Goal: Task Accomplishment & Management: Use online tool/utility

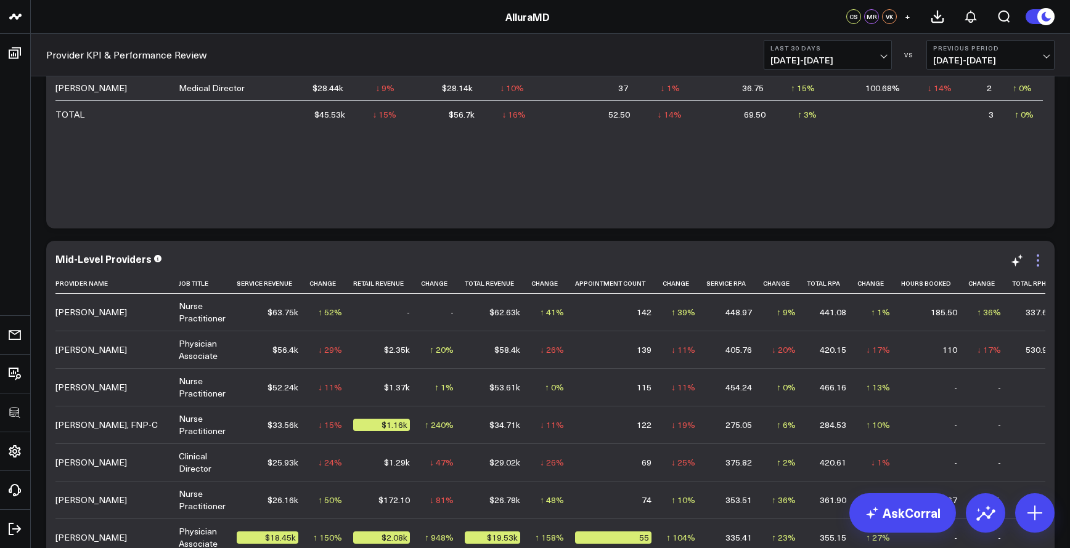
click at [1039, 265] on icon at bounding box center [1037, 260] width 15 height 15
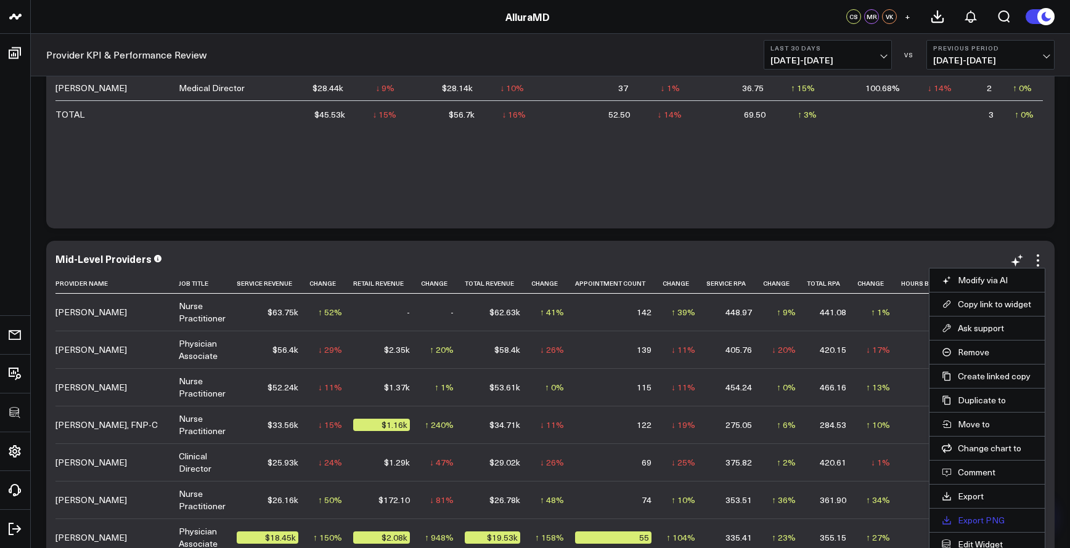
scroll to position [165, 0]
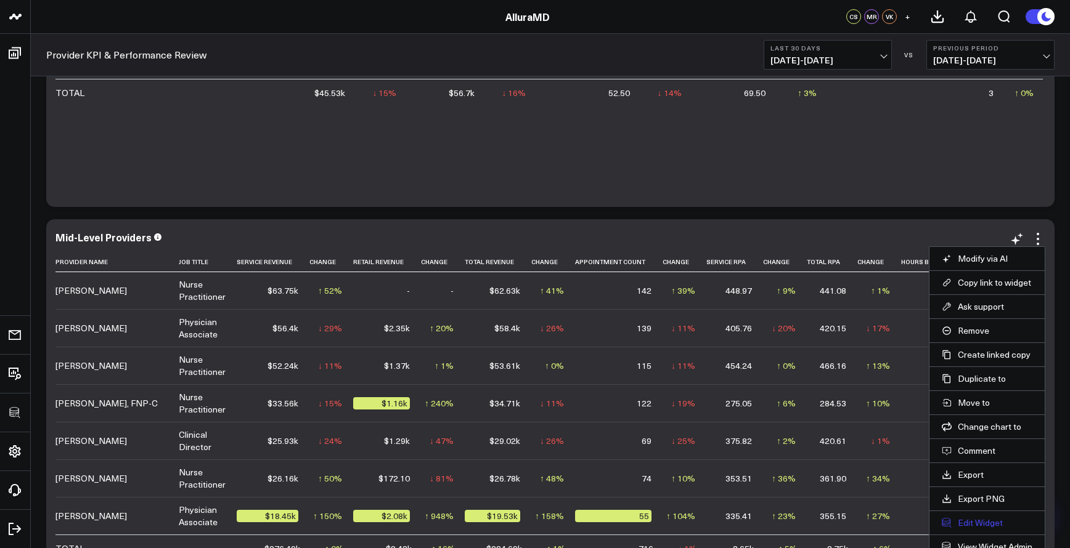
click at [993, 522] on button "Edit Widget" at bounding box center [987, 523] width 91 height 11
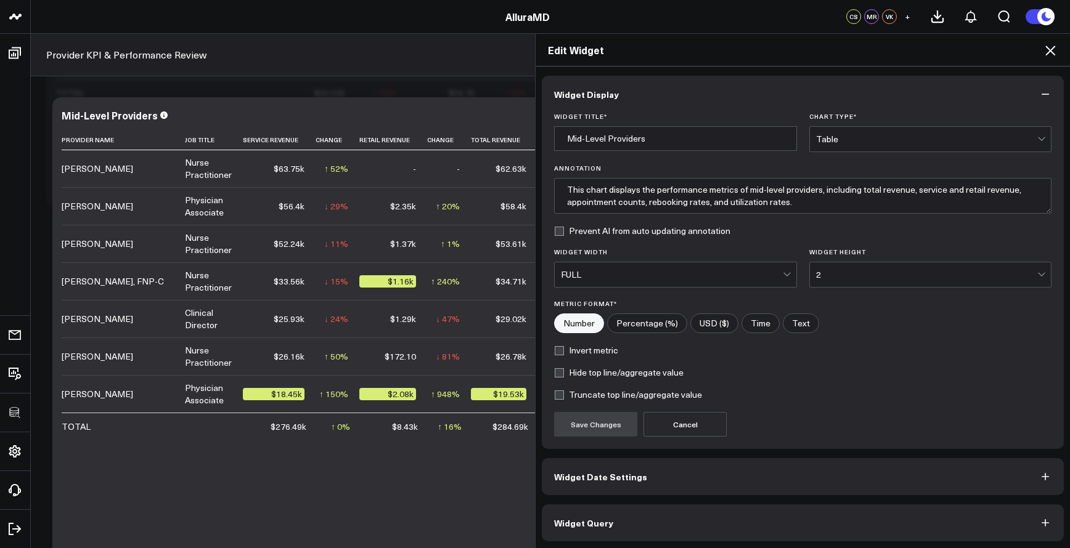
scroll to position [2, 0]
click at [793, 528] on button "Widget Query" at bounding box center [803, 521] width 522 height 37
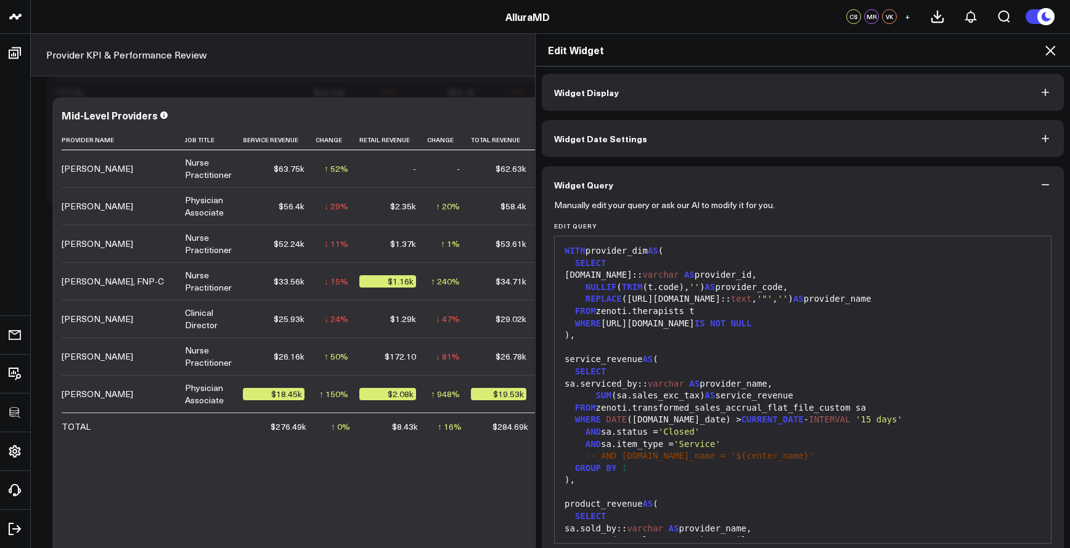
scroll to position [0, 0]
click at [742, 404] on div "FROM zenoti.transformed_sales_accrual_flat_file_custom sa" at bounding box center [803, 410] width 484 height 12
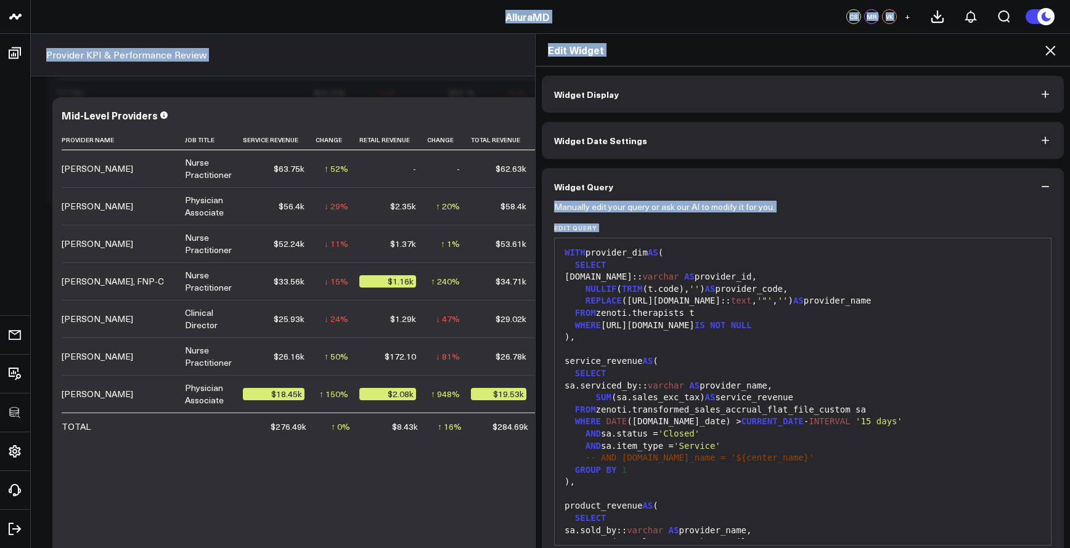
copy body "3725 Test 829 Studios Accenture Acme Industrial Activant Capital Agriculture & …"
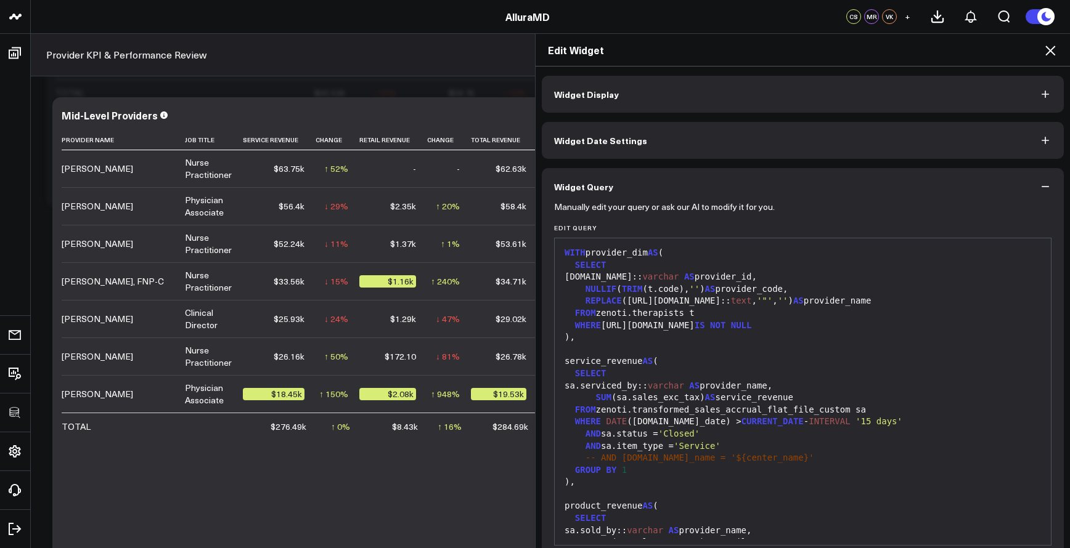
click at [752, 385] on div "sa.serviced_by:: varchar AS provider_name," at bounding box center [803, 386] width 484 height 12
click at [733, 370] on div "SELECT" at bounding box center [803, 374] width 484 height 12
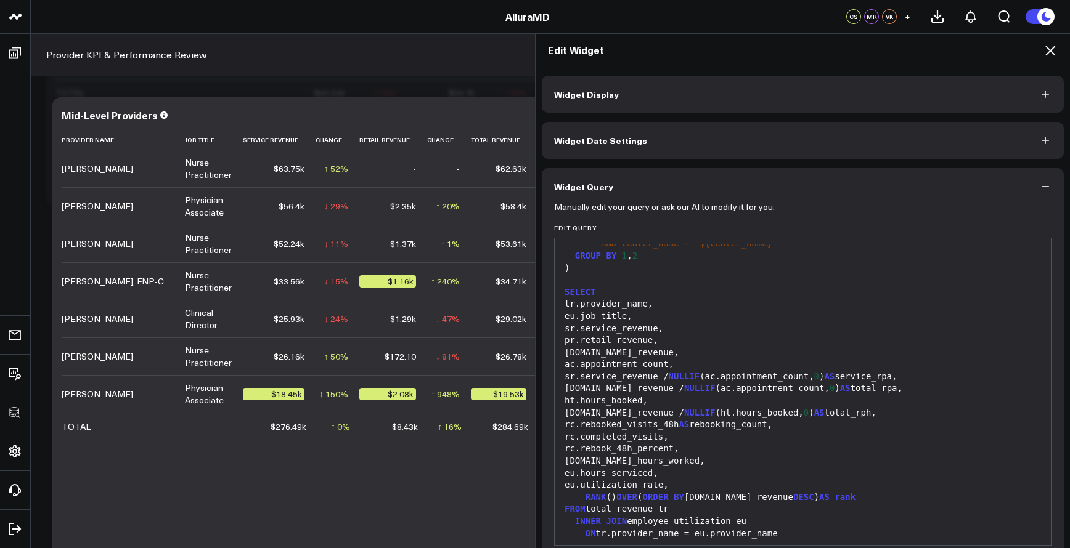
scroll to position [55, 0]
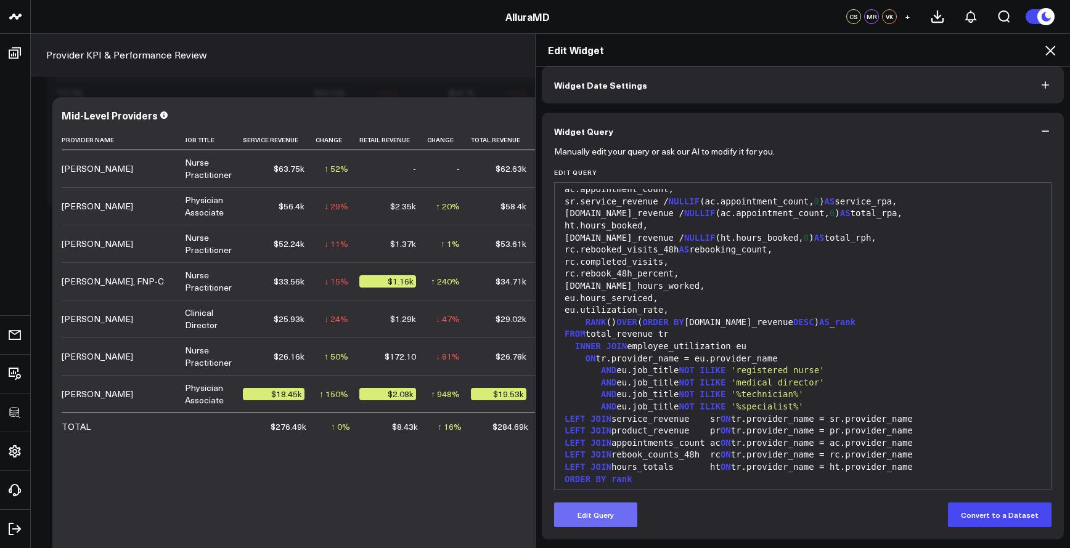
click at [608, 503] on form "Manually edit your query or ask our AI to modify it for you. Edit Query 999 95 …" at bounding box center [802, 339] width 497 height 378
click at [609, 504] on button "Edit Query" at bounding box center [595, 515] width 83 height 25
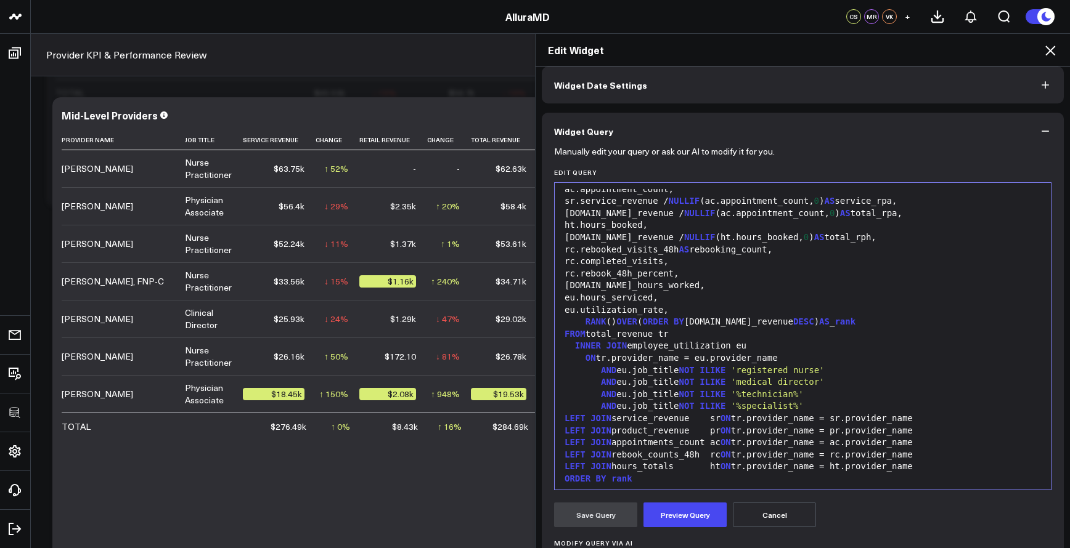
click at [638, 484] on div "999 95 96 97 98 99 100 101 102 103 104 105 106 107 108 109 110 111 112 113 114 …" at bounding box center [802, 336] width 497 height 308
click at [644, 497] on div at bounding box center [803, 503] width 484 height 12
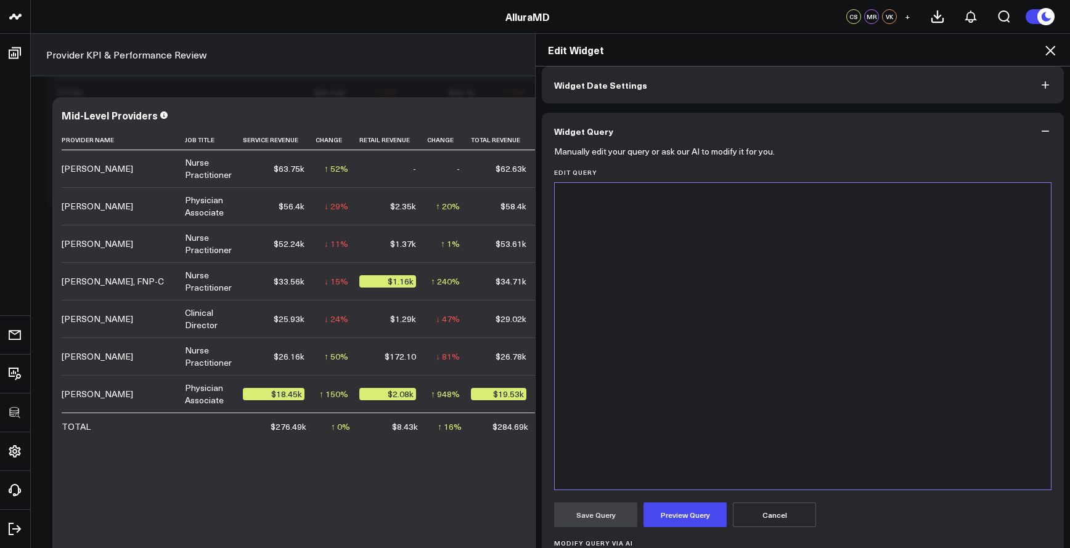
scroll to position [4580, 0]
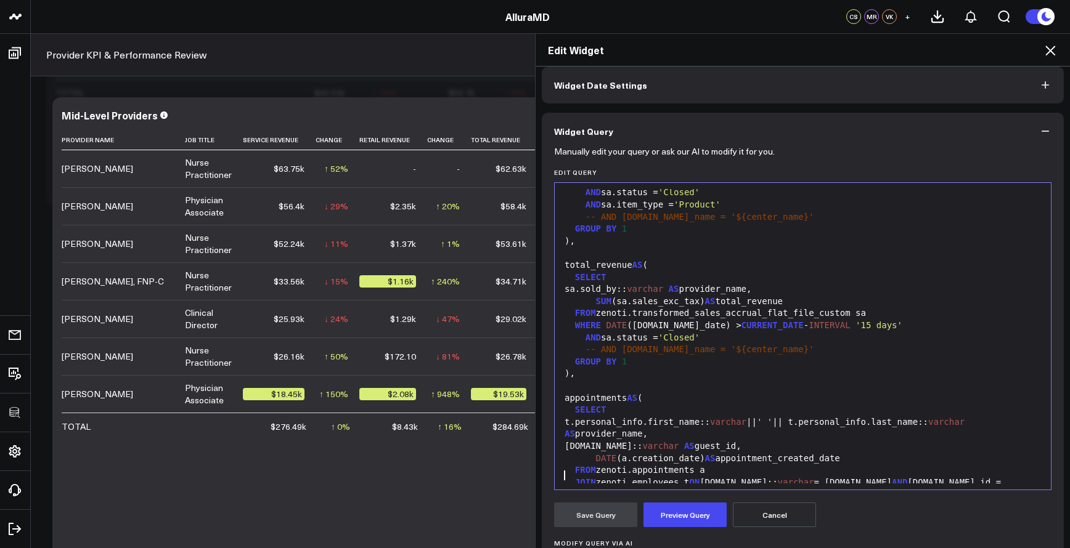
click at [770, 510] on button "Cancel" at bounding box center [774, 515] width 83 height 25
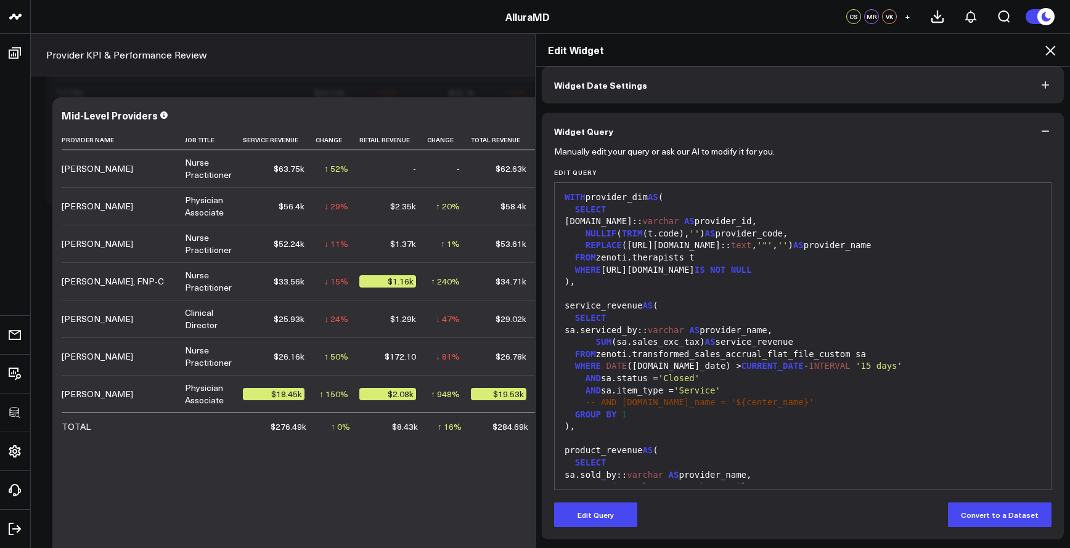
scroll to position [0, 0]
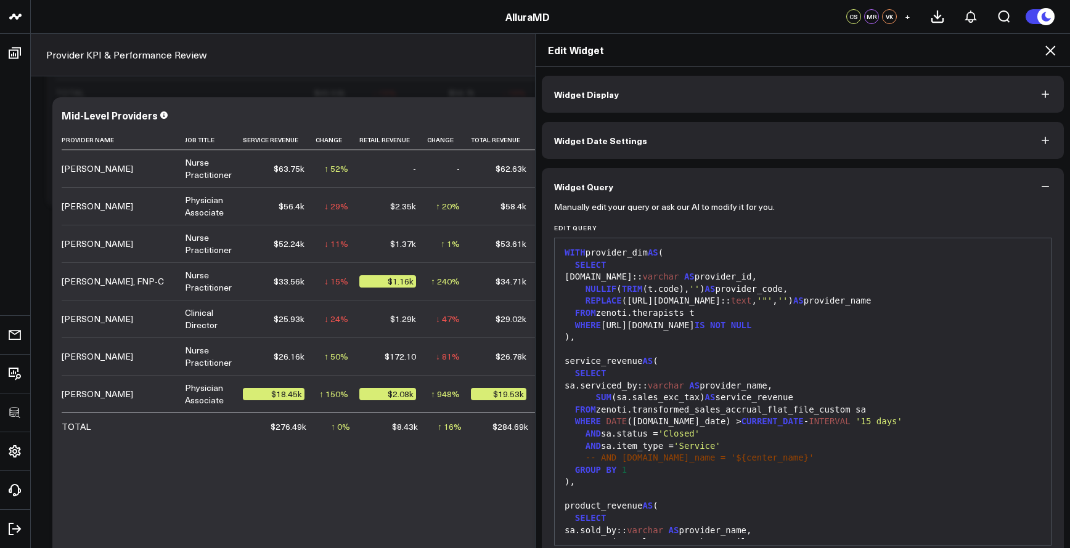
click at [849, 344] on div at bounding box center [803, 350] width 484 height 12
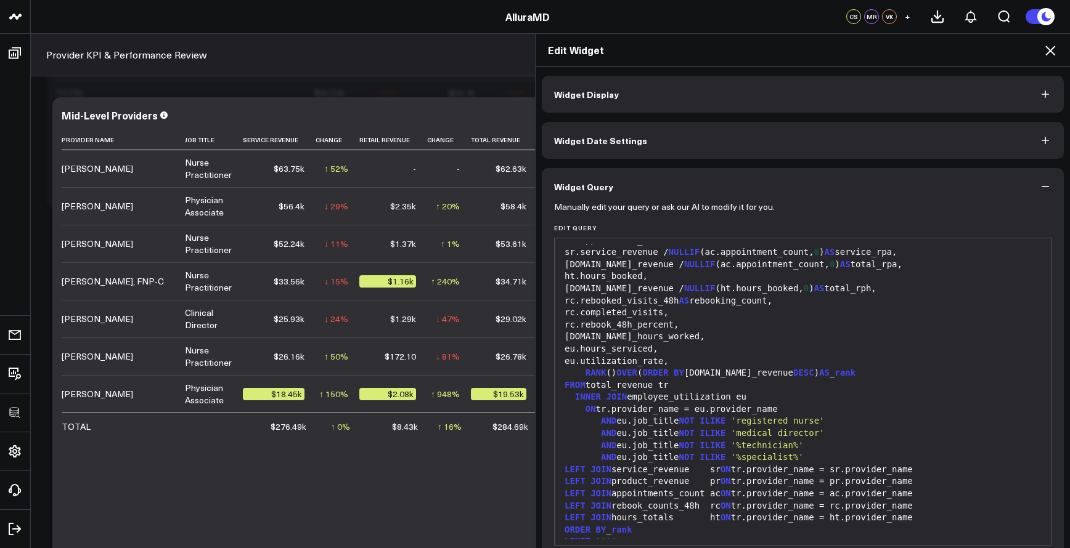
scroll to position [55, 0]
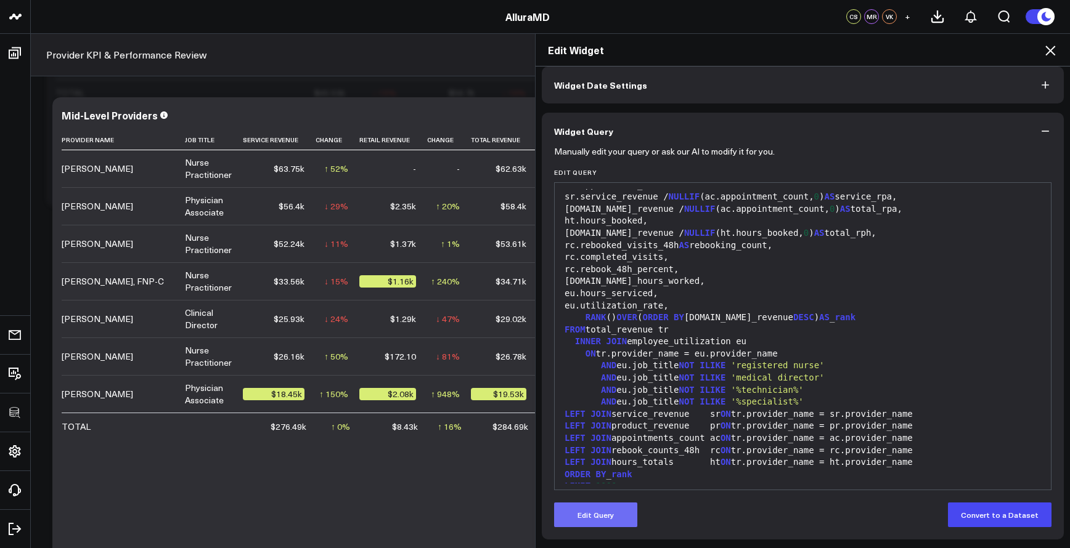
click at [616, 508] on button "Edit Query" at bounding box center [595, 515] width 83 height 25
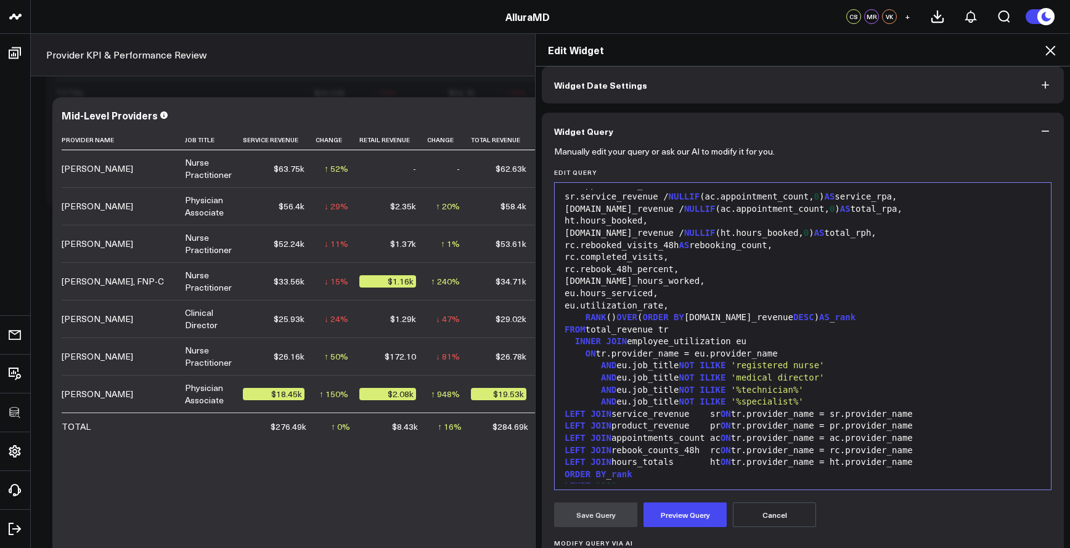
click at [660, 481] on div "LIMIT 1000 ;" at bounding box center [803, 487] width 484 height 12
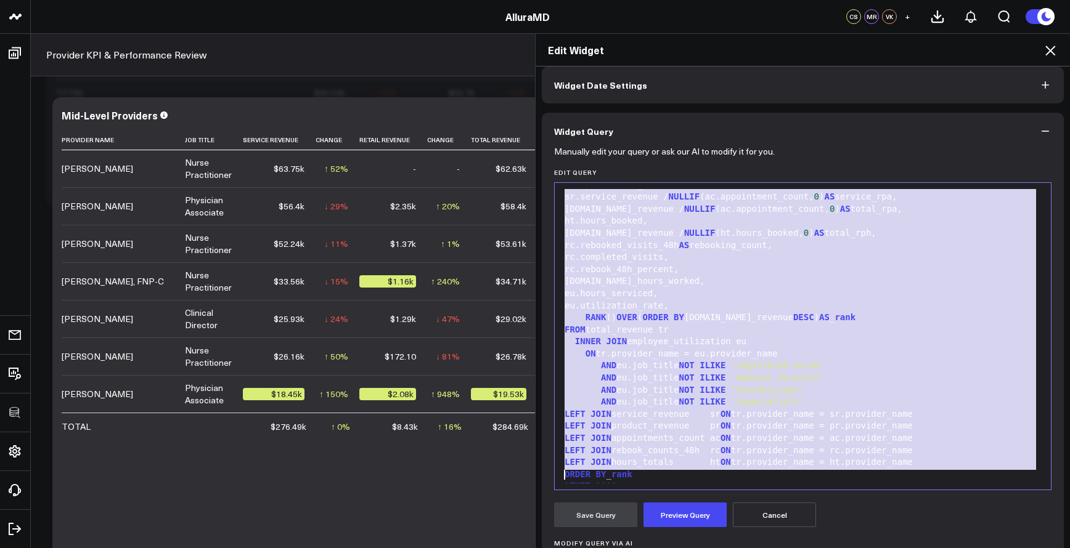
copy div "hours AS ( SELECT t.personal_info.name:: varchar AS provider_name, a.appointmen…"
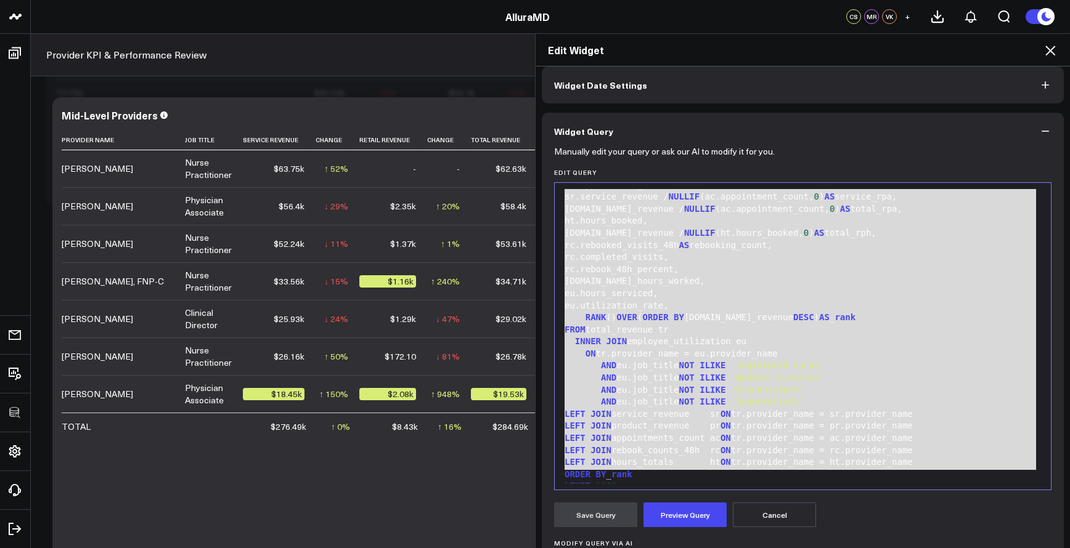
drag, startPoint x: 90, startPoint y: 399, endPoint x: 698, endPoint y: 397, distance: 608.2
click at [698, 409] on div "LEFT JOIN service_revenue sr ON tr.provider_name = sr.provider_name" at bounding box center [803, 415] width 484 height 12
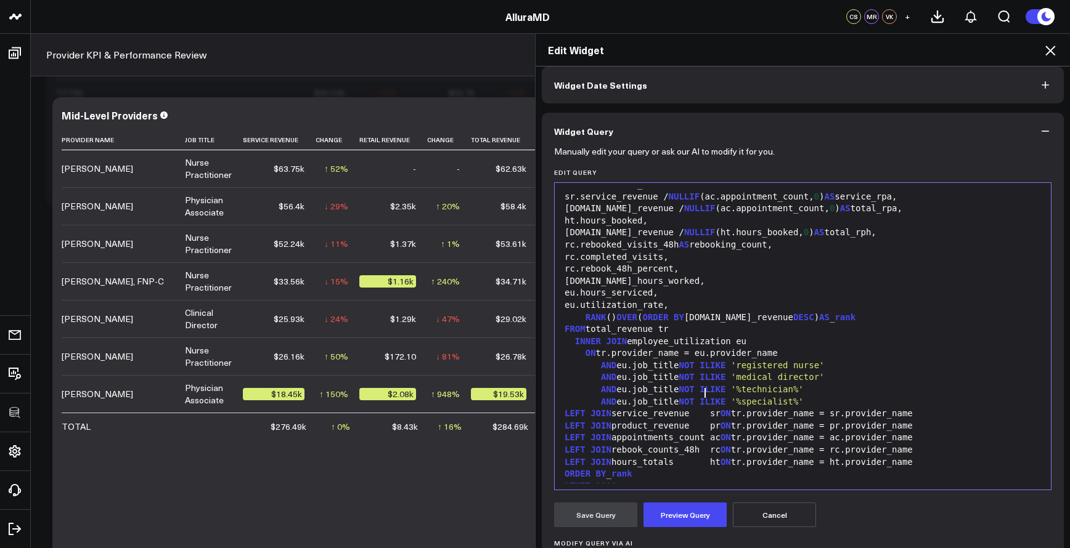
click at [1050, 52] on icon at bounding box center [1050, 51] width 10 height 10
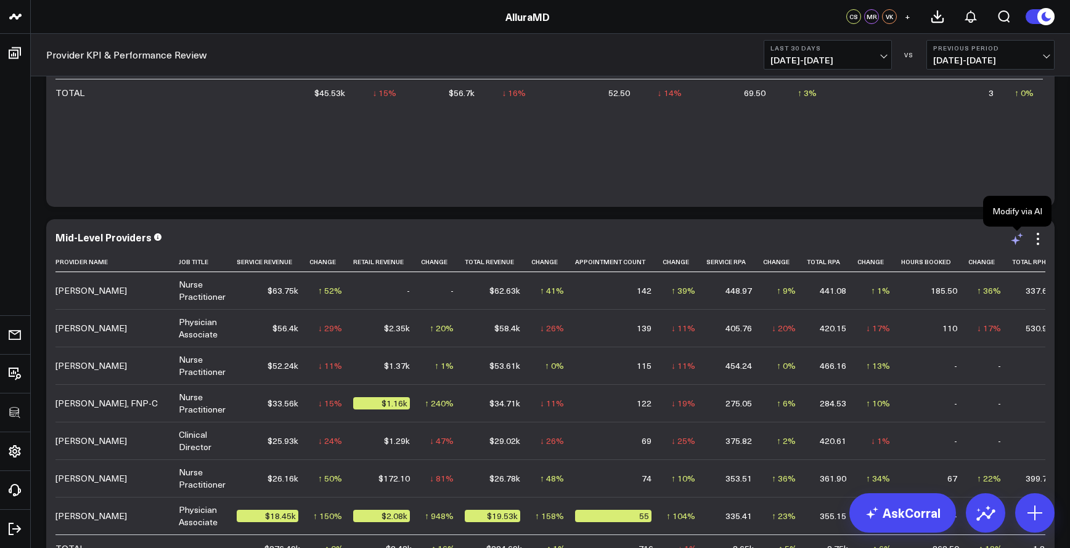
scroll to position [177, 0]
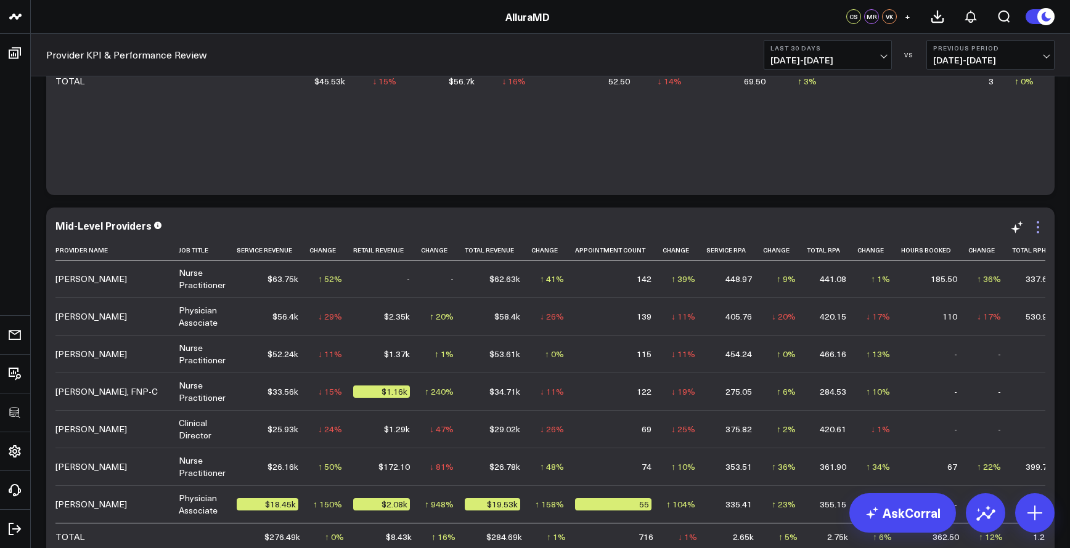
click at [1036, 226] on icon at bounding box center [1037, 227] width 15 height 15
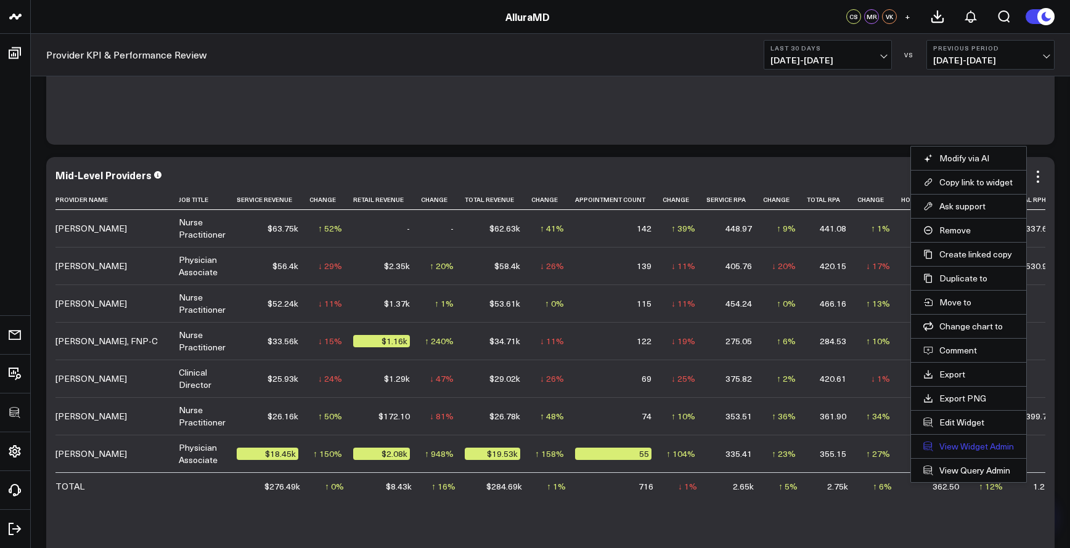
scroll to position [279, 0]
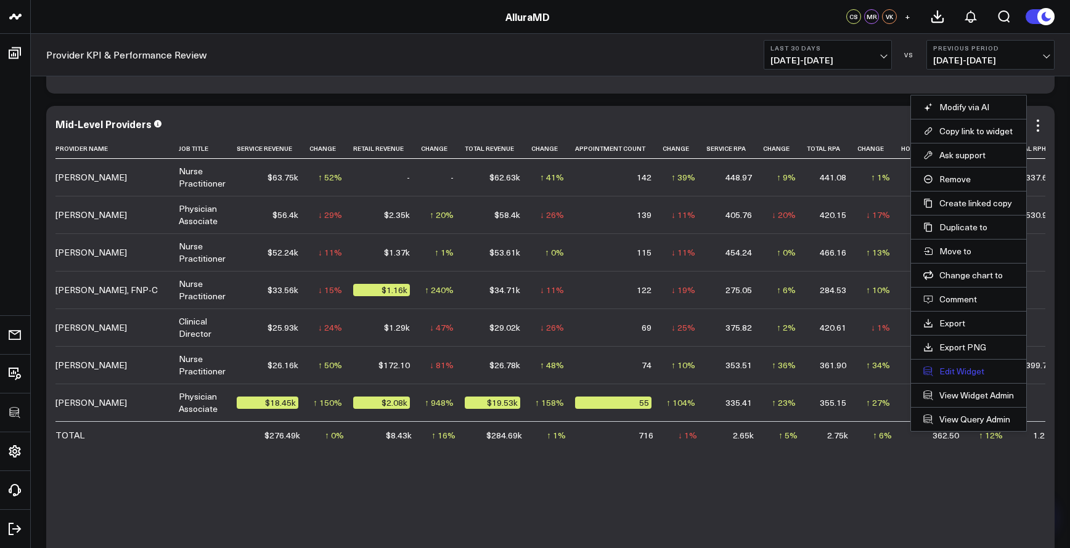
click at [966, 369] on button "Edit Widget" at bounding box center [968, 371] width 91 height 11
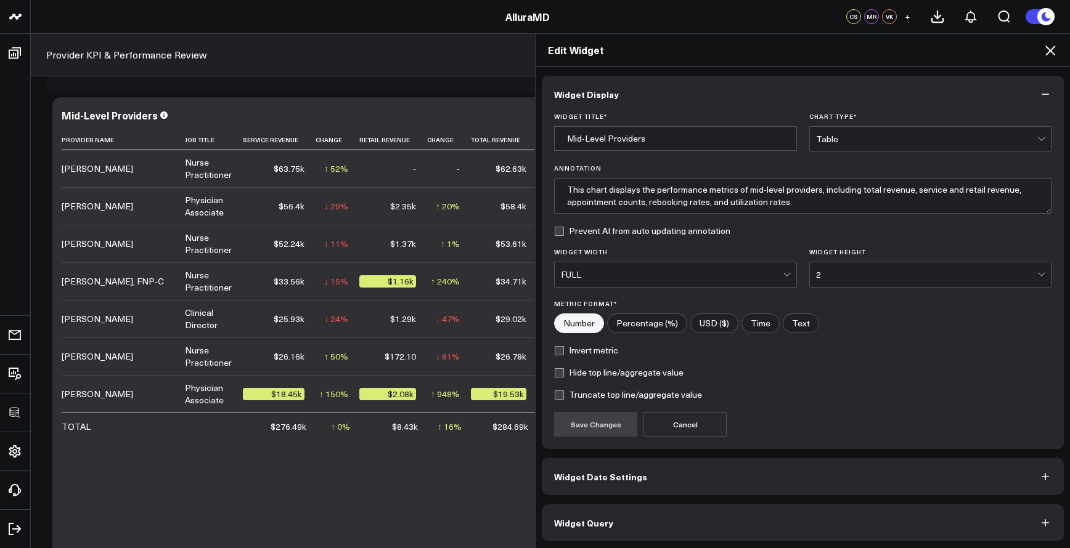
click at [1054, 51] on icon at bounding box center [1050, 50] width 15 height 15
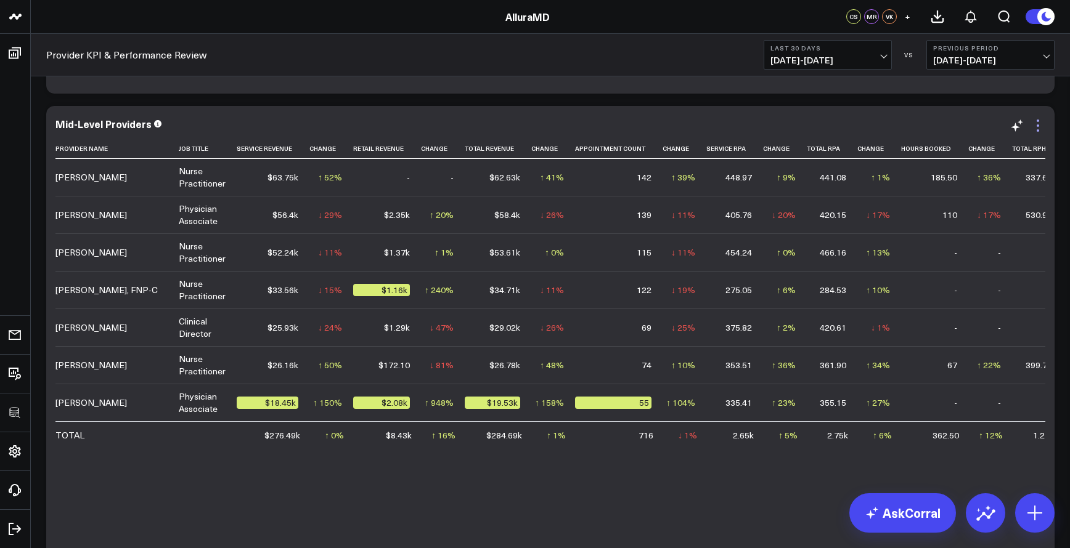
click at [1038, 130] on icon at bounding box center [1037, 130] width 2 height 2
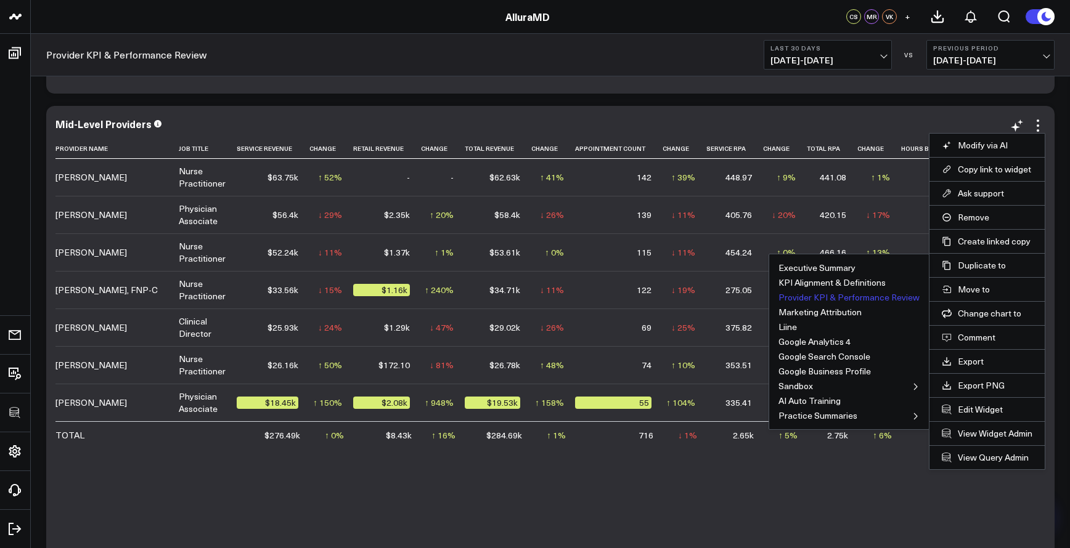
click at [877, 295] on button "Provider KPI & Performance Review" at bounding box center [848, 297] width 141 height 9
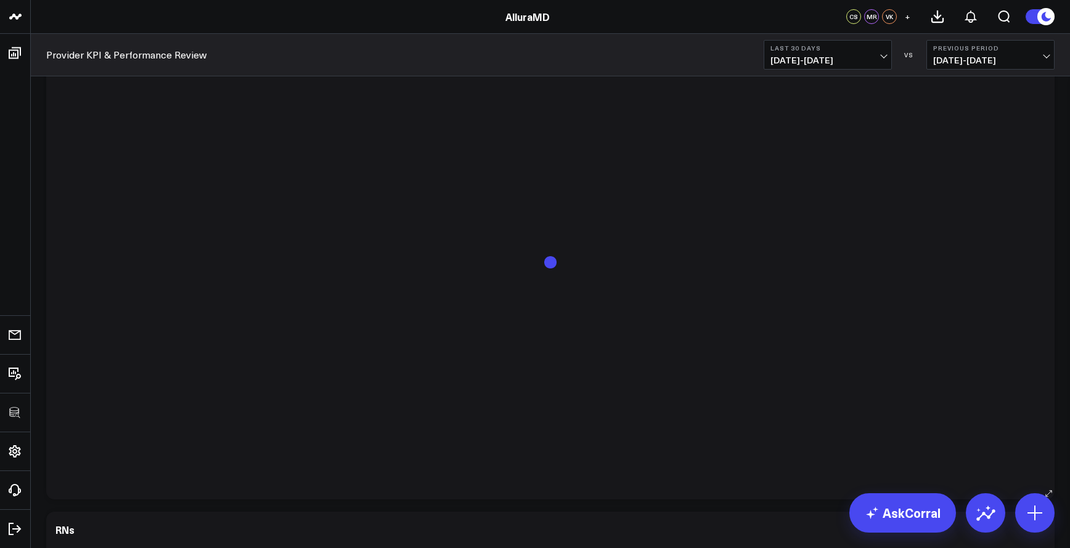
scroll to position [746, 0]
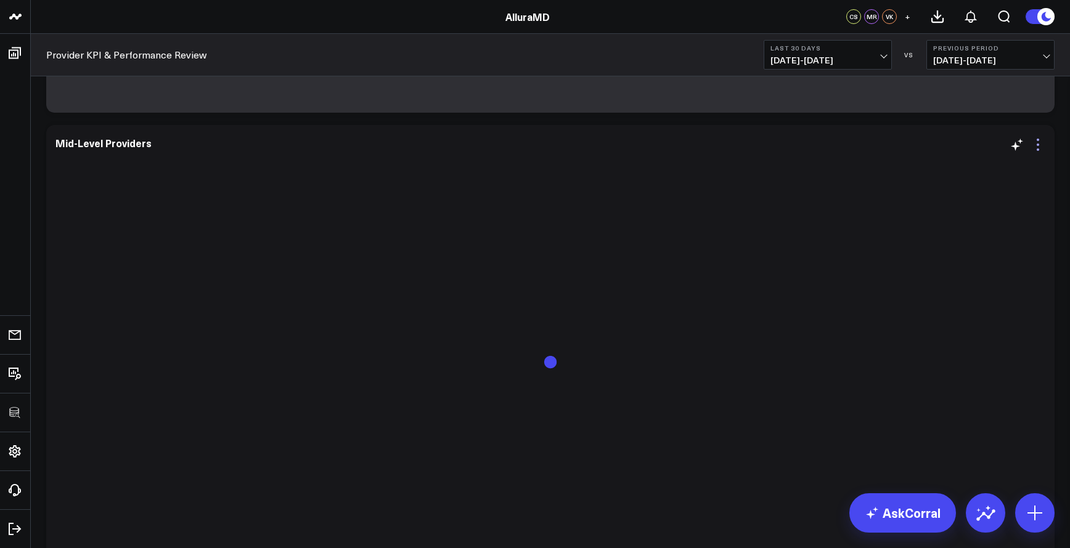
click at [1040, 149] on icon at bounding box center [1037, 144] width 15 height 15
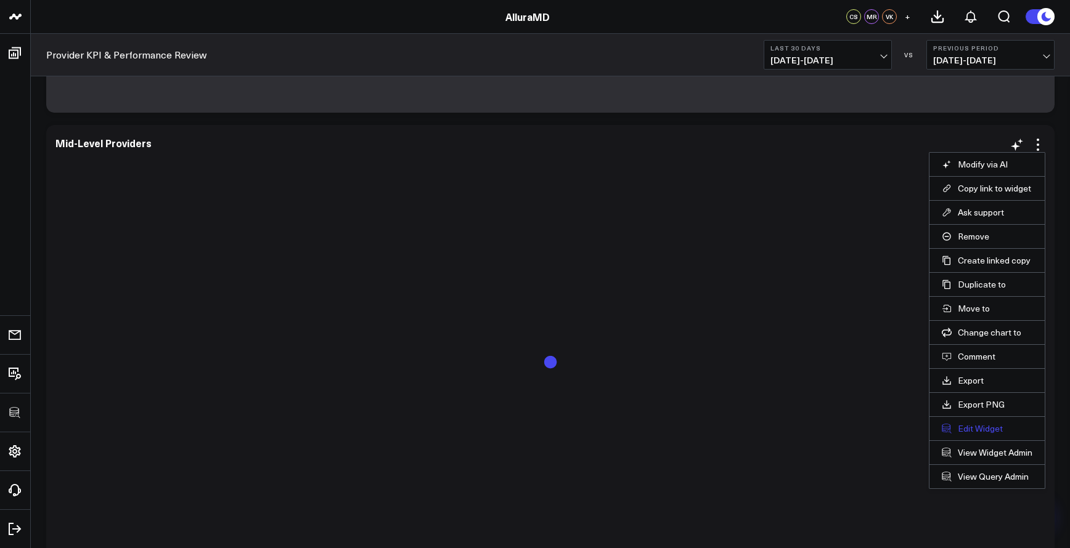
click at [973, 428] on button "Edit Widget" at bounding box center [987, 428] width 91 height 11
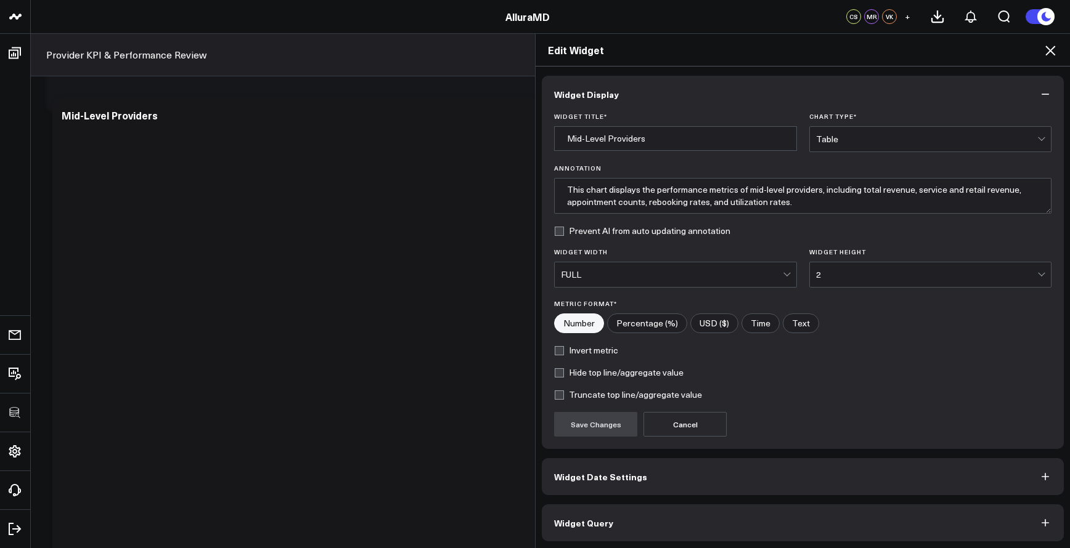
scroll to position [2, 0]
click at [704, 527] on button "Widget Query" at bounding box center [803, 521] width 522 height 37
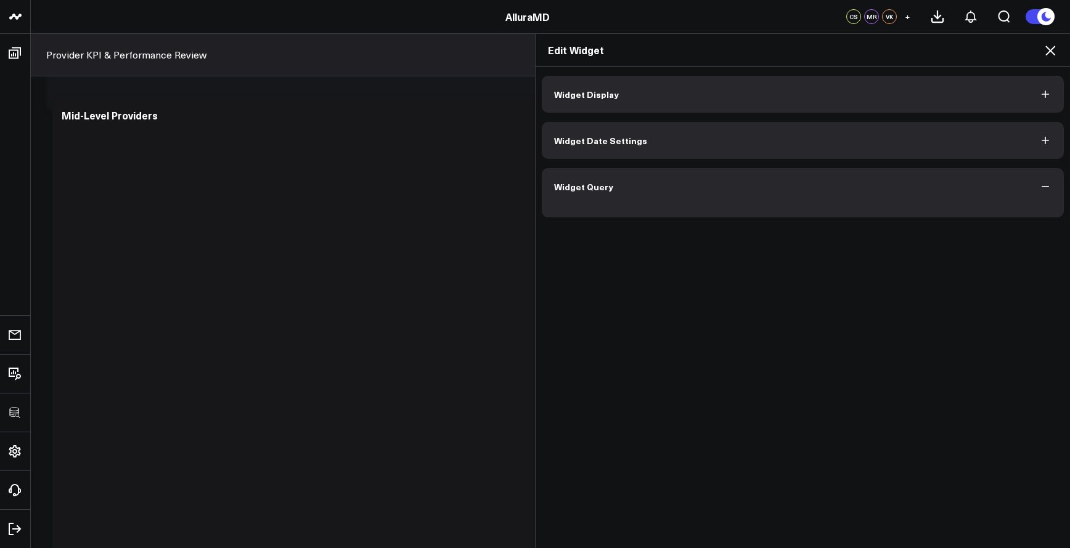
scroll to position [0, 0]
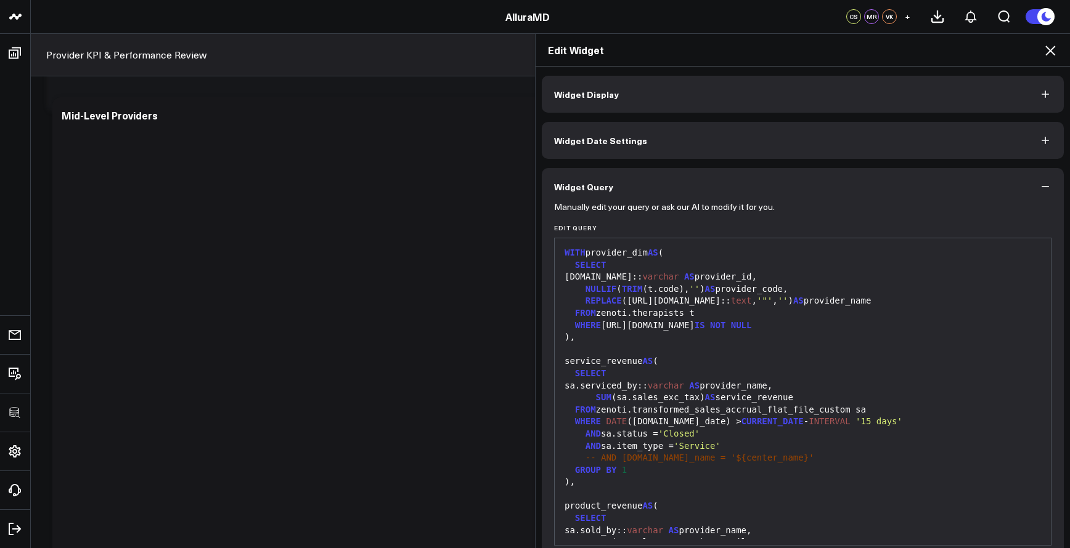
click at [702, 444] on span "'Service'" at bounding box center [697, 446] width 47 height 10
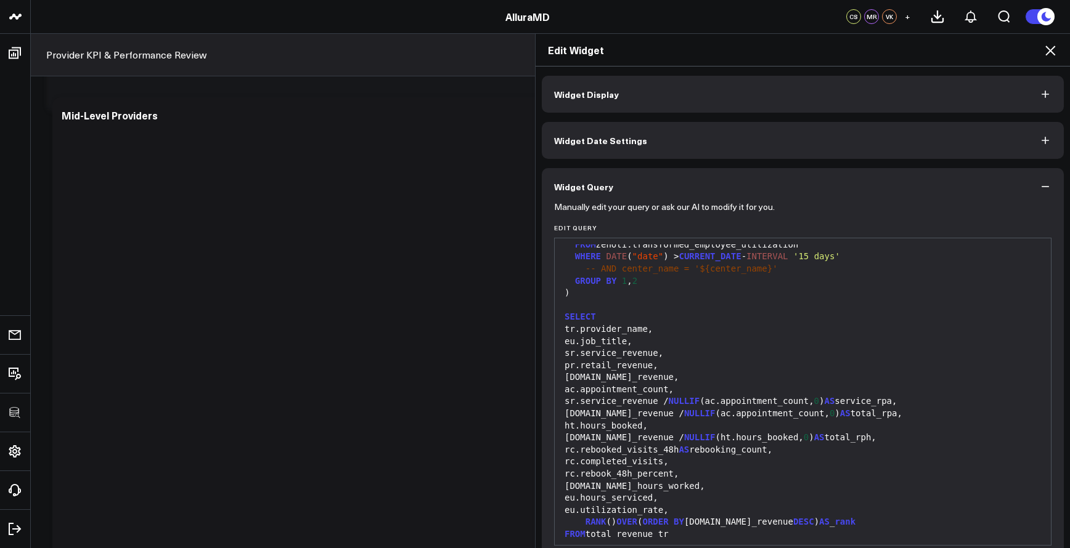
scroll to position [55, 0]
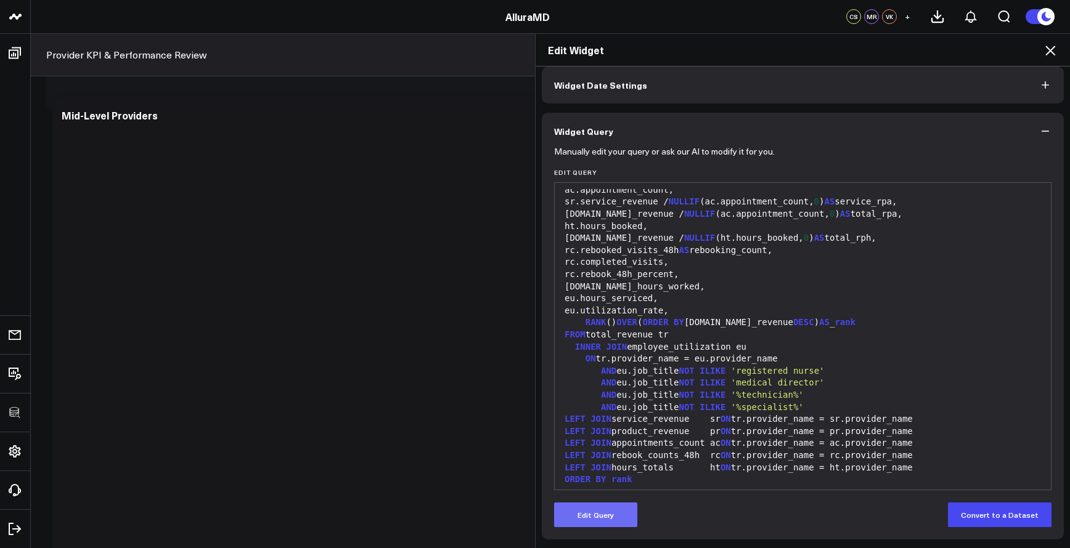
click at [617, 505] on button "Edit Query" at bounding box center [595, 515] width 83 height 25
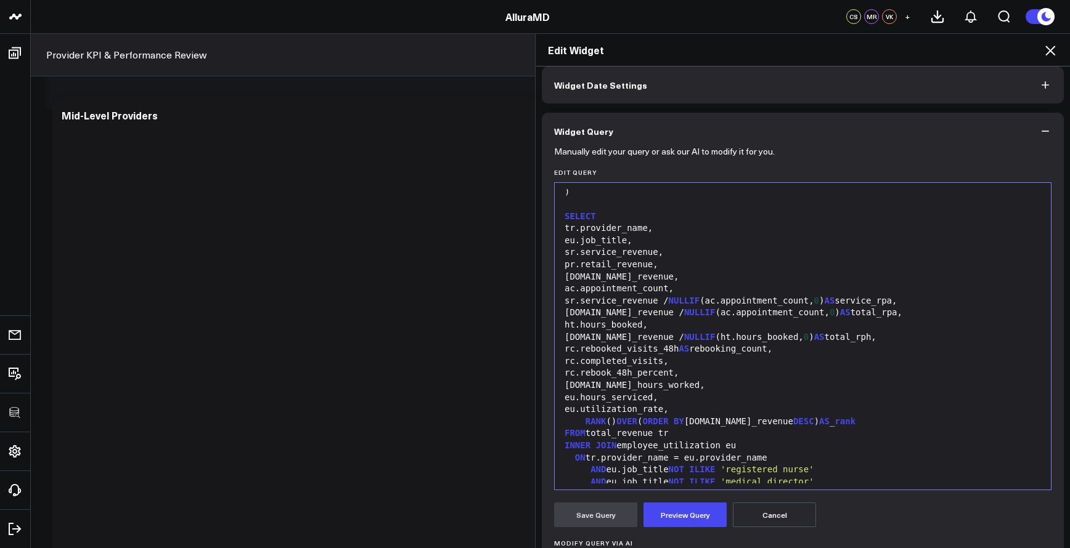
scroll to position [1817, 0]
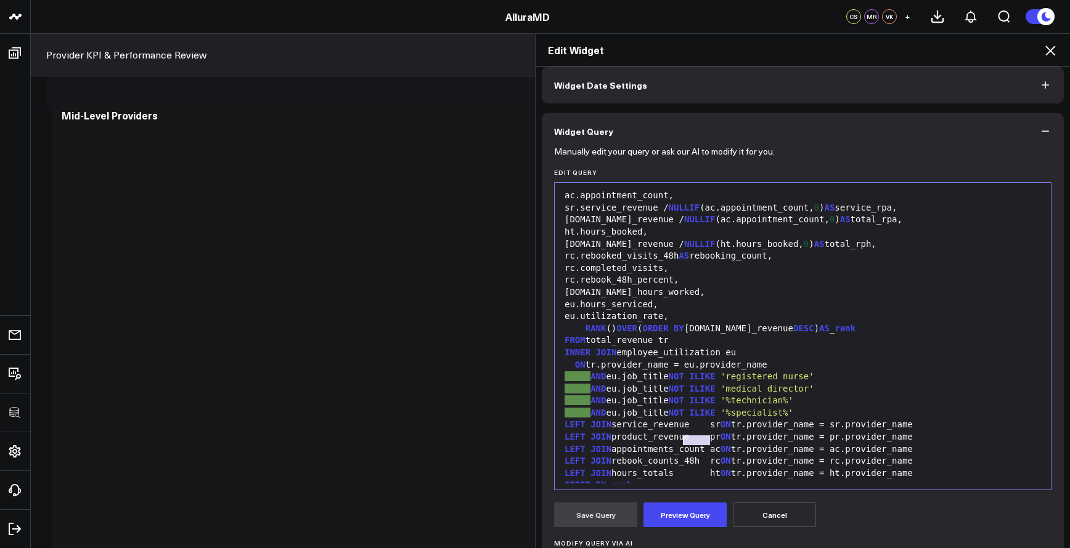
drag, startPoint x: 706, startPoint y: 443, endPoint x: 680, endPoint y: 446, distance: 26.0
click at [680, 468] on div "LEFT JOIN hours_totals ht ON tr.provider_name = ht.provider_name" at bounding box center [803, 474] width 484 height 12
click at [709, 455] on div "LEFT JOIN rebook_counts_48h rc ON tr.provider_name = rc.provider_name" at bounding box center [803, 461] width 484 height 12
click at [709, 431] on div "LEFT JOIN product_revenue pr ON tr.provider_name = pr.provider_name" at bounding box center [803, 437] width 484 height 12
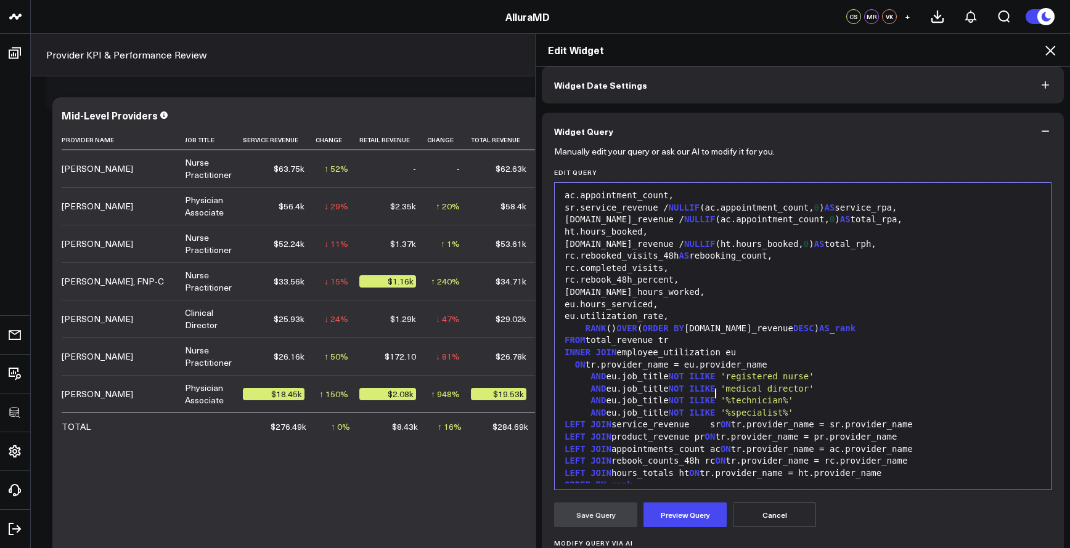
click at [710, 419] on div "LEFT JOIN service_revenue sr ON tr.provider_name = sr.provider_name" at bounding box center [803, 425] width 484 height 12
click at [681, 507] on button "Preview Query" at bounding box center [684, 515] width 83 height 25
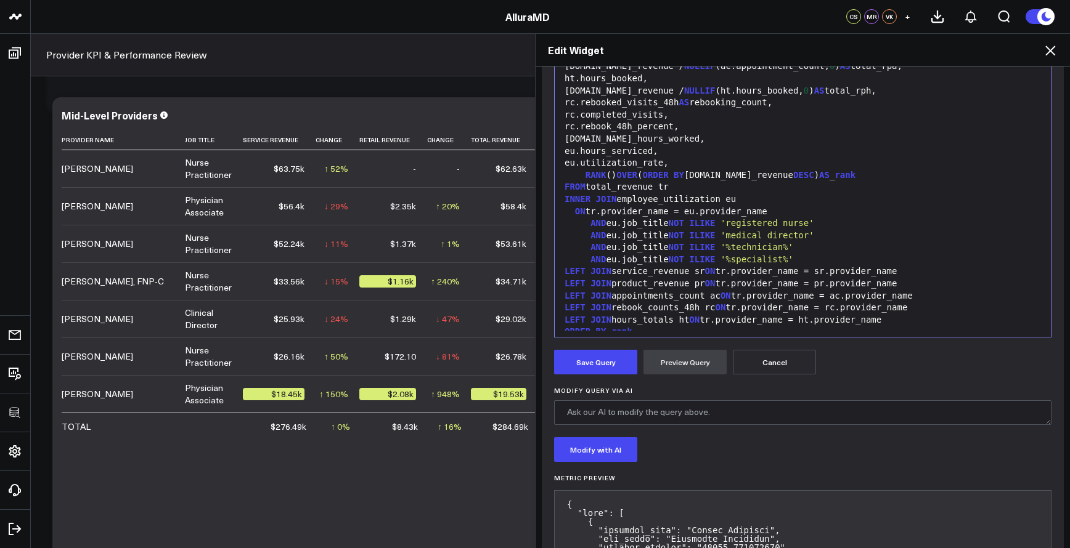
click at [616, 372] on button "Save Query" at bounding box center [595, 362] width 83 height 25
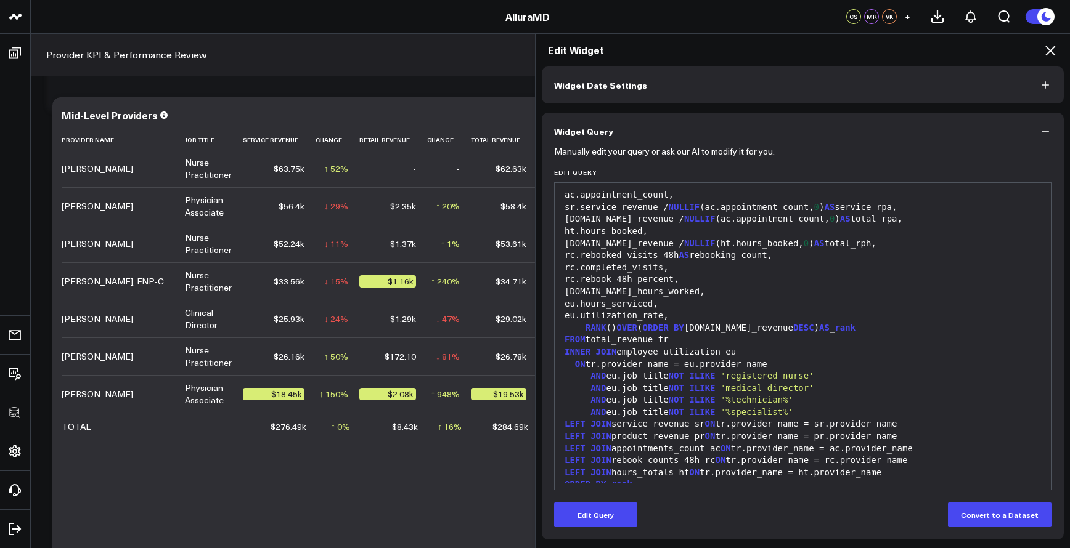
scroll to position [55, 0]
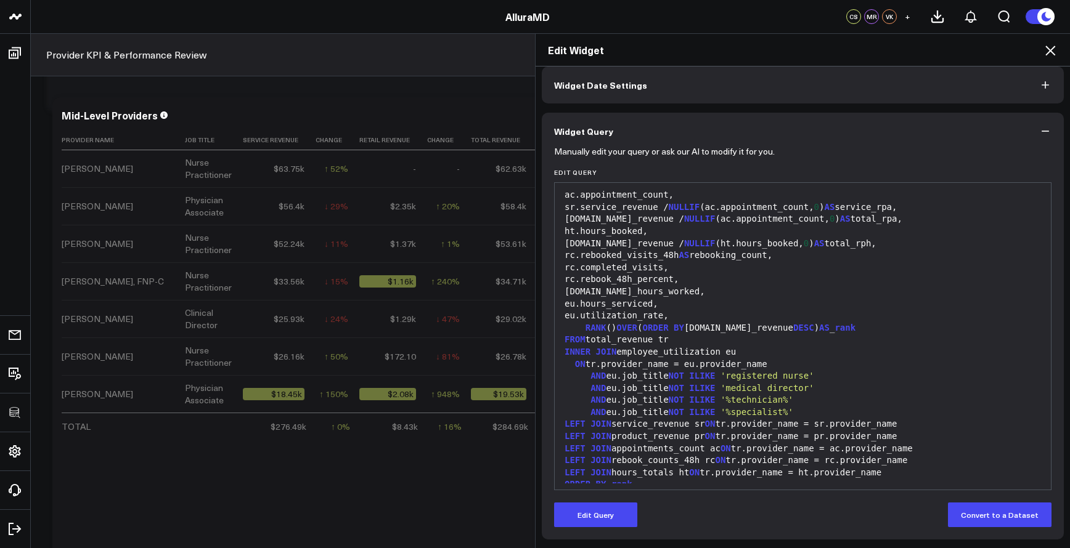
click at [1053, 49] on icon at bounding box center [1050, 51] width 10 height 10
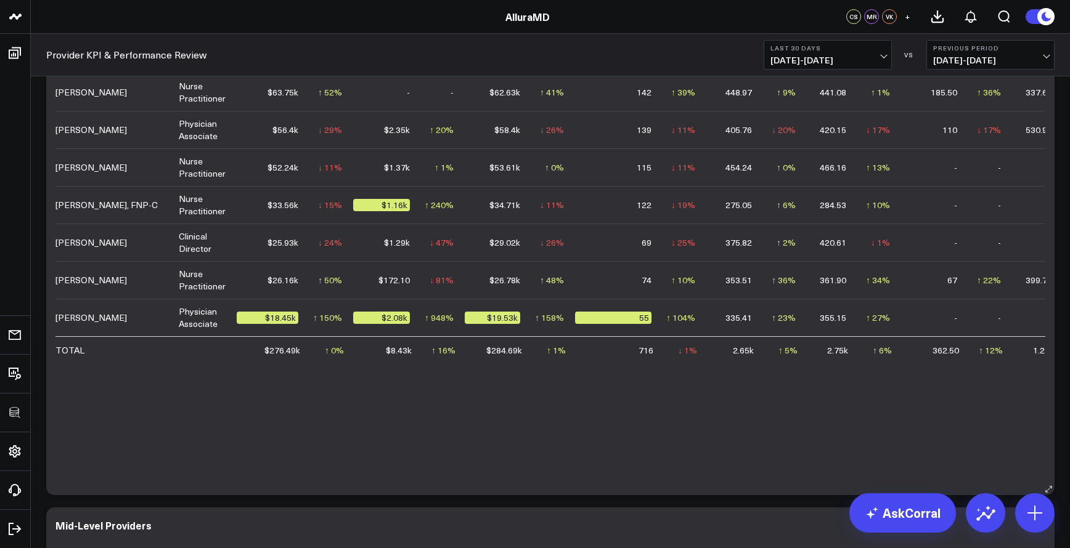
scroll to position [262, 0]
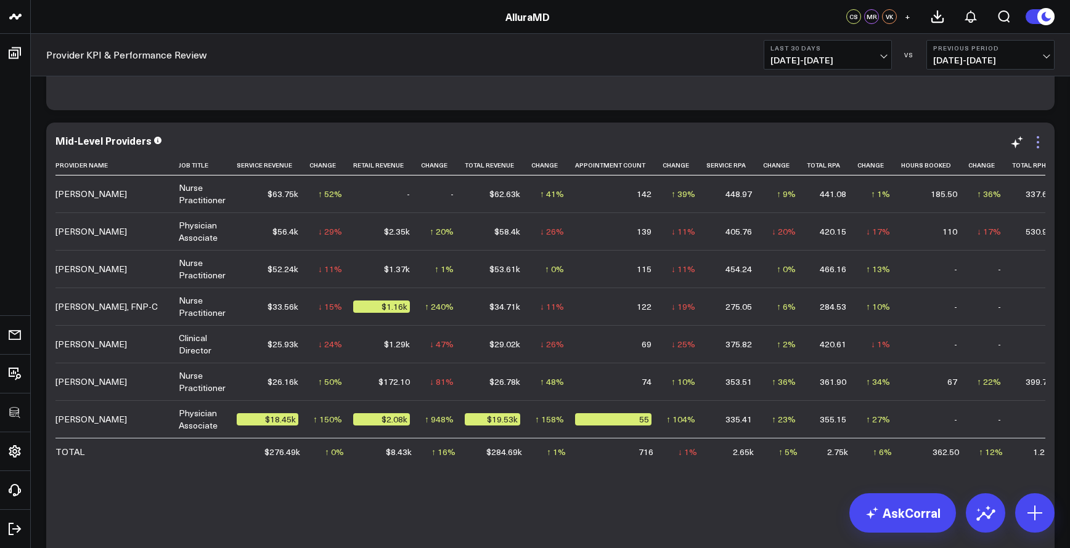
click at [1040, 144] on icon at bounding box center [1037, 142] width 15 height 15
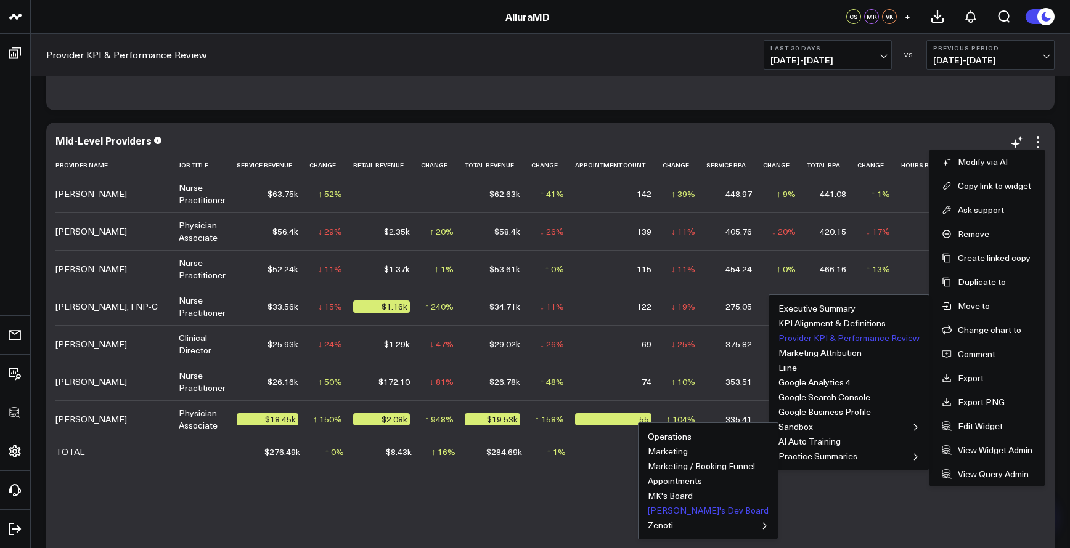
click at [686, 513] on button "Ellie's Dev Board" at bounding box center [708, 511] width 121 height 9
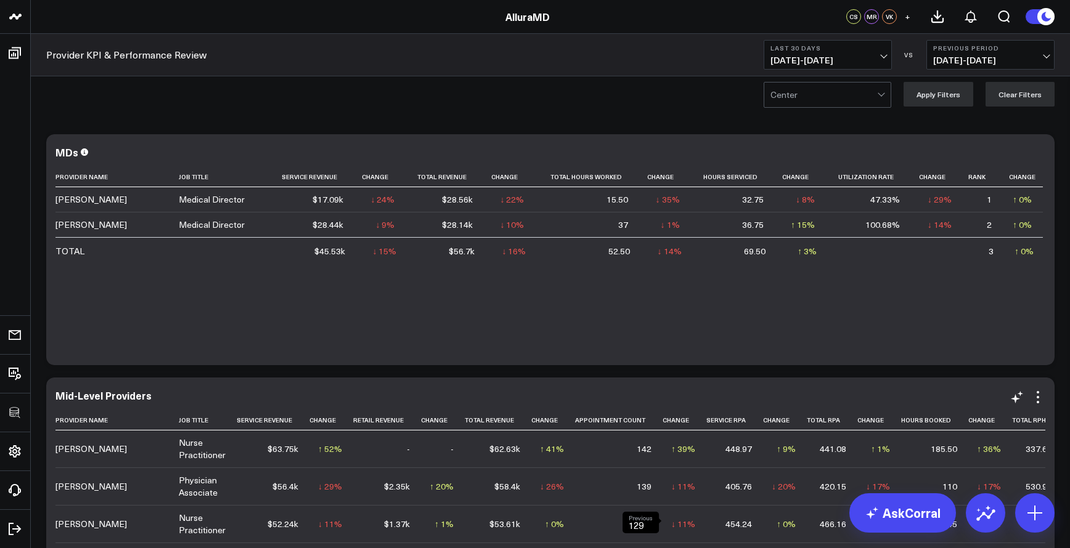
scroll to position [0, 0]
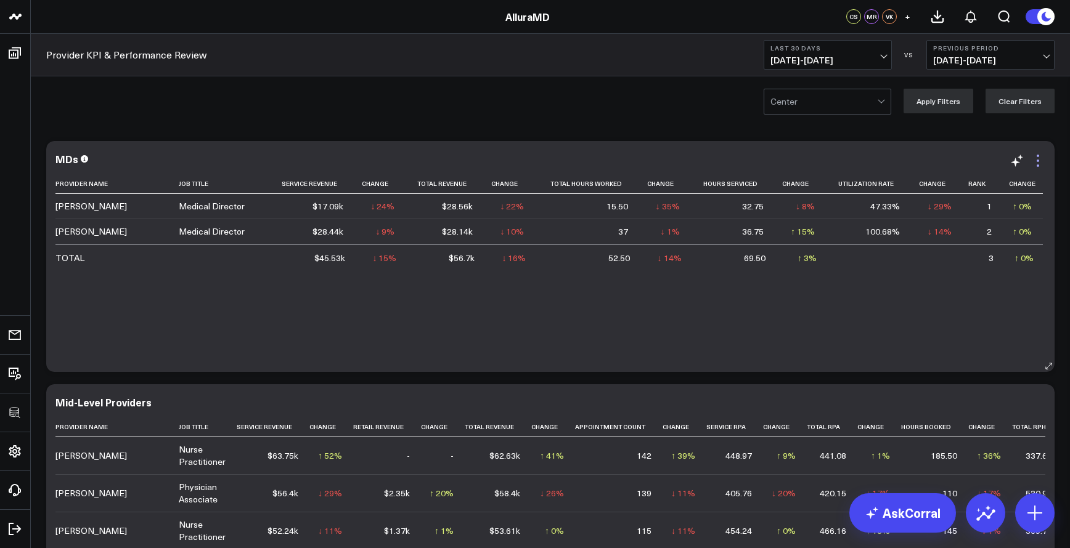
click at [1034, 163] on icon at bounding box center [1037, 160] width 15 height 15
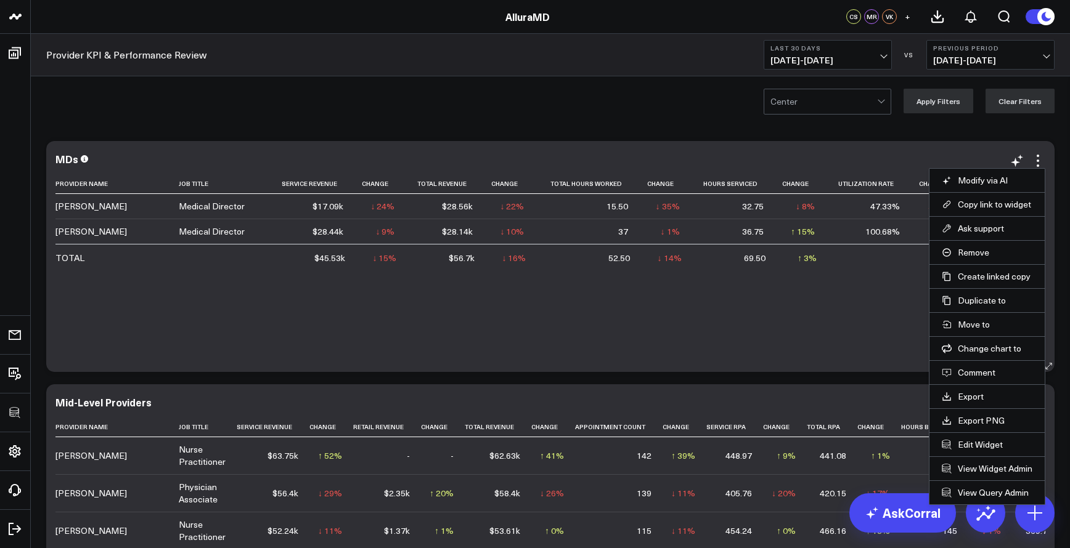
click at [975, 451] on li "Edit Widget" at bounding box center [986, 445] width 115 height 24
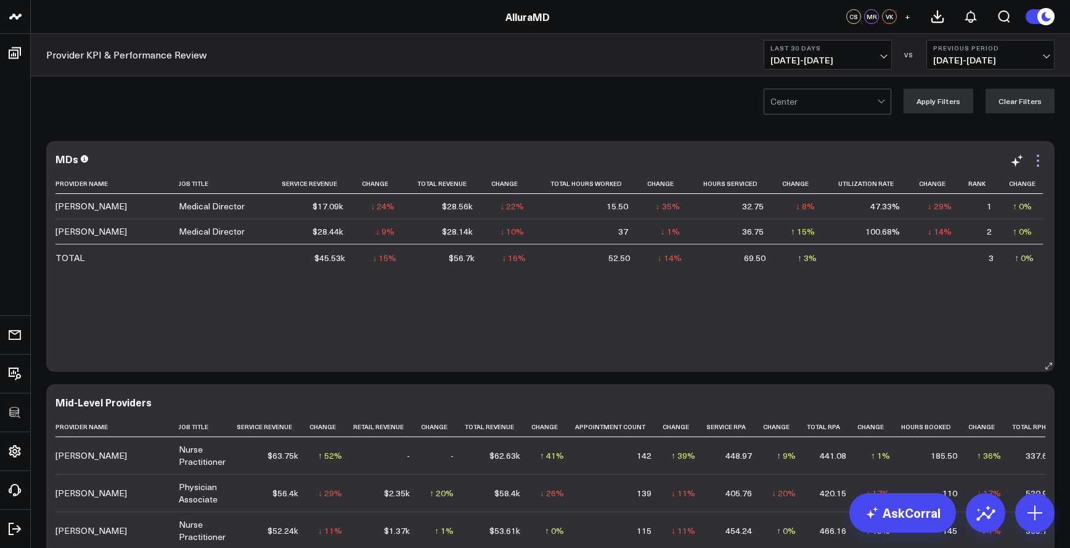
click at [1034, 161] on icon at bounding box center [1037, 160] width 15 height 15
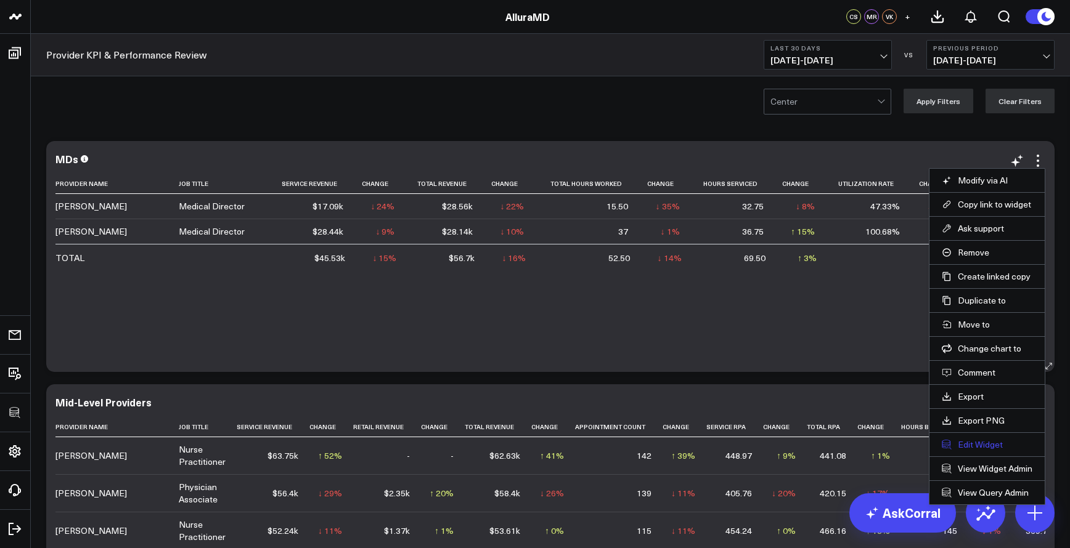
click at [983, 442] on button "Edit Widget" at bounding box center [987, 444] width 91 height 11
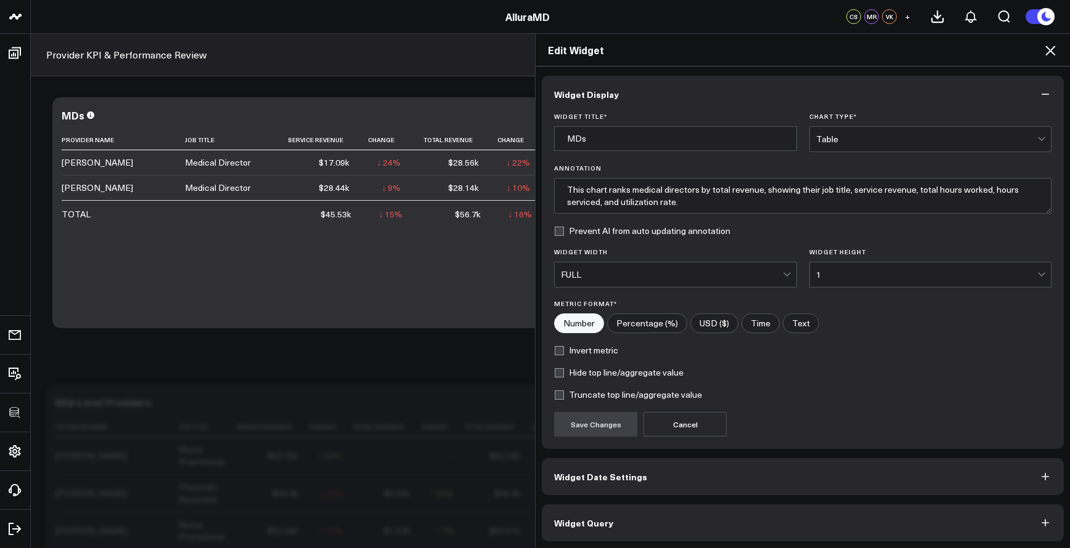
scroll to position [2, 0]
click at [800, 518] on button "Widget Query" at bounding box center [803, 521] width 522 height 37
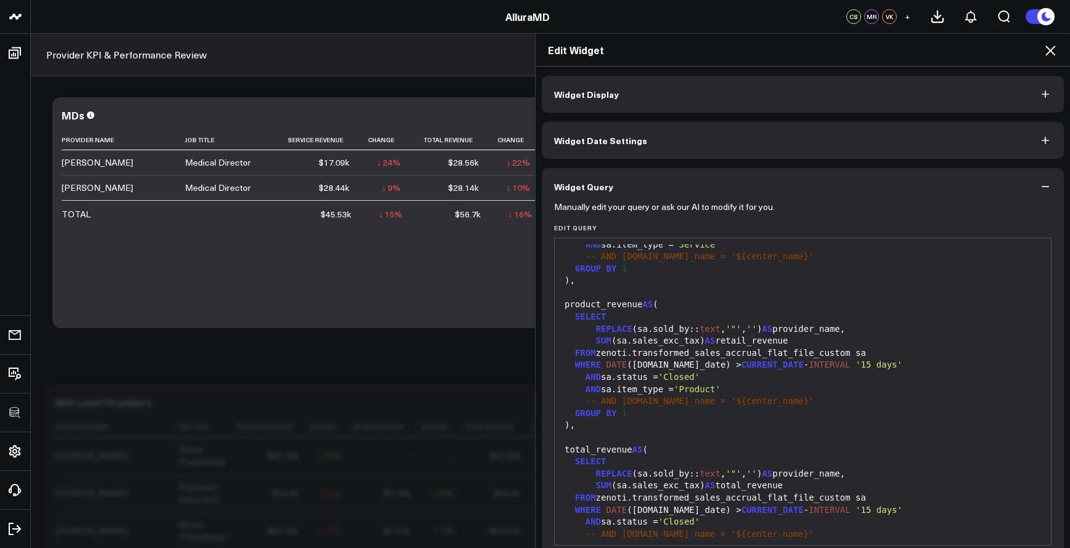
scroll to position [201, 0]
click at [797, 408] on div "GROUP BY 1" at bounding box center [803, 414] width 484 height 12
click at [792, 408] on div "GROUP BY 1" at bounding box center [803, 414] width 484 height 12
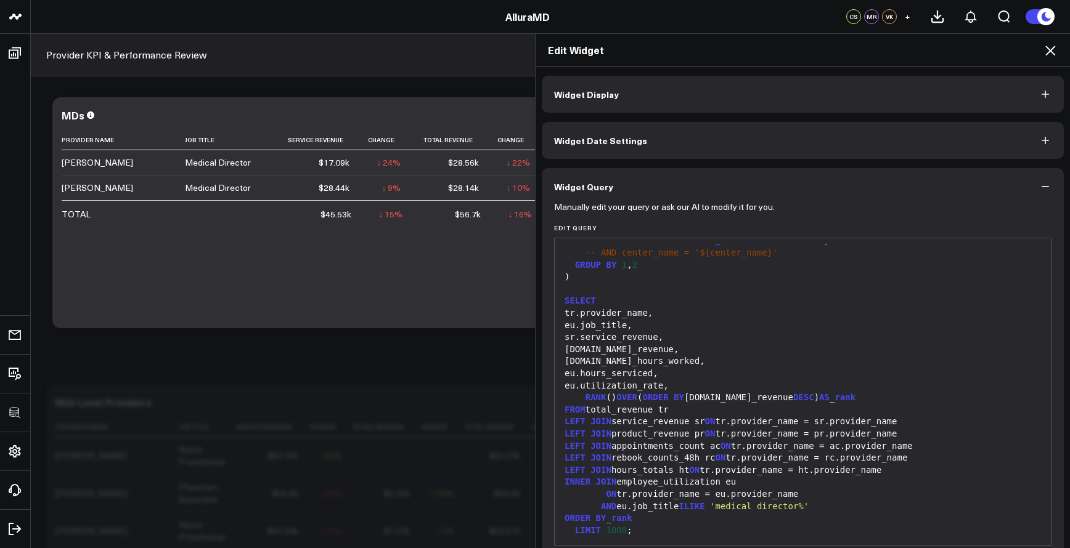
scroll to position [55, 0]
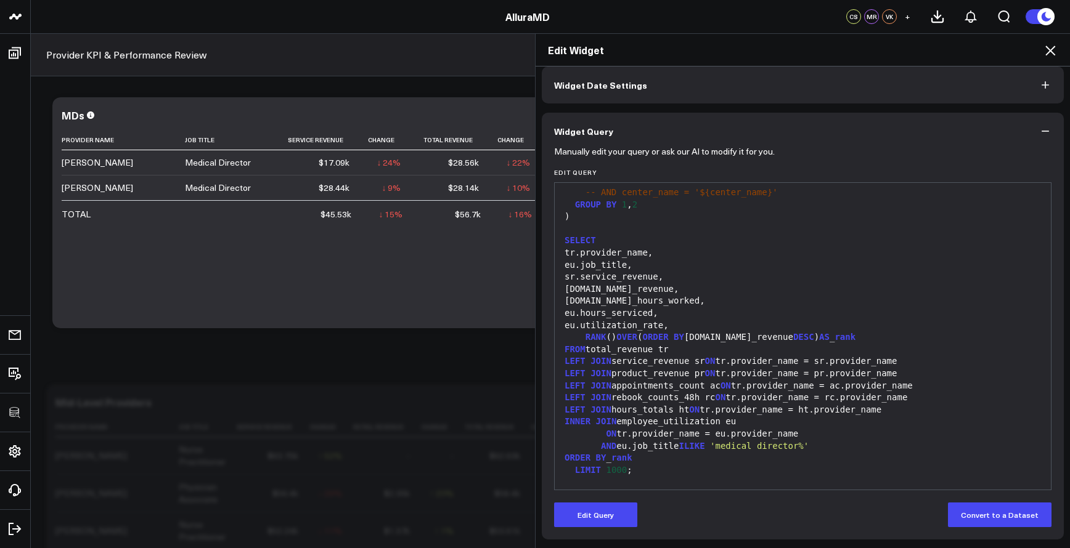
click at [603, 529] on div "Manually edit your query or ask our AI to modify it for you. Edit Query 999 109…" at bounding box center [803, 345] width 522 height 390
click at [603, 523] on button "Edit Query" at bounding box center [595, 515] width 83 height 25
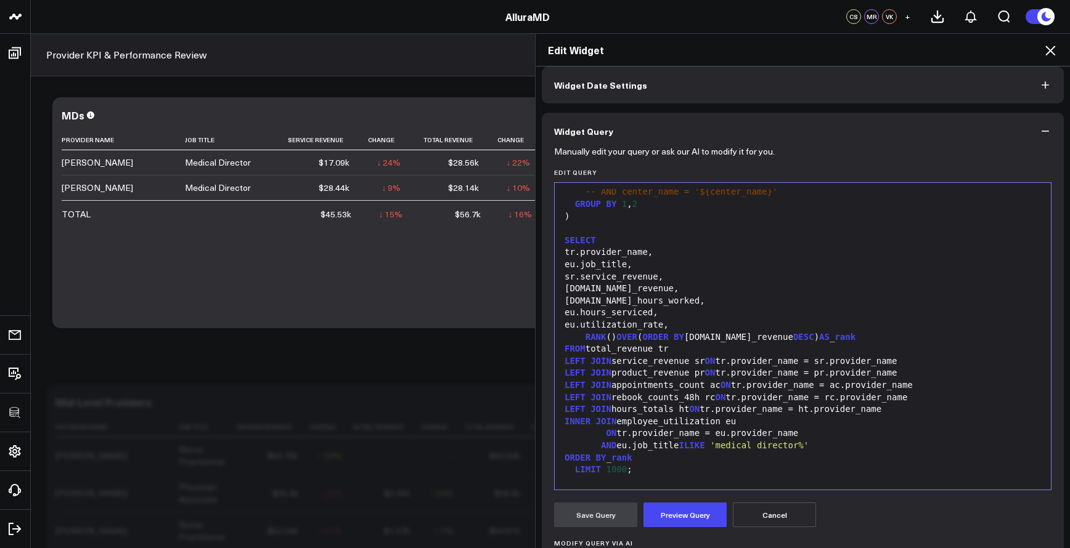
click at [646, 479] on div at bounding box center [803, 482] width 484 height 12
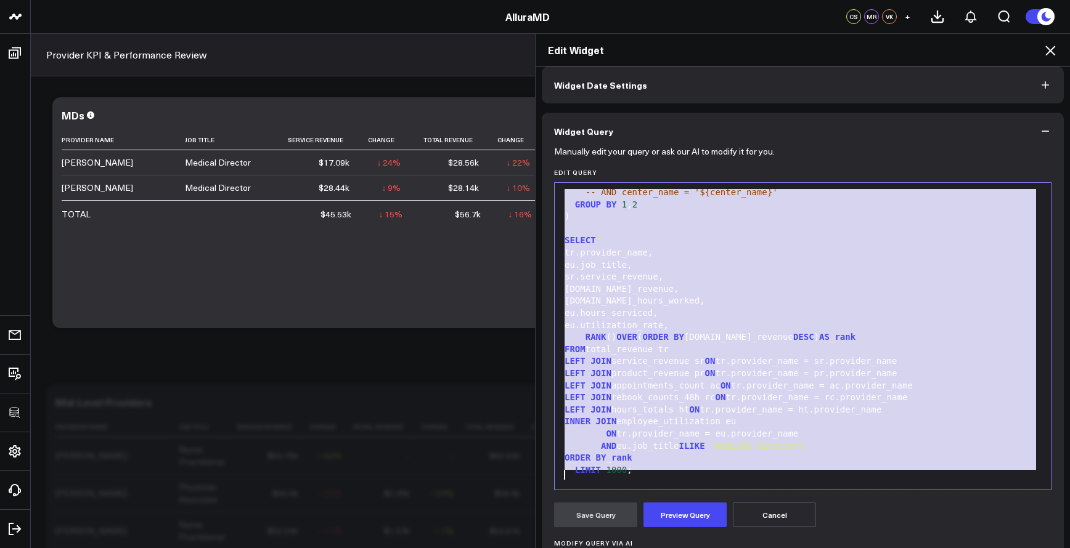
copy div "hours AS ( SELECT REPLACE (t.personal_info.name:: text , '"' , '' ) AS provider…"
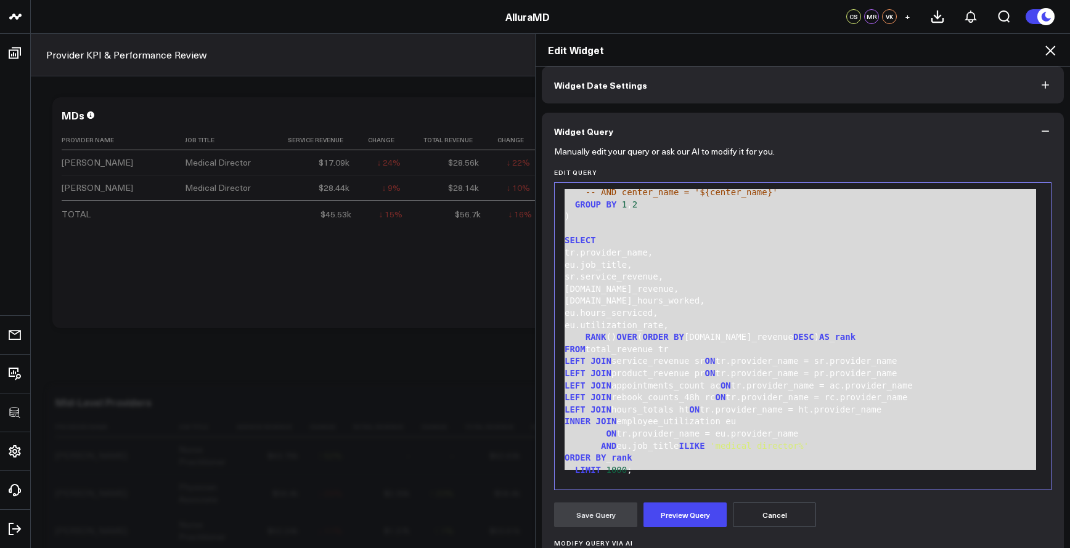
click at [1053, 41] on div "Edit Widget" at bounding box center [802, 50] width 534 height 33
click at [1051, 45] on icon at bounding box center [1050, 50] width 15 height 15
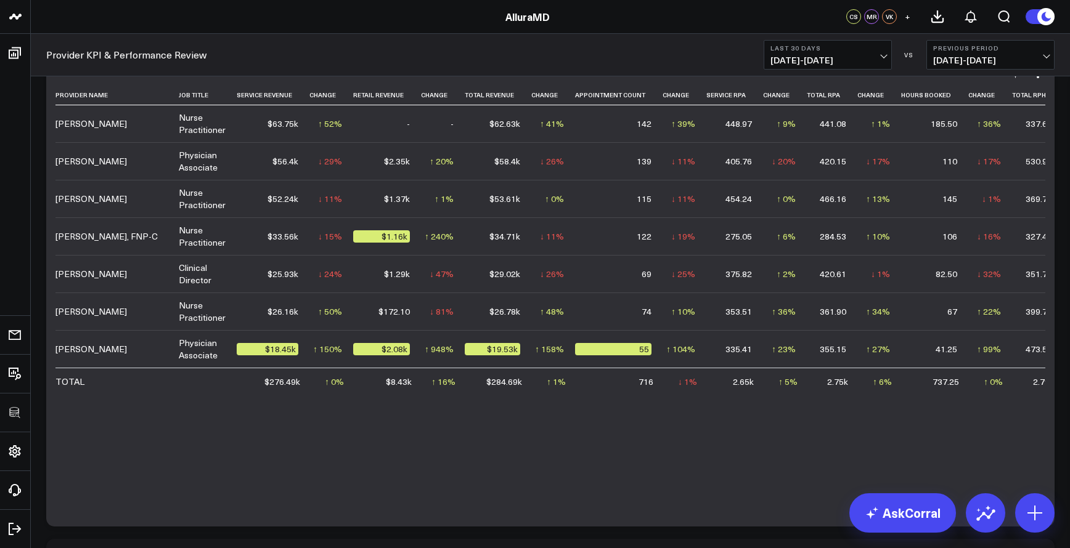
scroll to position [410, 0]
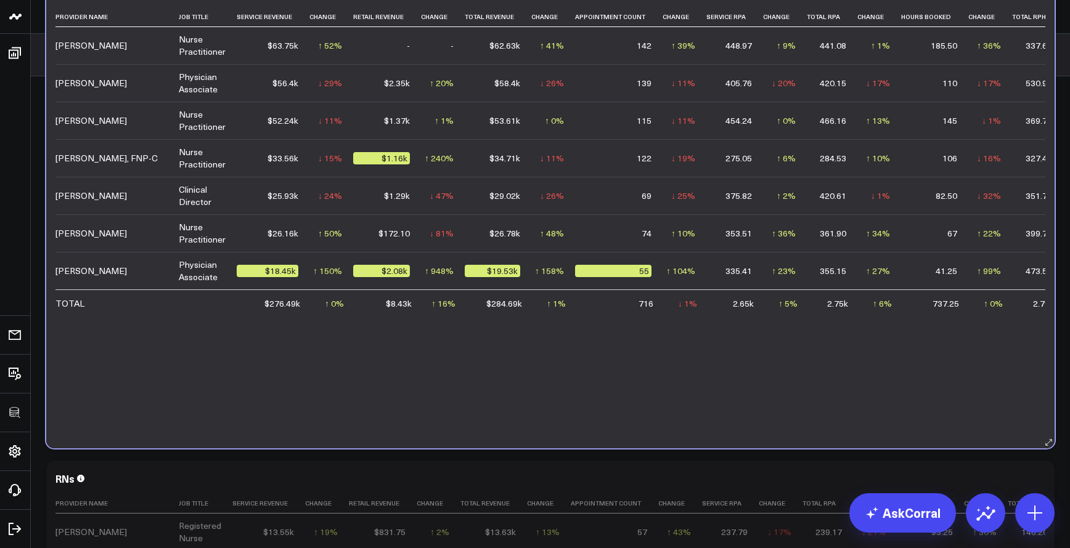
click at [521, 436] on div "Mid-Level Providers Provider Name Job Title Service Revenue Change Retail Reven…" at bounding box center [550, 211] width 1008 height 474
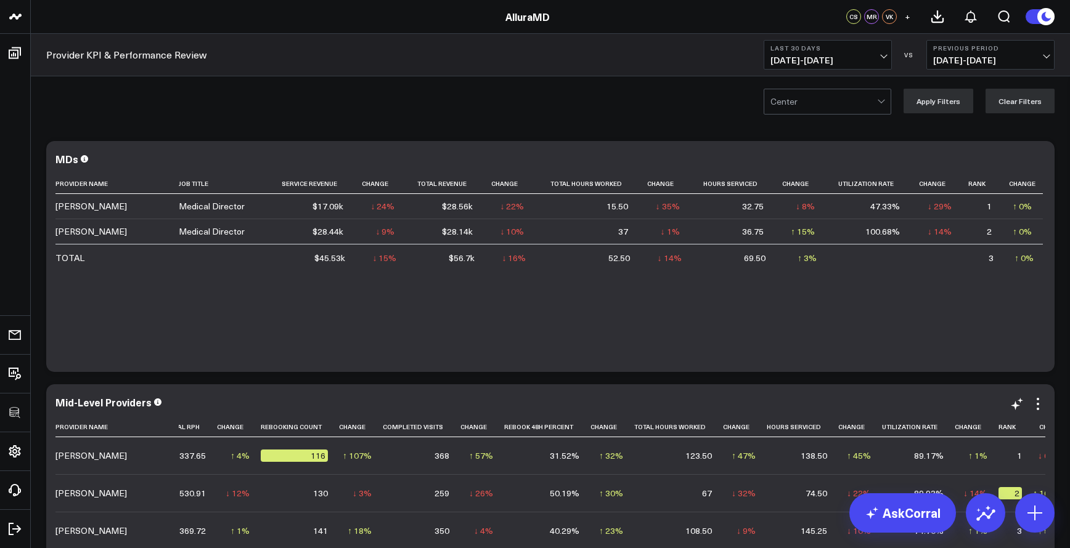
scroll to position [262, 0]
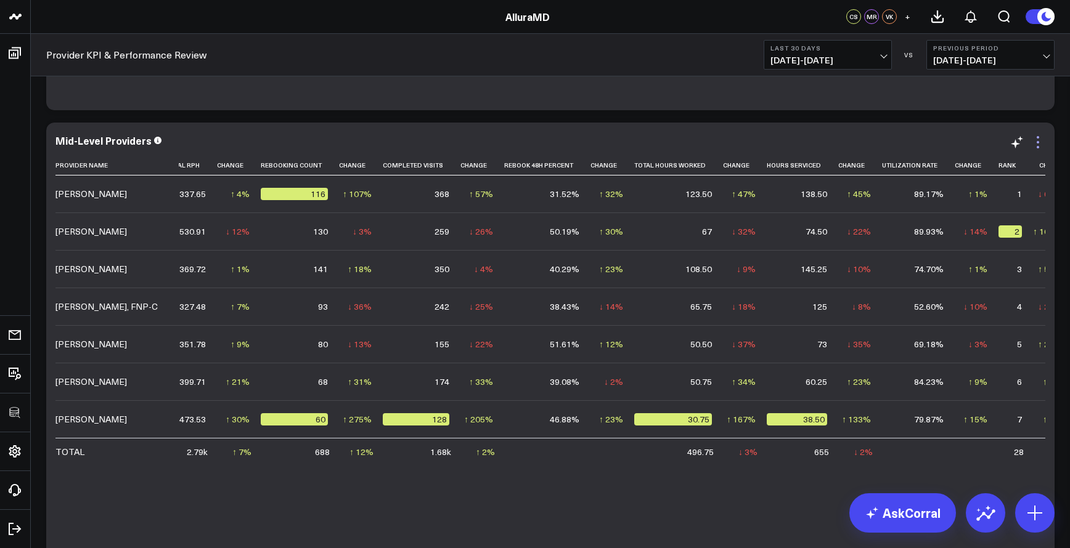
click at [1036, 145] on icon at bounding box center [1037, 142] width 15 height 15
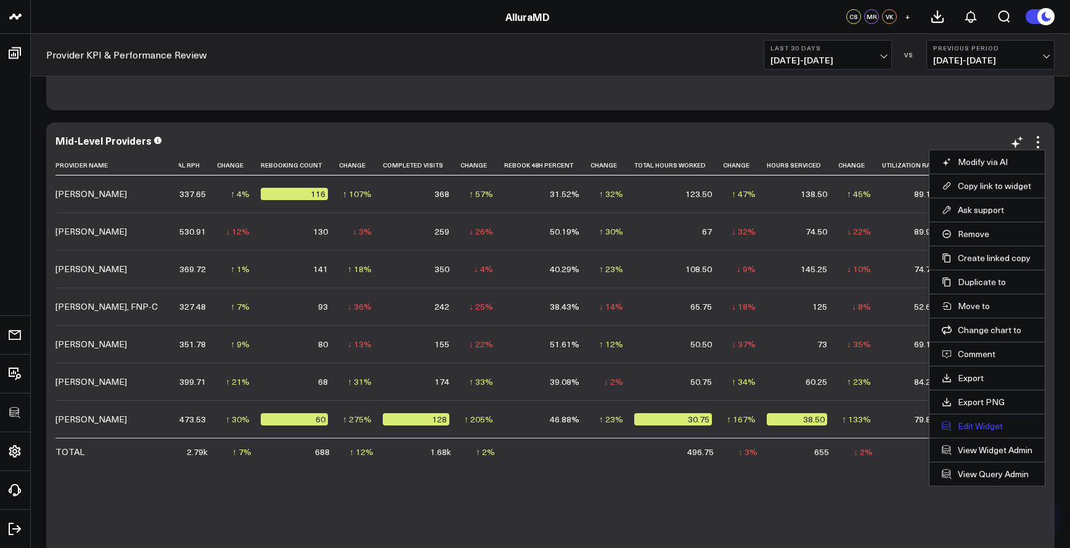
click at [968, 422] on button "Edit Widget" at bounding box center [987, 426] width 91 height 11
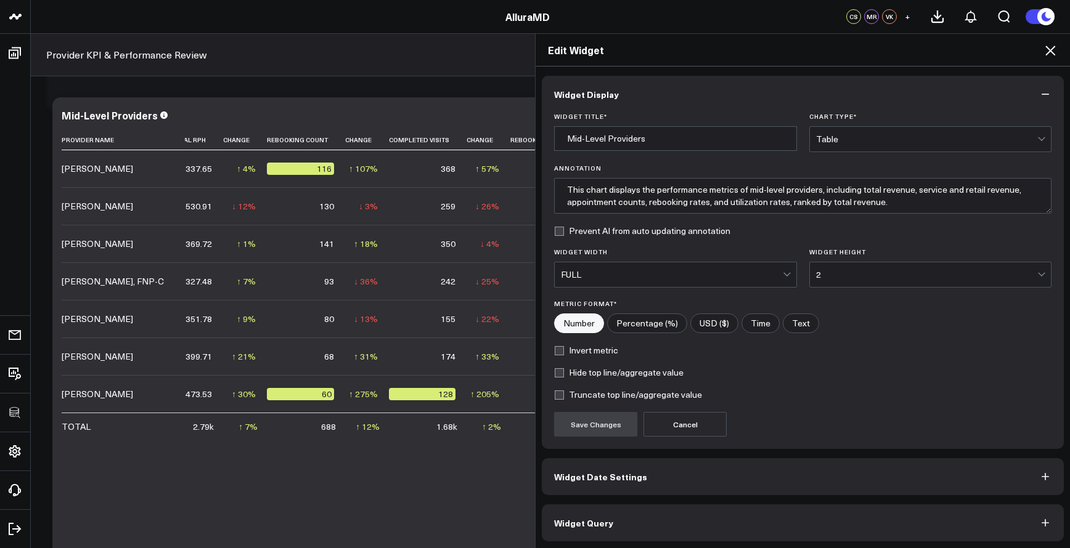
scroll to position [2, 0]
click at [740, 525] on button "Widget Query" at bounding box center [803, 521] width 522 height 37
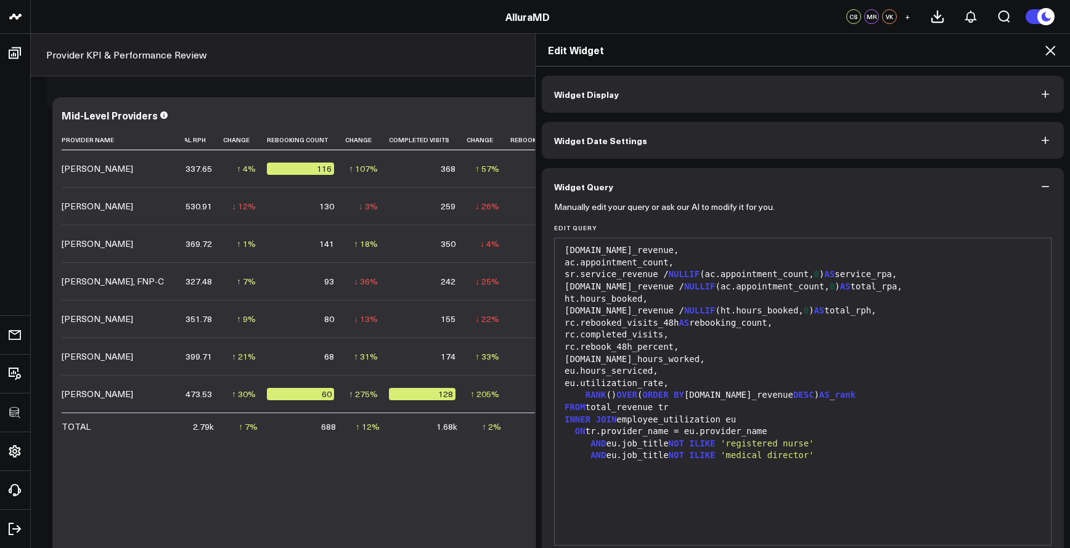
scroll to position [55, 0]
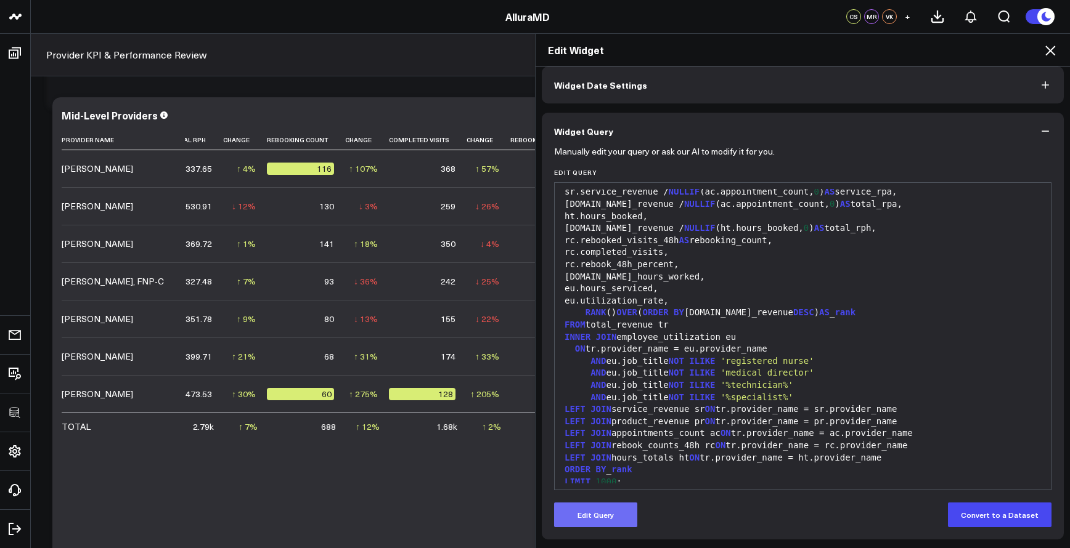
click at [617, 511] on button "Edit Query" at bounding box center [595, 515] width 83 height 25
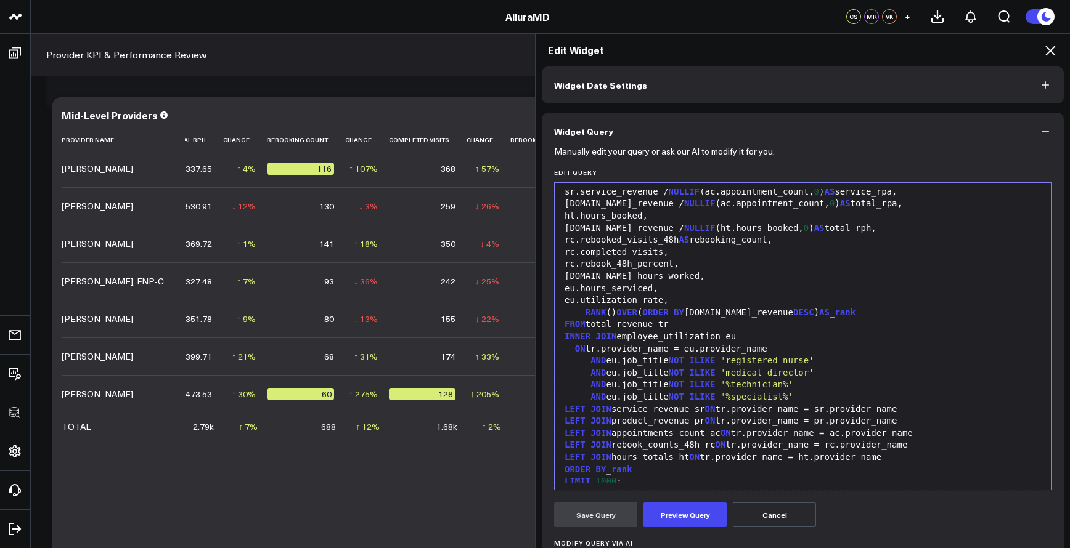
click at [671, 488] on div at bounding box center [803, 494] width 484 height 12
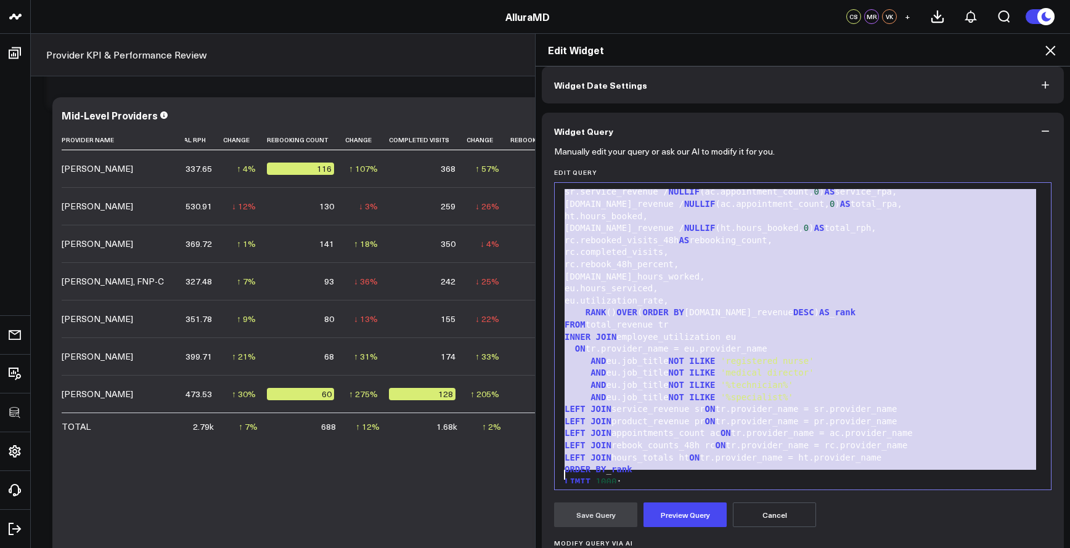
copy div "SELECT provider_name, SUM (duration) AS hours_booked FROM hours GROUP BY 1 ), e…"
click at [1048, 53] on icon at bounding box center [1050, 51] width 10 height 10
click at [1048, 55] on span "07/14/25 - 08/12/25" at bounding box center [990, 60] width 115 height 10
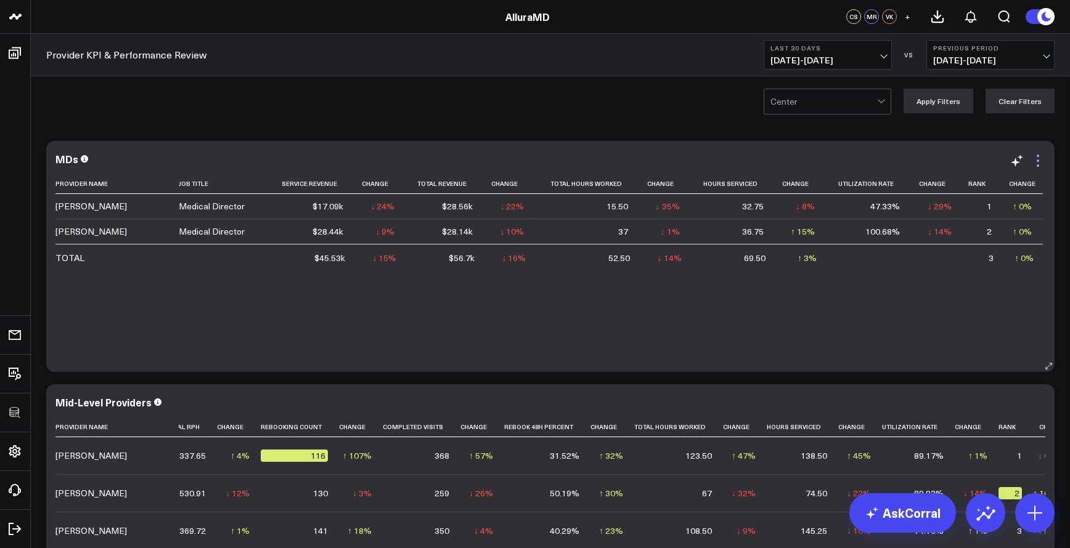
click at [1038, 160] on icon at bounding box center [1037, 160] width 15 height 15
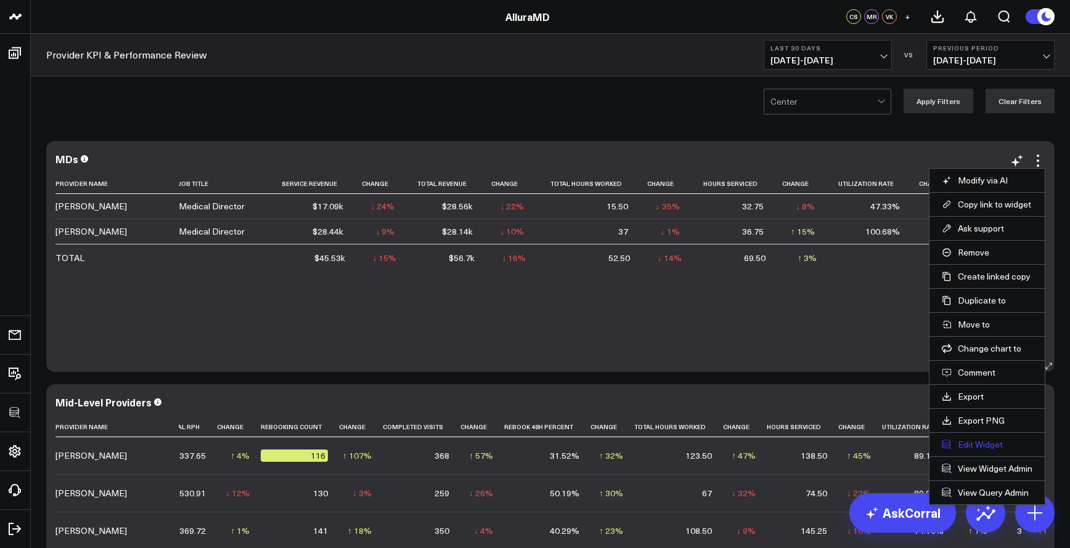
click at [990, 447] on button "Edit Widget" at bounding box center [987, 444] width 91 height 11
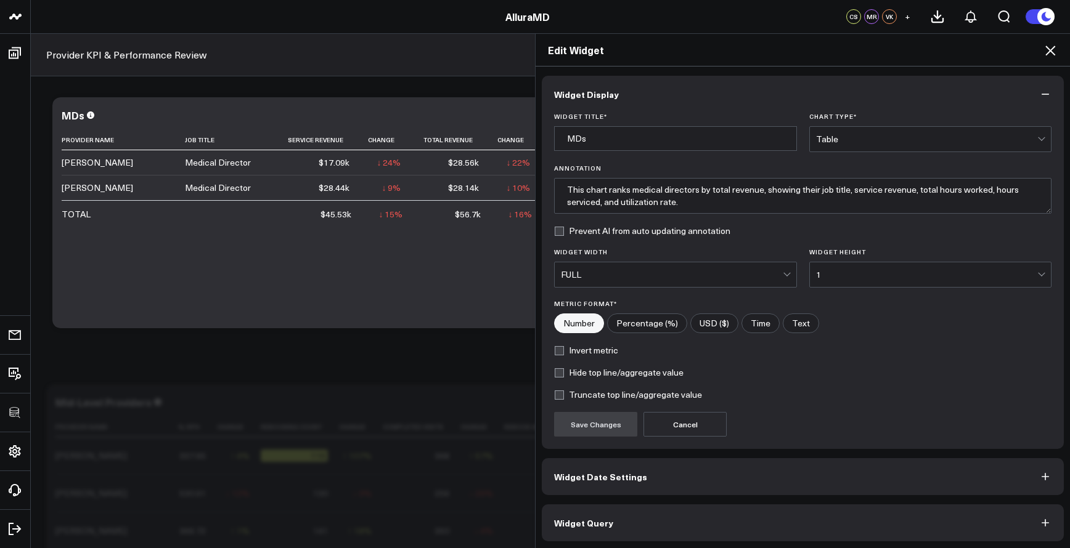
scroll to position [2, 0]
click at [835, 511] on button "Widget Query" at bounding box center [803, 521] width 522 height 37
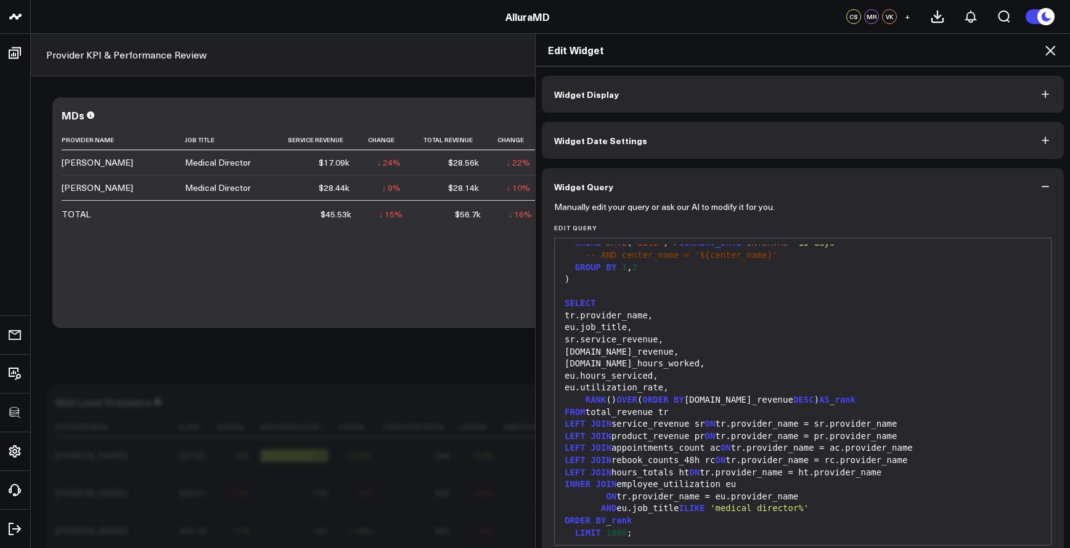
scroll to position [55, 0]
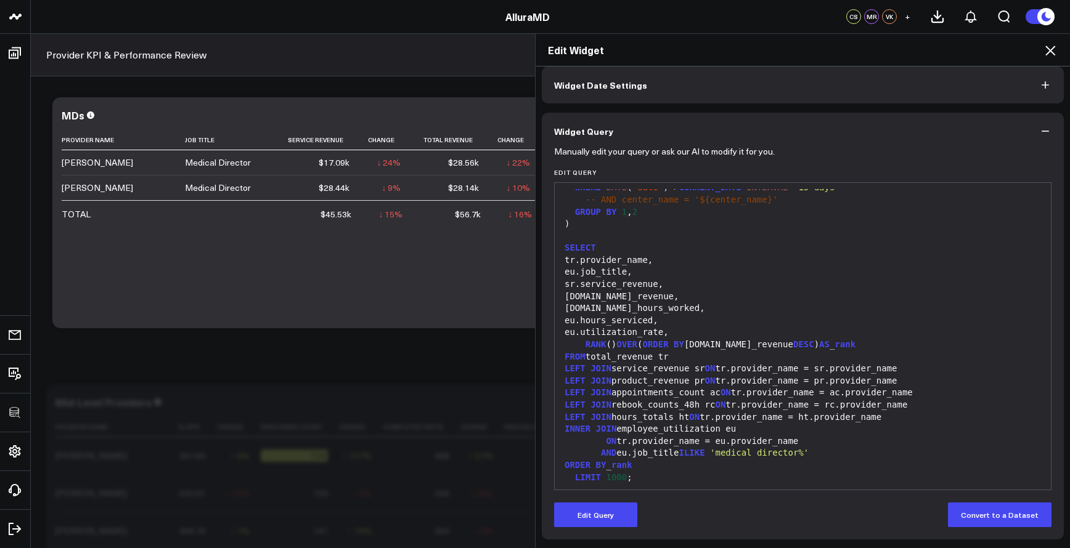
click at [808, 448] on span "'medical director%'" at bounding box center [759, 453] width 99 height 10
drag, startPoint x: 815, startPoint y: 442, endPoint x: 595, endPoint y: 441, distance: 220.0
click at [595, 447] on div "AND eu.job_title ILIKE 'medical director%'" at bounding box center [803, 453] width 484 height 12
copy div "AND eu.job_title ILIKE 'medical director%'"
click at [601, 521] on button "Edit Query" at bounding box center [595, 515] width 83 height 25
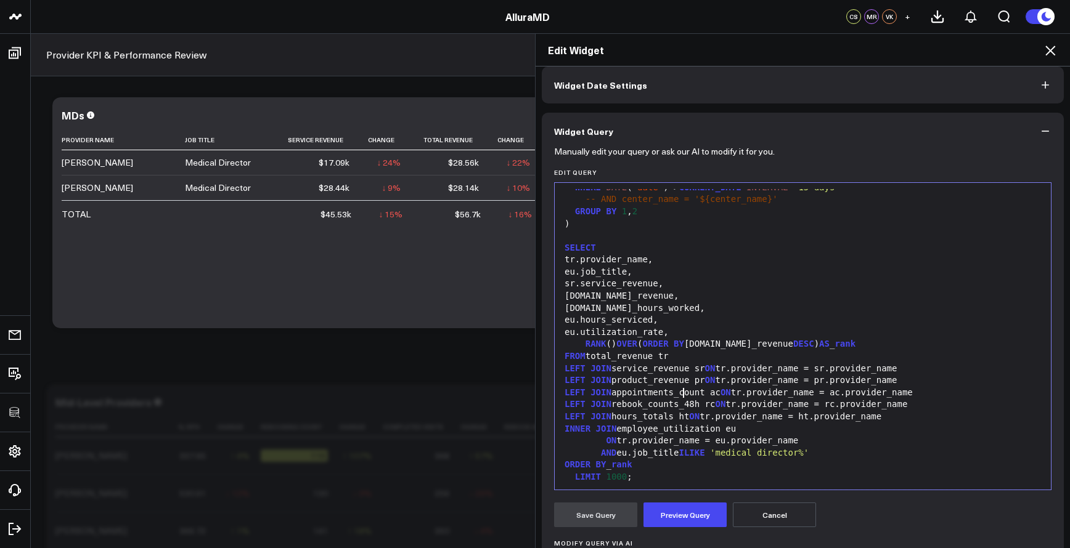
click at [680, 399] on div "LEFT JOIN rebook_counts_48h rc ON tr.provider_name = rc.provider_name" at bounding box center [803, 405] width 484 height 12
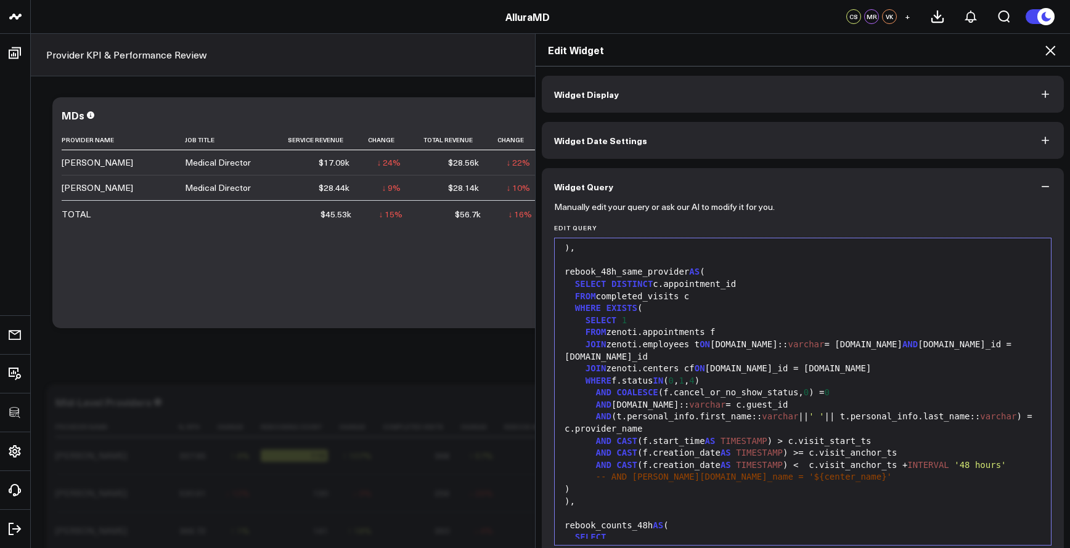
scroll to position [208, 0]
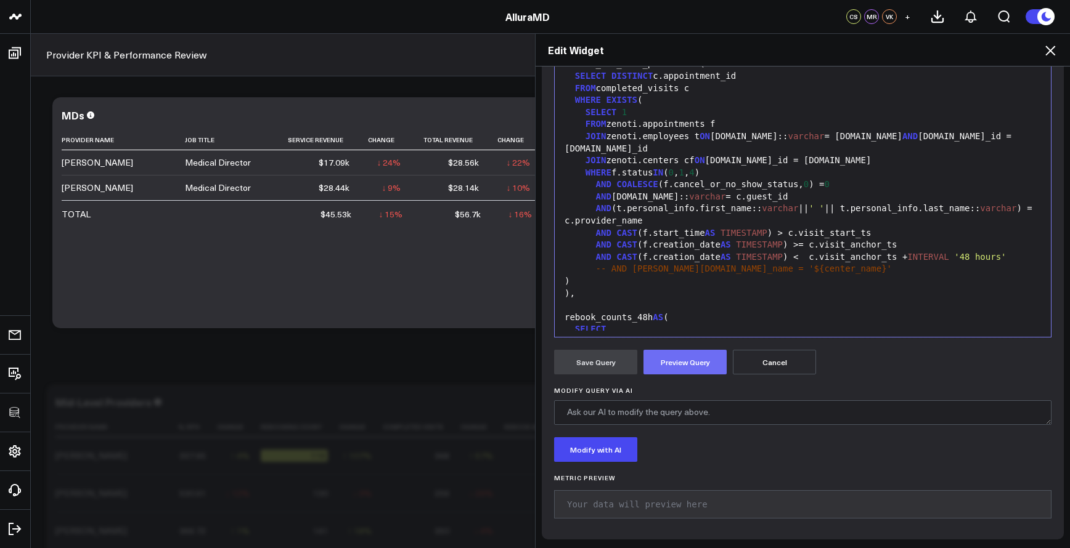
click at [683, 374] on button "Preview Query" at bounding box center [684, 362] width 83 height 25
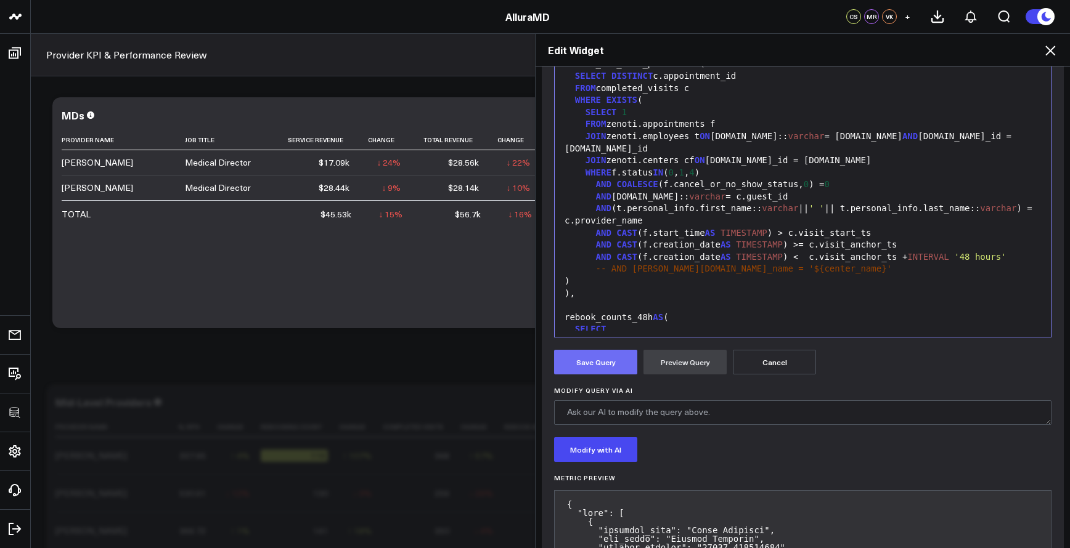
click at [617, 374] on button "Save Query" at bounding box center [595, 362] width 83 height 25
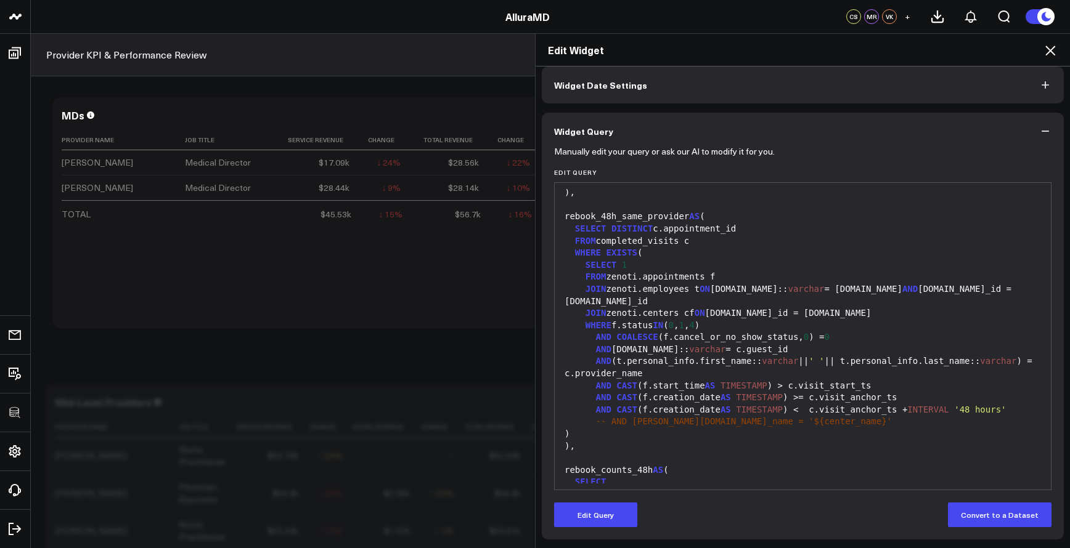
scroll to position [55, 0]
click at [1048, 51] on icon at bounding box center [1050, 50] width 15 height 15
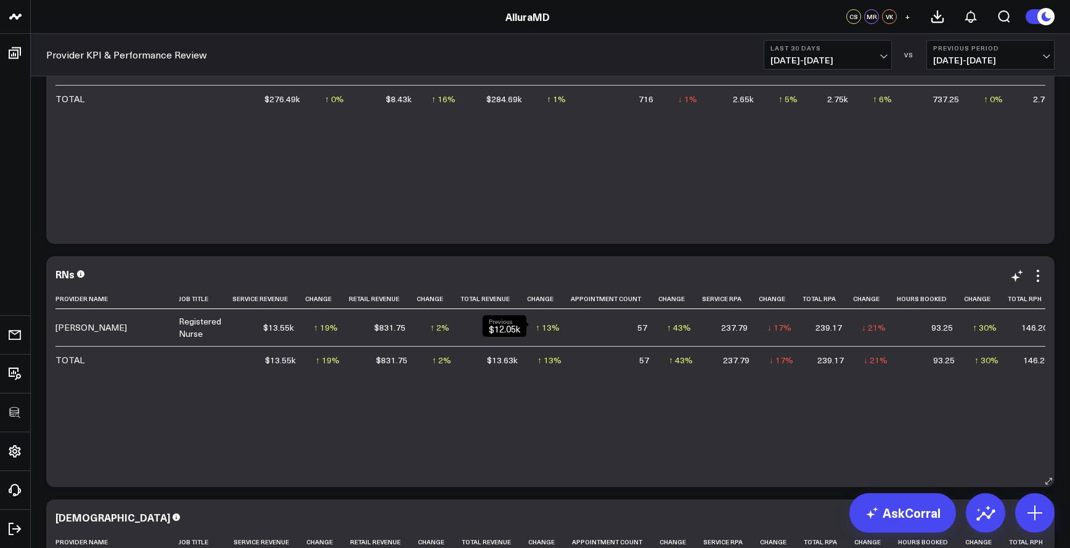
scroll to position [665, 0]
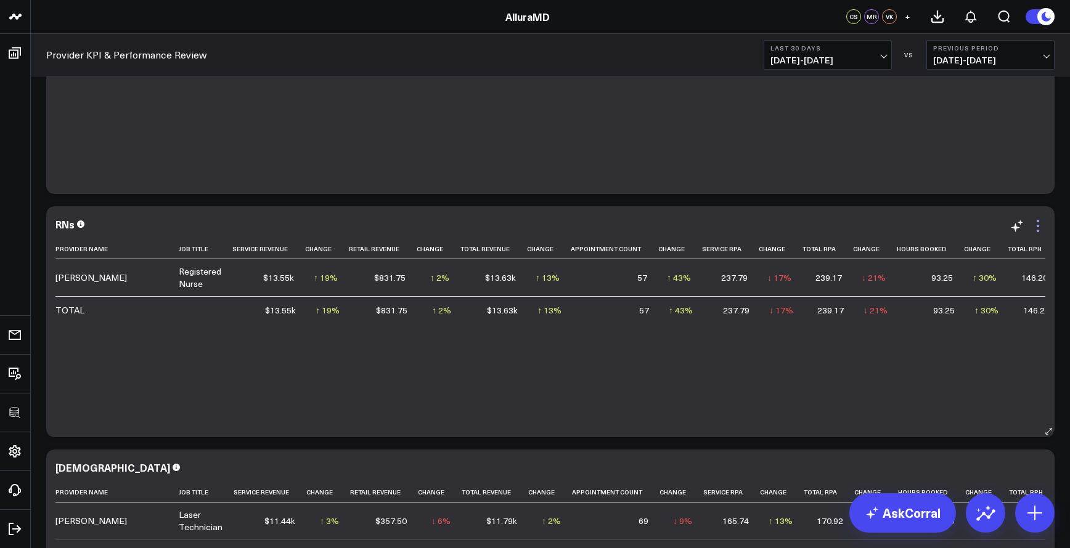
click at [1040, 231] on icon at bounding box center [1037, 226] width 15 height 15
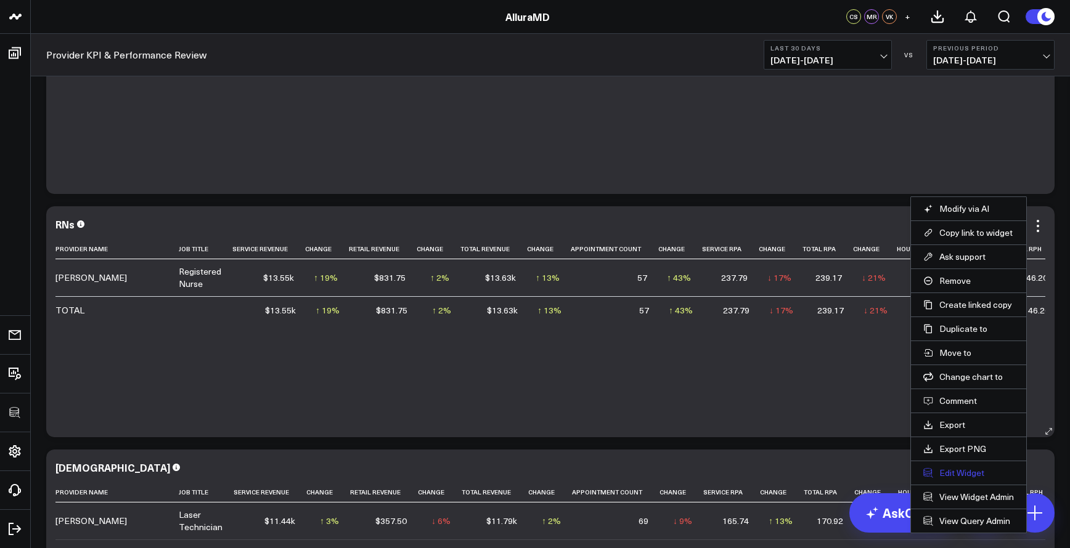
click at [954, 476] on button "Edit Widget" at bounding box center [968, 473] width 91 height 11
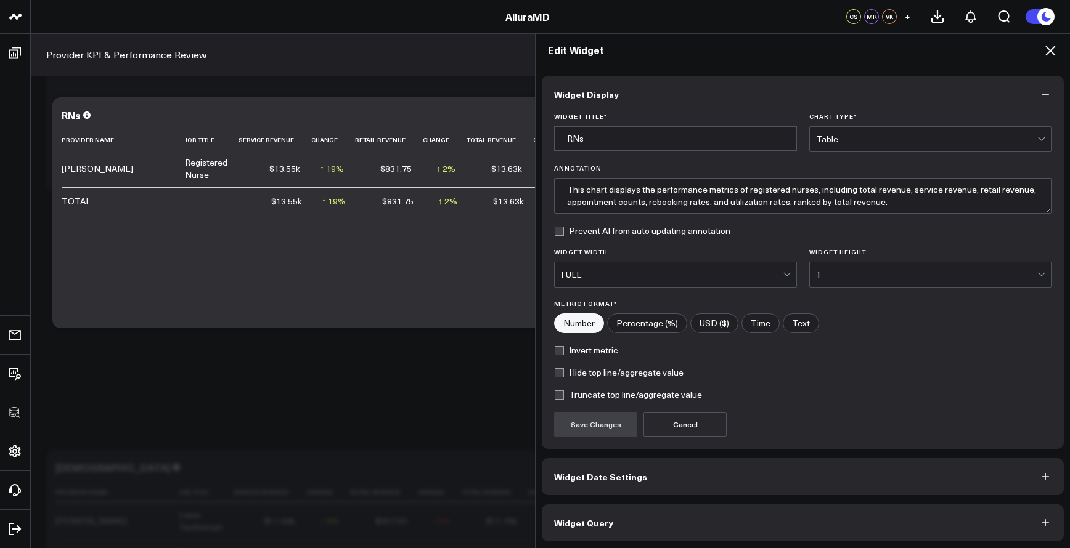
scroll to position [2, 0]
click at [778, 513] on button "Widget Query" at bounding box center [803, 521] width 522 height 37
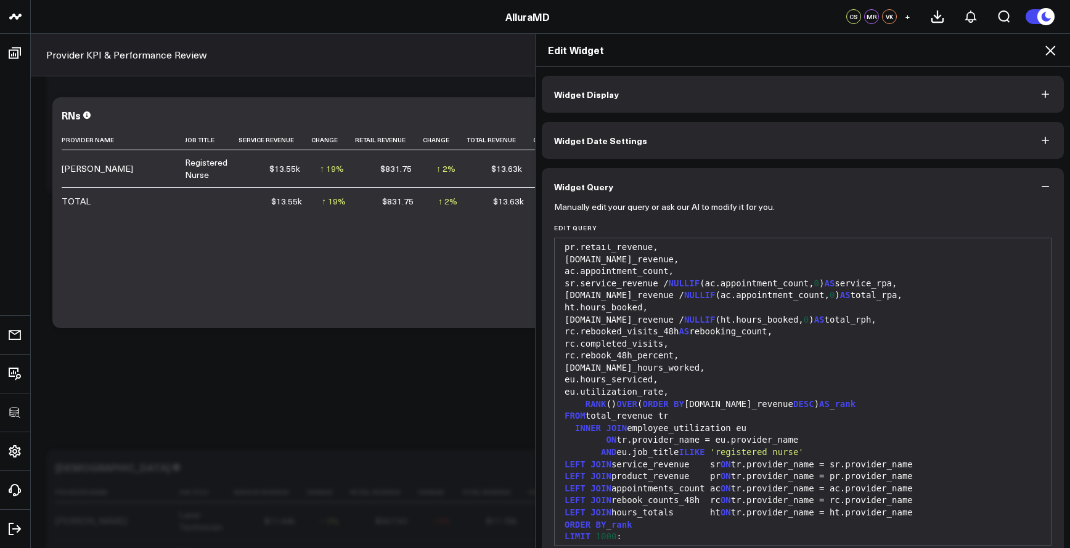
scroll to position [55, 0]
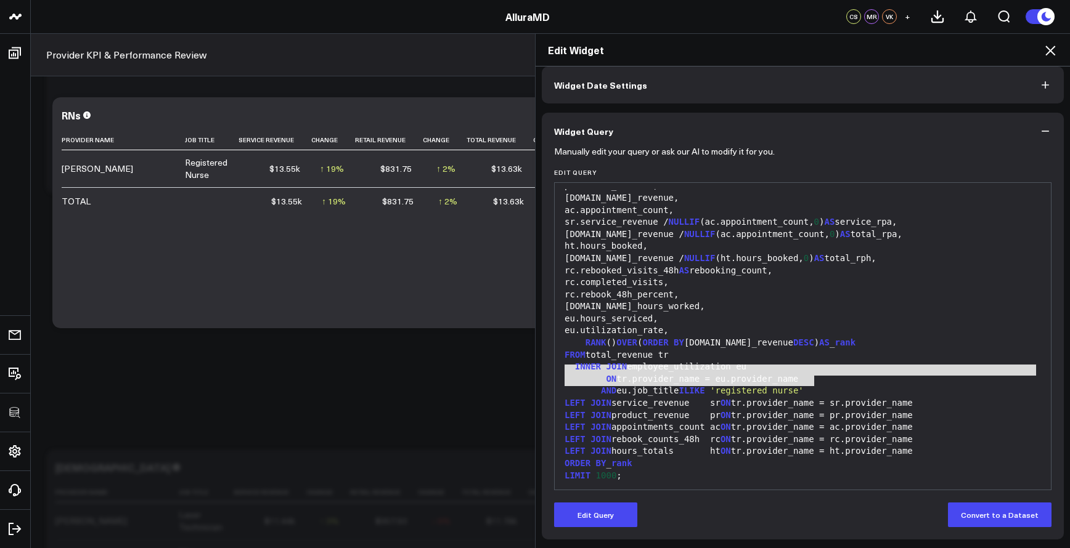
drag, startPoint x: 811, startPoint y: 380, endPoint x: 533, endPoint y: 366, distance: 278.3
click at [535, 367] on div "Widget Display Widget Date Settings Widget Query Manually edit your query or as…" at bounding box center [802, 308] width 534 height 482
click at [635, 361] on div "INNER JOIN employee_utilization eu" at bounding box center [803, 367] width 484 height 12
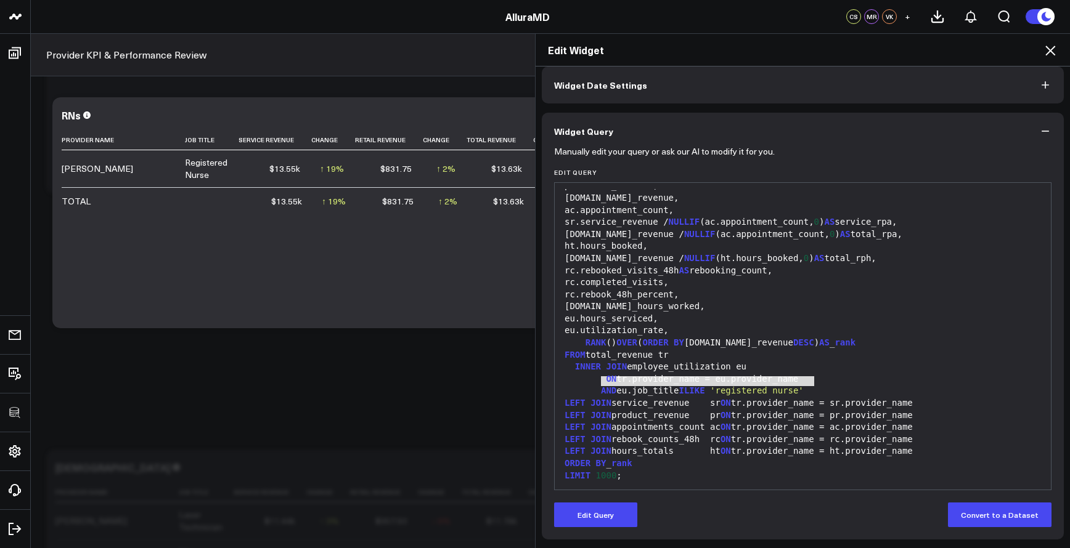
drag, startPoint x: 596, startPoint y: 380, endPoint x: 849, endPoint y: 380, distance: 253.3
click at [849, 385] on div "AND eu.job_title ILIKE 'registered nurse'" at bounding box center [803, 391] width 484 height 12
copy div "AND eu.job_title ILIKE 'registered nurse'"
click at [712, 234] on div "tr.total_revenue / NULLIF (ac.appointment_count, 0 ) AS total_rpa," at bounding box center [803, 235] width 484 height 12
click at [712, 234] on div "tr.total_revenue / NULLIF ( ac.appointment_count, 0 ) AS total_rpa," at bounding box center [803, 235] width 484 height 12
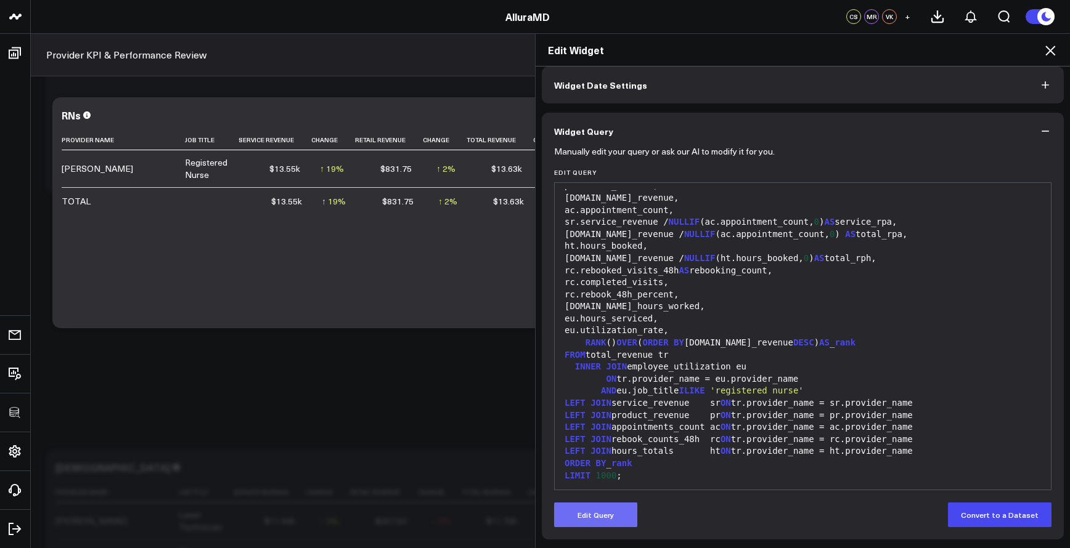
click at [593, 512] on button "Edit Query" at bounding box center [595, 515] width 83 height 25
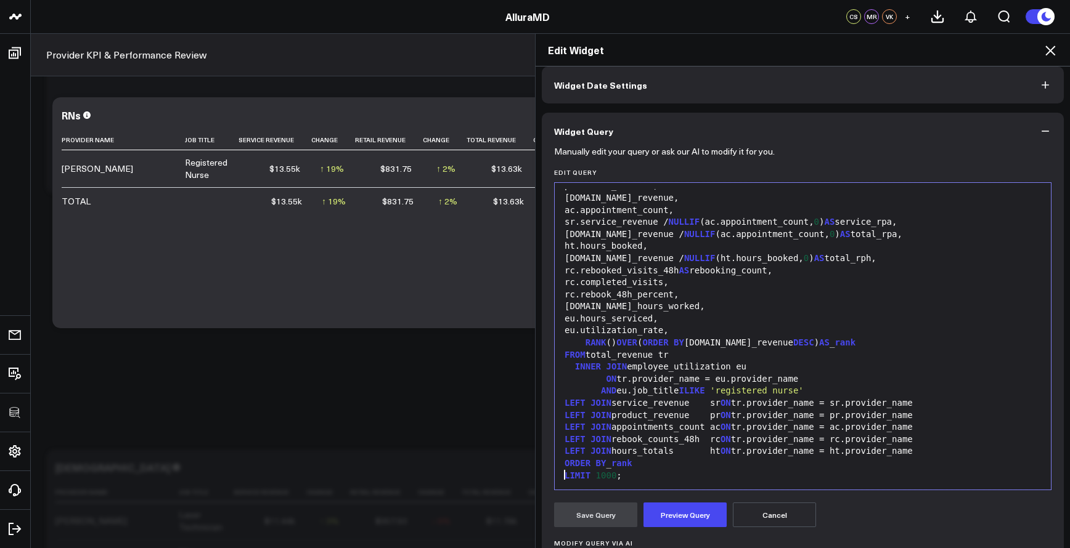
click at [628, 482] on div at bounding box center [803, 488] width 484 height 12
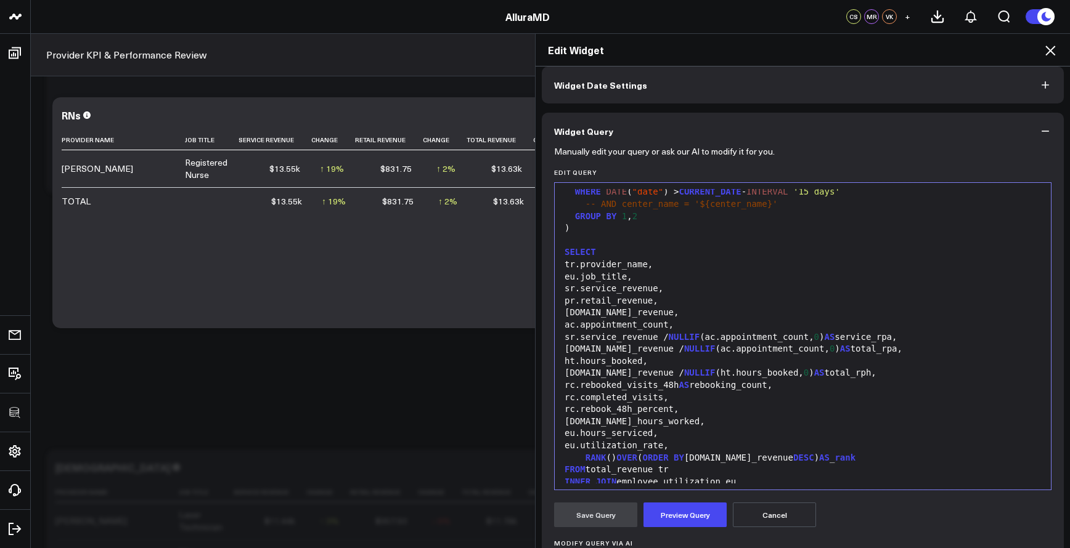
scroll to position [1782, 0]
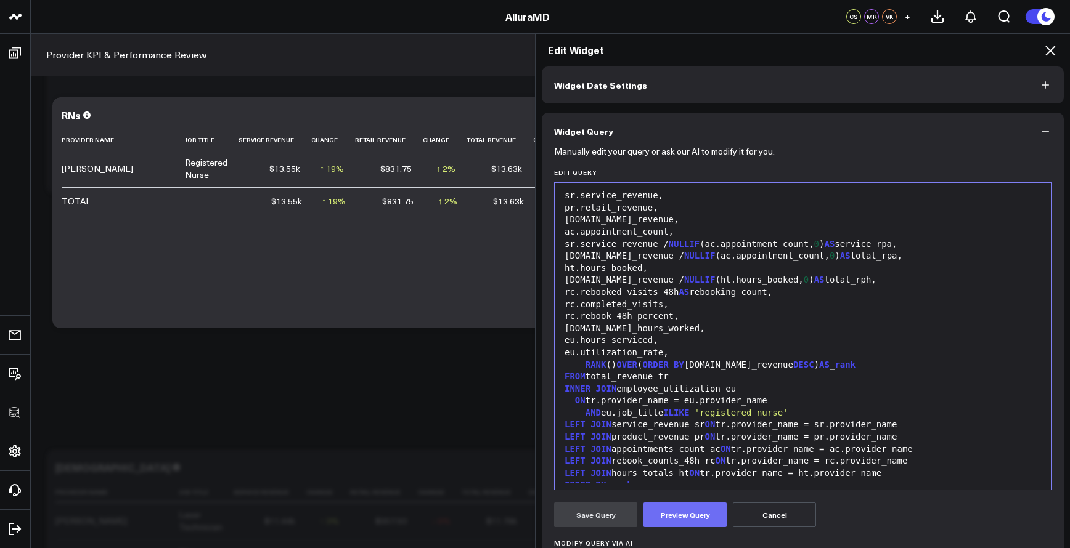
click at [670, 515] on button "Preview Query" at bounding box center [684, 515] width 83 height 25
click at [609, 513] on button "Save Query" at bounding box center [595, 515] width 83 height 25
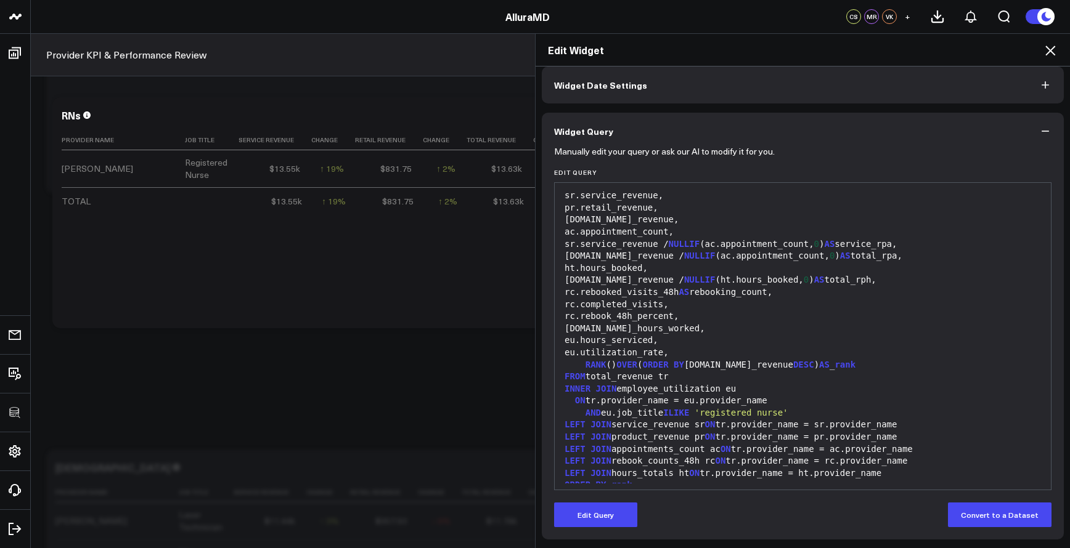
click at [1048, 49] on icon at bounding box center [1050, 51] width 10 height 10
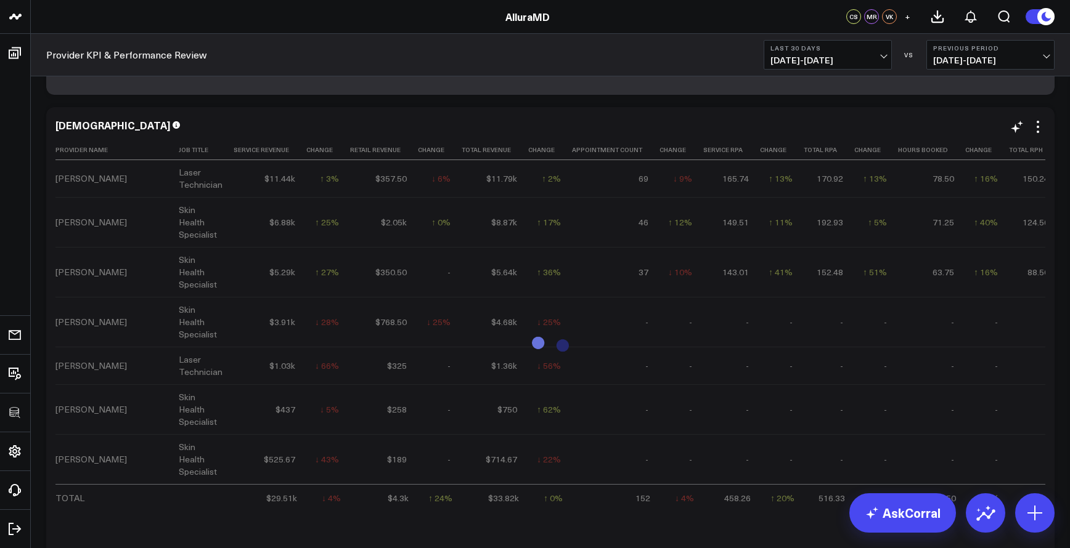
scroll to position [985, 0]
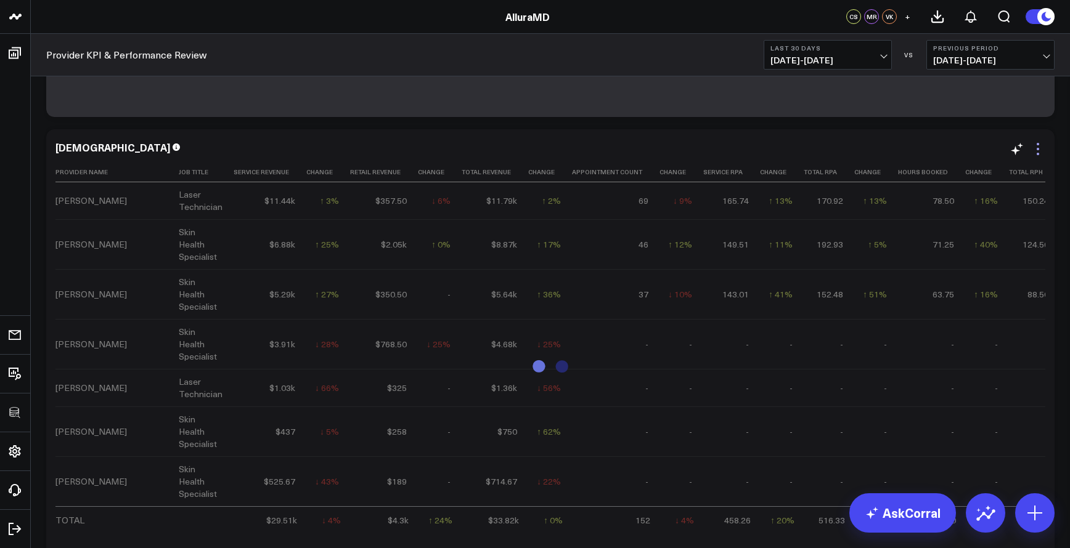
click at [1034, 150] on icon at bounding box center [1037, 149] width 15 height 15
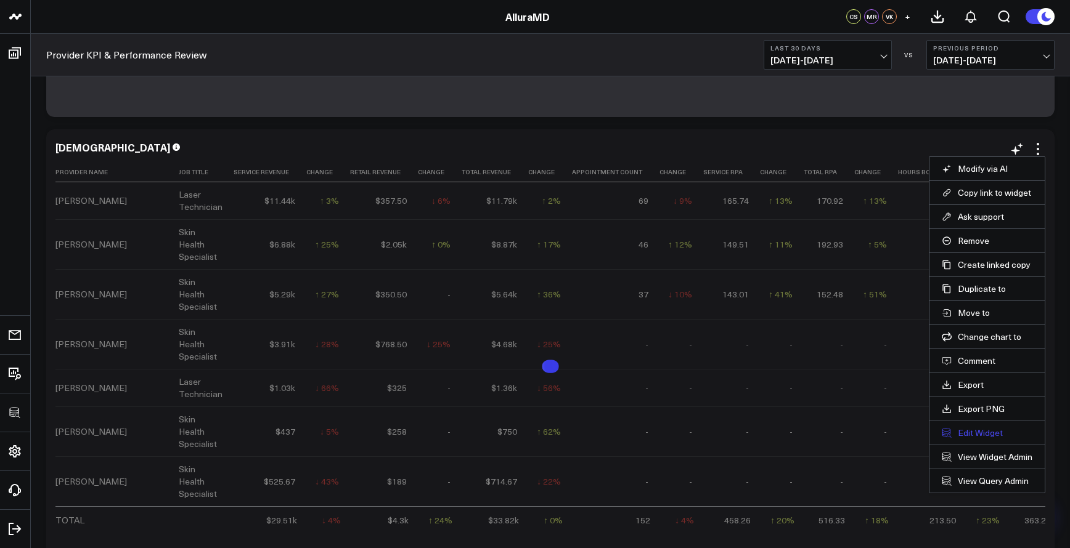
click at [968, 431] on button "Edit Widget" at bounding box center [987, 433] width 91 height 11
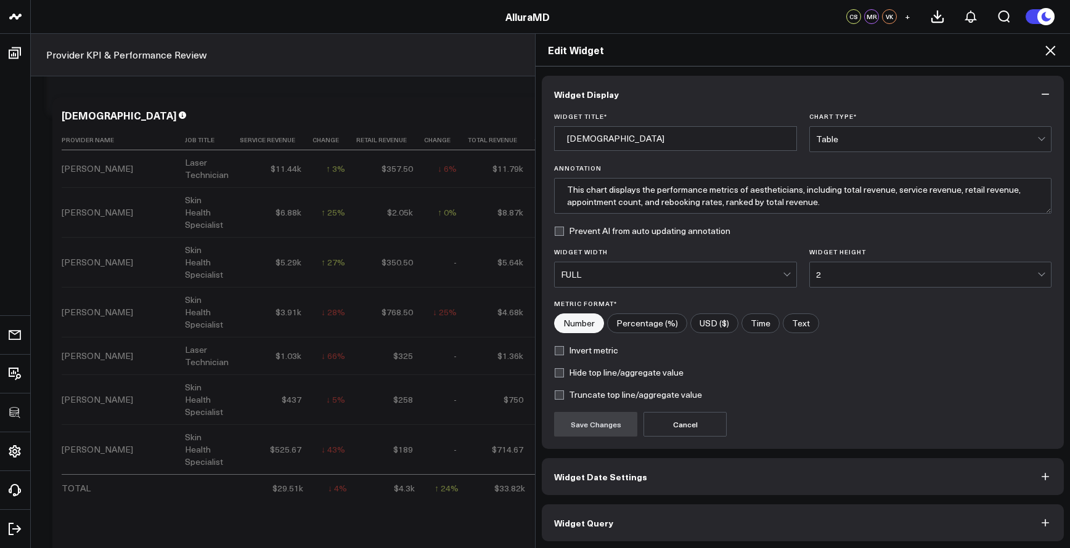
scroll to position [2, 0]
click at [791, 526] on button "Widget Query" at bounding box center [803, 521] width 522 height 37
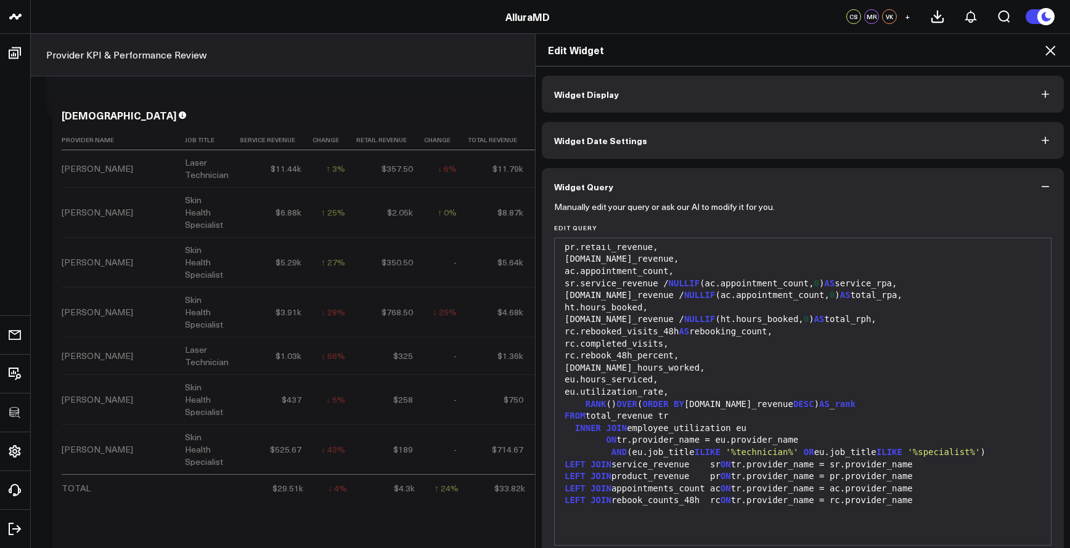
scroll to position [55, 0]
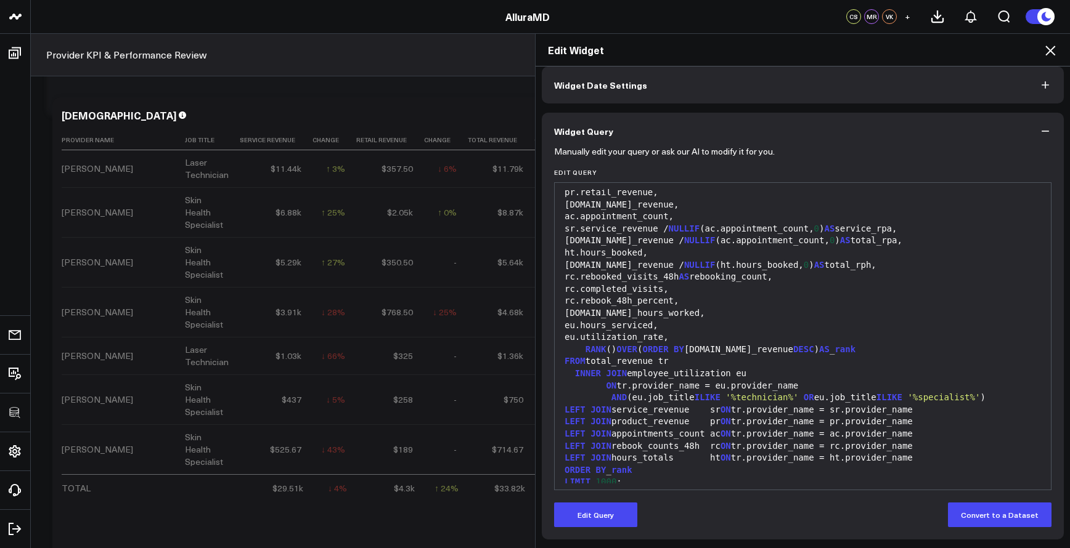
click at [1001, 392] on div "AND (eu.job_title ILIKE '%technician%' OR eu.job_title ILIKE '%specialist%' )" at bounding box center [803, 398] width 484 height 12
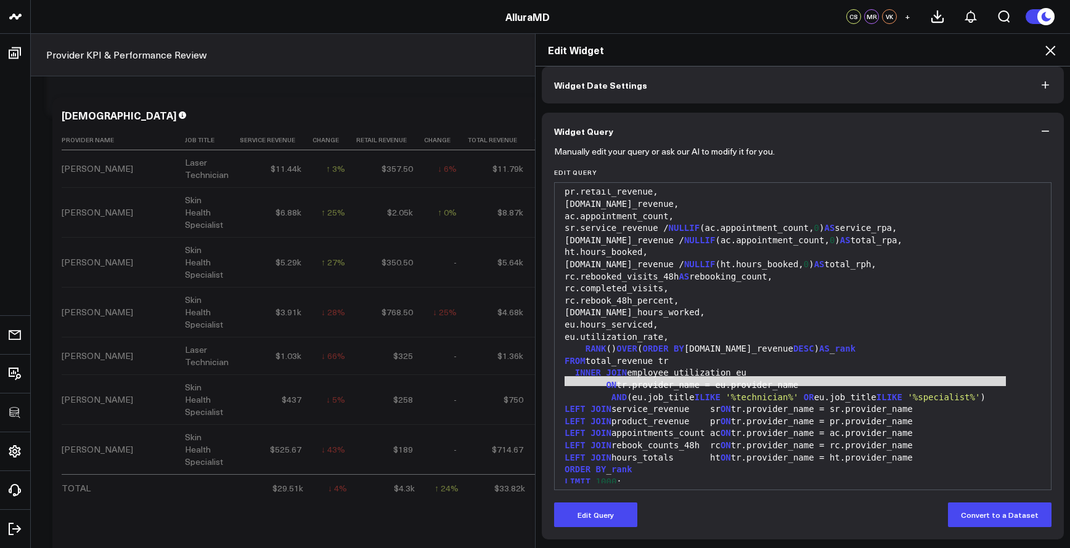
drag, startPoint x: 898, startPoint y: 389, endPoint x: 557, endPoint y: 378, distance: 340.9
click at [561, 392] on div "AND (eu.job_title ILIKE '%technician%' OR eu.job_title ILIKE '%specialist%' )" at bounding box center [803, 398] width 484 height 12
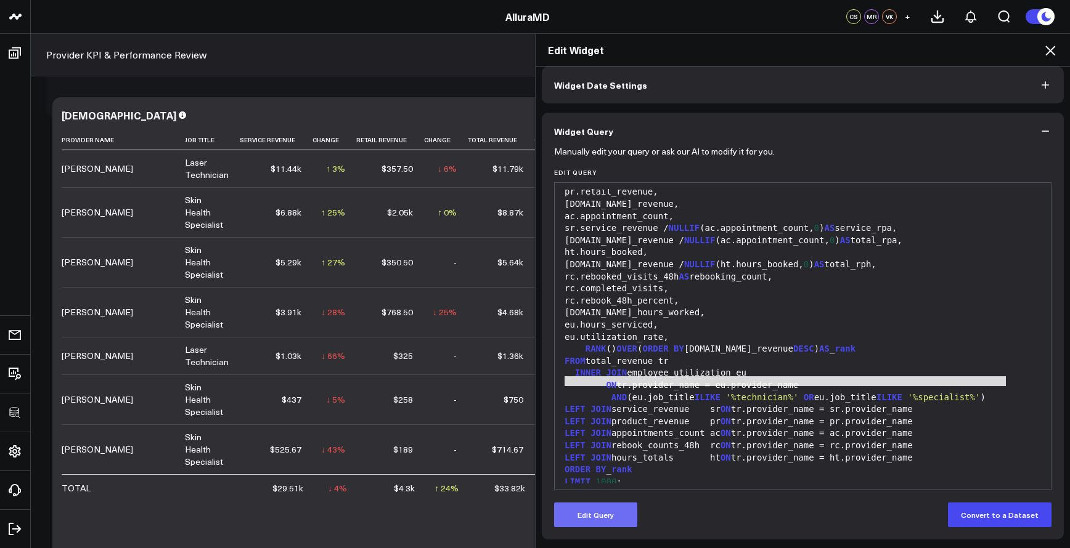
click at [616, 508] on button "Edit Query" at bounding box center [595, 515] width 83 height 25
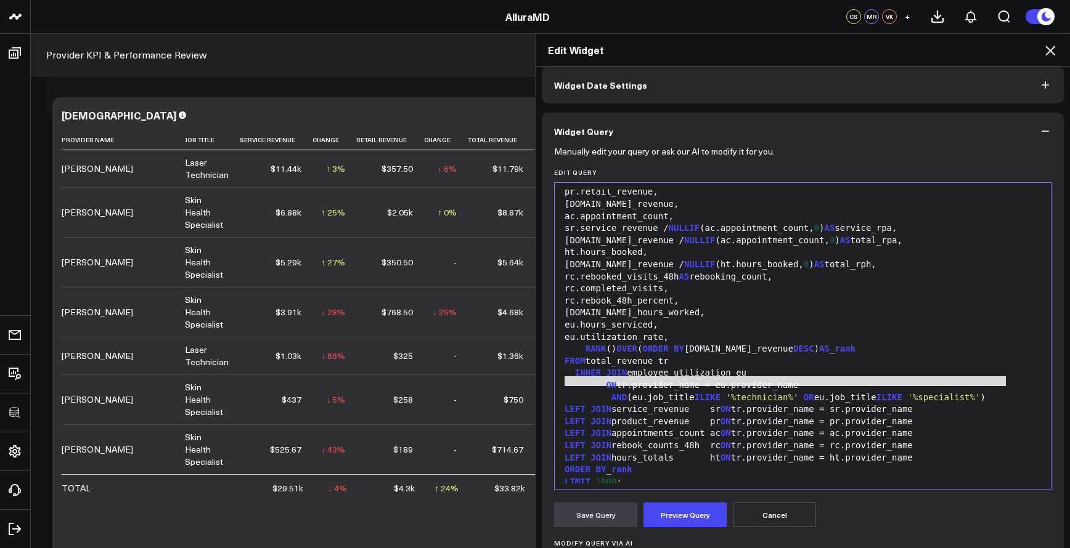
click at [659, 488] on div at bounding box center [803, 494] width 484 height 12
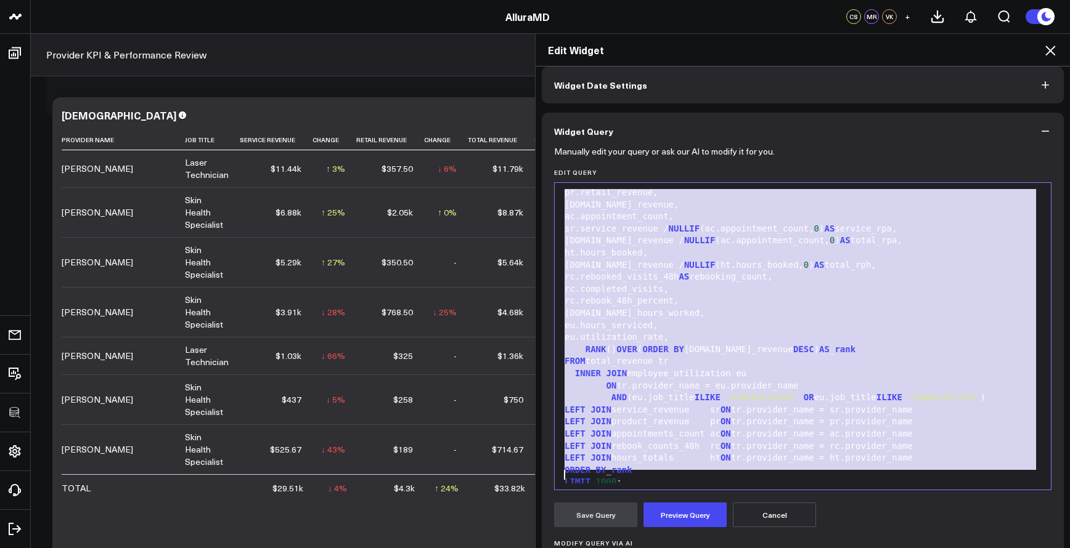
scroll to position [1782, 0]
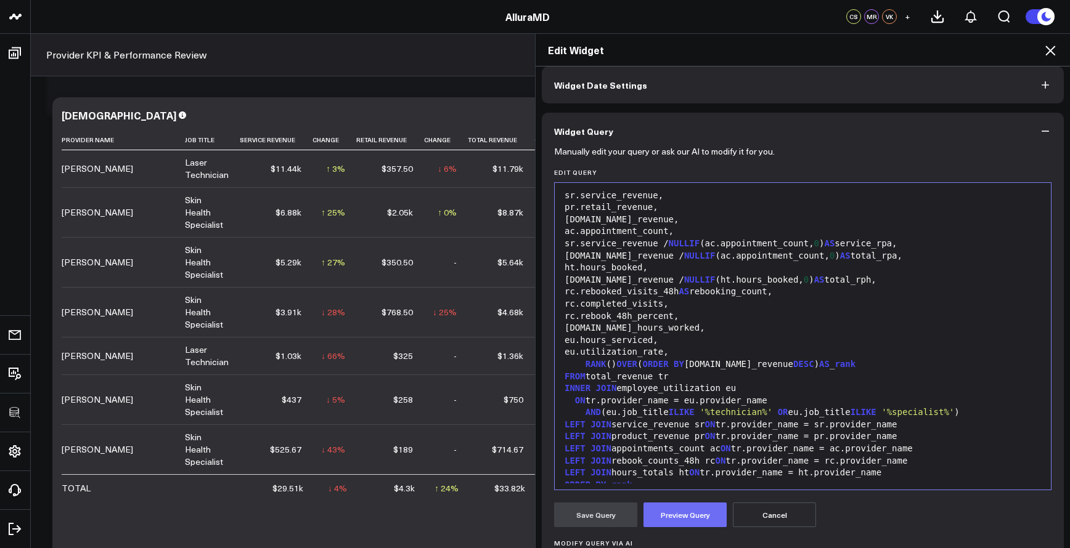
click at [663, 513] on button "Preview Query" at bounding box center [684, 515] width 83 height 25
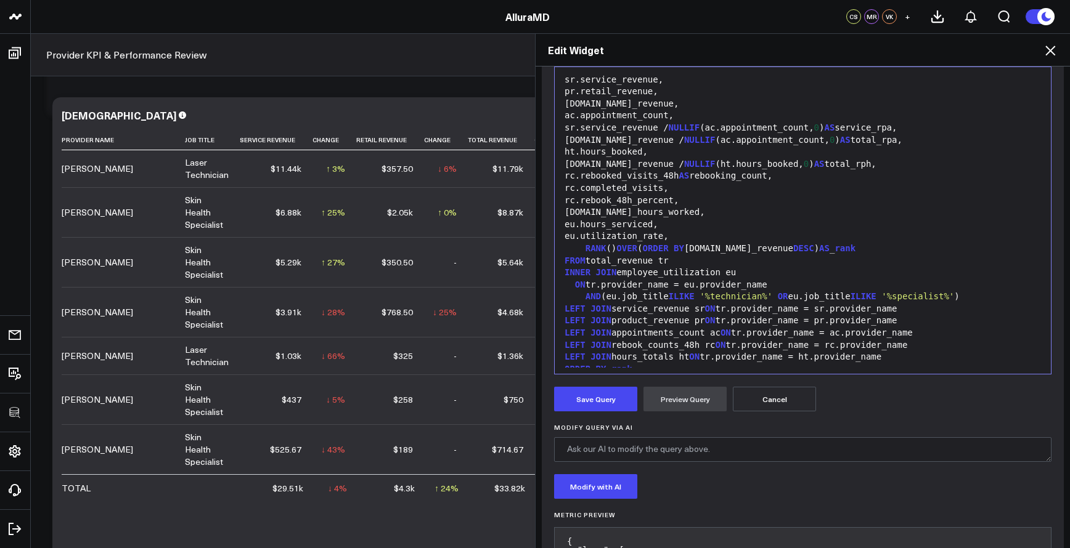
click at [614, 407] on button "Save Query" at bounding box center [595, 399] width 83 height 25
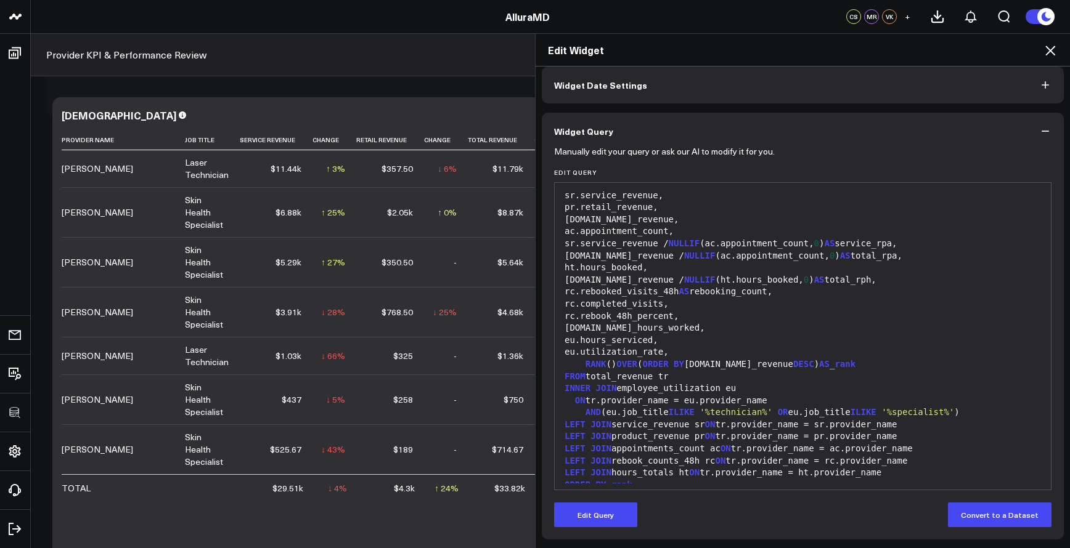
scroll to position [55, 0]
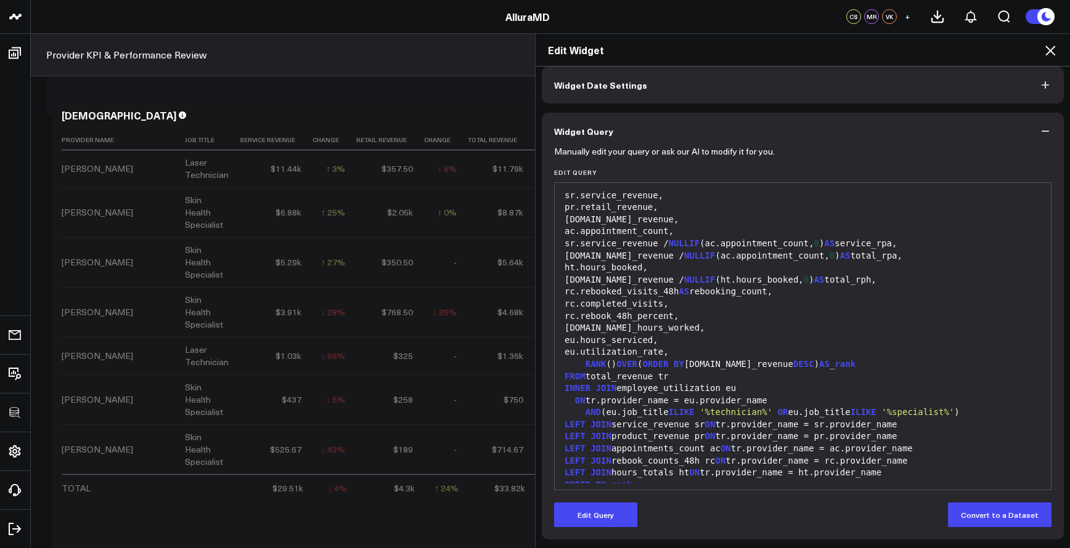
click at [1054, 48] on icon at bounding box center [1050, 50] width 15 height 15
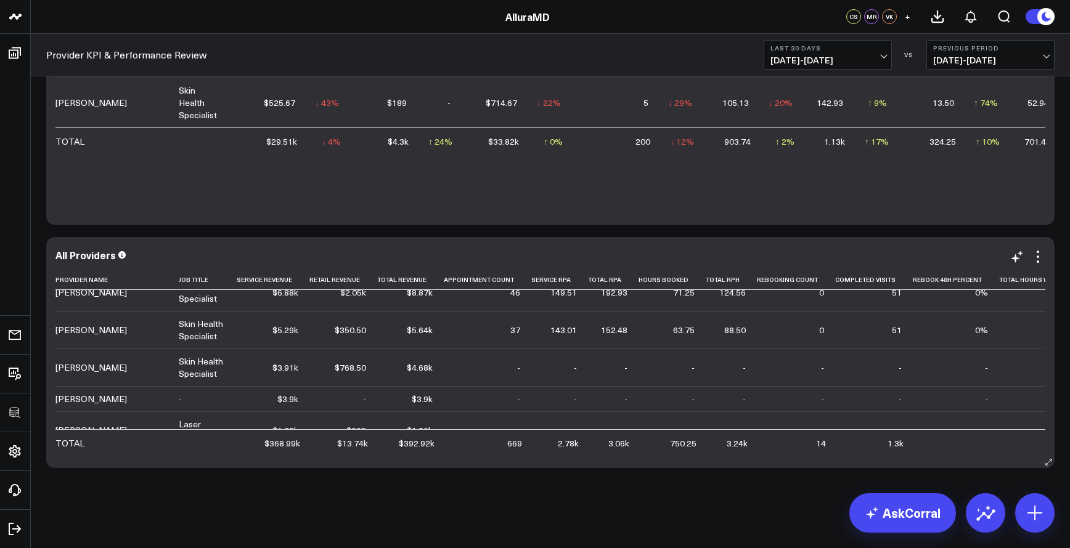
scroll to position [432, 0]
click at [1040, 258] on icon at bounding box center [1037, 257] width 15 height 15
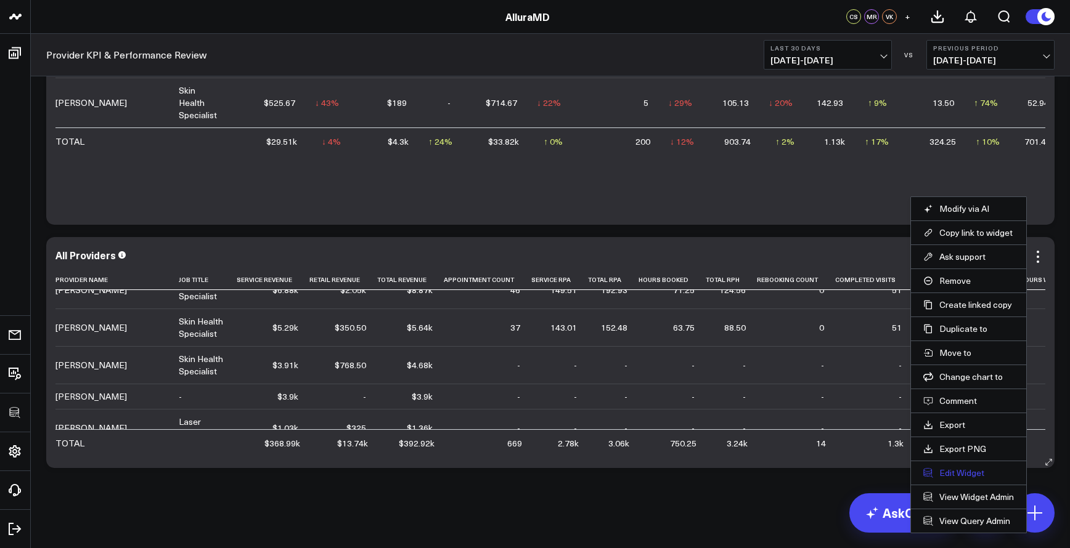
click at [956, 473] on button "Edit Widget" at bounding box center [968, 473] width 91 height 11
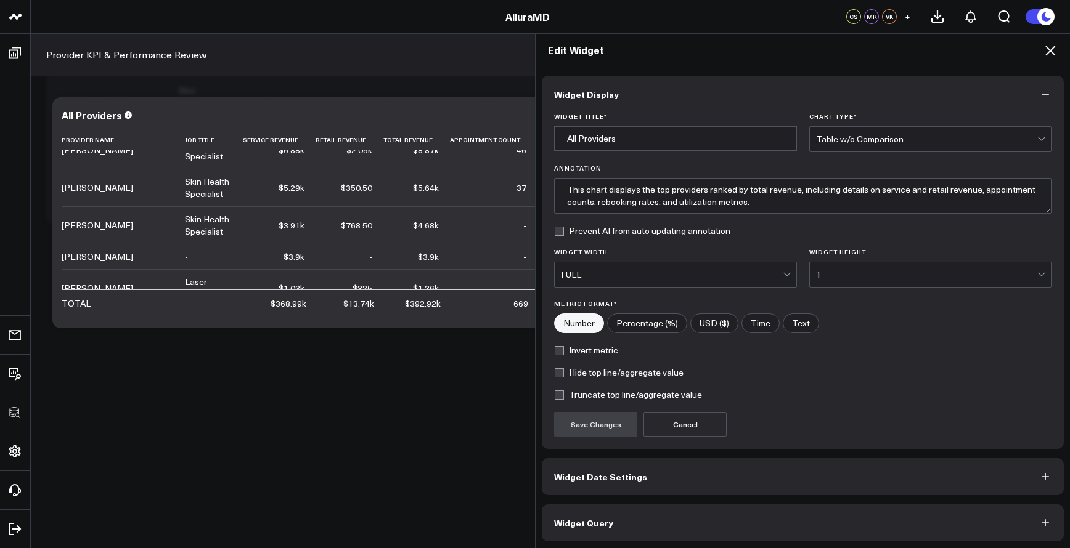
scroll to position [2, 0]
click at [795, 520] on button "Widget Query" at bounding box center [803, 521] width 522 height 37
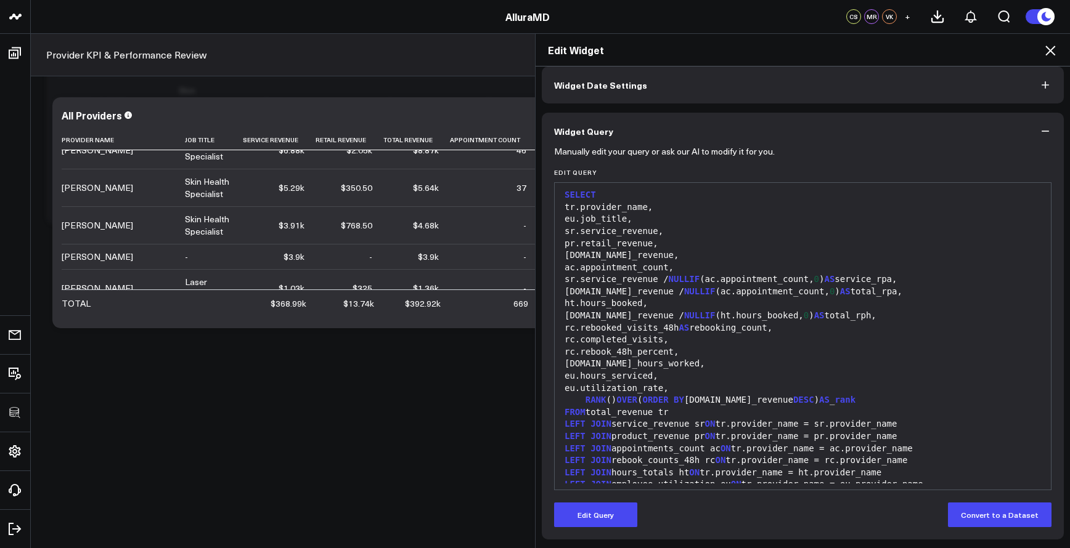
scroll to position [1613, 0]
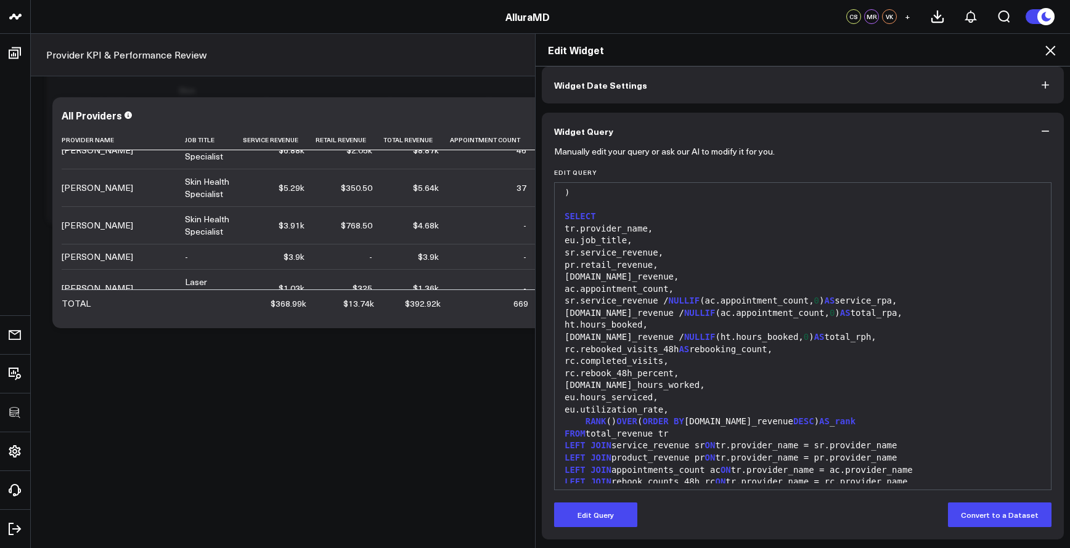
click at [671, 356] on div "rc.completed_visits," at bounding box center [803, 362] width 484 height 12
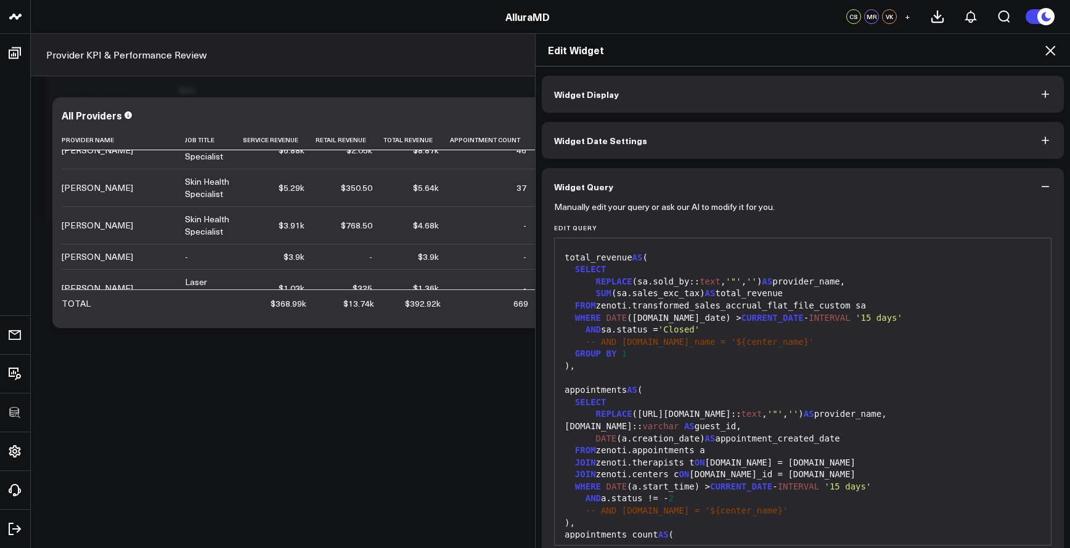
scroll to position [410, 0]
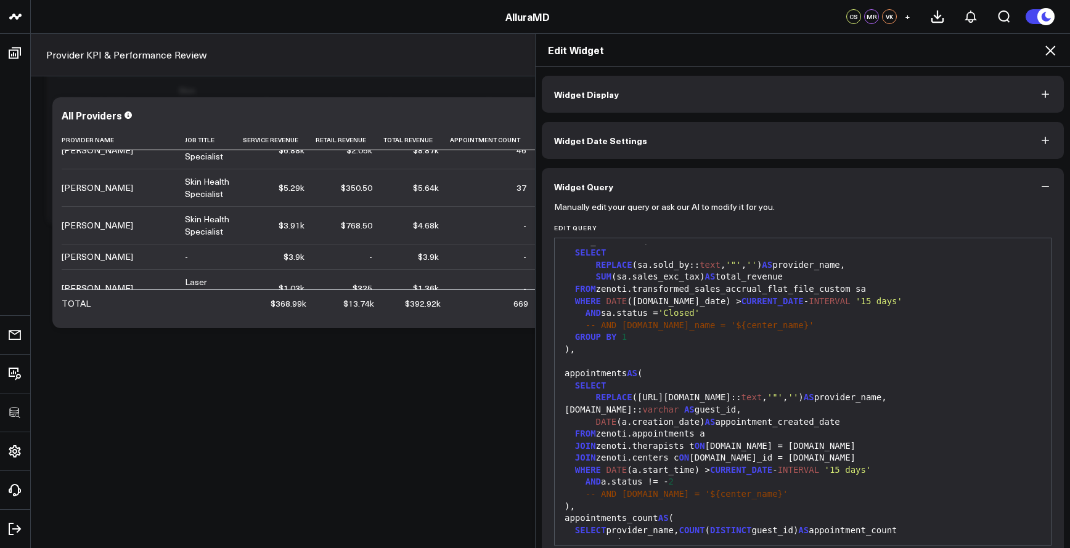
click at [684, 356] on div at bounding box center [803, 362] width 484 height 12
drag, startPoint x: 662, startPoint y: 365, endPoint x: 648, endPoint y: 375, distance: 16.4
click at [660, 380] on div "SELECT" at bounding box center [803, 386] width 484 height 12
click at [646, 392] on div "REPLACE (t.personal_info.name:: text , '"' , '' ) AS provider_name," at bounding box center [803, 398] width 484 height 12
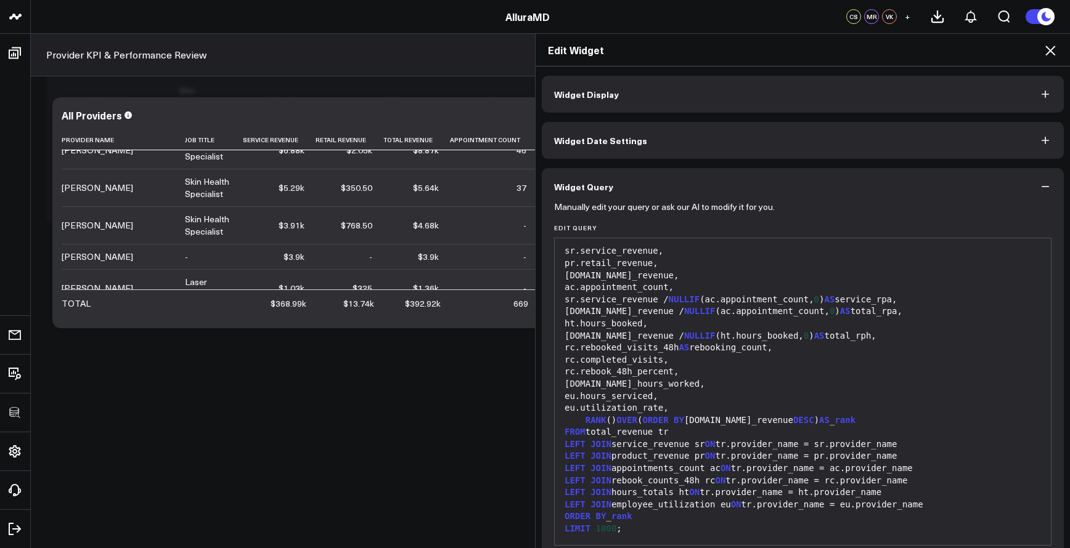
scroll to position [55, 0]
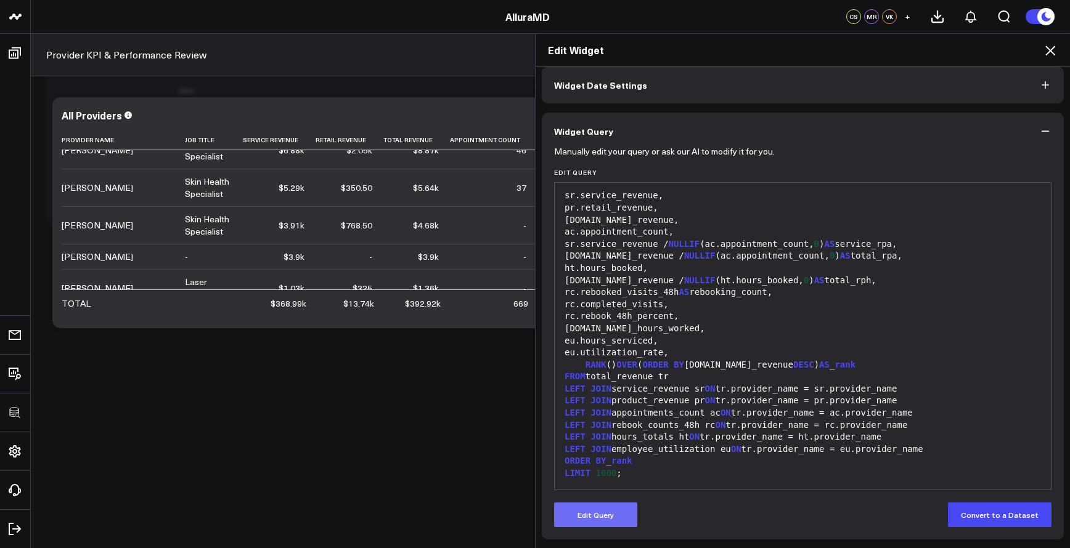
click at [610, 517] on button "Edit Query" at bounding box center [595, 515] width 83 height 25
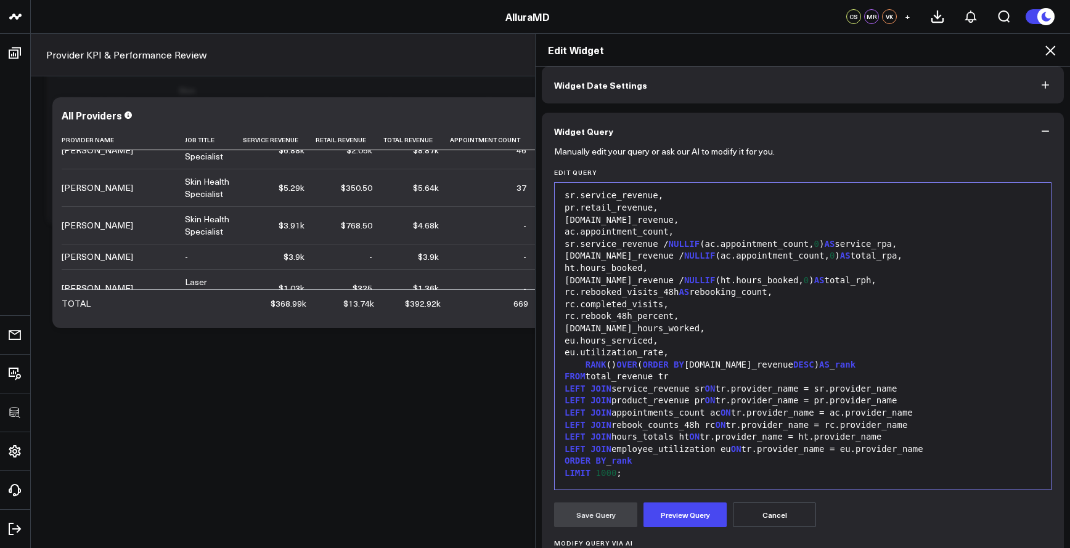
click at [650, 480] on div at bounding box center [803, 486] width 484 height 12
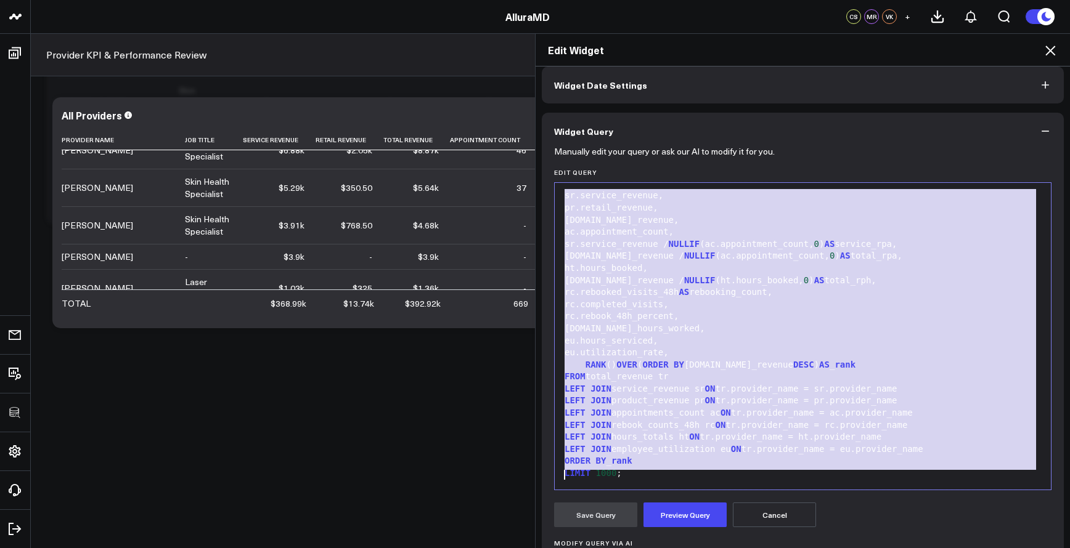
copy div "), hours AS ( SELECT REPLACE (t.personal_info.name:: text , '"' , '' ) AS provi…"
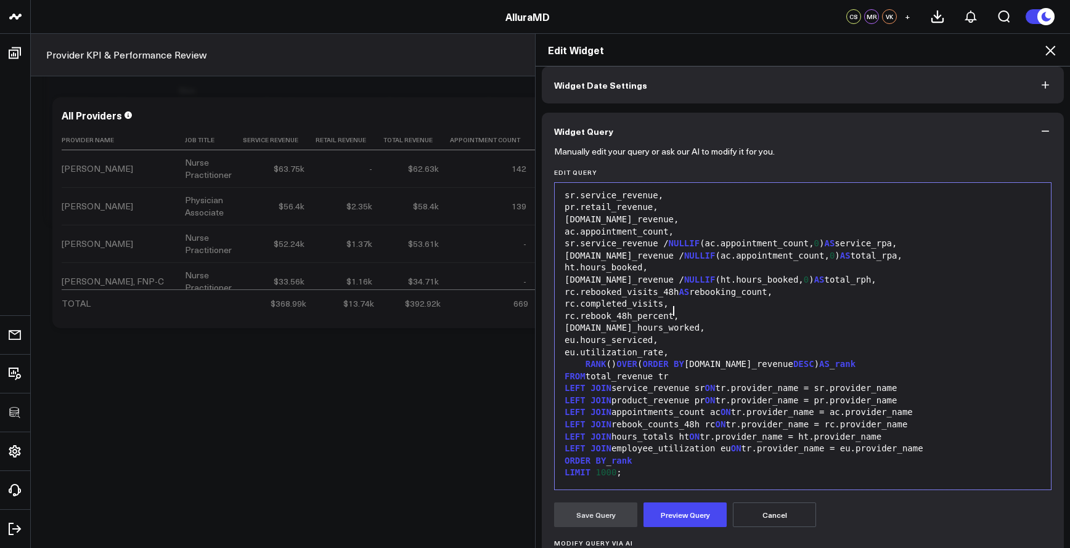
drag, startPoint x: 668, startPoint y: 315, endPoint x: 668, endPoint y: 307, distance: 7.4
click at [668, 314] on div "rc.rebook_48h_percent," at bounding box center [803, 317] width 484 height 12
click at [624, 479] on div at bounding box center [803, 485] width 484 height 12
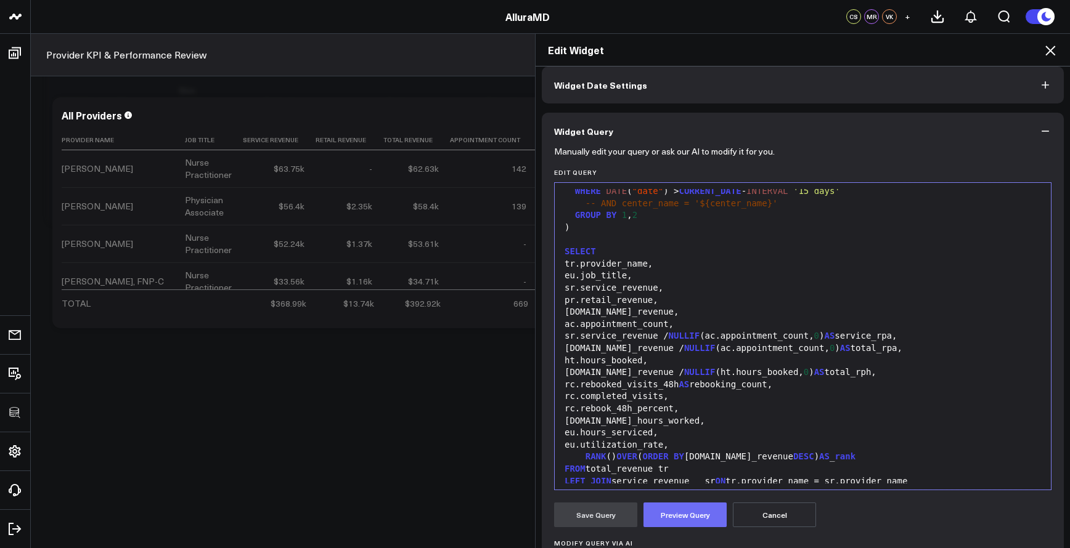
scroll to position [1759, 0]
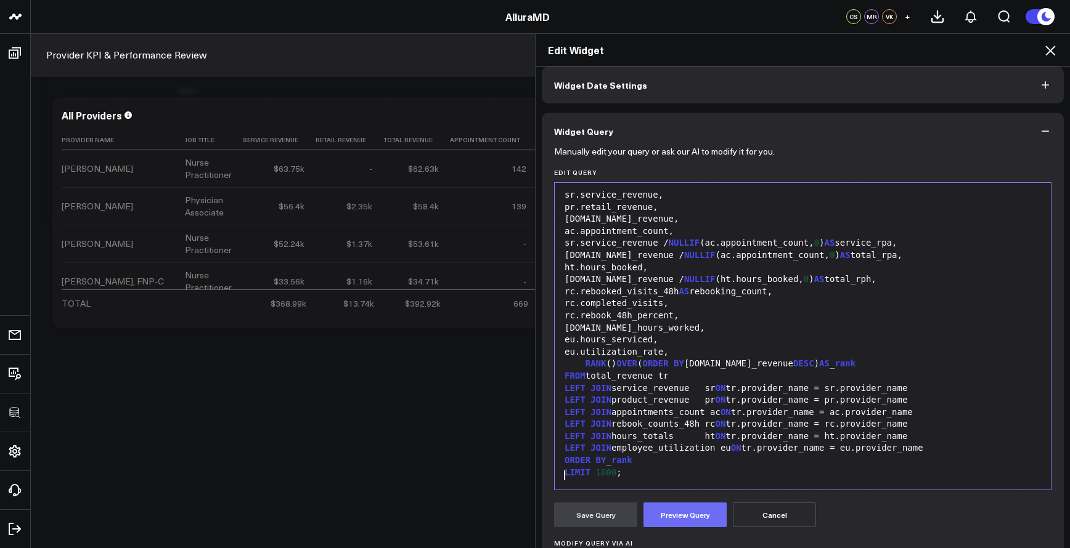
click at [668, 508] on button "Preview Query" at bounding box center [684, 515] width 83 height 25
click at [698, 431] on div "LEFT JOIN hours_totals ht ON tr.provider_name = ht.provider_name" at bounding box center [803, 437] width 484 height 12
drag, startPoint x: 703, startPoint y: 427, endPoint x: 678, endPoint y: 428, distance: 24.7
click at [678, 431] on div "LEFT JOIN hours_totals ht ON tr.provider_name = ht.provider_name" at bounding box center [803, 437] width 484 height 12
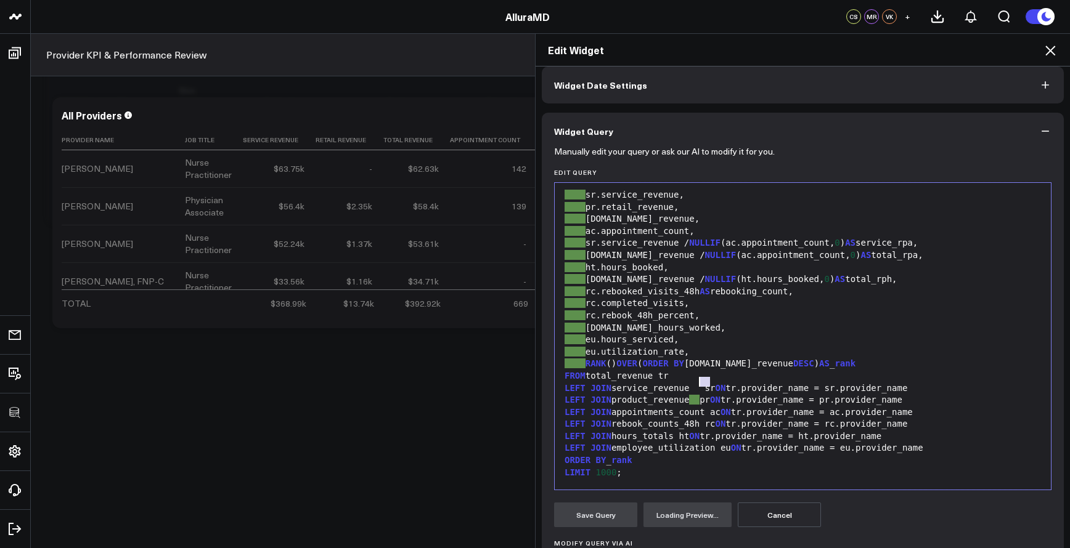
drag, startPoint x: 706, startPoint y: 388, endPoint x: 693, endPoint y: 387, distance: 12.3
click at [693, 387] on div "LEFT JOIN service_revenue sr ON tr.provider_name = sr.provider_name" at bounding box center [803, 389] width 484 height 12
drag, startPoint x: 702, startPoint y: 396, endPoint x: 694, endPoint y: 396, distance: 8.0
click at [694, 396] on div "LEFT JOIN product_revenue pr ON tr.provider_name = pr.provider_name" at bounding box center [803, 400] width 484 height 12
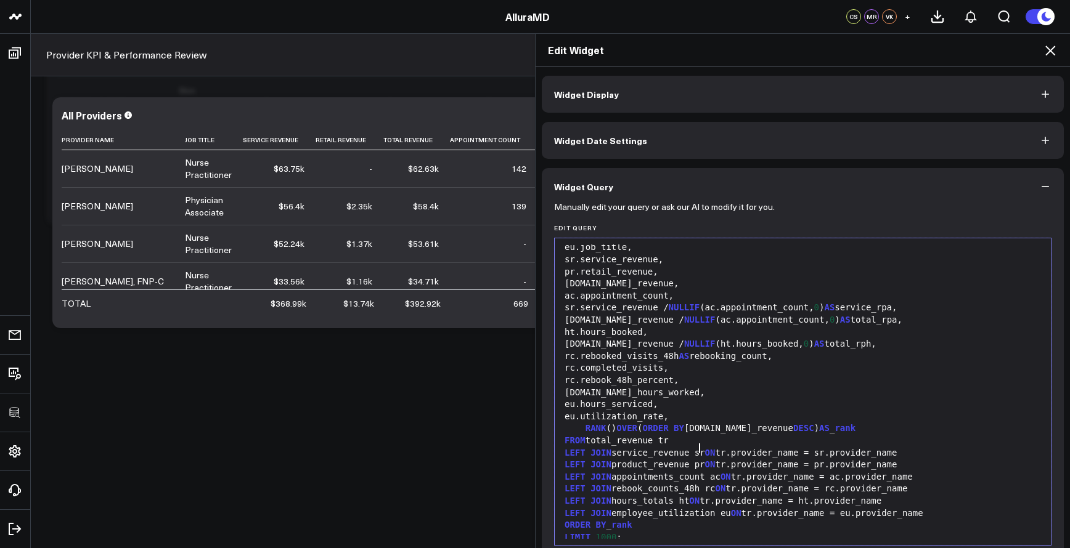
scroll to position [208, 0]
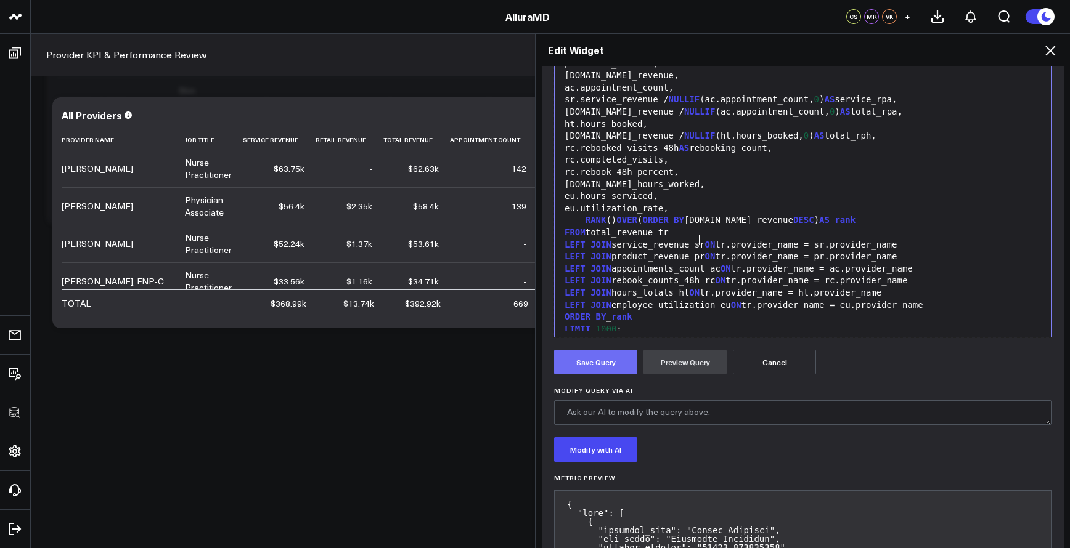
click at [613, 369] on button "Save Query" at bounding box center [595, 362] width 83 height 25
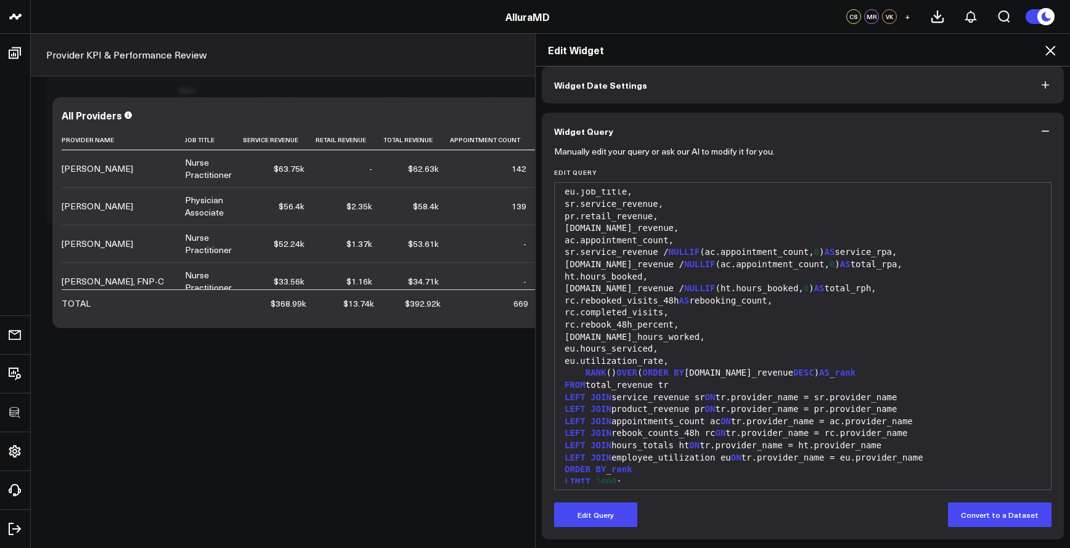
scroll to position [55, 0]
click at [1049, 51] on icon at bounding box center [1050, 50] width 15 height 15
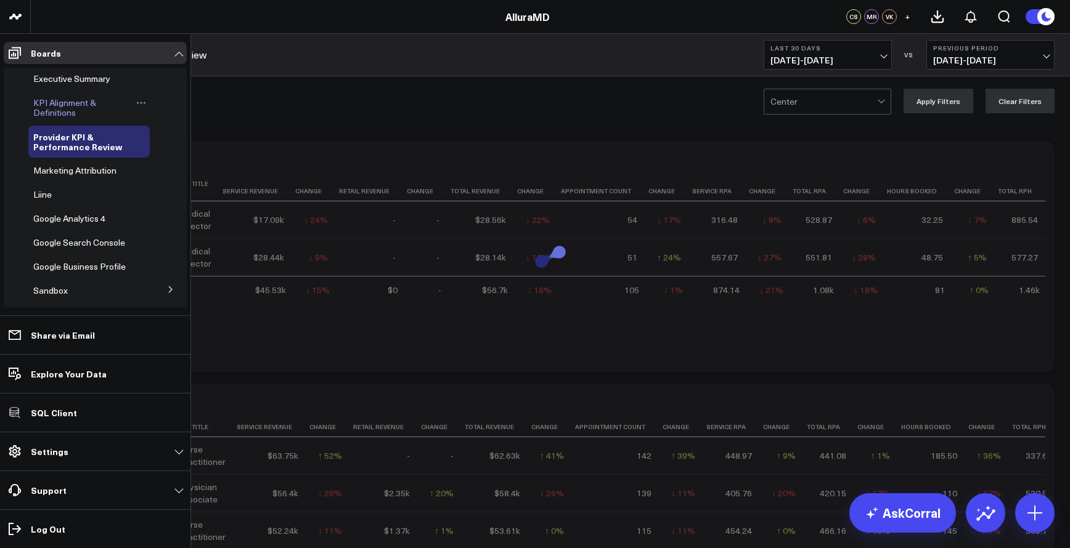
click at [67, 112] on span "KPI Alignment & Definitions" at bounding box center [64, 108] width 63 height 22
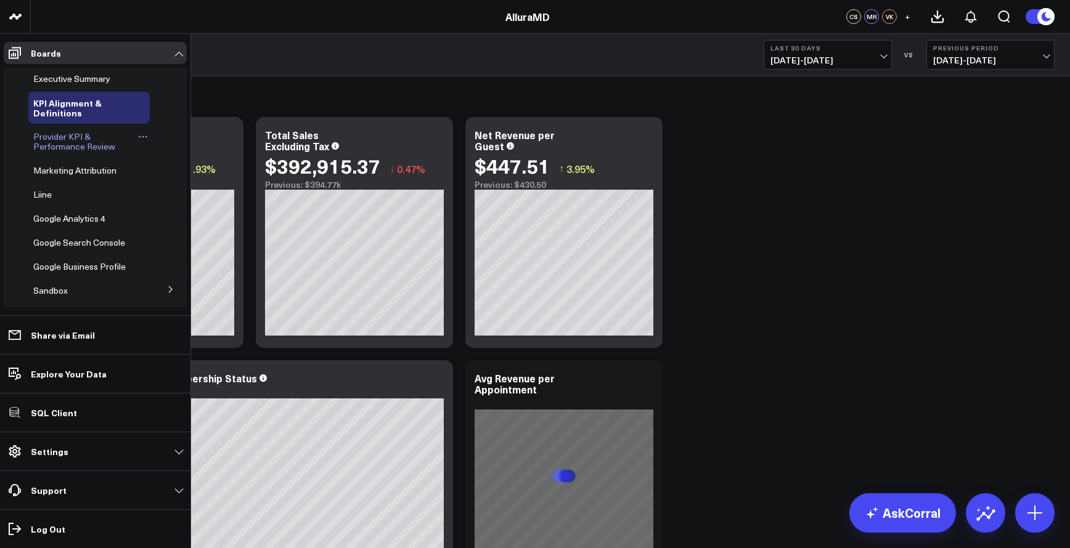
click at [41, 142] on span "Provider KPI & Performance Review" at bounding box center [74, 142] width 82 height 22
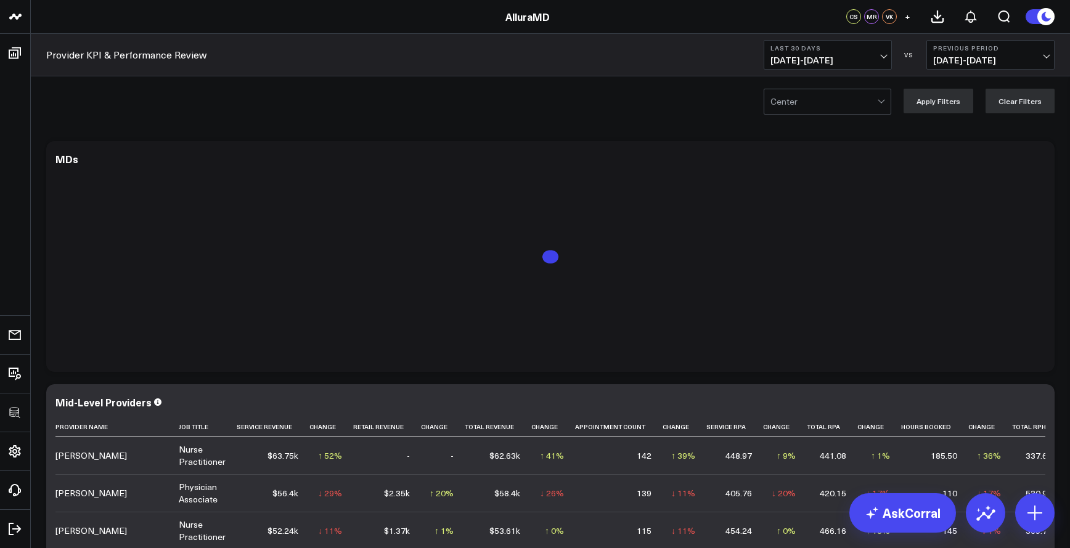
click at [835, 117] on div "Center Apply Filters Clear Filters" at bounding box center [550, 100] width 1039 height 49
click at [843, 103] on div at bounding box center [823, 101] width 107 height 25
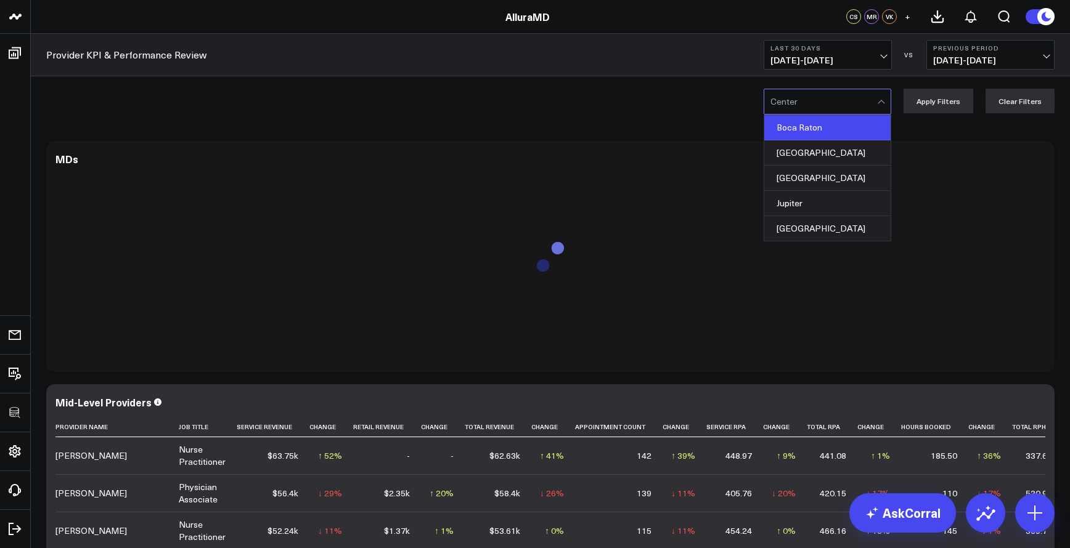
click at [832, 130] on div "Boca Raton" at bounding box center [827, 127] width 126 height 25
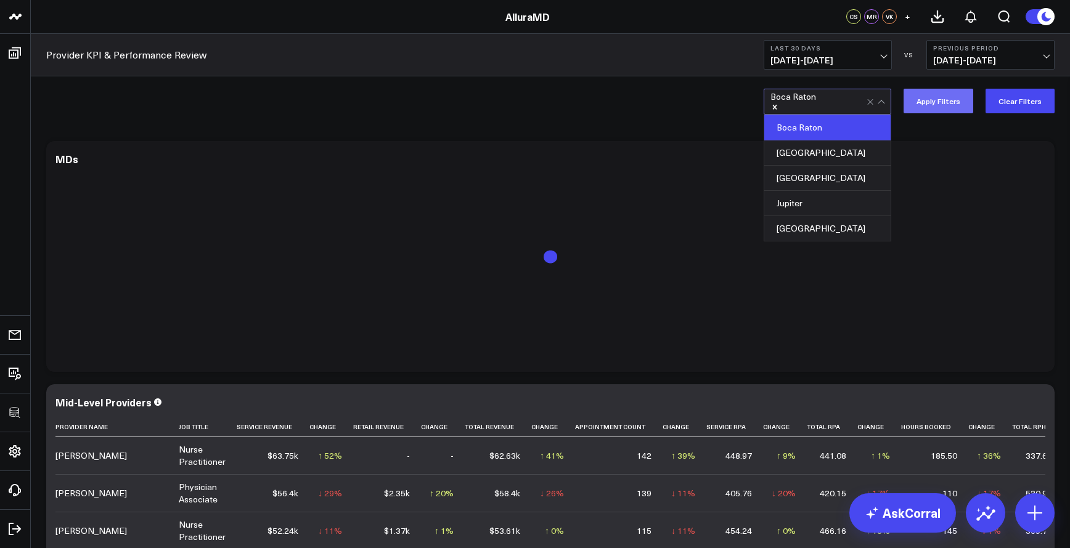
click at [950, 103] on button "Apply Filters" at bounding box center [938, 101] width 70 height 25
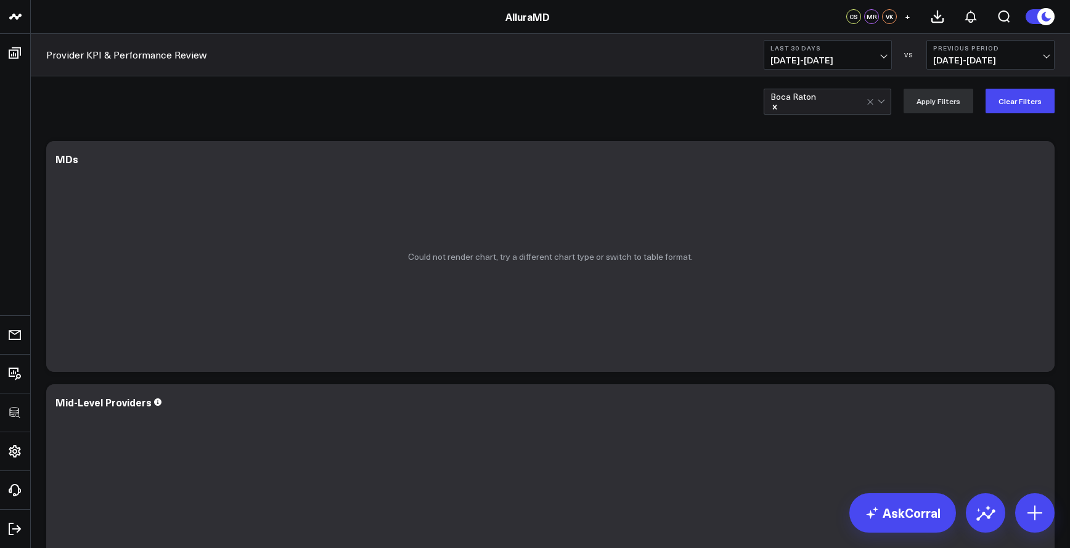
click at [853, 99] on div at bounding box center [841, 101] width 51 height 25
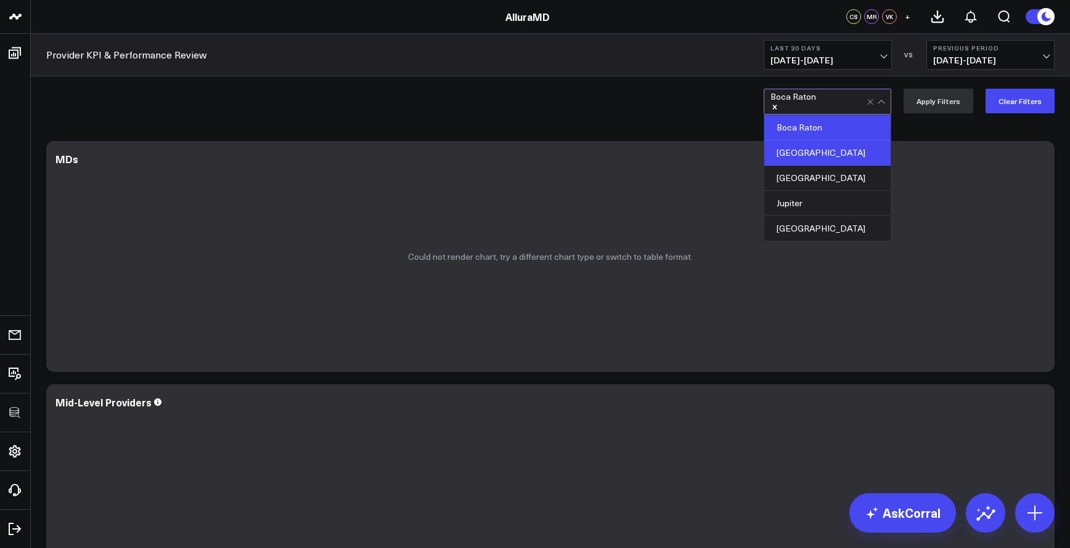
click at [835, 150] on div "Boynton Beach" at bounding box center [827, 152] width 126 height 25
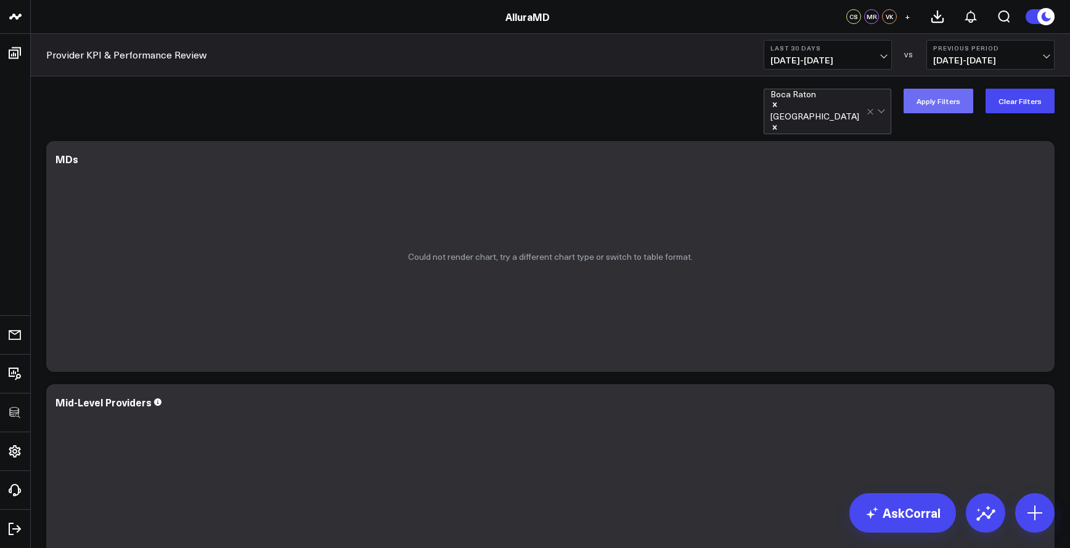
click at [930, 97] on button "Apply Filters" at bounding box center [938, 101] width 70 height 25
click at [883, 104] on div at bounding box center [882, 101] width 10 height 25
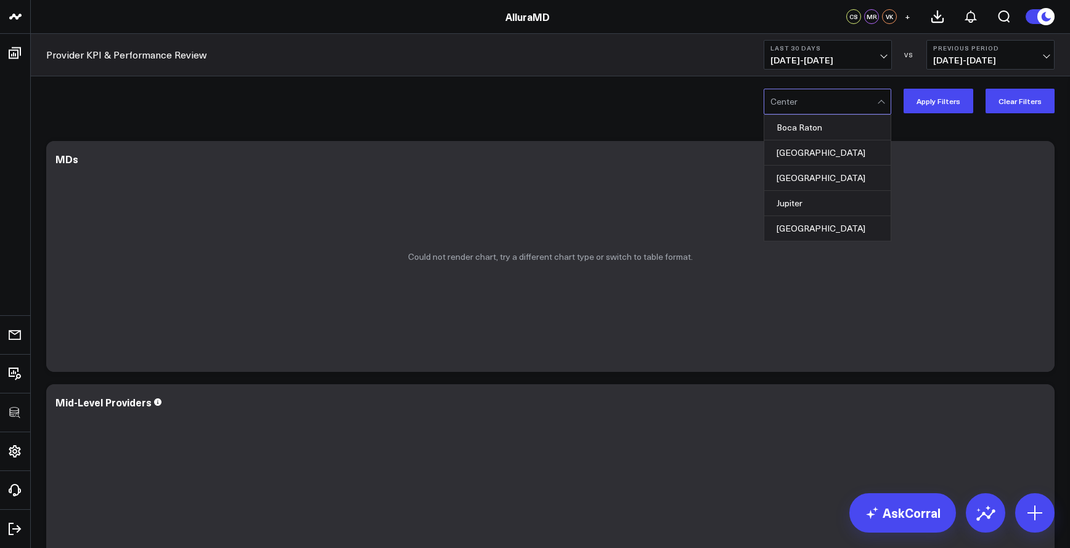
click at [649, 91] on div "Boca Raton, 1 of 5. 5 results available. Use Up and Down to choose options, pre…" at bounding box center [550, 100] width 1039 height 49
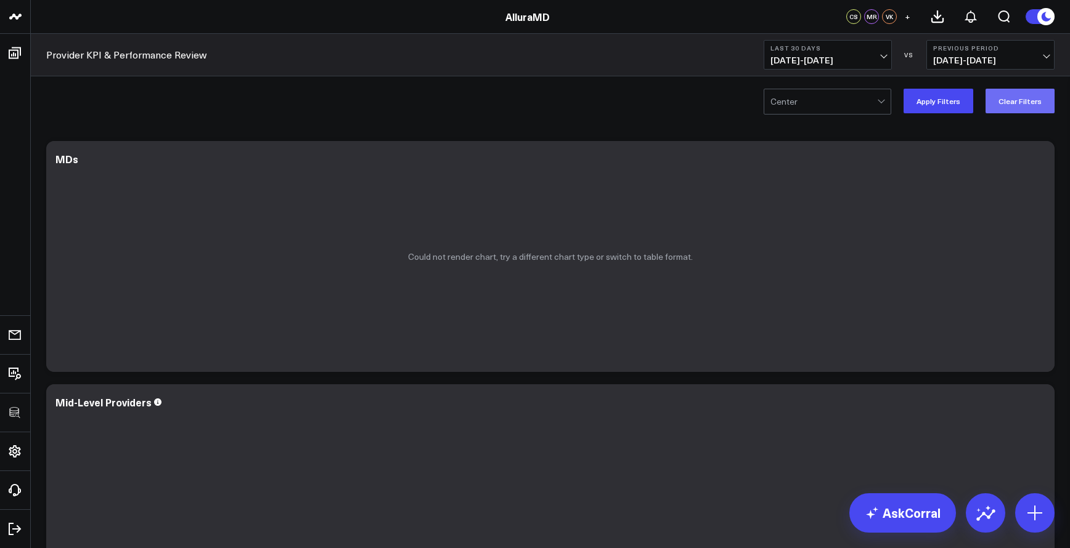
click at [1030, 103] on button "Clear Filters" at bounding box center [1019, 101] width 69 height 25
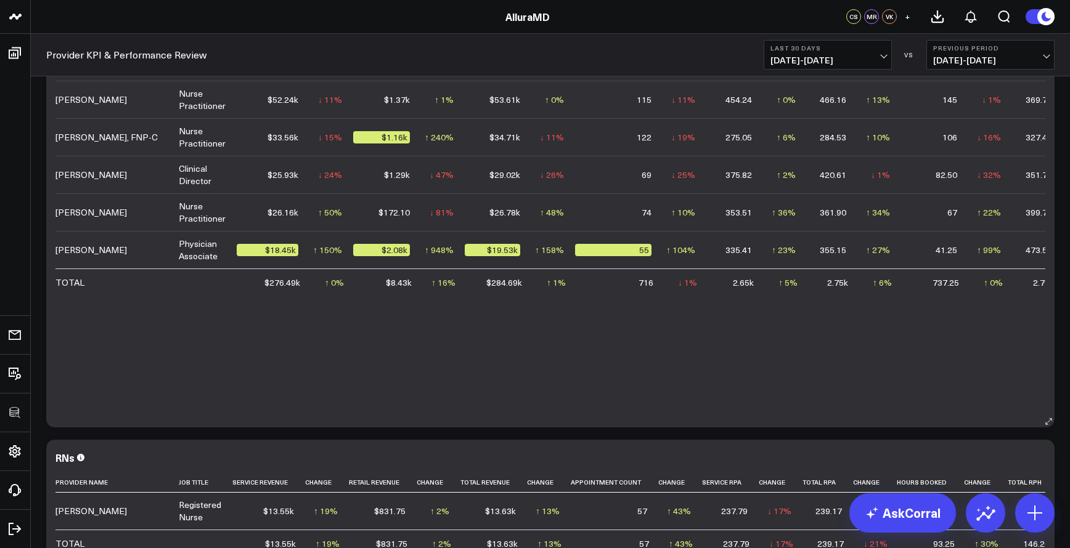
scroll to position [121, 0]
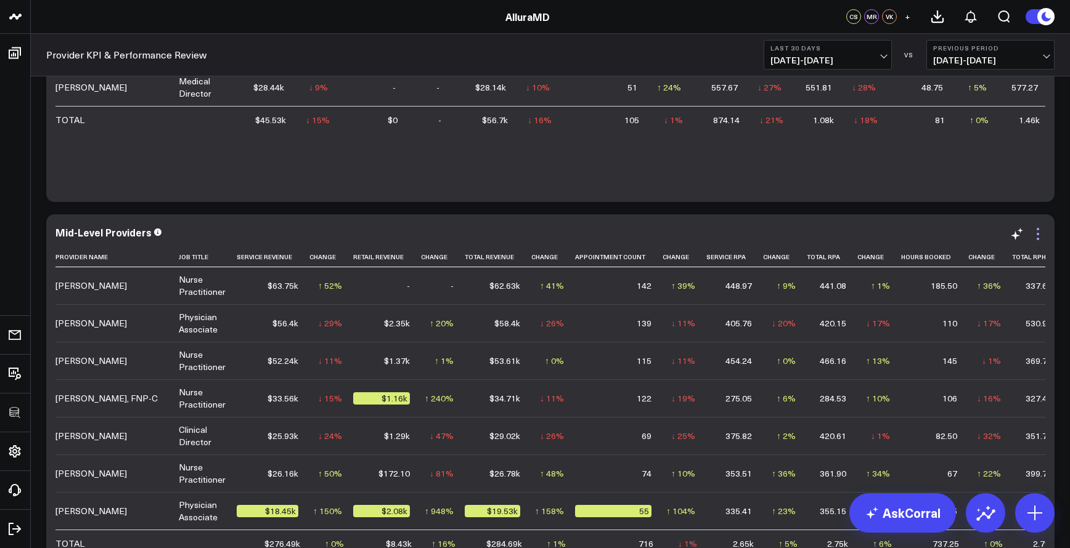
click at [1041, 234] on icon at bounding box center [1037, 234] width 15 height 15
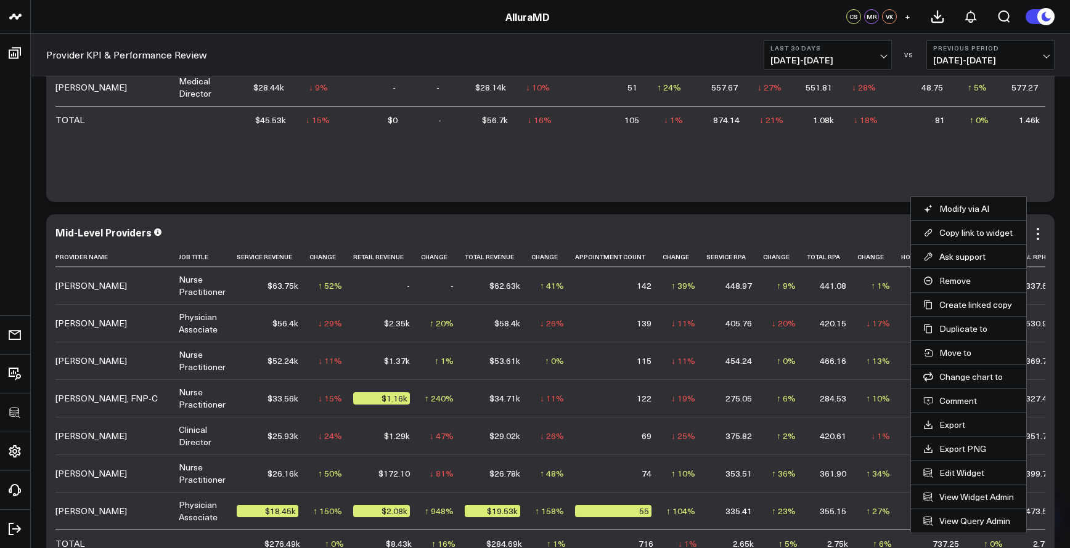
scroll to position [226, 0]
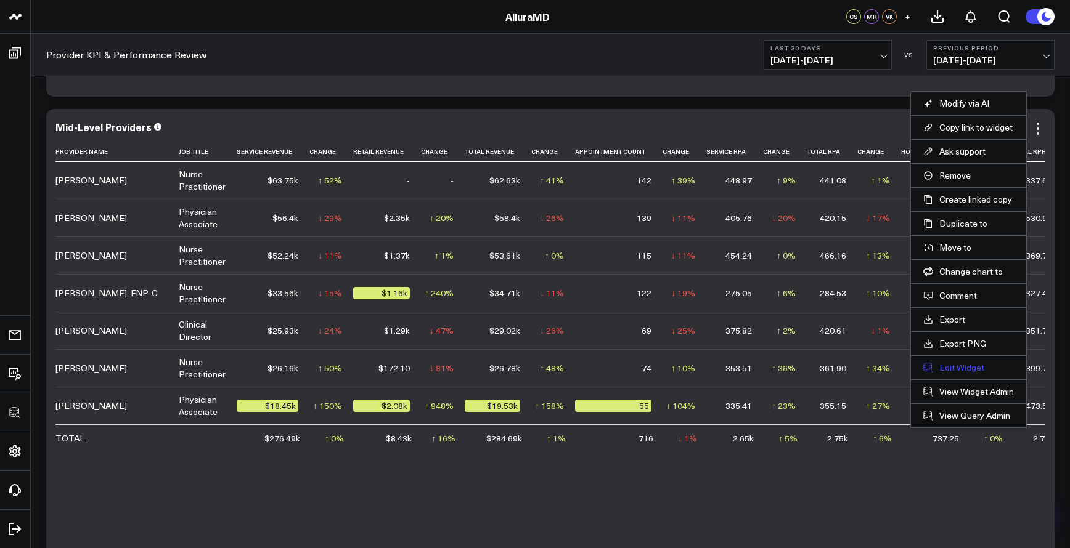
click at [964, 366] on button "Edit Widget" at bounding box center [968, 367] width 91 height 11
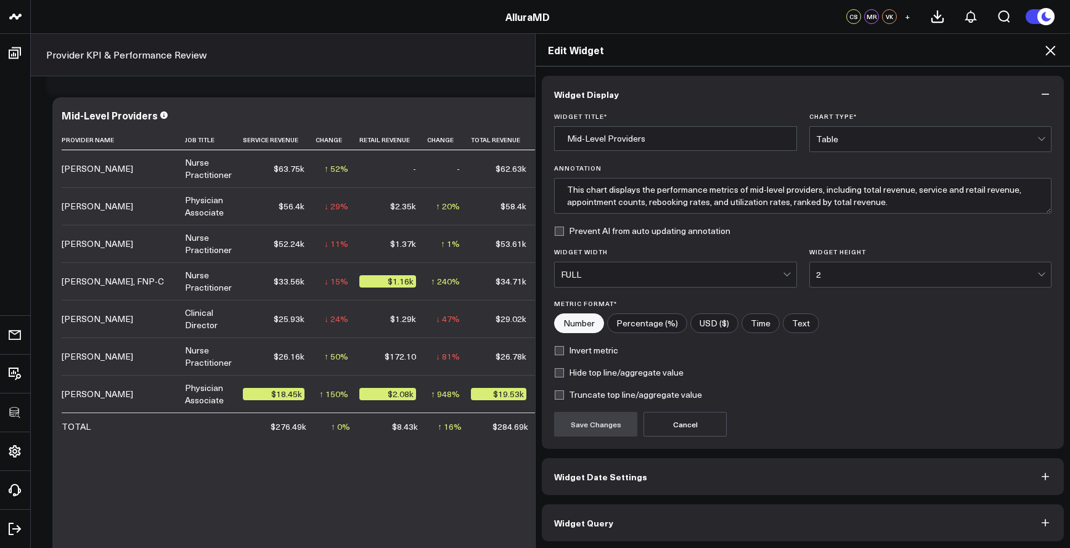
scroll to position [2, 0]
click at [781, 536] on button "Widget Query" at bounding box center [803, 521] width 522 height 37
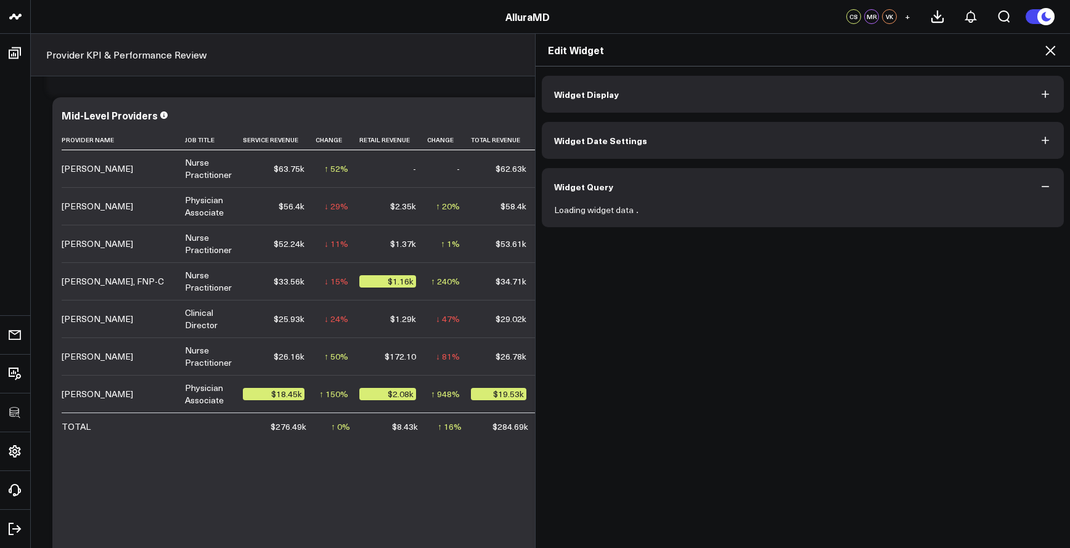
scroll to position [0, 0]
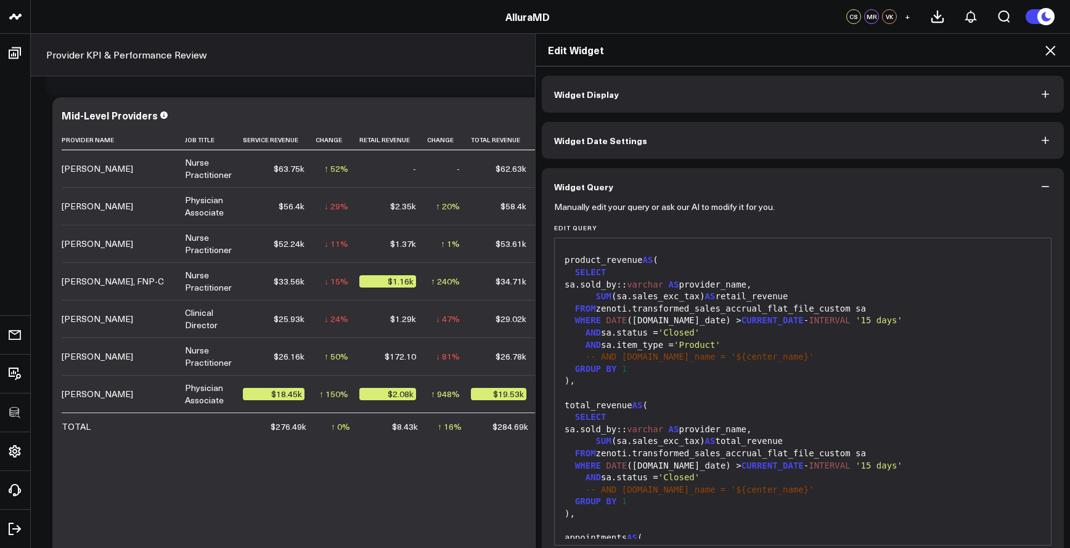
click at [746, 448] on div "FROM zenoti.transformed_sales_accrual_flat_file_custom sa" at bounding box center [803, 454] width 484 height 12
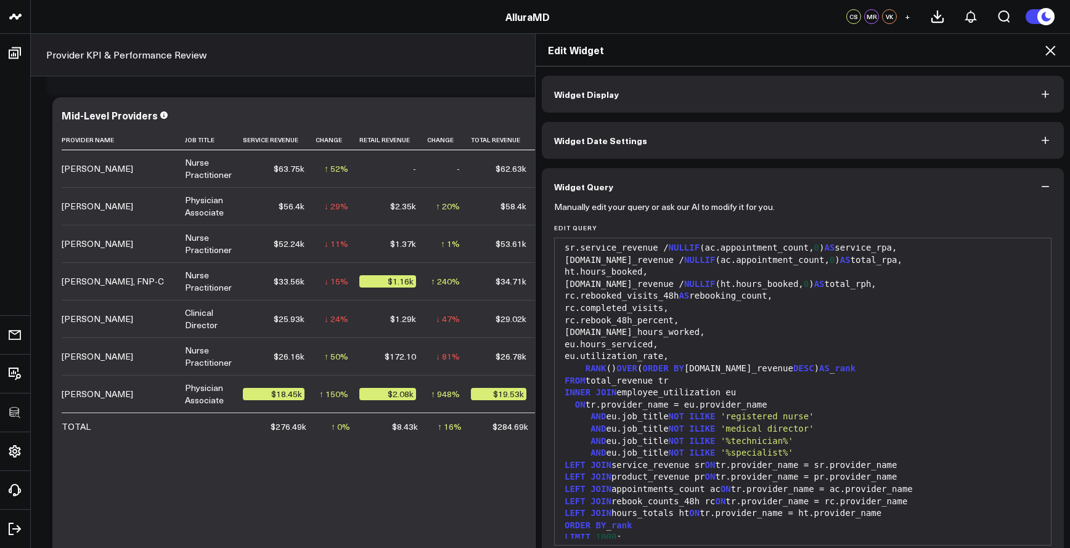
scroll to position [55, 0]
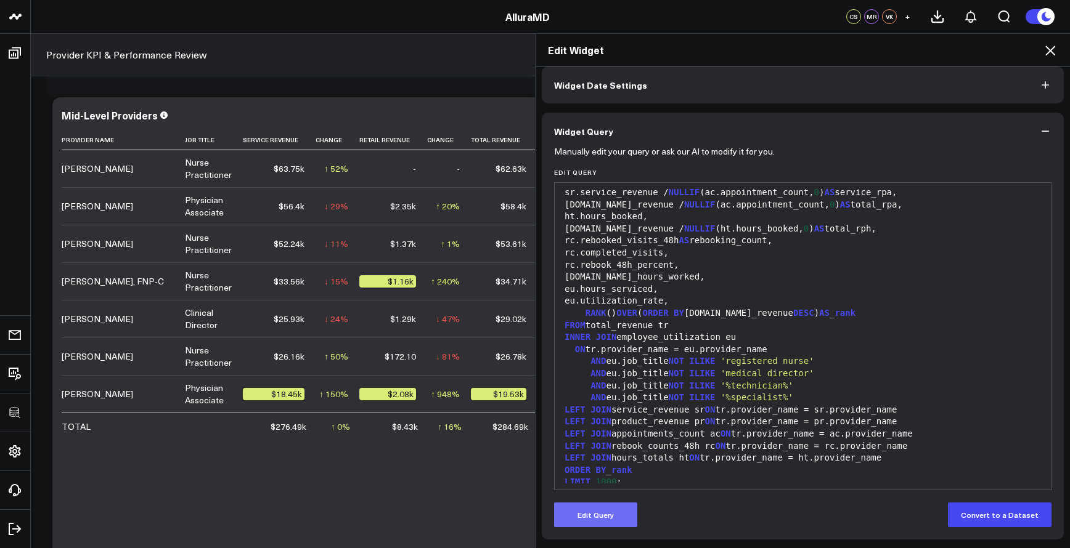
click at [613, 510] on button "Edit Query" at bounding box center [595, 515] width 83 height 25
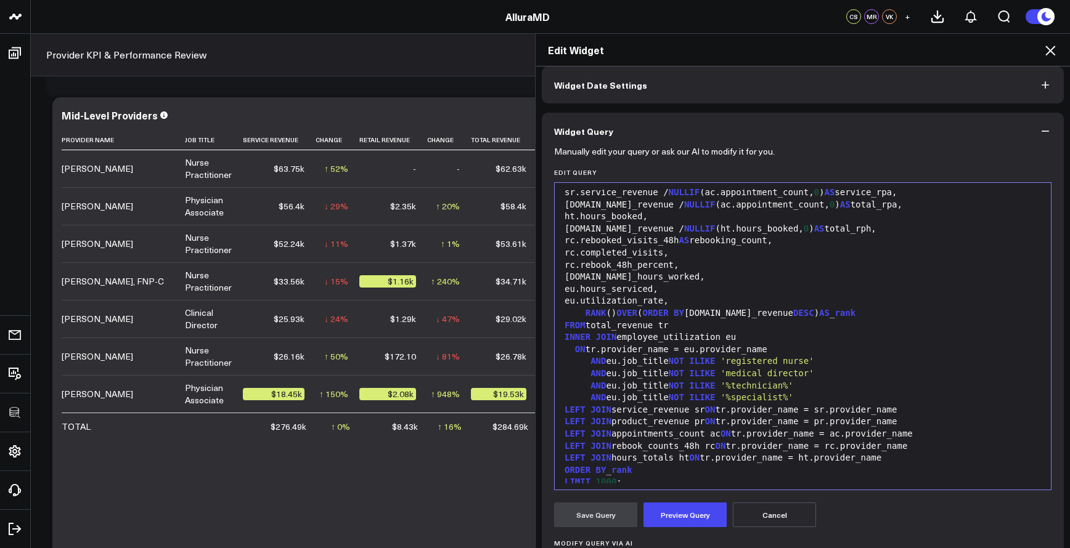
click at [649, 489] on div at bounding box center [803, 495] width 484 height 12
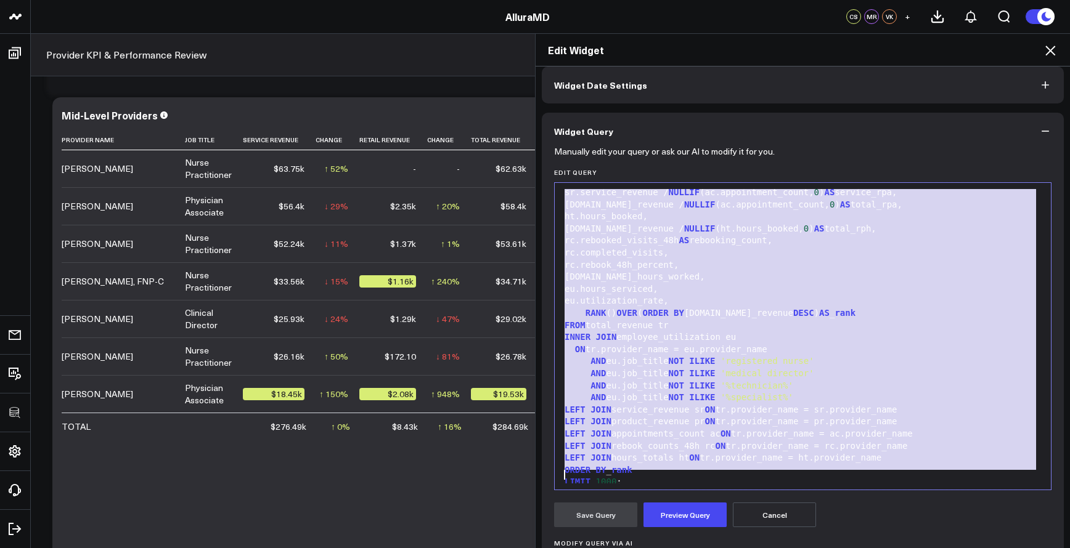
copy div "hours_totals AS ( SELECT provider_name, SUM (duration) AS hours_booked FROM hou…"
click at [789, 508] on button "Cancel" at bounding box center [774, 515] width 83 height 25
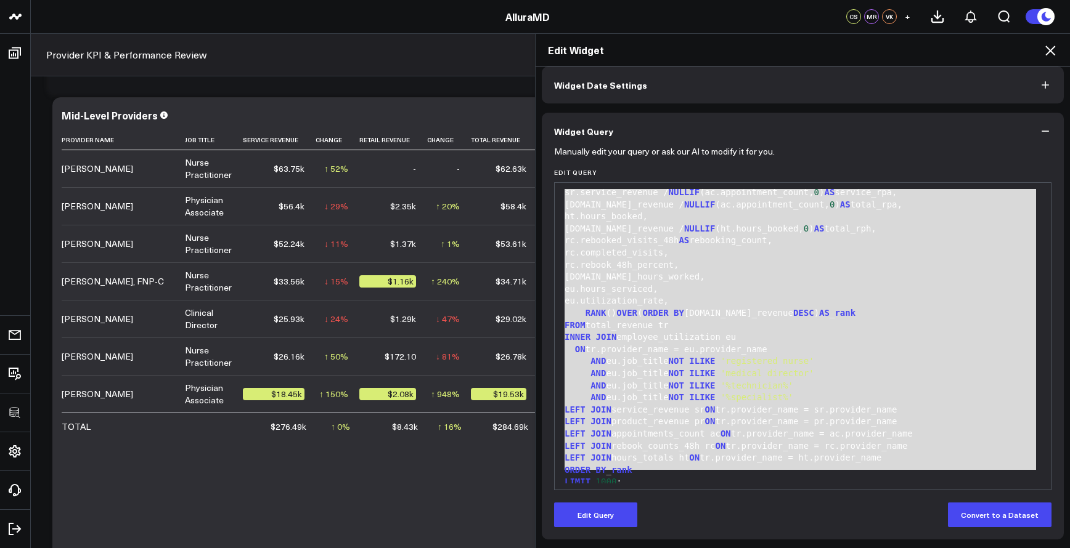
scroll to position [0, 0]
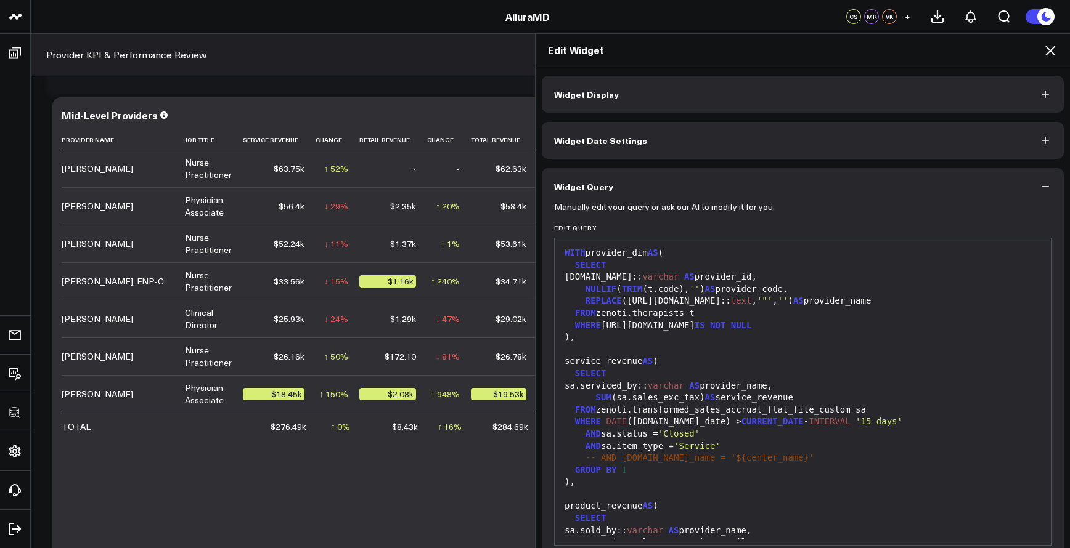
click at [1051, 54] on icon at bounding box center [1050, 50] width 15 height 15
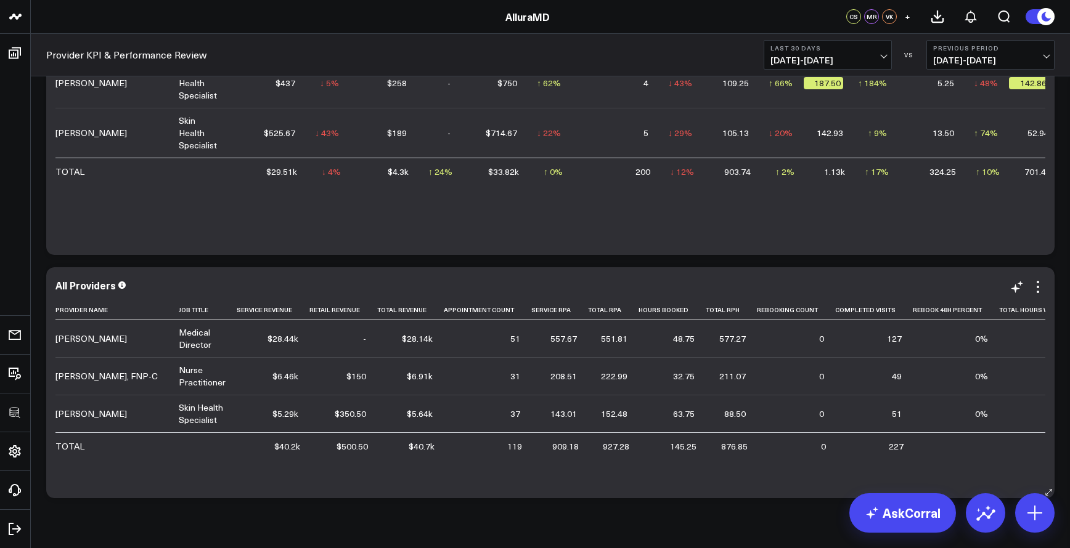
scroll to position [1315, 0]
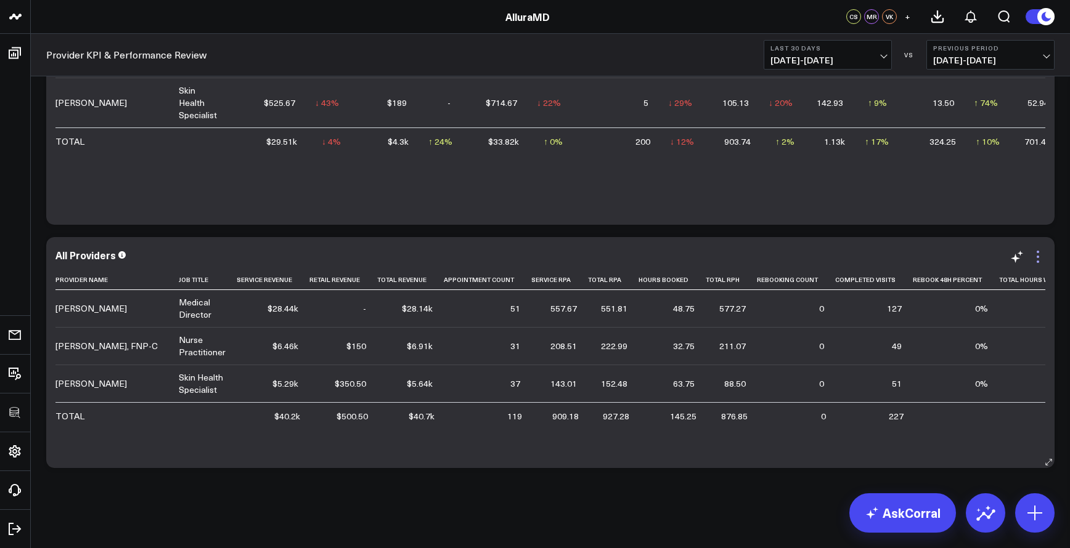
click at [1038, 254] on icon at bounding box center [1037, 257] width 15 height 15
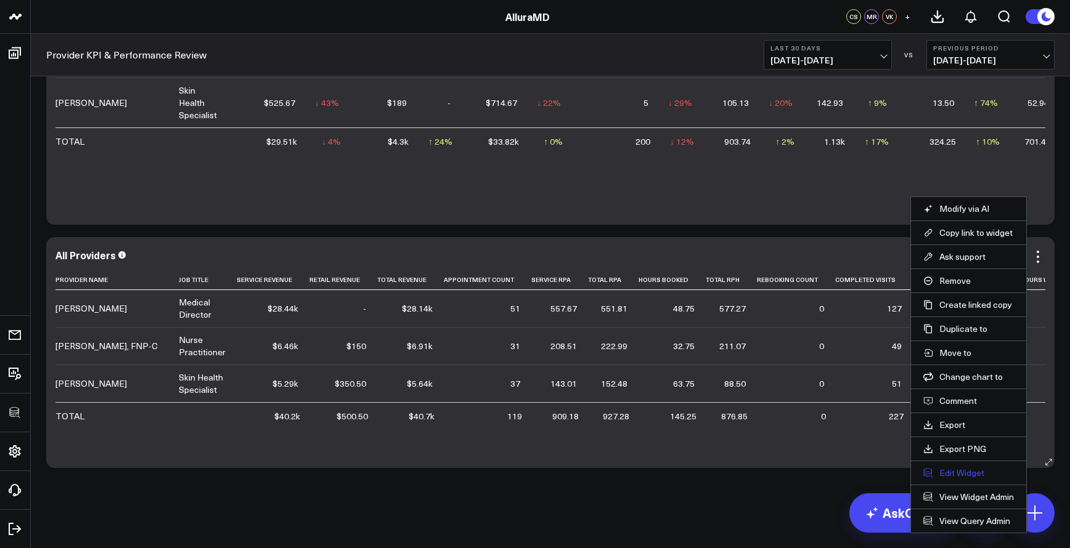
click at [958, 473] on button "Edit Widget" at bounding box center [968, 473] width 91 height 11
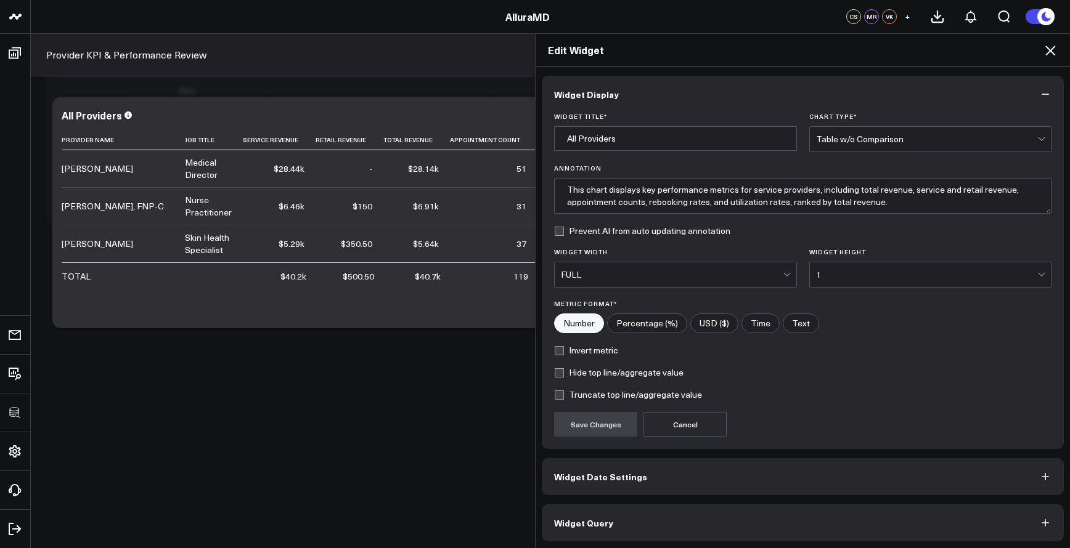
scroll to position [2, 0]
click at [823, 518] on button "Widget Query" at bounding box center [803, 521] width 522 height 37
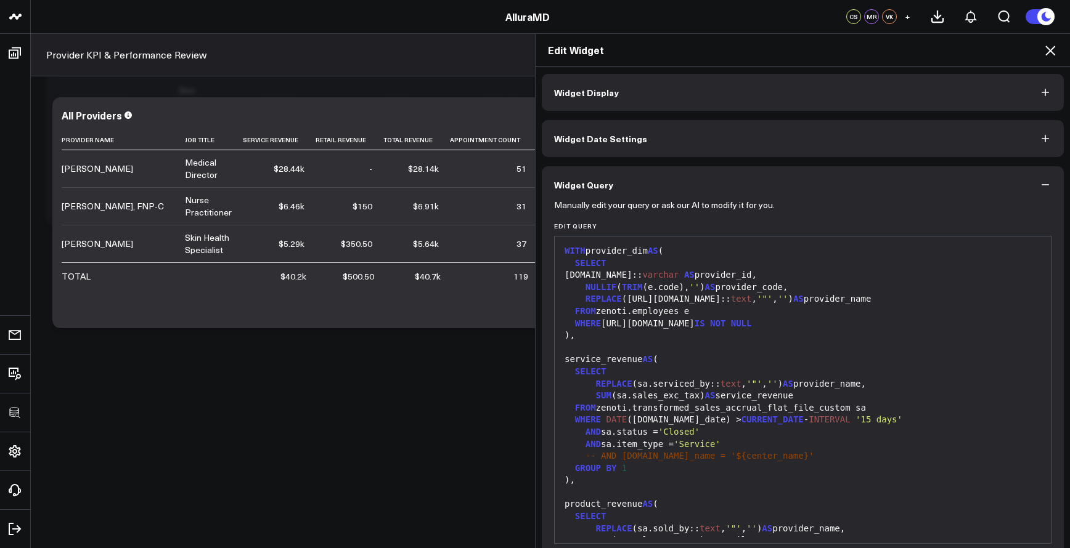
scroll to position [0, 0]
click at [779, 441] on div "AND sa.item_type = 'Service'" at bounding box center [803, 447] width 484 height 12
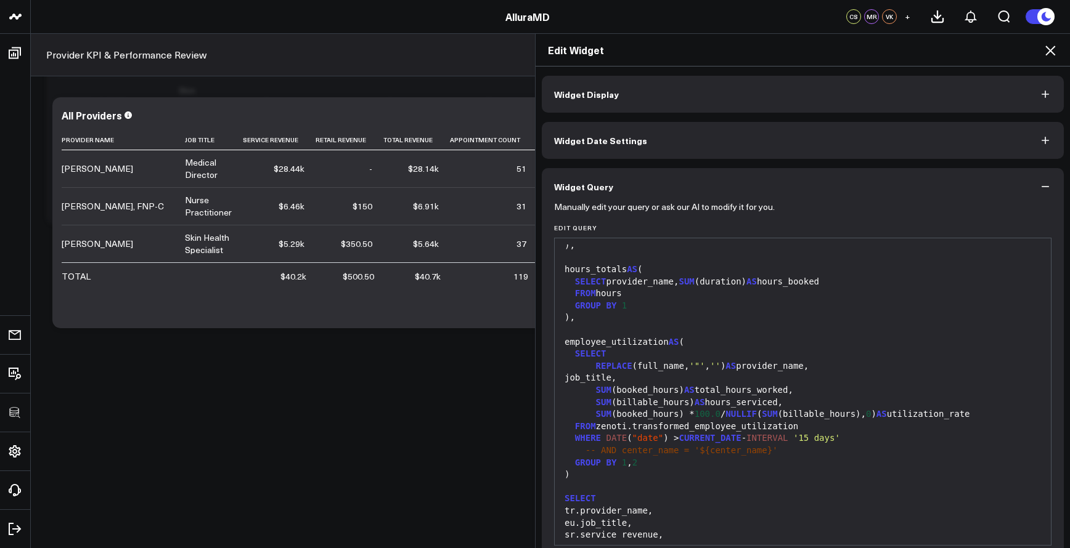
scroll to position [55, 0]
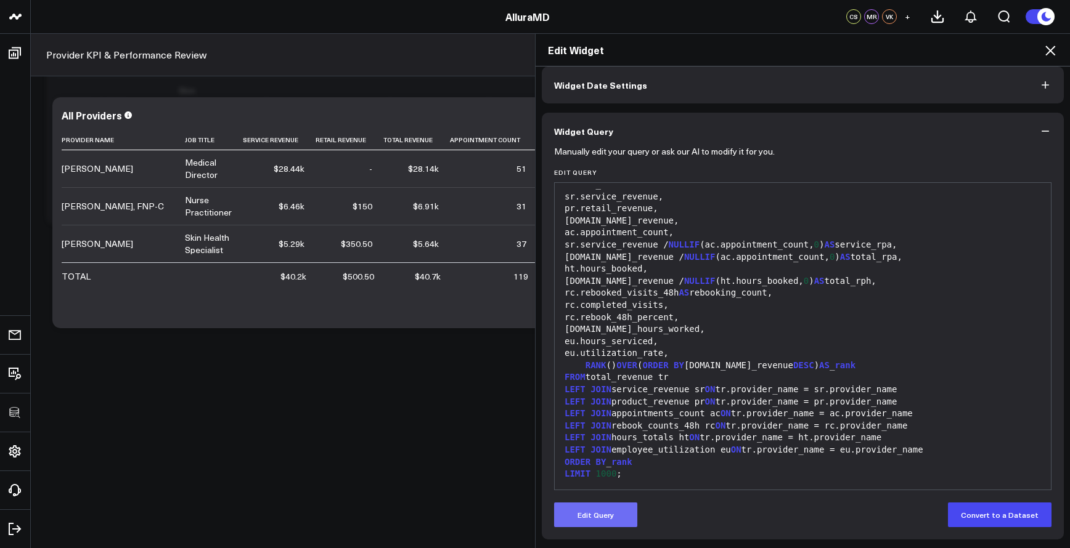
click at [617, 526] on button "Edit Query" at bounding box center [595, 515] width 83 height 25
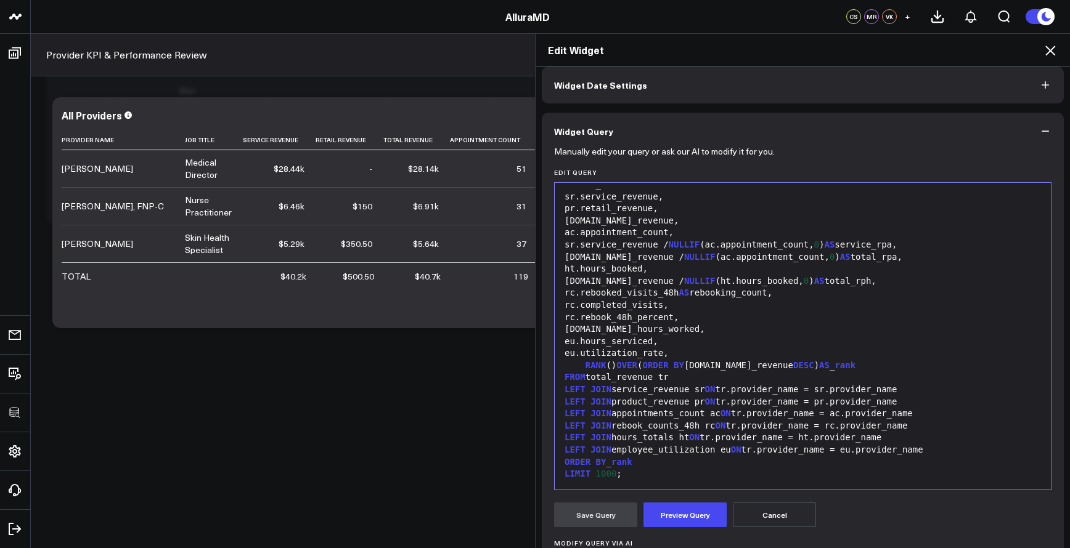
click at [648, 468] on div "LIMIT 1000 ;" at bounding box center [803, 474] width 484 height 12
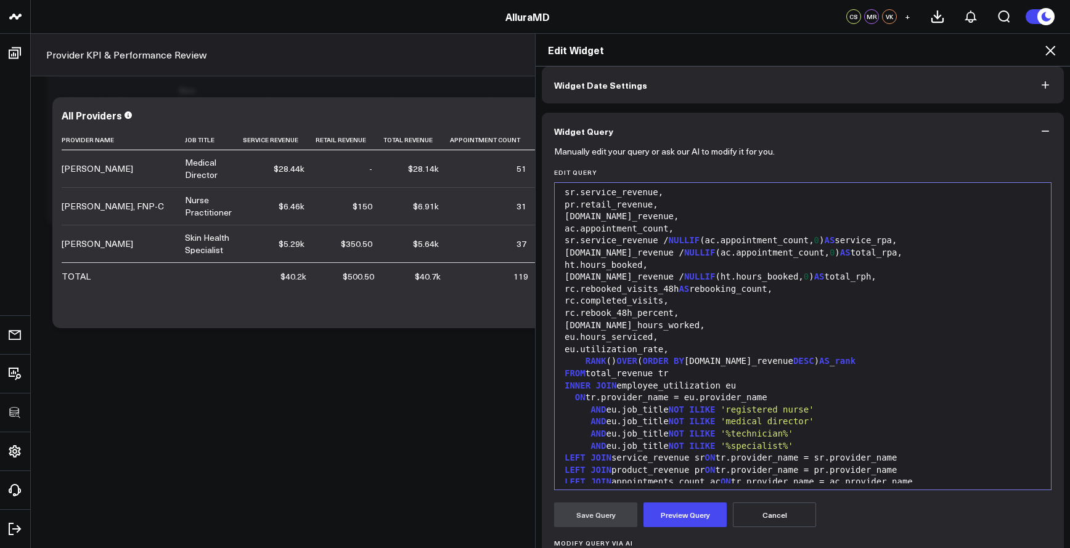
scroll to position [1817, 0]
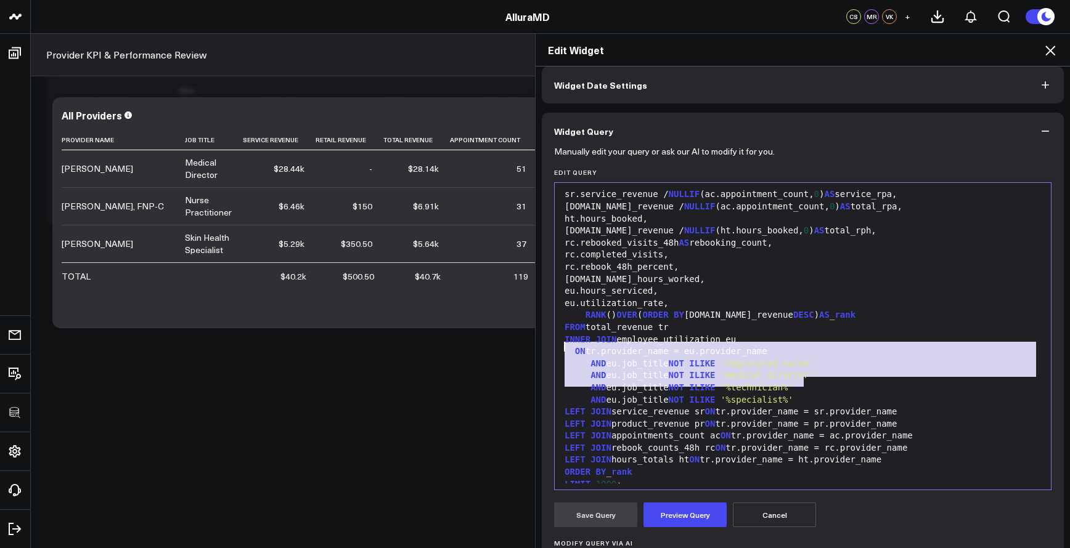
drag, startPoint x: 805, startPoint y: 384, endPoint x: 474, endPoint y: 344, distance: 333.9
click at [474, 344] on div "Edit Widget Widget Display Widget Date Settings Widget Query Manually edit your…" at bounding box center [535, 290] width 1070 height 515
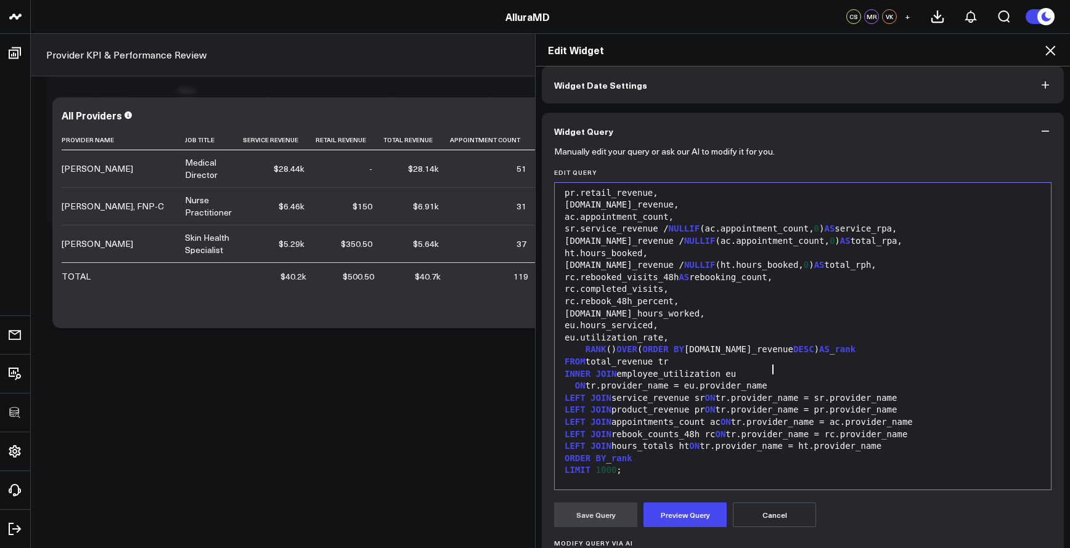
scroll to position [1771, 0]
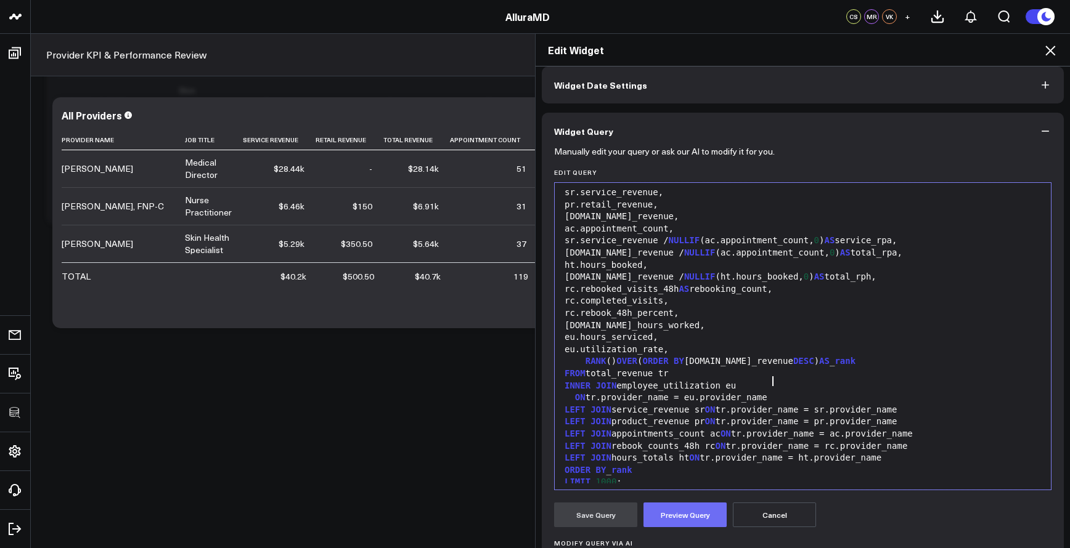
click at [716, 513] on button "Preview Query" at bounding box center [684, 515] width 83 height 25
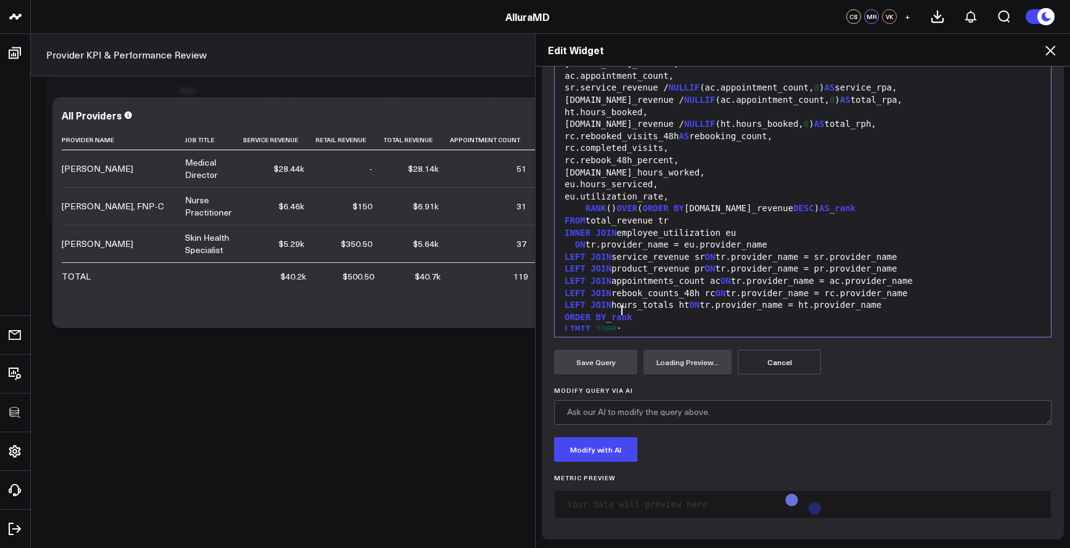
click at [640, 324] on div "LIMIT 1000 ;" at bounding box center [803, 330] width 484 height 12
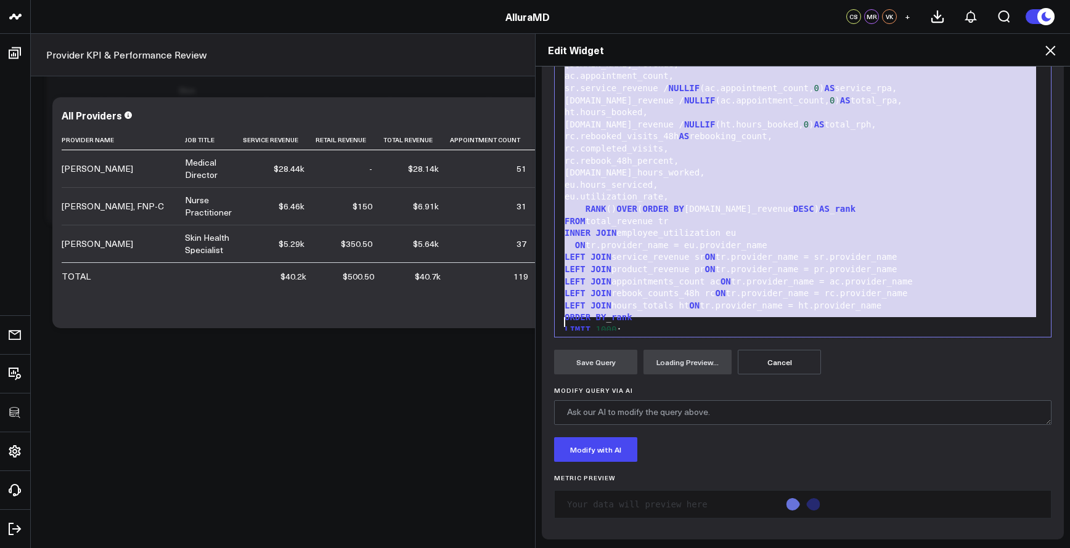
copy div "JOIN zenoti.centers c ON a.center_id = c.id WHERE DATE ( CAST (a.start_time AS …"
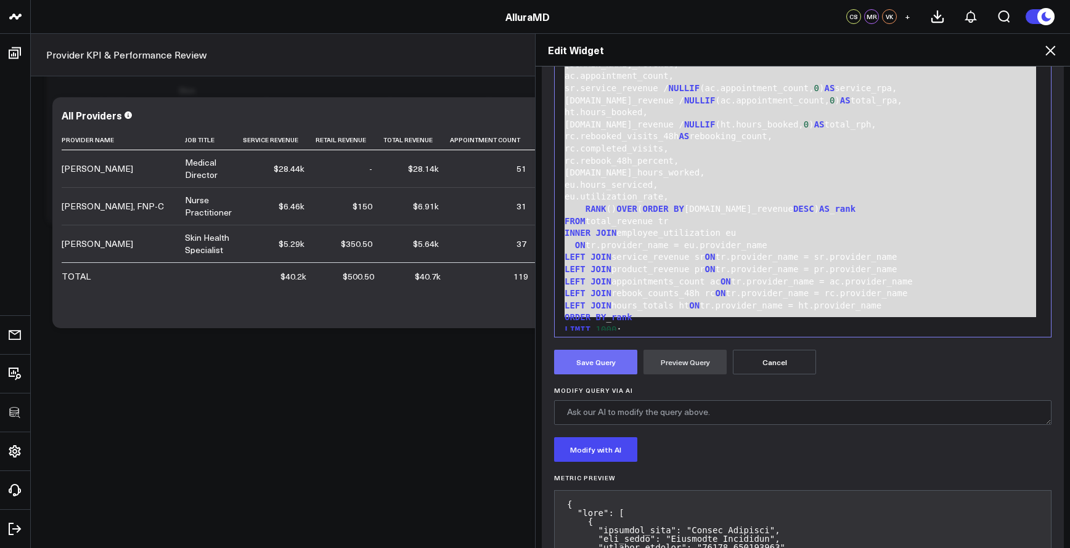
click at [614, 369] on button "Save Query" at bounding box center [595, 362] width 83 height 25
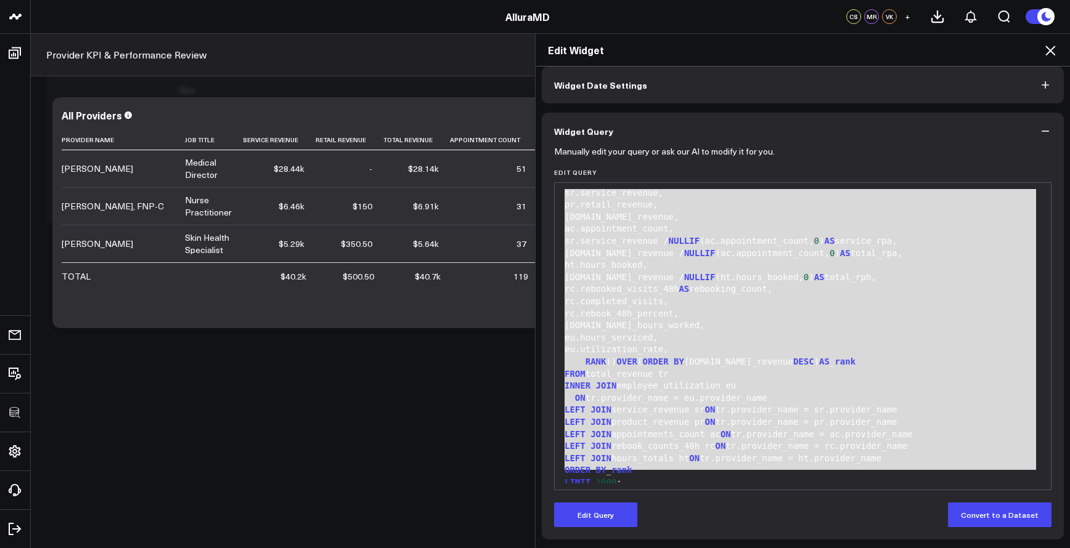
click at [1049, 49] on icon at bounding box center [1050, 51] width 10 height 10
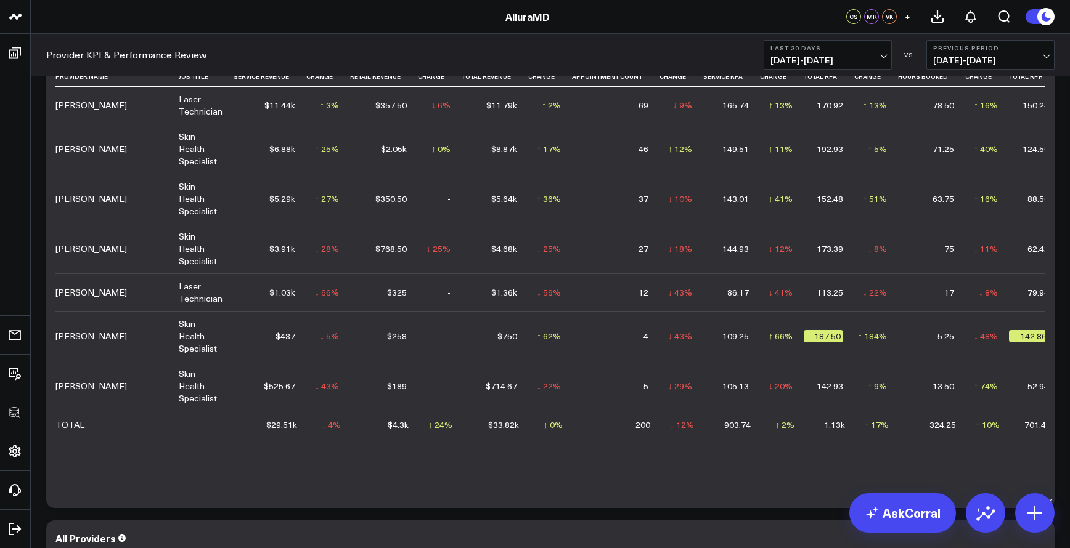
scroll to position [1315, 0]
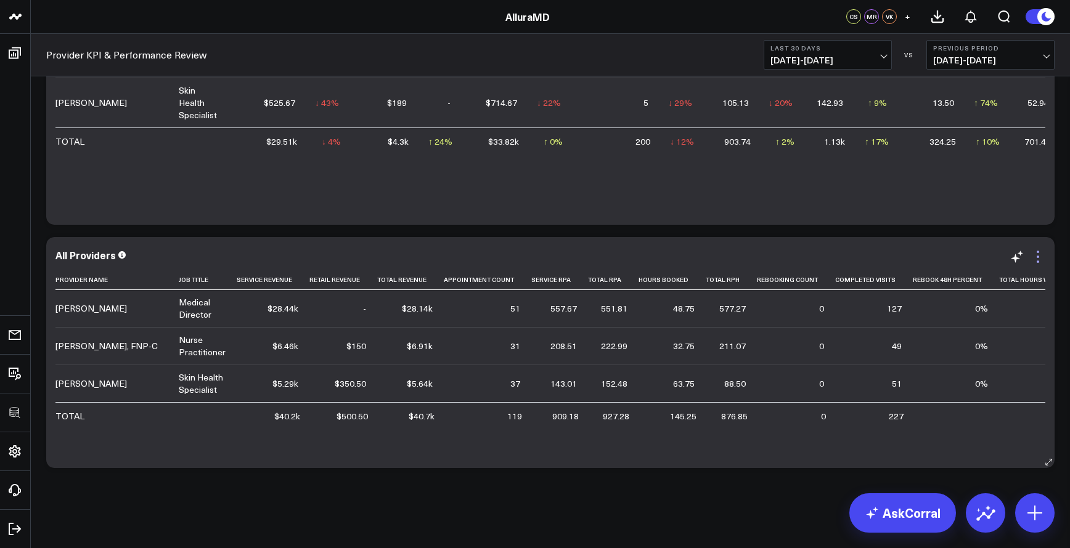
click at [1039, 256] on icon at bounding box center [1037, 257] width 15 height 15
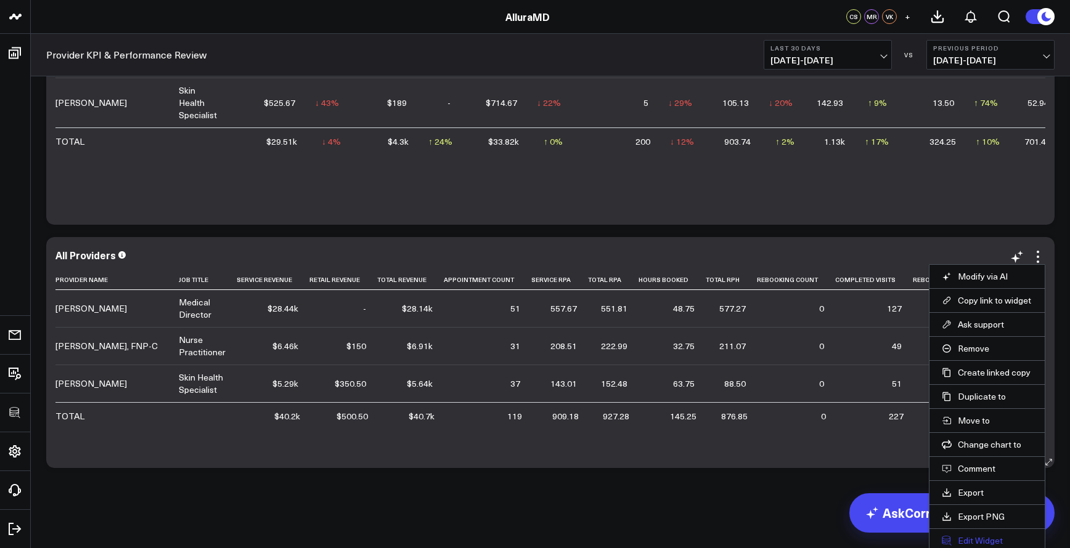
click at [989, 540] on button "Edit Widget" at bounding box center [987, 540] width 91 height 11
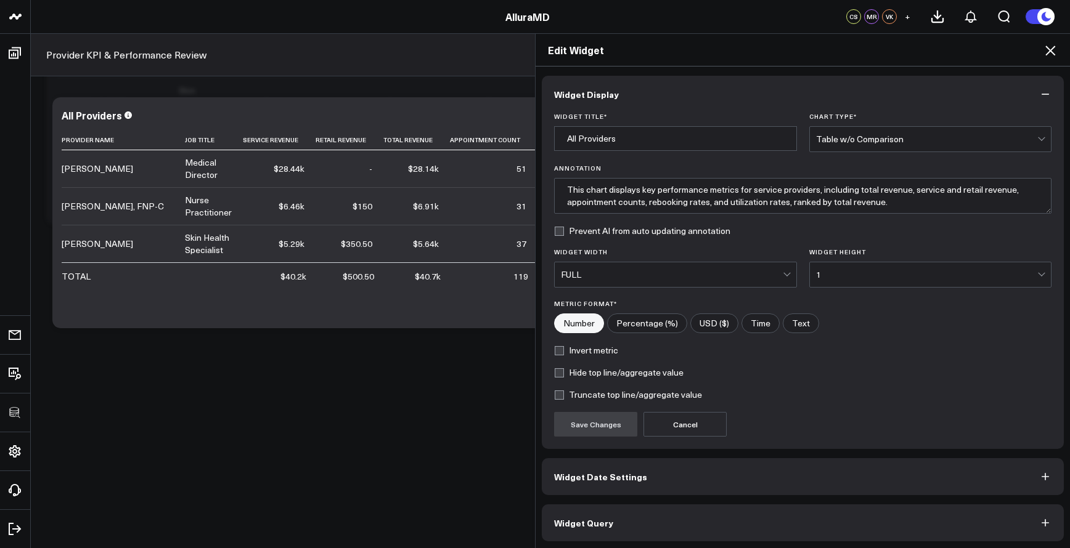
scroll to position [2, 0]
click at [617, 524] on button "Widget Query" at bounding box center [803, 521] width 522 height 37
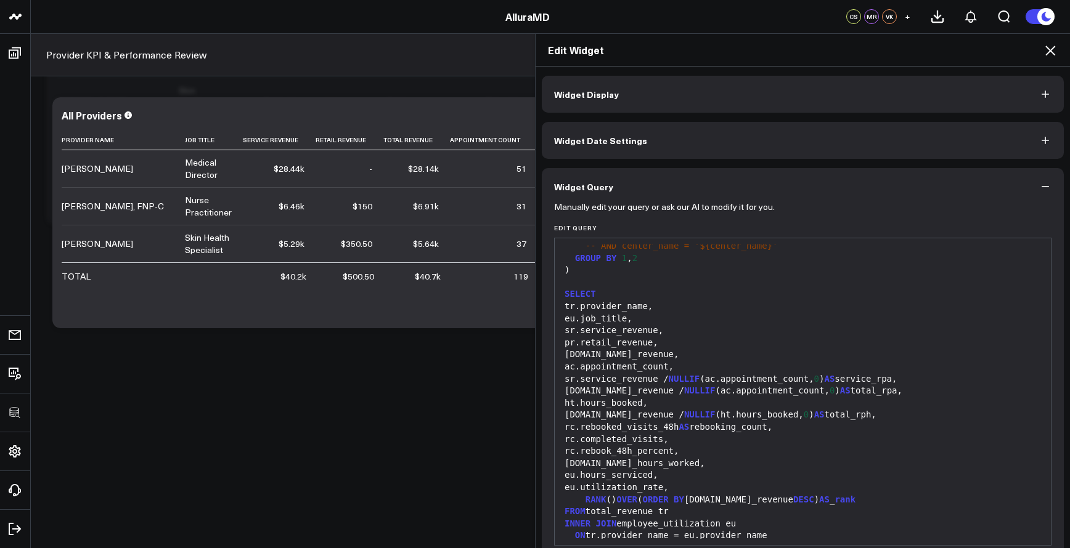
scroll to position [55, 0]
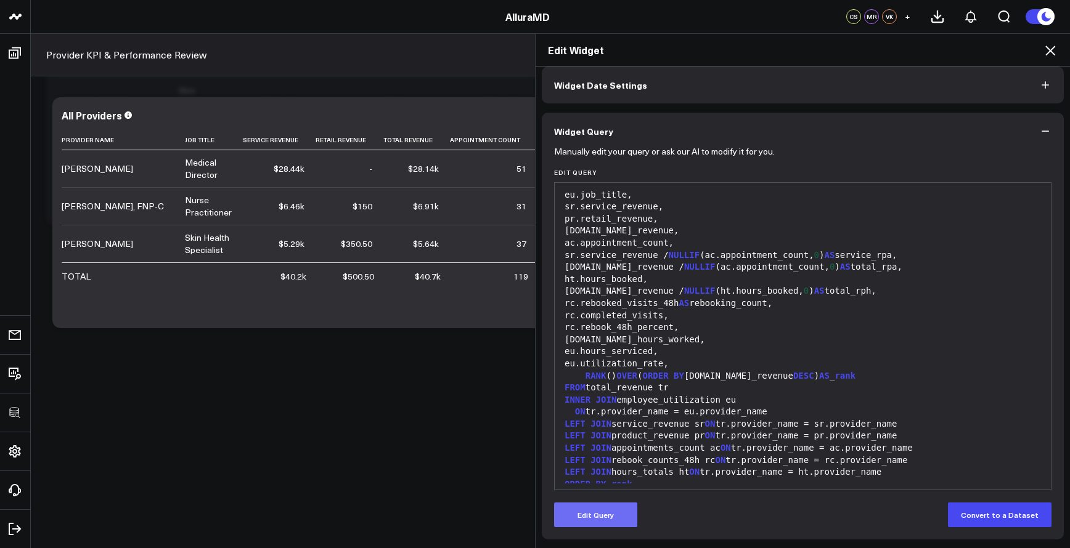
click at [612, 509] on button "Edit Query" at bounding box center [595, 515] width 83 height 25
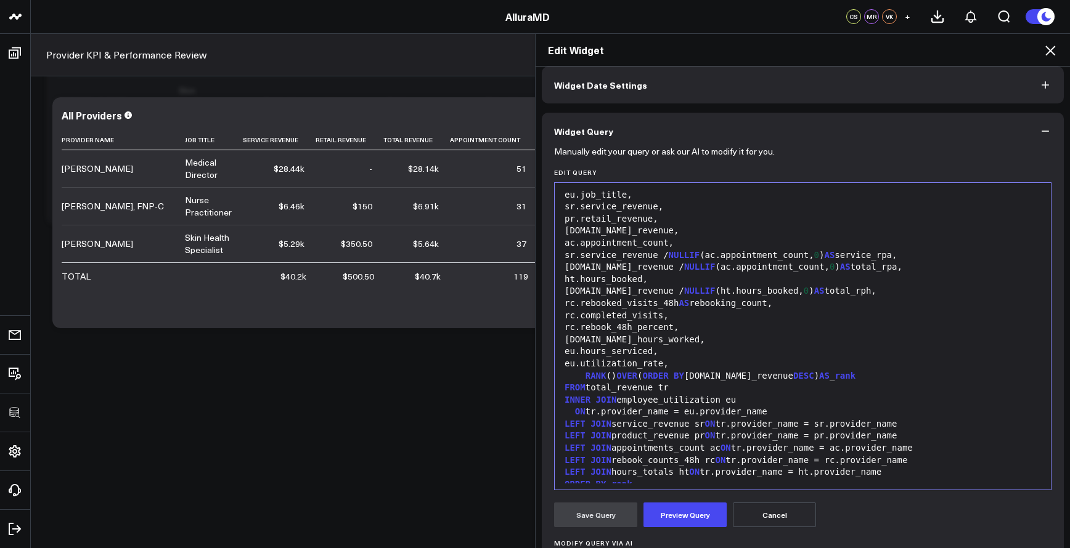
click at [640, 466] on div "LEFT JOIN hours_totals ht ON tr.provider_name = ht.provider_name" at bounding box center [803, 472] width 484 height 12
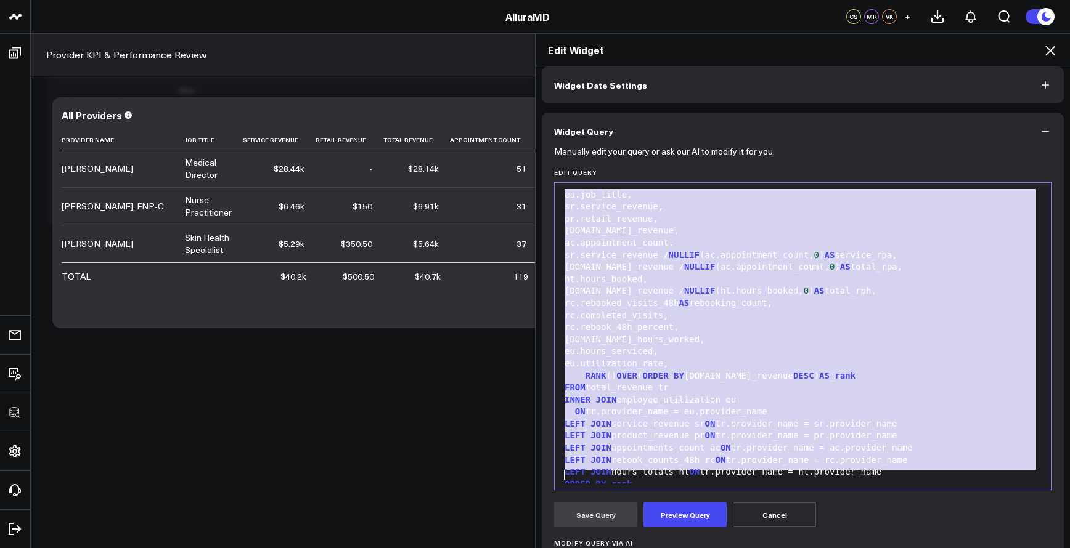
scroll to position [1771, 0]
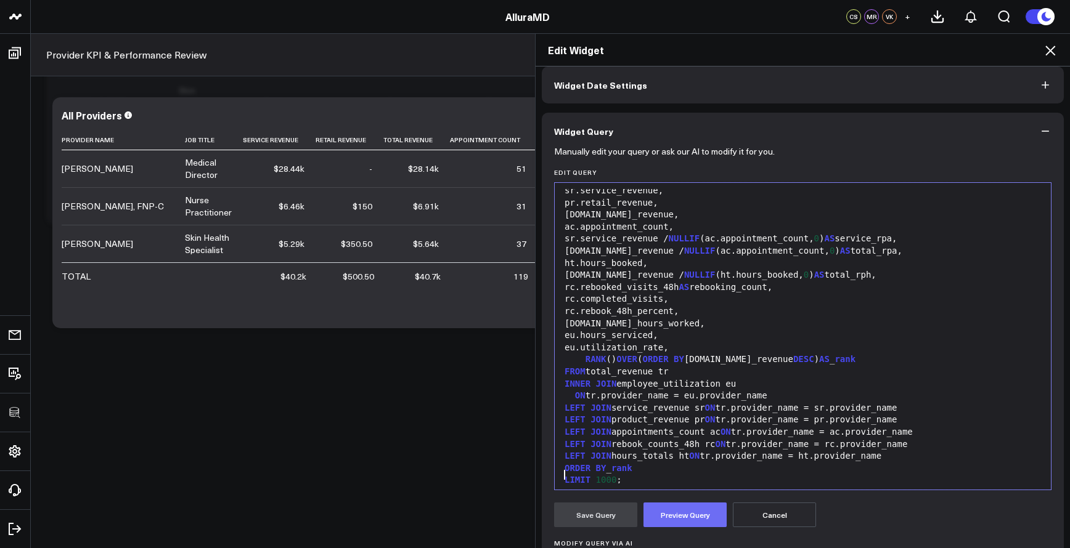
click at [672, 507] on button "Preview Query" at bounding box center [684, 515] width 83 height 25
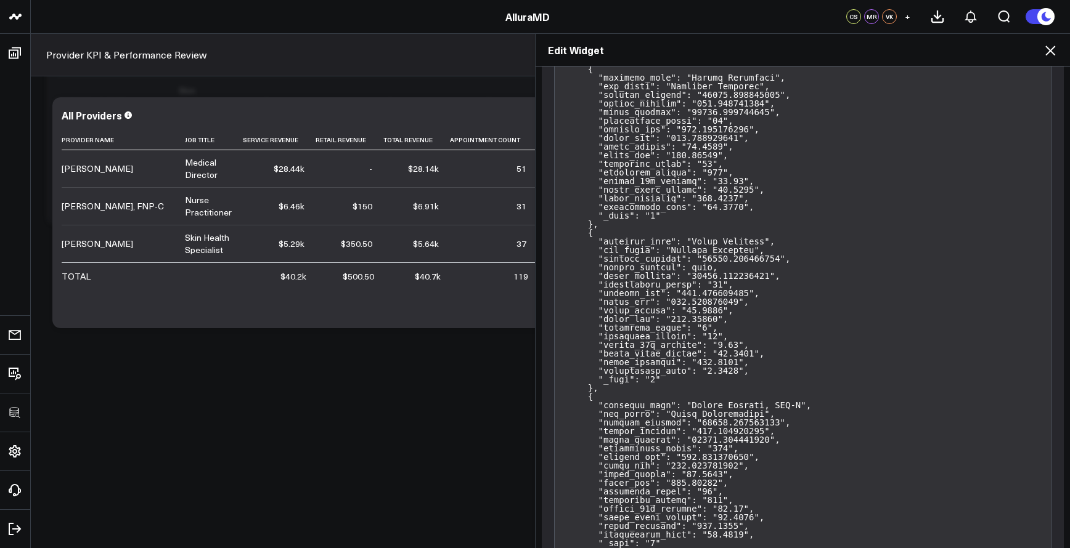
scroll to position [319, 0]
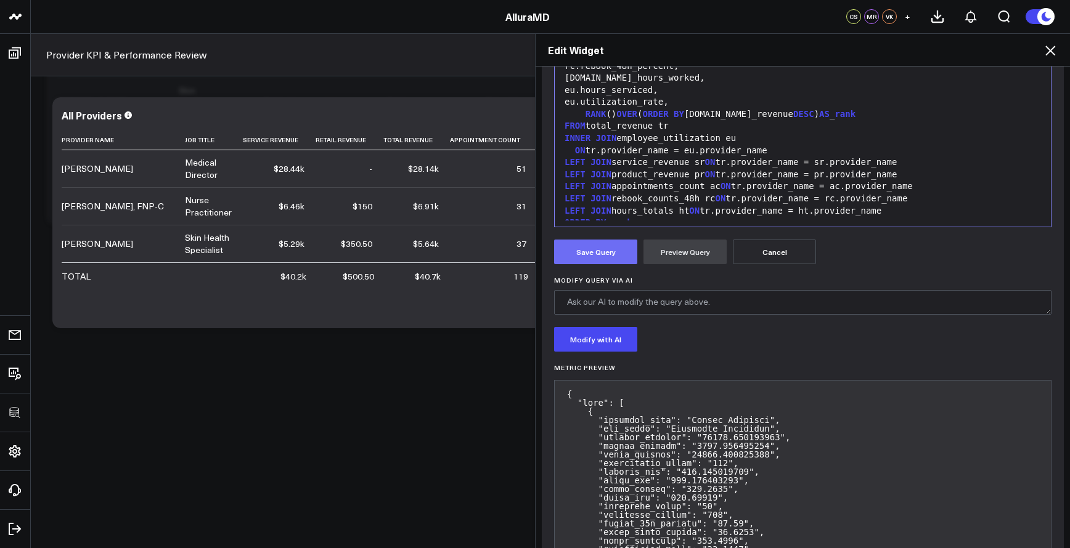
click at [602, 259] on button "Save Query" at bounding box center [595, 252] width 83 height 25
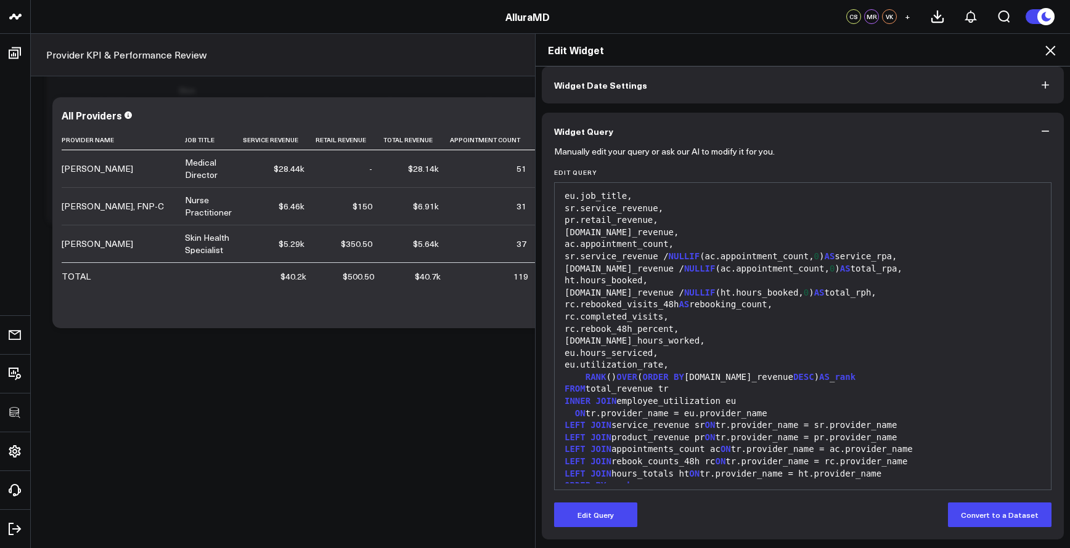
scroll to position [55, 0]
click at [1057, 49] on icon at bounding box center [1050, 50] width 15 height 15
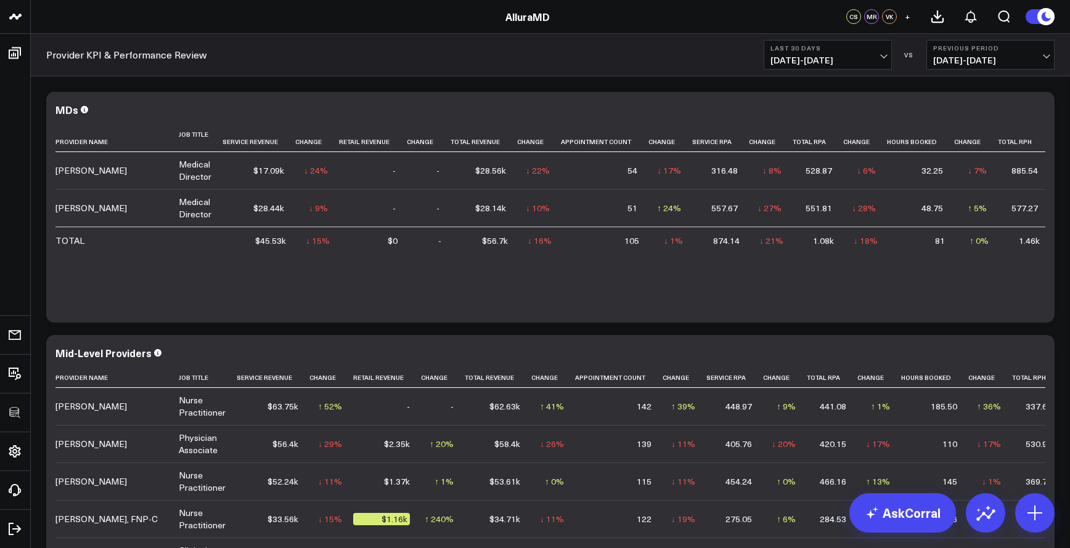
click at [861, 67] on button "Last 30 Days 08/13/25 - 09/11/25" at bounding box center [827, 55] width 128 height 30
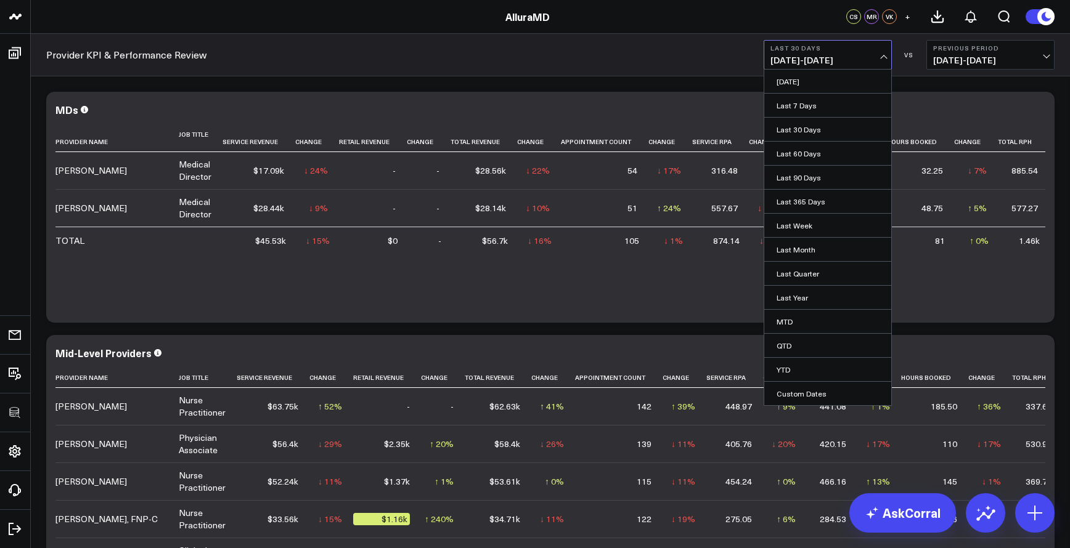
click at [868, 57] on span "08/13/25 - 09/11/25" at bounding box center [827, 60] width 115 height 10
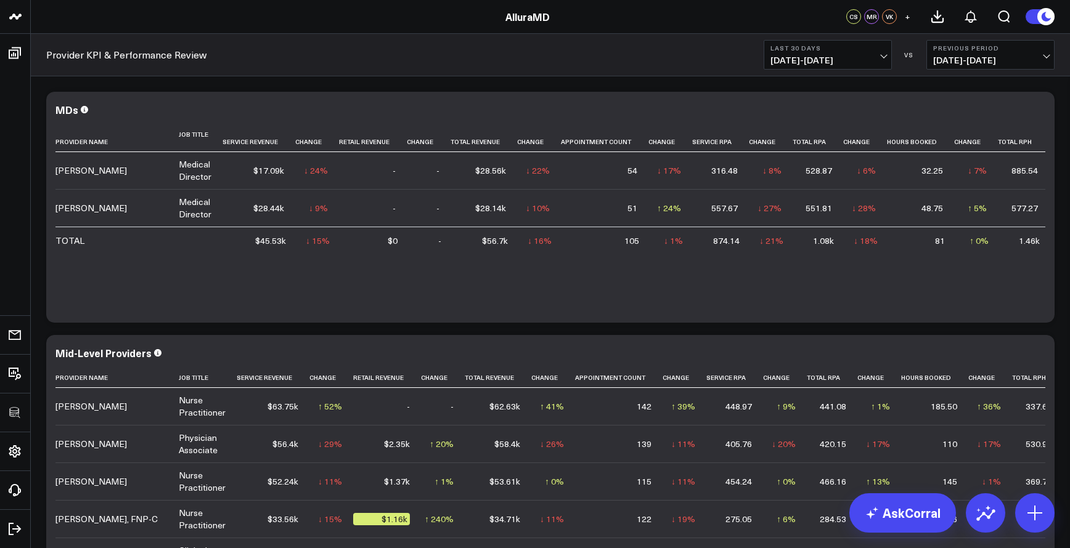
click at [868, 57] on span "08/13/25 - 09/11/25" at bounding box center [827, 60] width 115 height 10
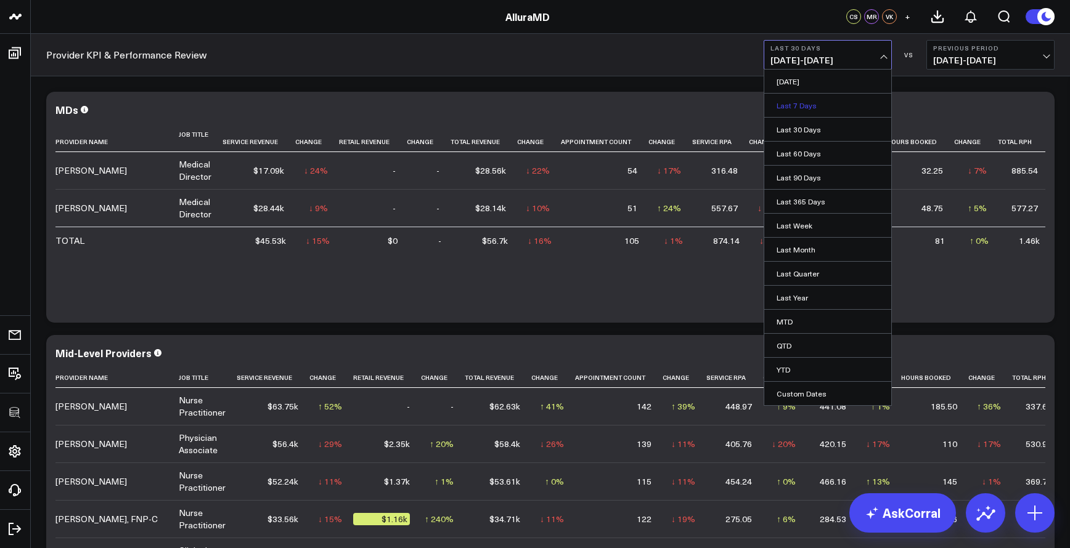
click at [829, 107] on link "Last 7 Days" at bounding box center [827, 105] width 127 height 23
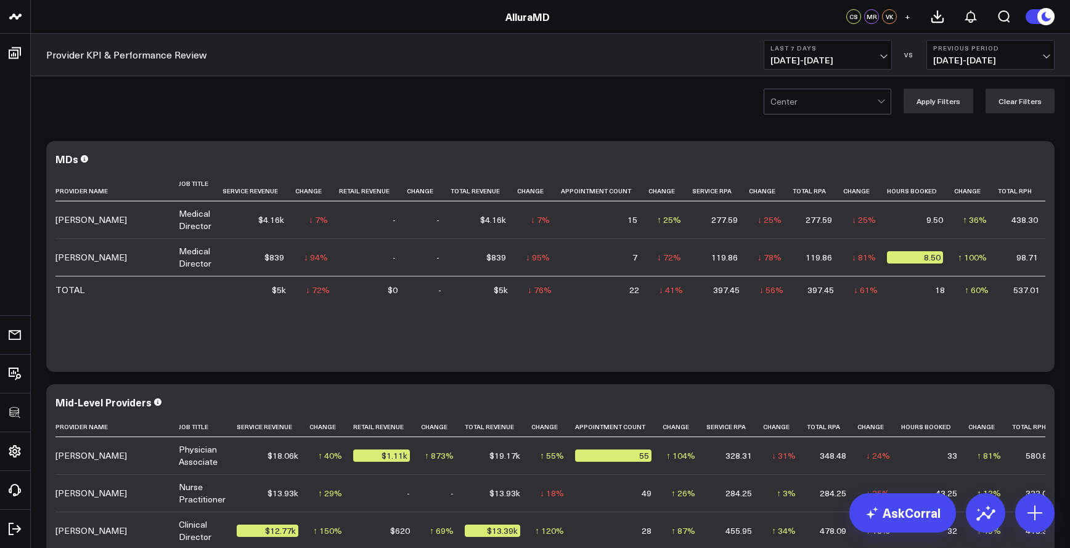
click at [816, 102] on div at bounding box center [823, 101] width 107 height 25
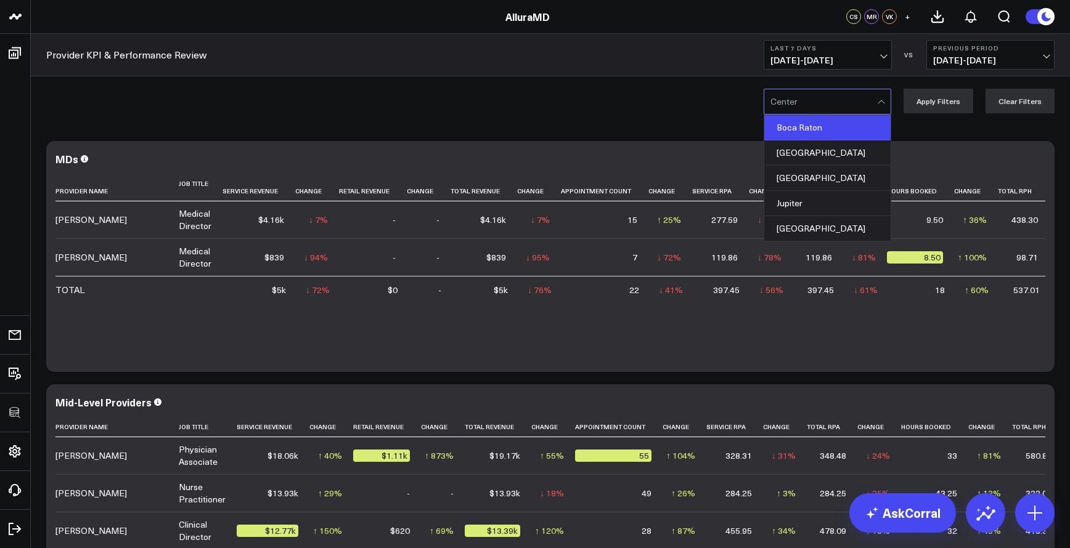
click at [815, 129] on div "Boca Raton" at bounding box center [827, 127] width 126 height 25
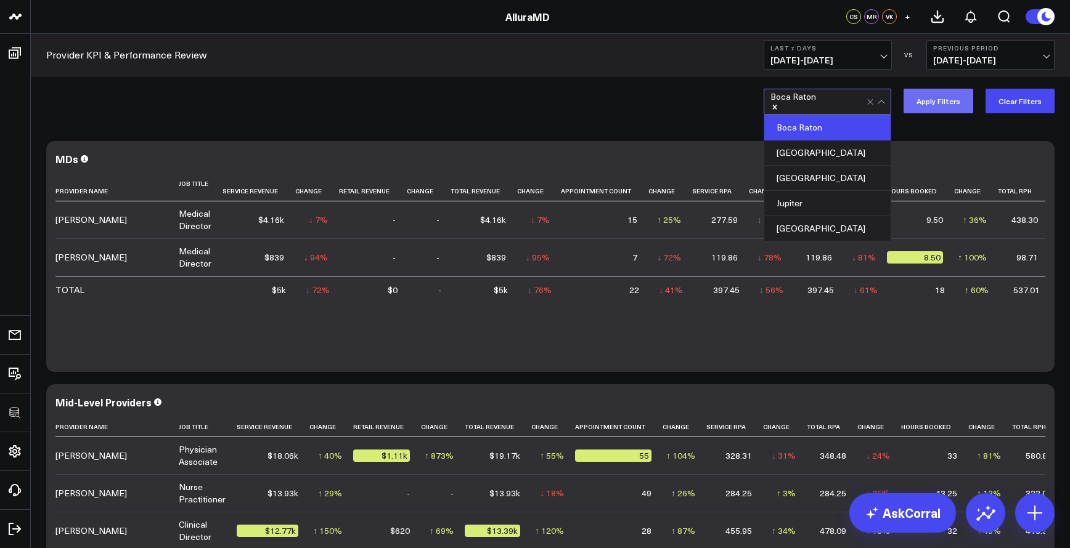
click at [913, 104] on button "Apply Filters" at bounding box center [938, 101] width 70 height 25
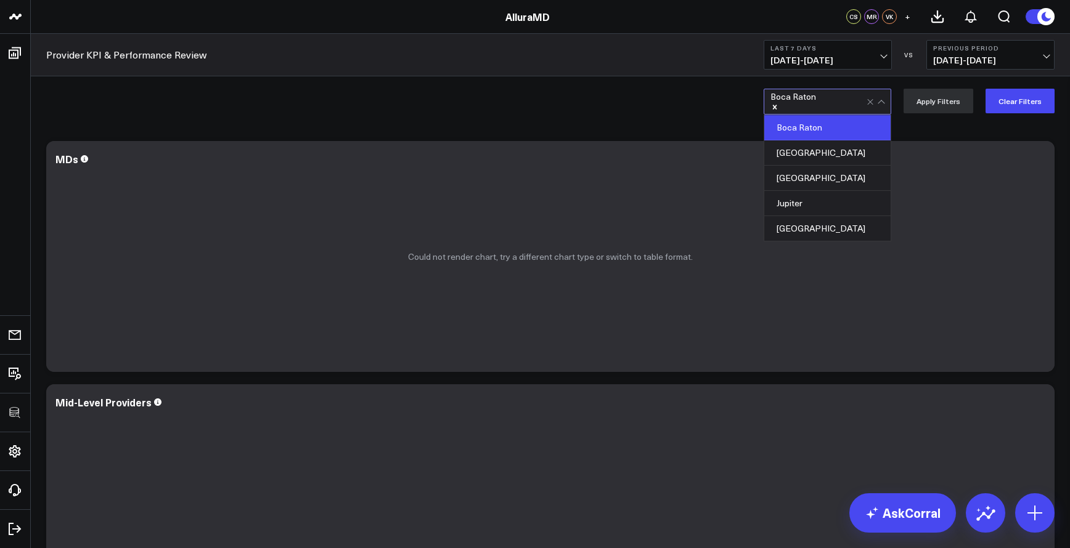
click at [866, 105] on div at bounding box center [841, 101] width 51 height 25
click at [827, 151] on div "Boynton Beach" at bounding box center [827, 152] width 126 height 25
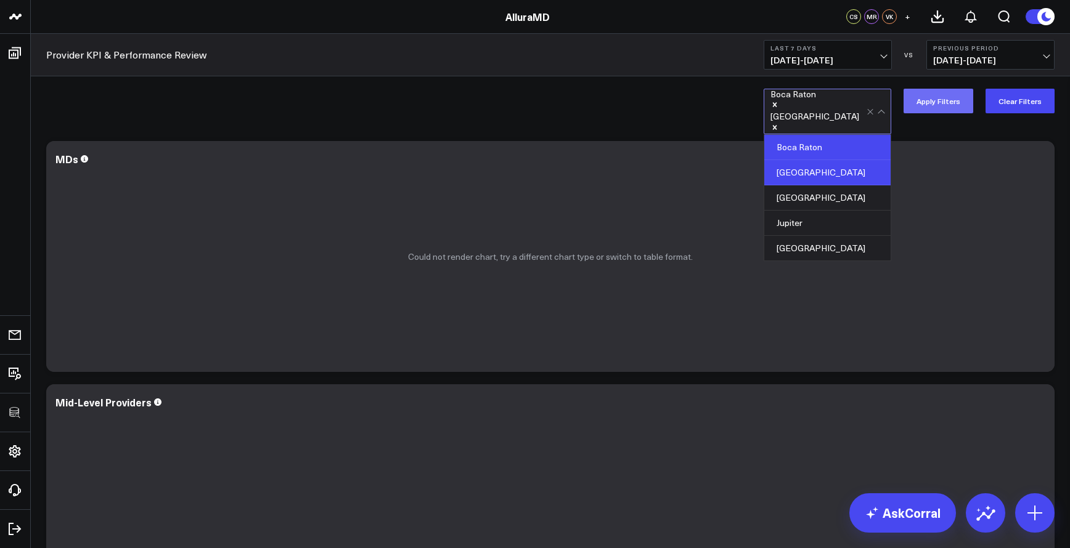
click at [923, 107] on button "Apply Filters" at bounding box center [938, 101] width 70 height 25
click at [859, 115] on input "text" at bounding box center [860, 121] width 2 height 25
click at [829, 185] on div "Dania Beach" at bounding box center [827, 197] width 126 height 25
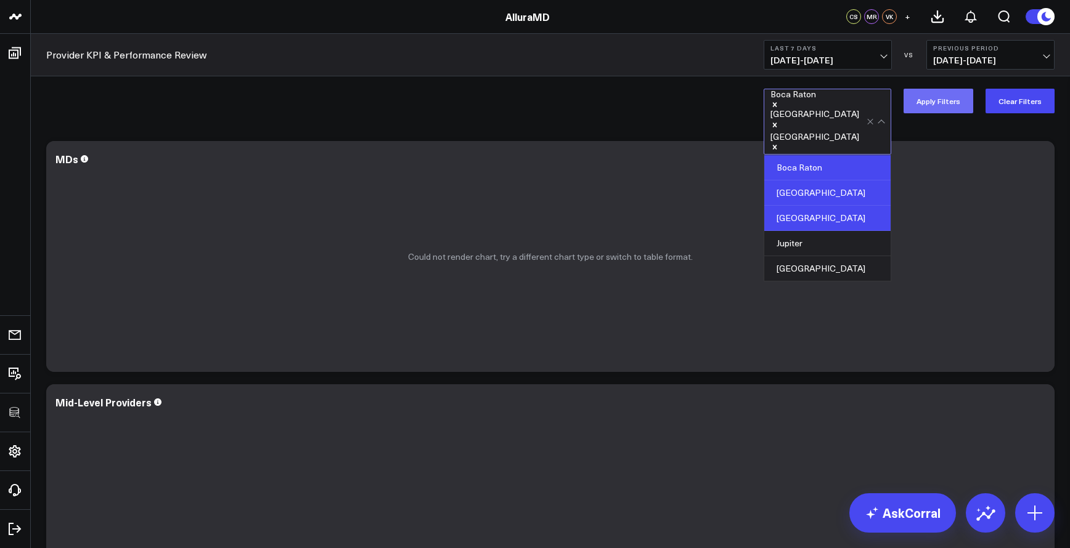
click at [940, 95] on button "Apply Filters" at bounding box center [938, 101] width 70 height 25
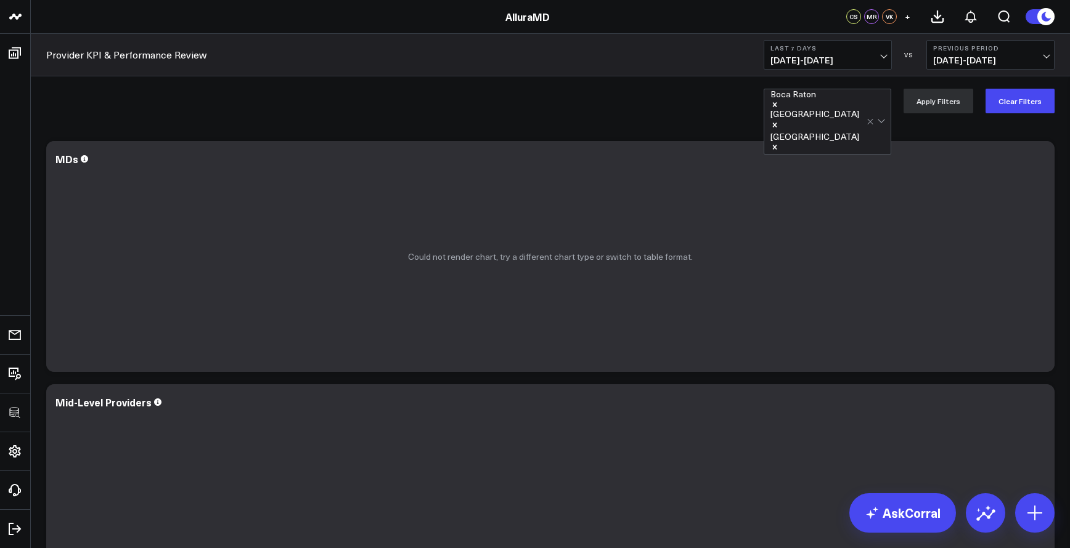
click at [859, 129] on div at bounding box center [862, 141] width 7 height 25
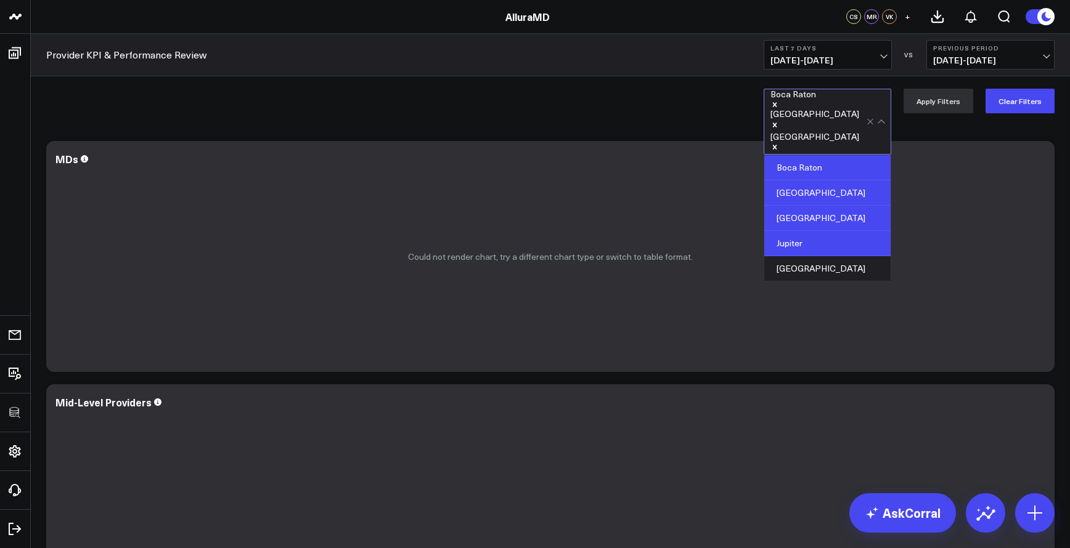
click at [842, 231] on div "Jupiter" at bounding box center [827, 243] width 126 height 25
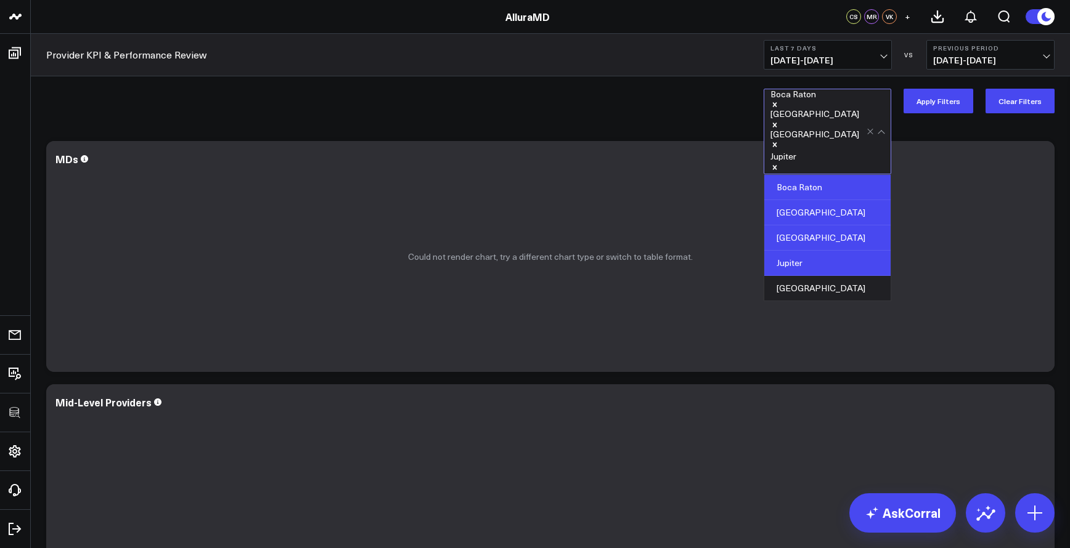
click at [929, 120] on div "option Jupiter, selected. Boynton Beach selected, 2 of 5. 5 results available. …" at bounding box center [550, 100] width 1039 height 49
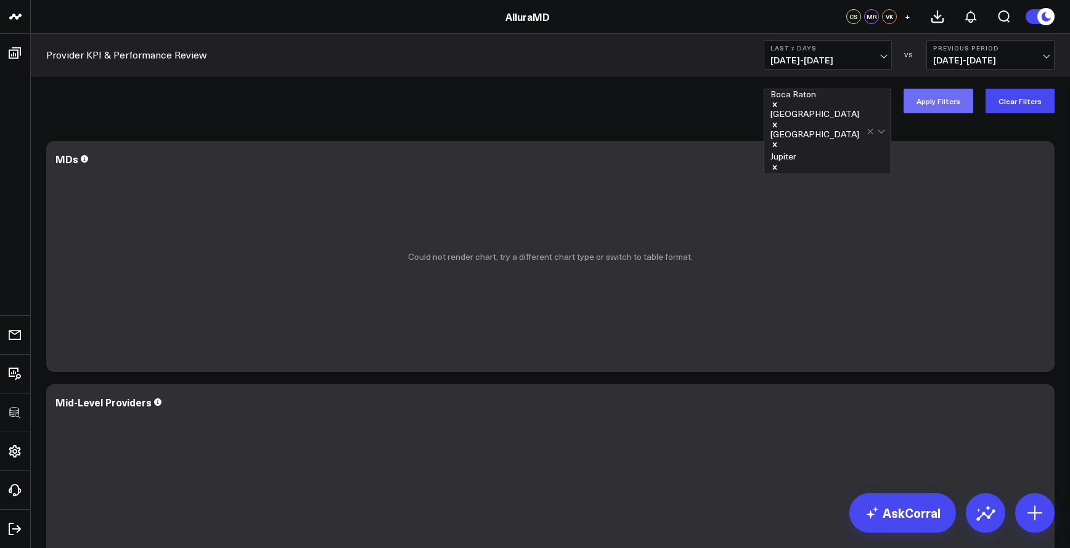
click at [929, 110] on button "Apply Filters" at bounding box center [938, 101] width 70 height 25
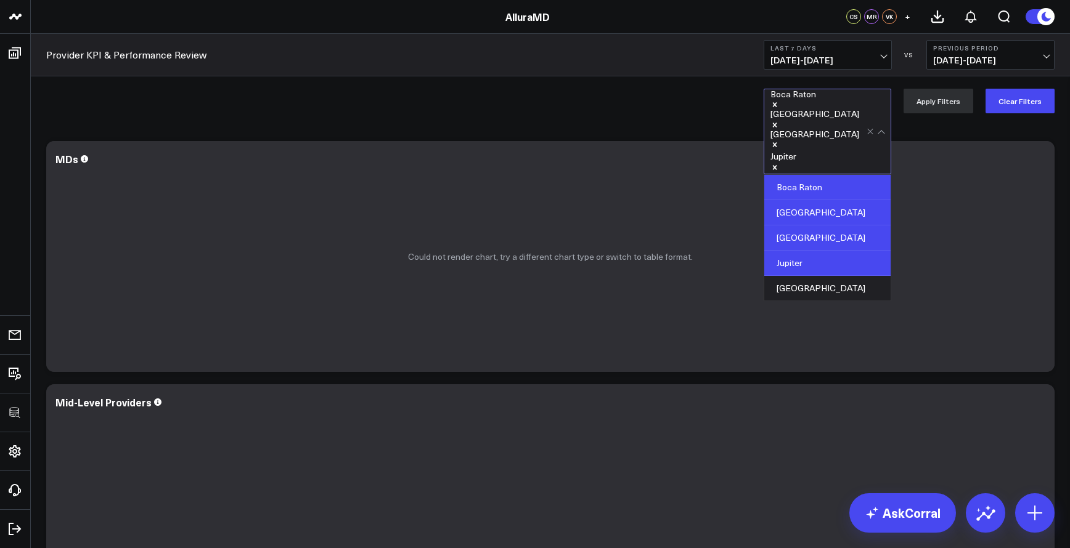
click at [796, 152] on div "Jupiter" at bounding box center [783, 157] width 26 height 10
click at [828, 276] on div "Wellington" at bounding box center [827, 288] width 126 height 25
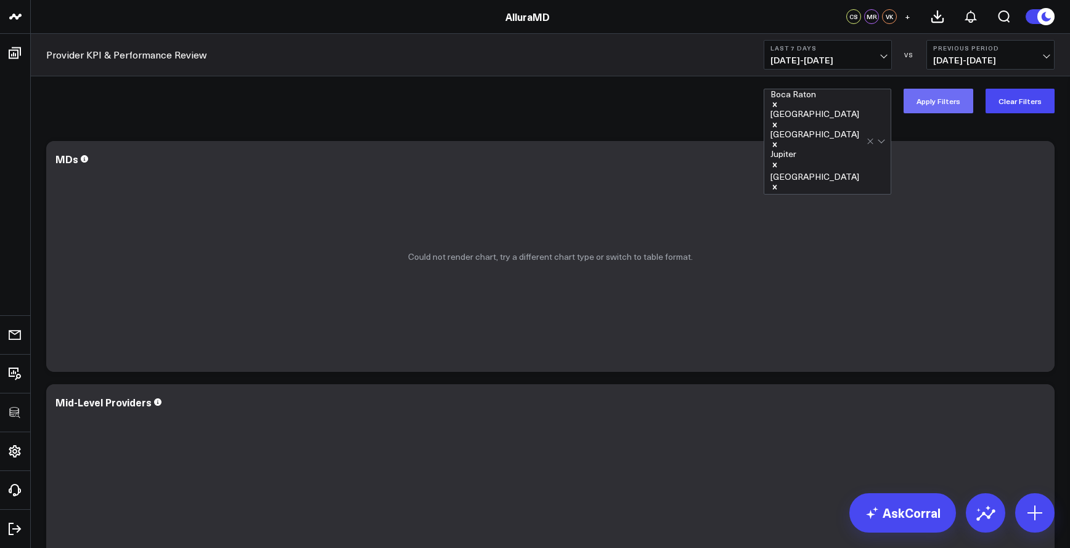
click at [947, 102] on button "Apply Filters" at bounding box center [938, 101] width 70 height 25
click at [1024, 100] on button "Clear Filters" at bounding box center [1019, 101] width 69 height 25
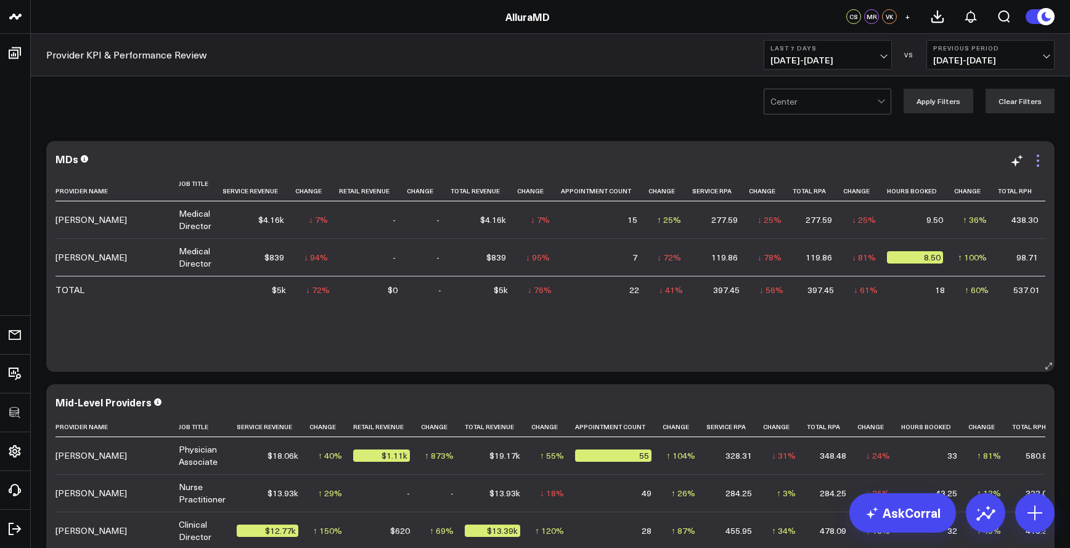
click at [1035, 165] on icon at bounding box center [1037, 160] width 15 height 15
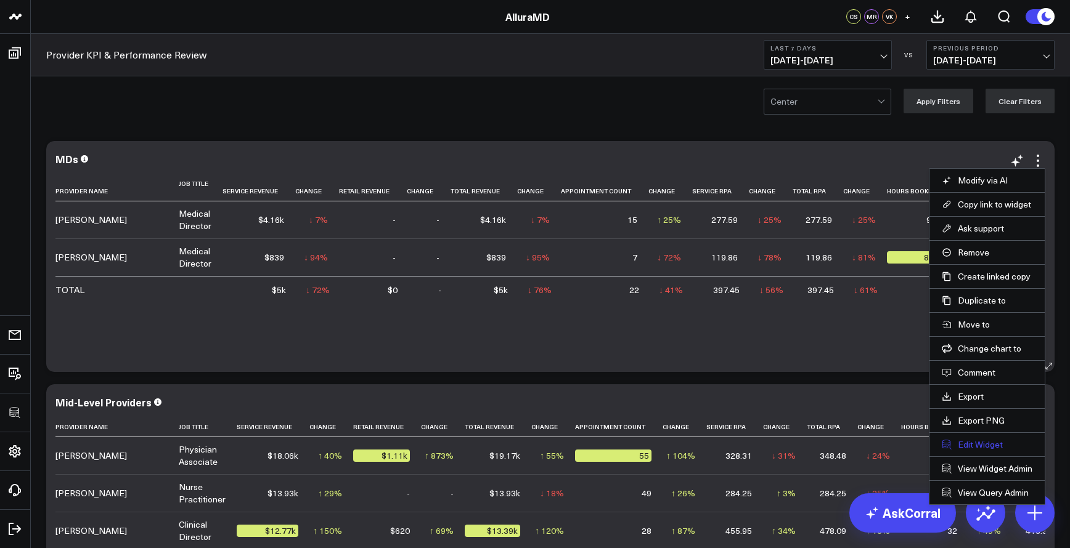
scroll to position [2, 0]
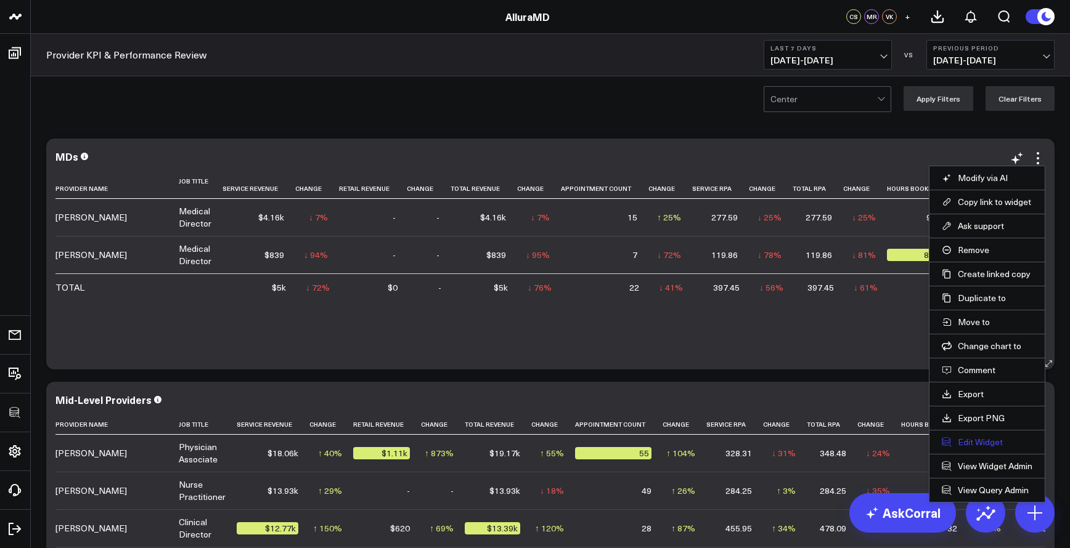
click at [987, 444] on button "Edit Widget" at bounding box center [987, 442] width 91 height 11
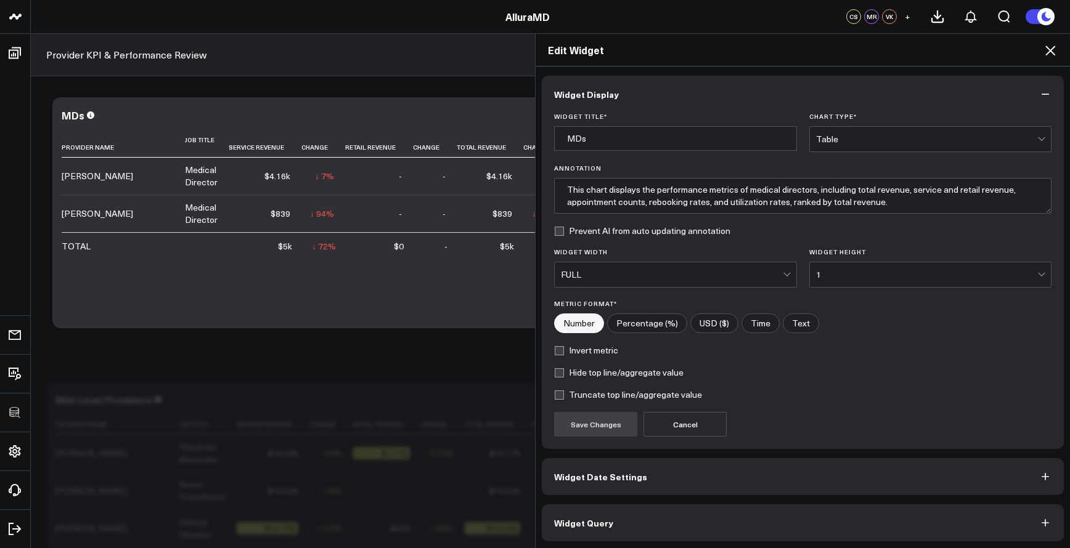
scroll to position [2, 0]
click at [865, 527] on button "Widget Query" at bounding box center [803, 521] width 522 height 37
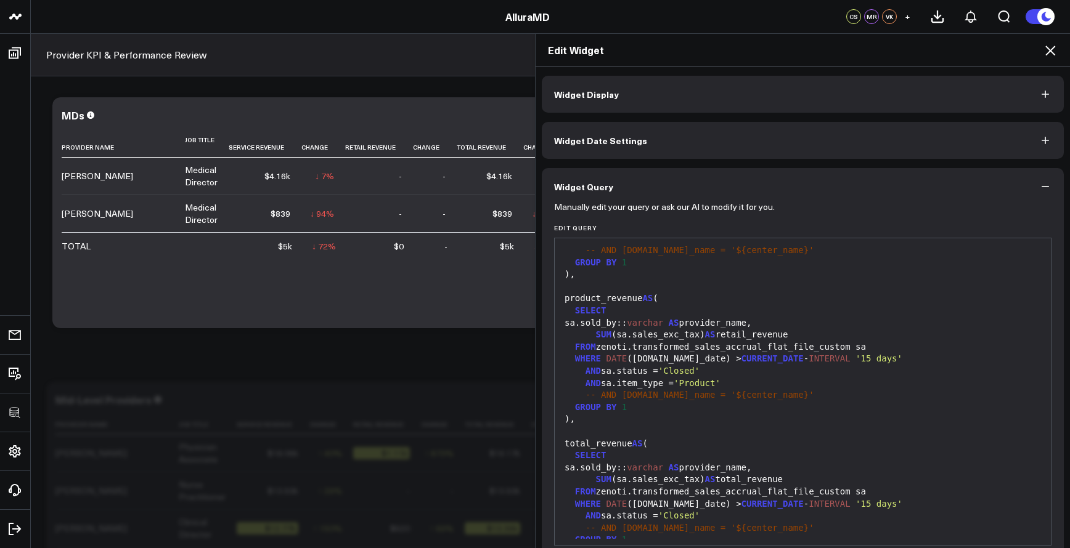
scroll to position [234, 0]
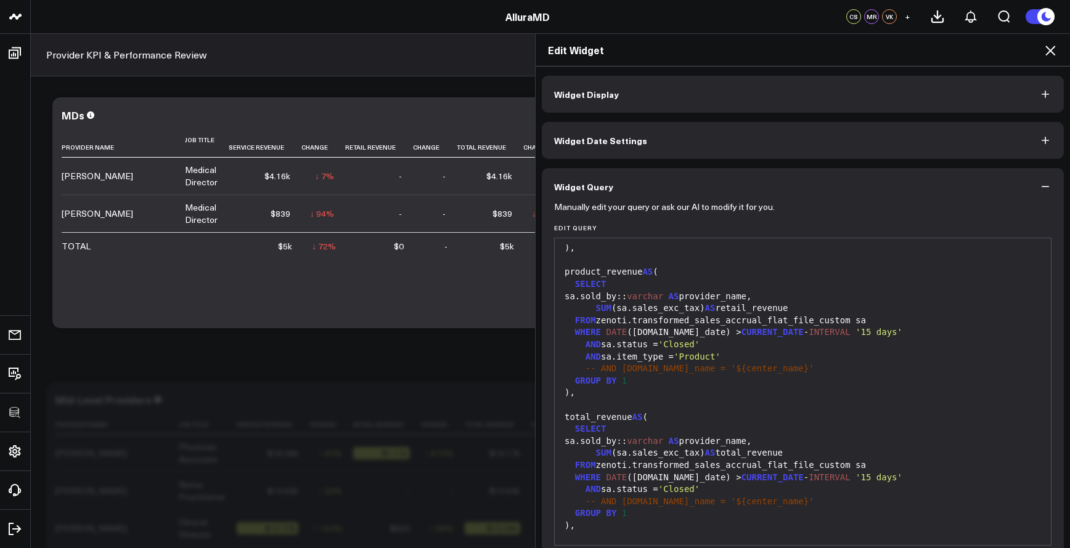
click at [416, 67] on div "Edit Widget Widget Display Widget Date Settings Widget Query Manually edit your…" at bounding box center [535, 290] width 1070 height 515
click at [1053, 48] on icon at bounding box center [1050, 51] width 10 height 10
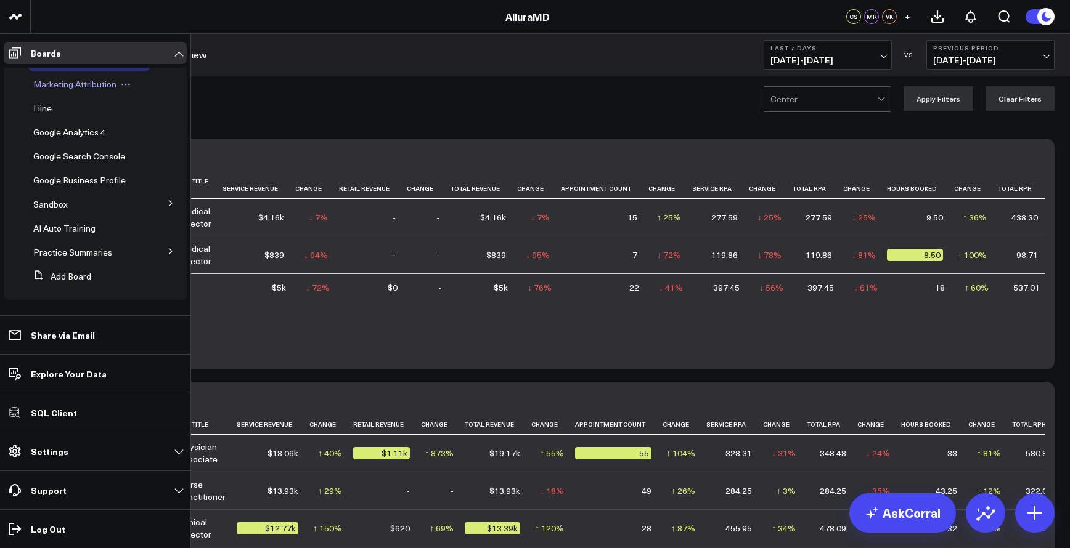
scroll to position [97, 0]
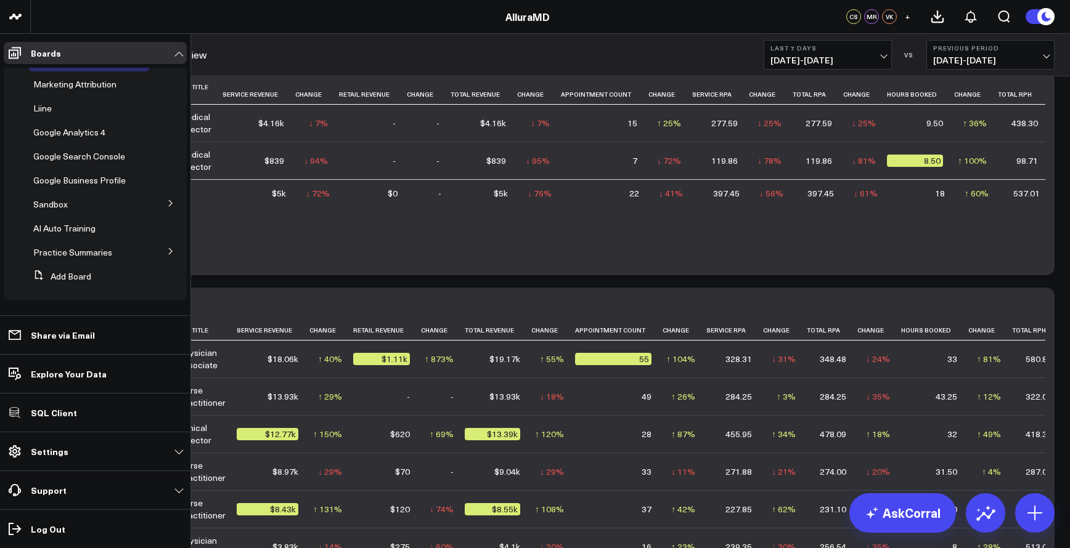
click at [167, 204] on icon at bounding box center [170, 203] width 7 height 7
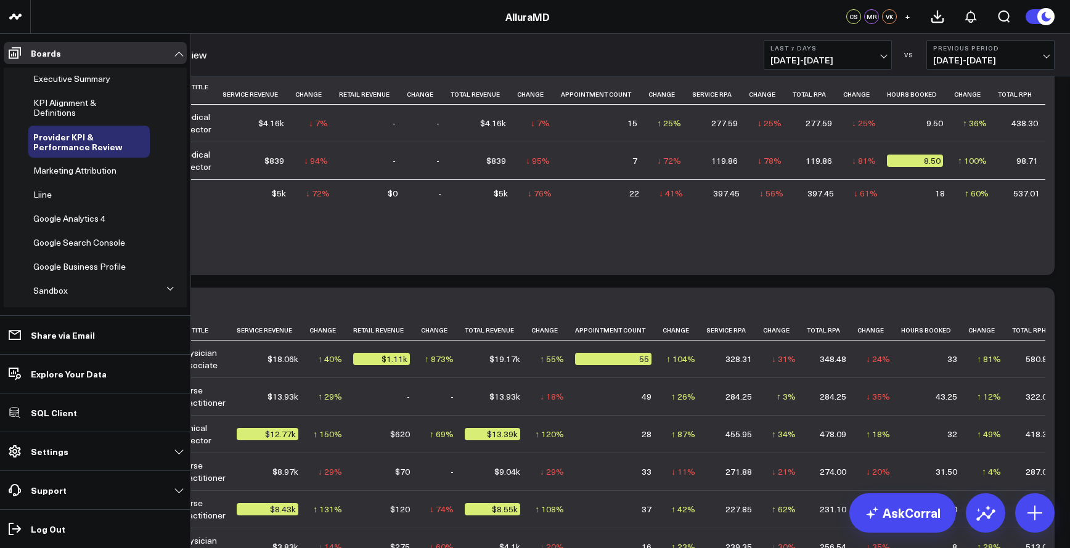
scroll to position [0, 0]
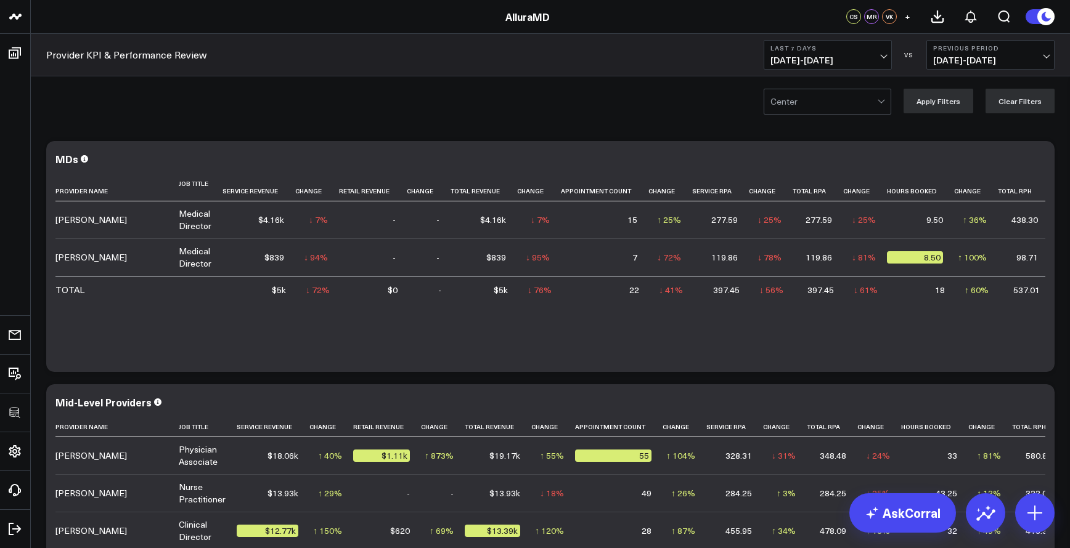
click at [346, 120] on div "Center Apply Filters Clear Filters" at bounding box center [550, 100] width 1039 height 49
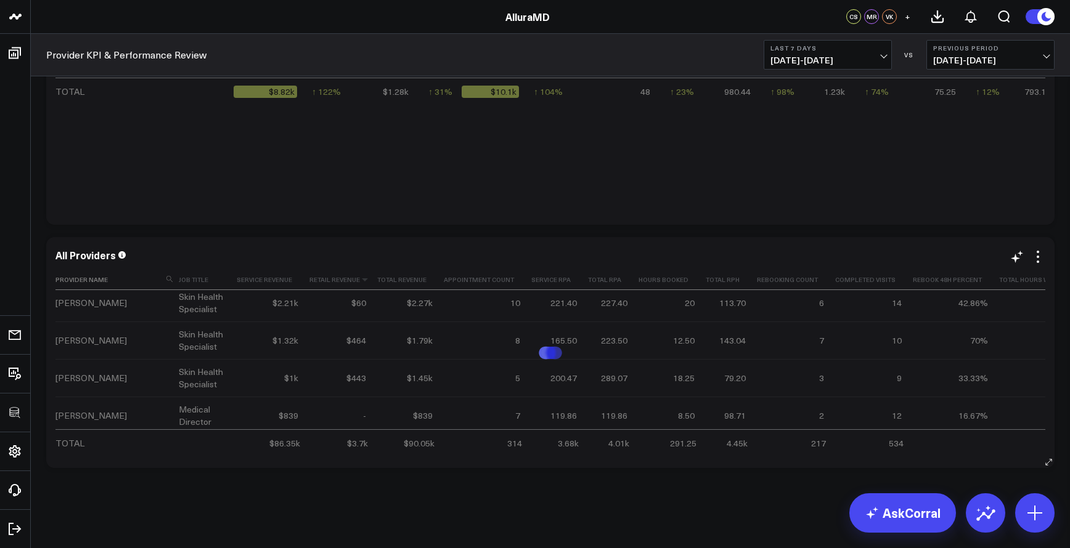
scroll to position [468, 0]
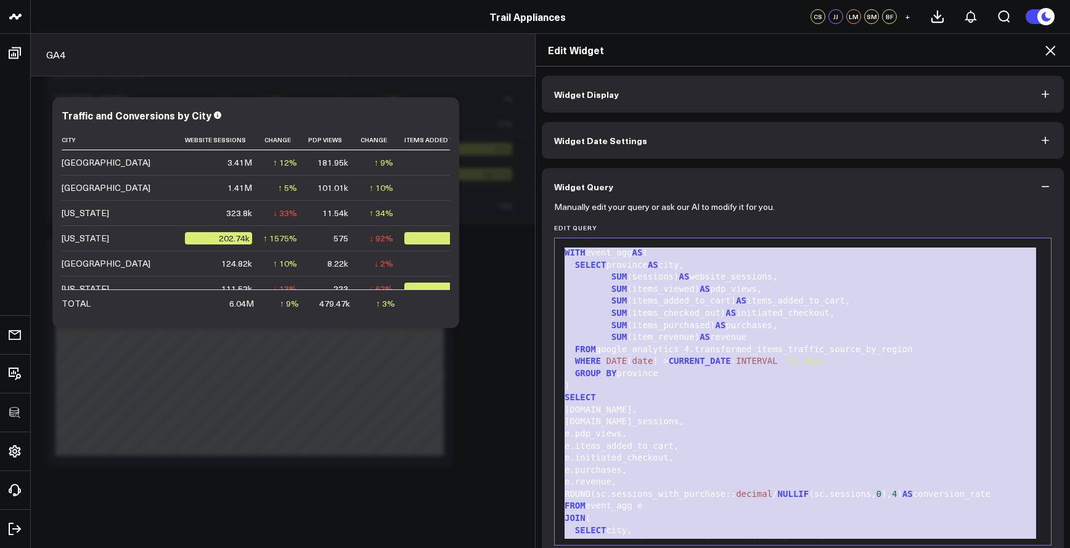
scroll to position [167, 0]
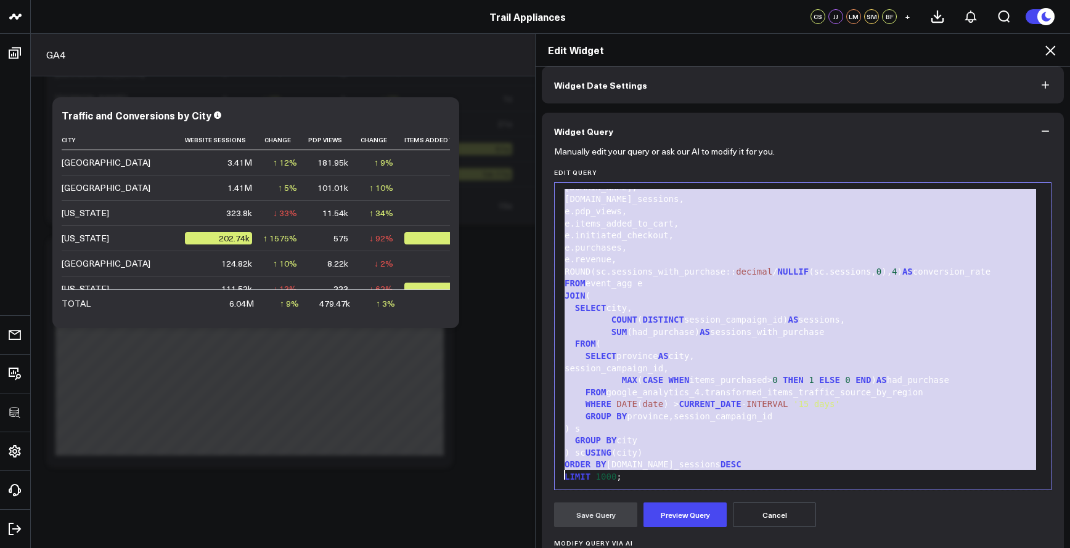
click at [207, 1] on header "3725 Test 829 Studios Accenture Acme Industrial Activant Capital Agriculture & …" at bounding box center [535, 17] width 1070 height 34
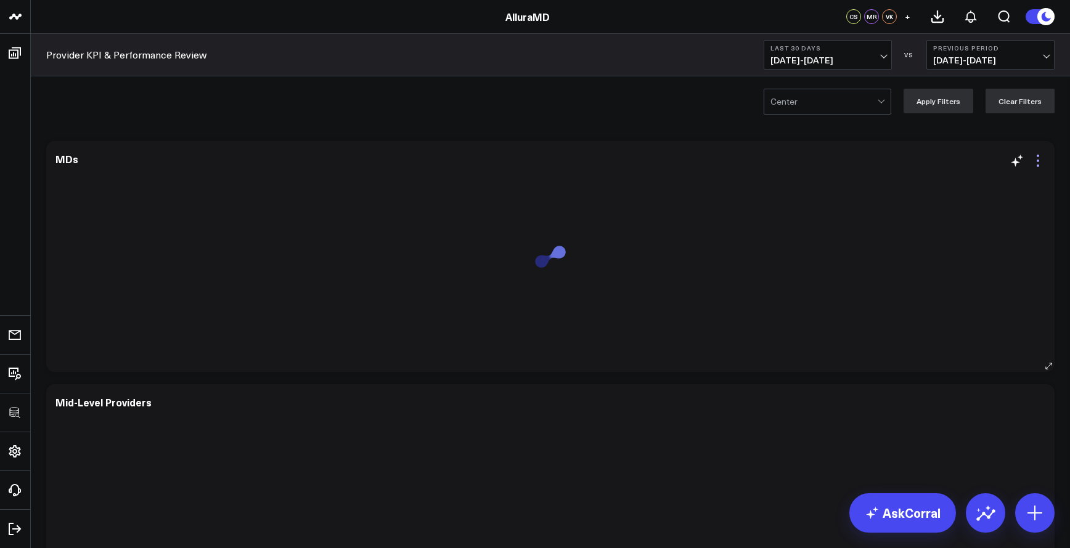
click at [1036, 164] on icon at bounding box center [1037, 160] width 15 height 15
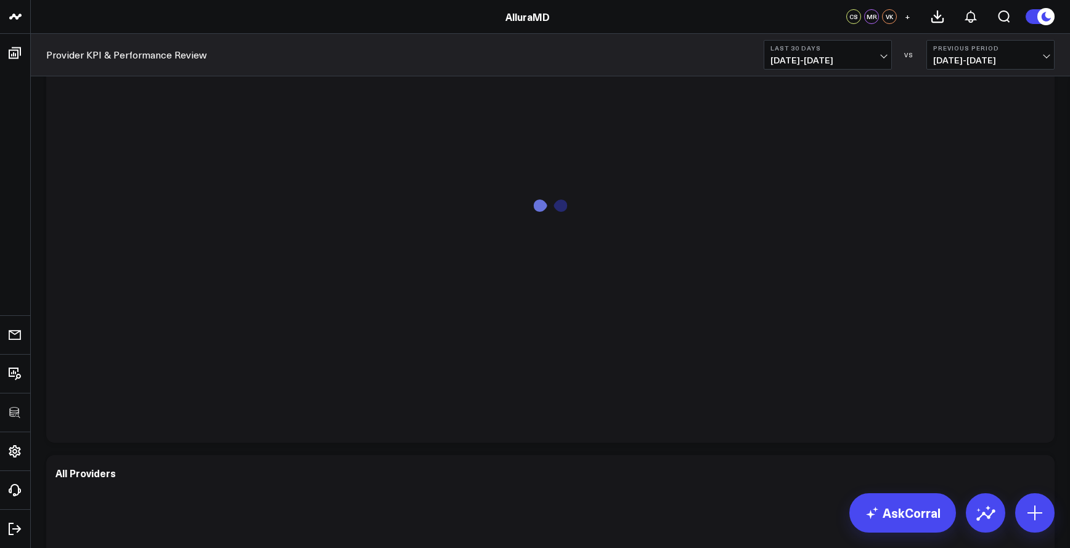
scroll to position [1364, 0]
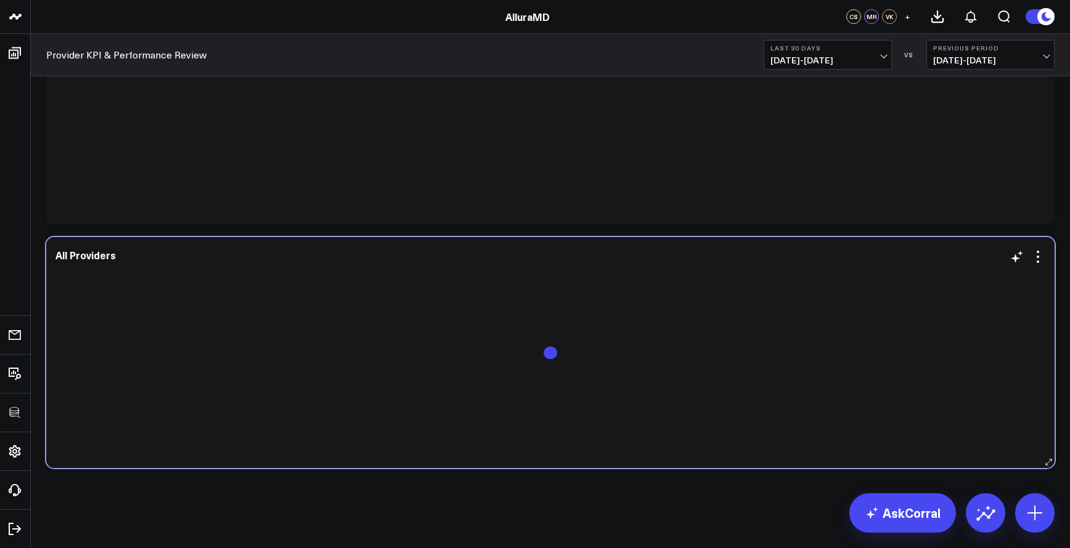
click at [1039, 266] on div "All Providers" at bounding box center [550, 353] width 990 height 206
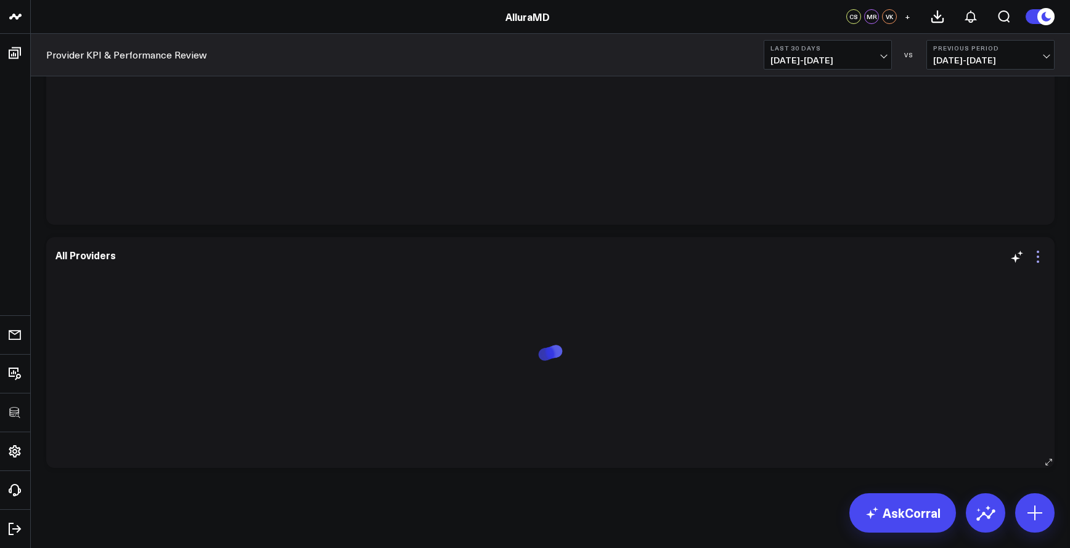
click at [1038, 258] on icon at bounding box center [1037, 257] width 2 height 2
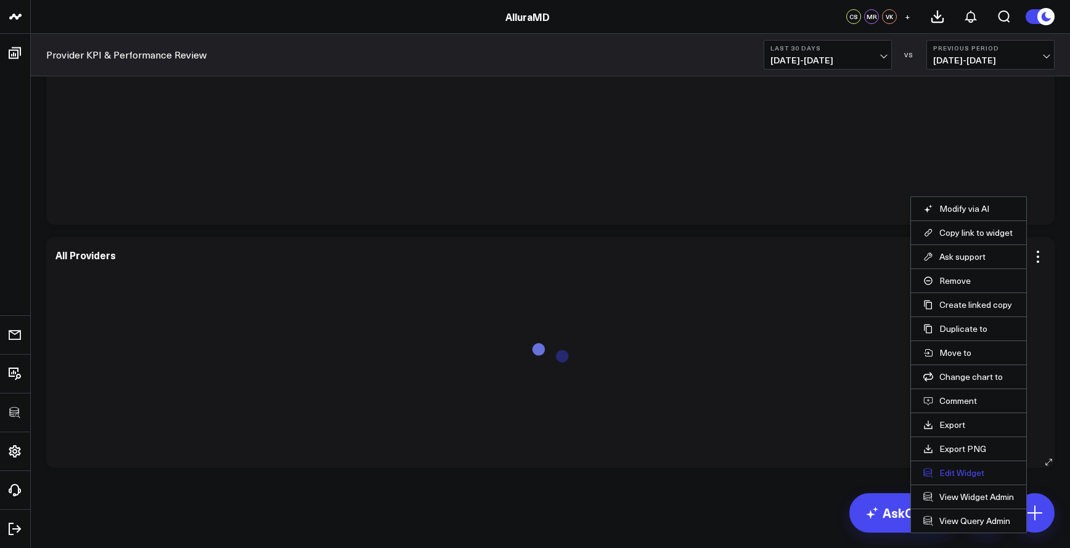
click at [962, 478] on button "Edit Widget" at bounding box center [968, 473] width 91 height 11
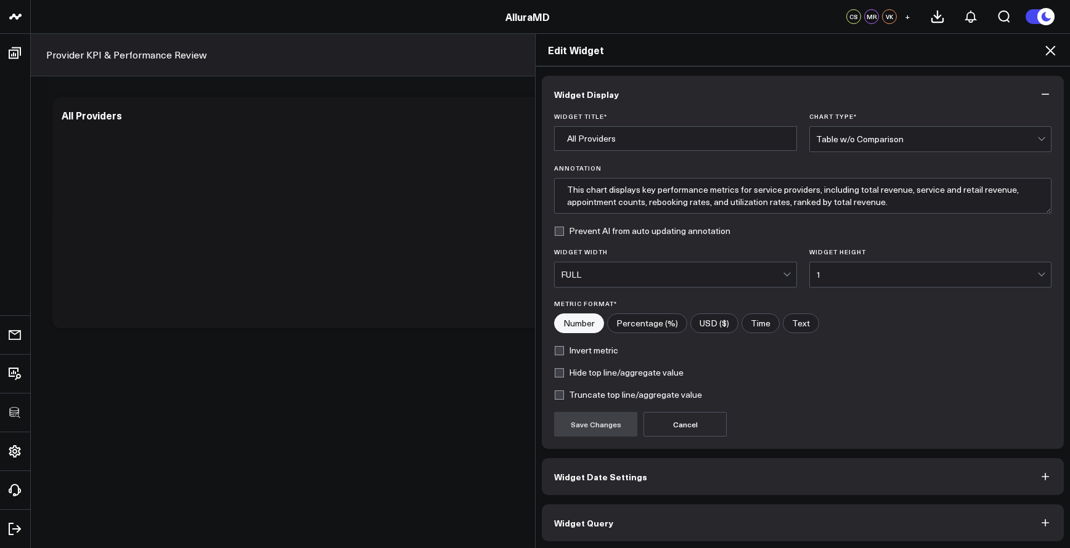
scroll to position [2, 0]
click at [776, 513] on button "Widget Query" at bounding box center [803, 521] width 522 height 37
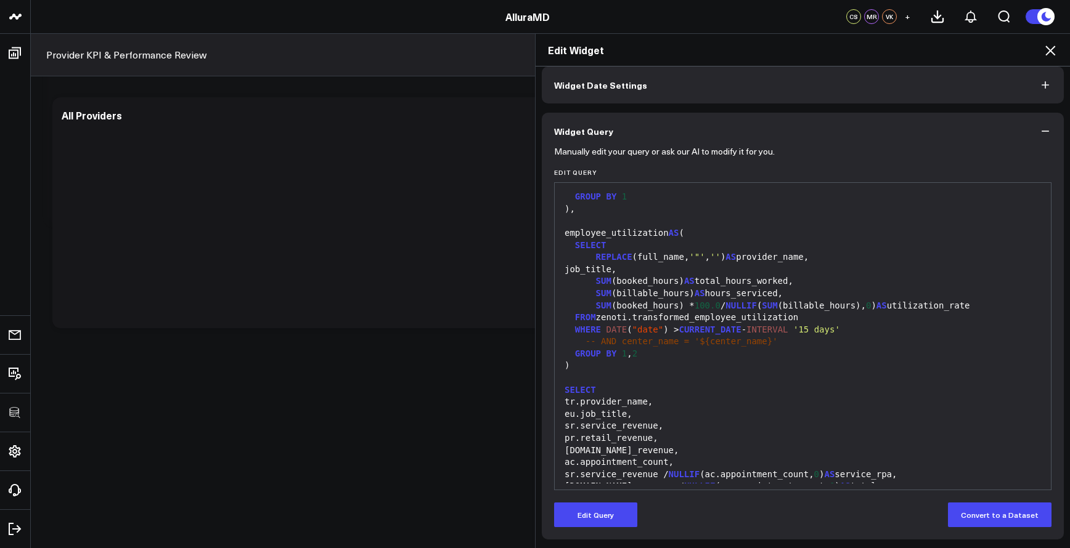
scroll to position [1590, 0]
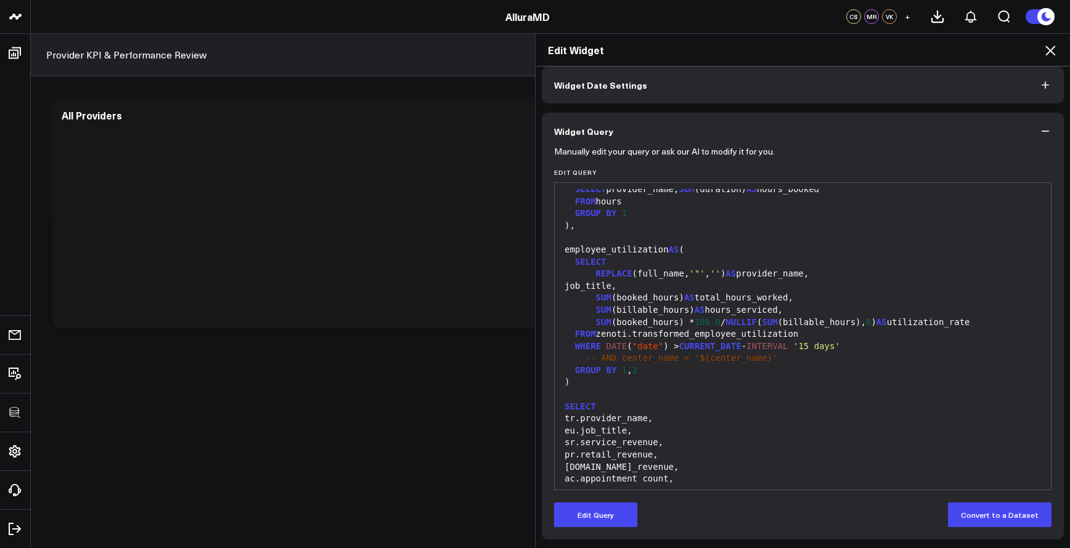
click at [778, 353] on div "-- AND center_name = '${center_name}'" at bounding box center [803, 358] width 484 height 12
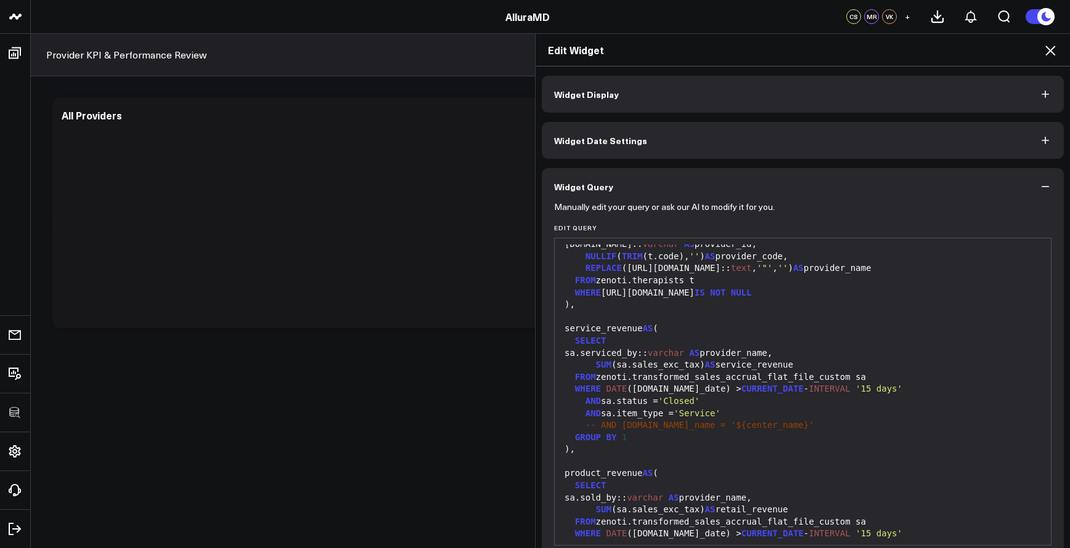
scroll to position [59, 0]
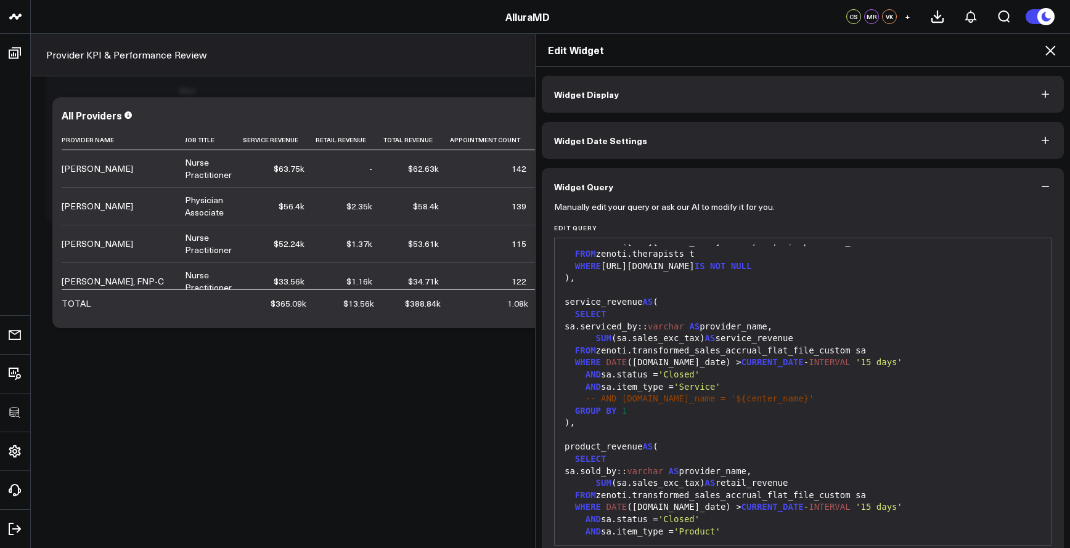
click at [694, 287] on div at bounding box center [803, 291] width 484 height 12
click at [665, 299] on div "service_revenue AS (" at bounding box center [803, 302] width 484 height 12
click at [651, 311] on div "SELECT" at bounding box center [803, 315] width 484 height 12
click at [628, 292] on div at bounding box center [803, 291] width 484 height 12
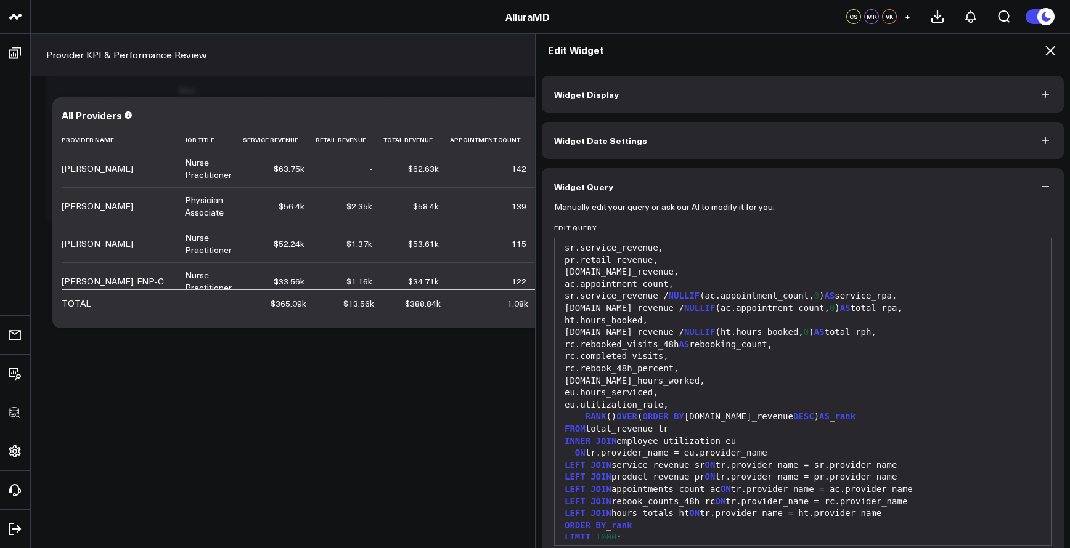
scroll to position [55, 0]
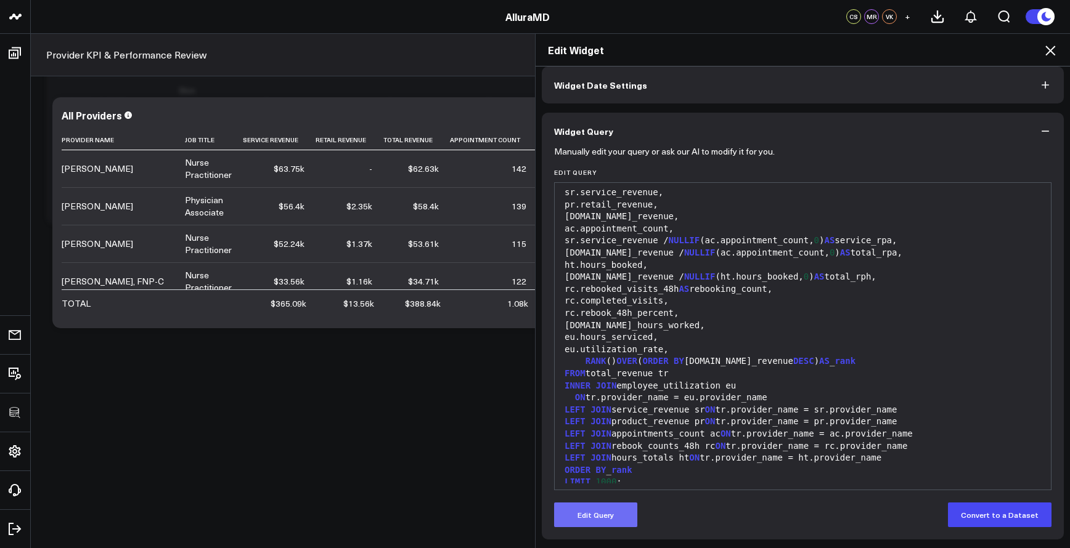
click at [601, 522] on button "Edit Query" at bounding box center [595, 515] width 83 height 25
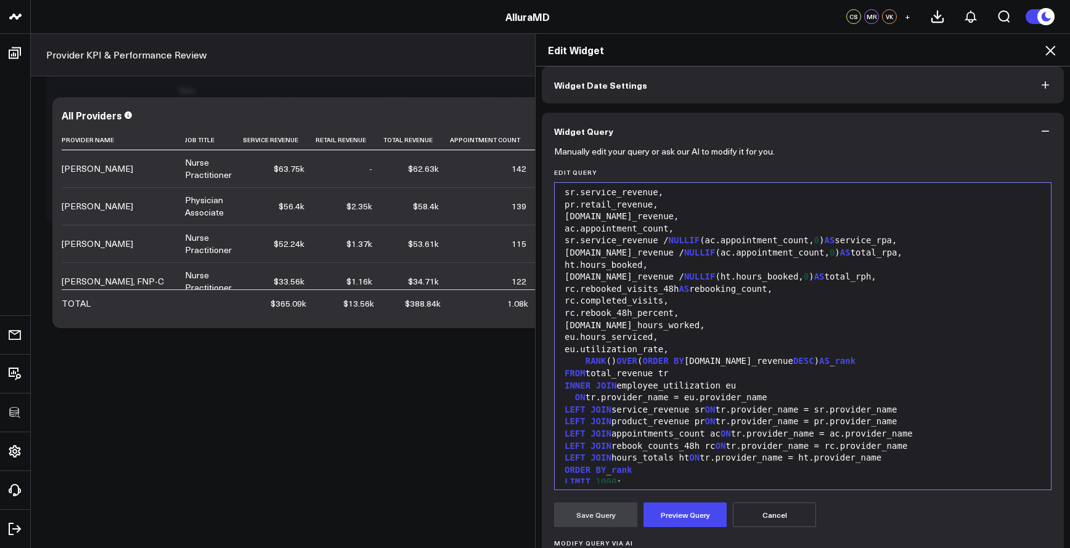
click at [633, 476] on div "LIMIT 1000 ;" at bounding box center [803, 482] width 484 height 12
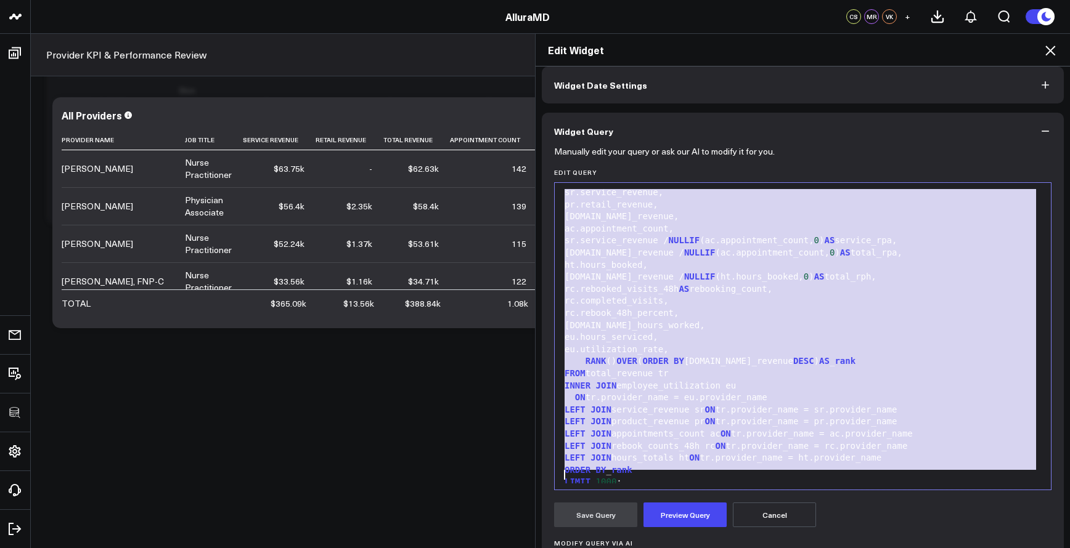
copy div "WHERE DATE ( CAST (a.start_time AS TIMESTAMP )) > CURRENT_DATE - INTERVAL '15 d…"
click at [1051, 54] on icon at bounding box center [1050, 50] width 15 height 15
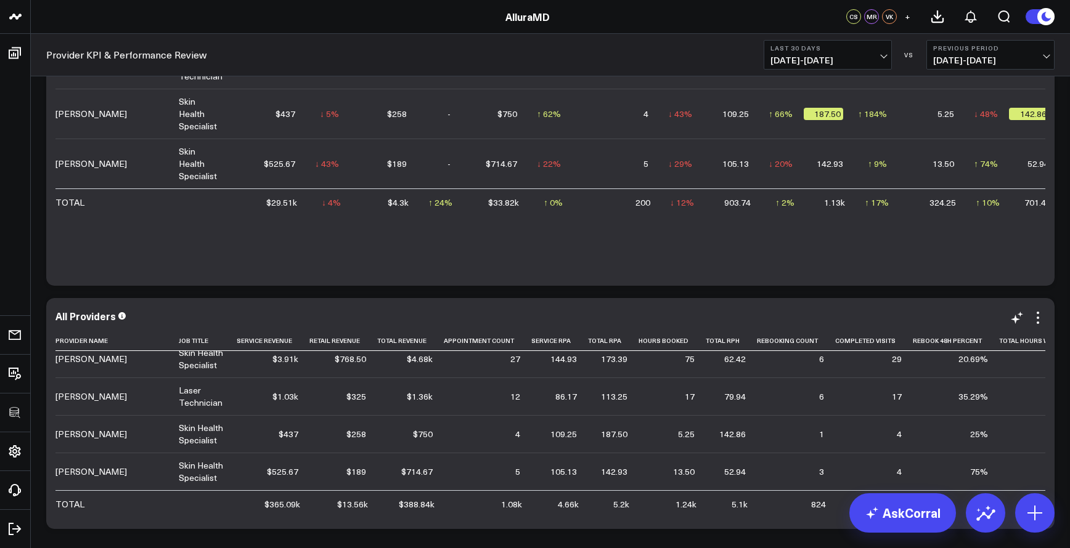
scroll to position [1364, 0]
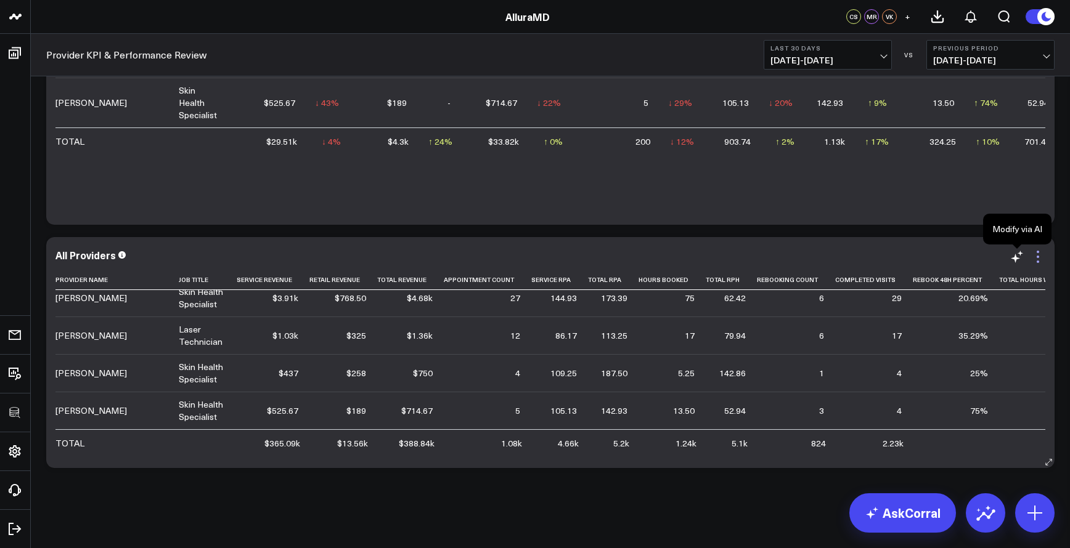
click at [1032, 256] on icon at bounding box center [1037, 257] width 15 height 15
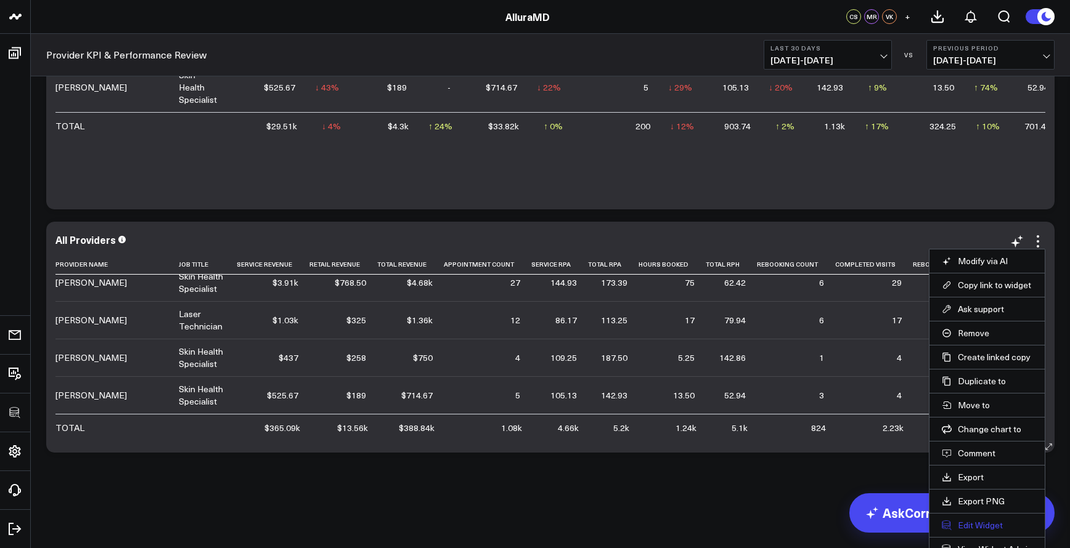
click at [991, 523] on button "Edit Widget" at bounding box center [987, 525] width 91 height 11
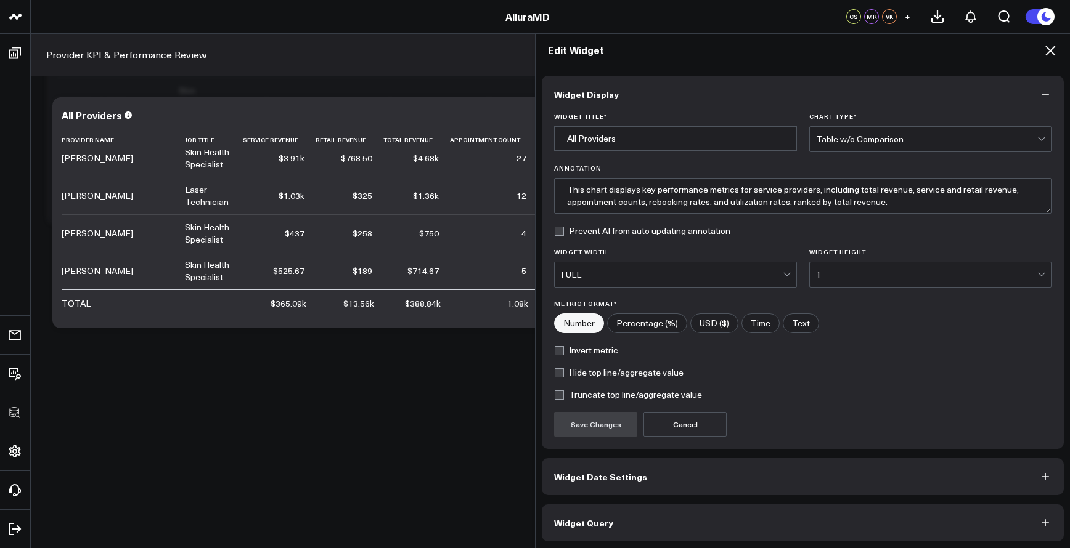
scroll to position [2, 0]
click at [749, 523] on button "Widget Query" at bounding box center [803, 521] width 522 height 37
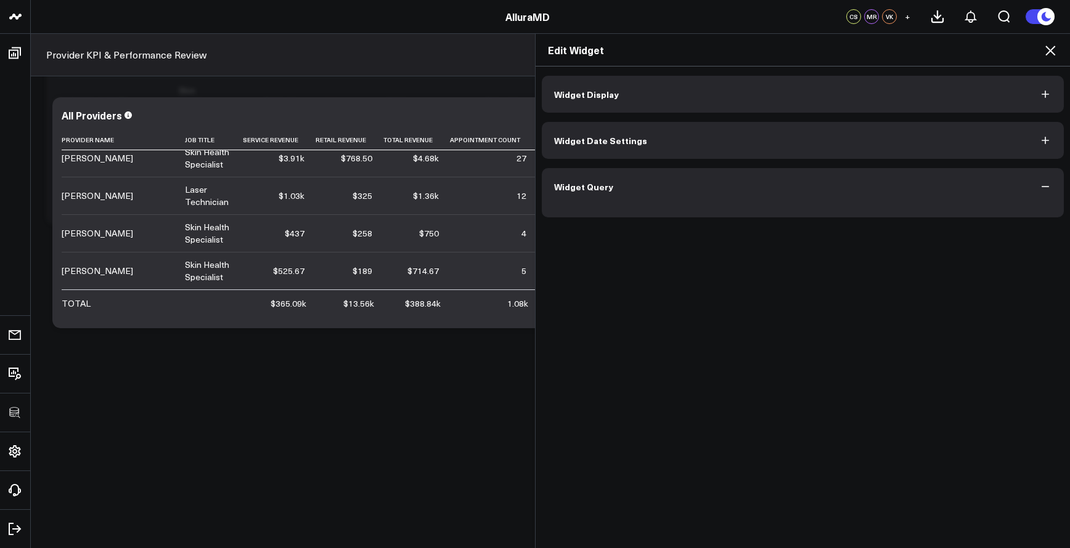
scroll to position [0, 0]
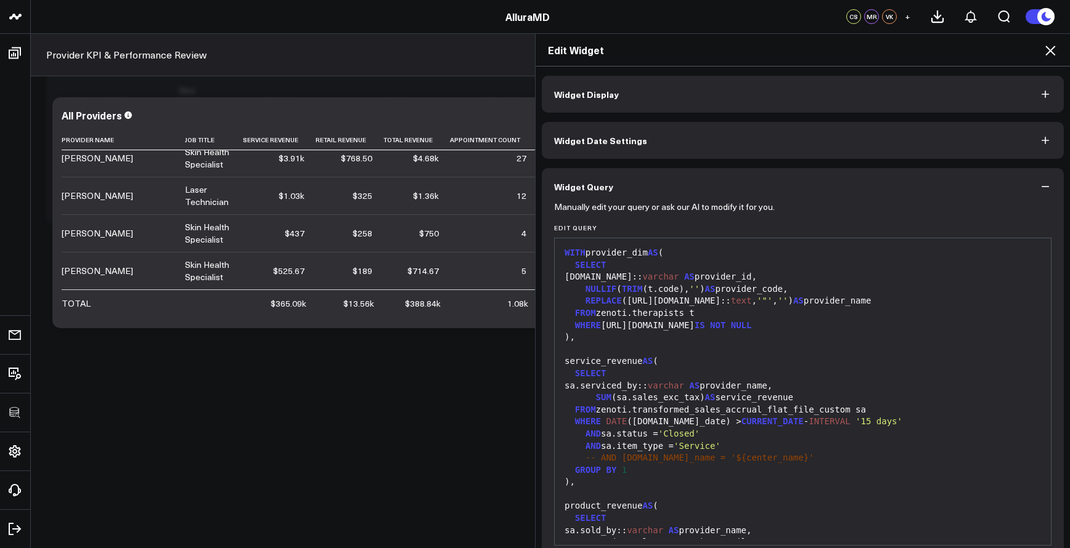
click at [769, 287] on div "NULLIF ( TRIM (t.code), '' ) AS provider_code," at bounding box center [803, 289] width 484 height 12
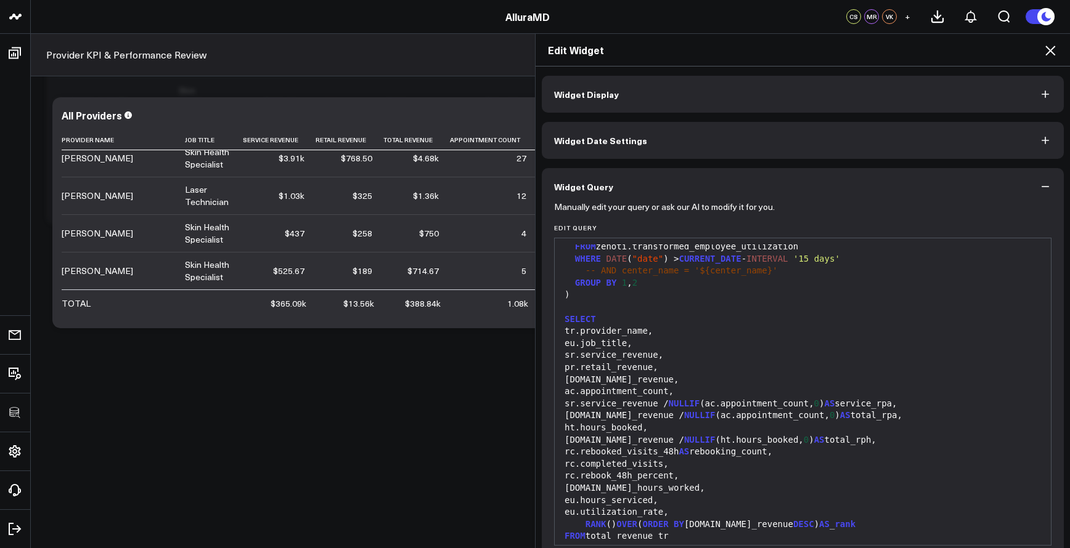
scroll to position [55, 0]
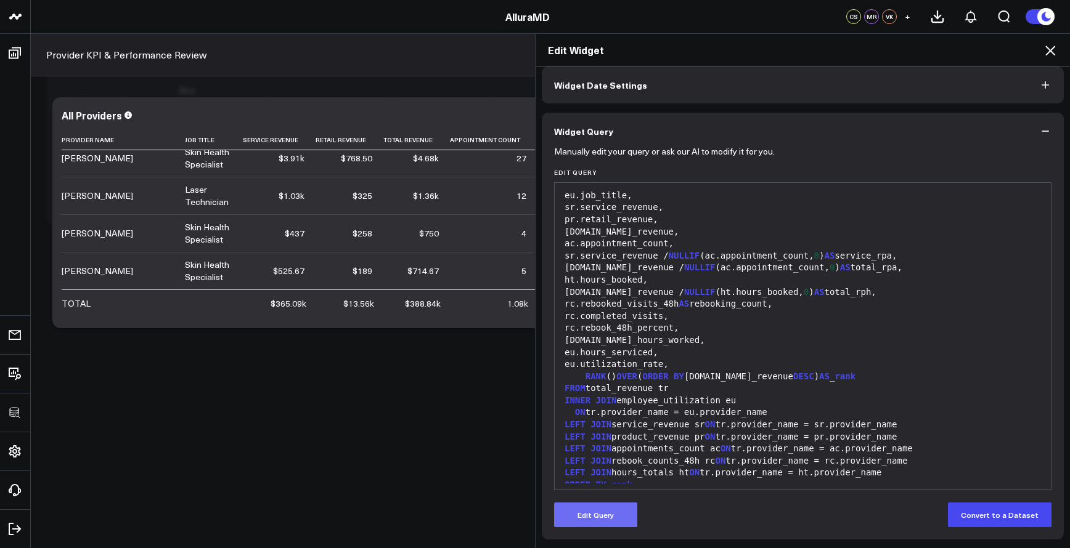
click at [593, 525] on button "Edit Query" at bounding box center [595, 515] width 83 height 25
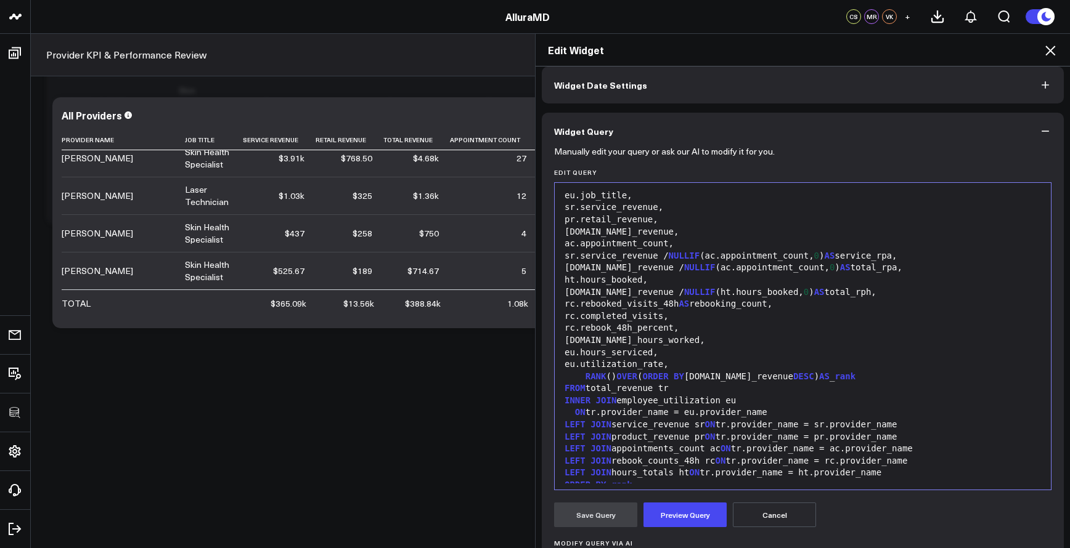
click at [646, 503] on div at bounding box center [803, 509] width 484 height 12
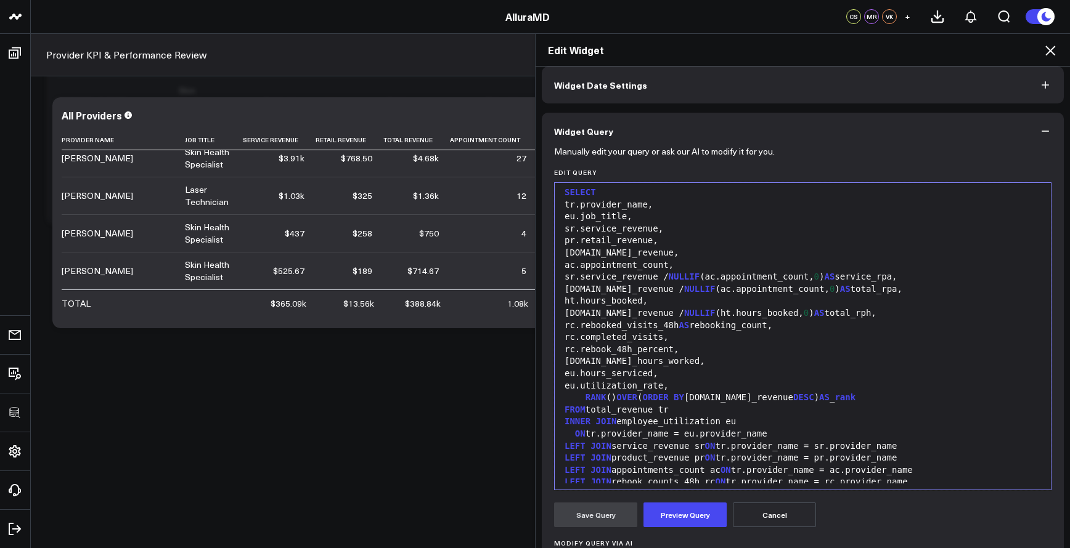
scroll to position [1864, 0]
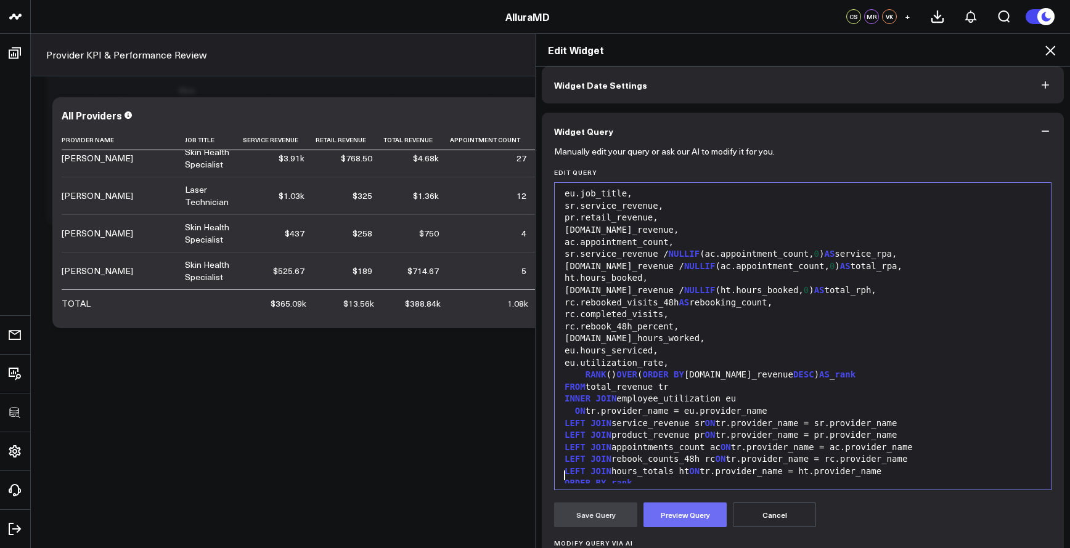
click at [683, 510] on button "Preview Query" at bounding box center [684, 515] width 83 height 25
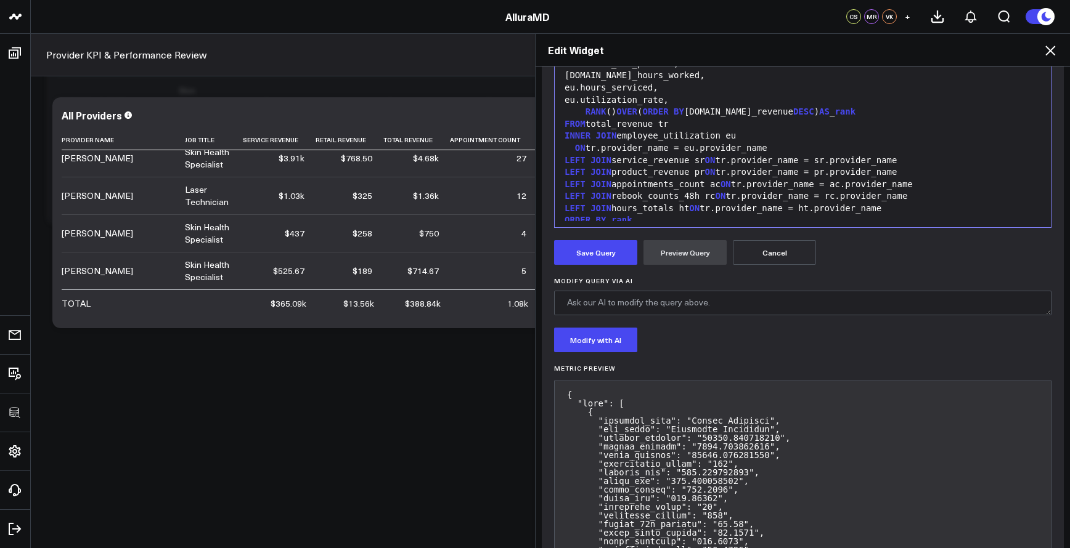
scroll to position [295, 0]
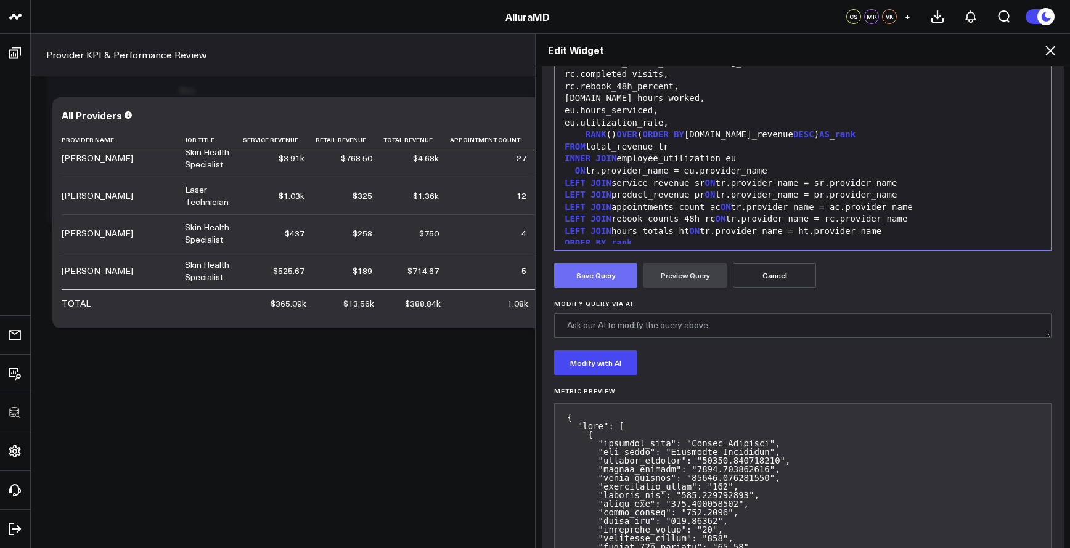
click at [585, 275] on button "Save Query" at bounding box center [595, 275] width 83 height 25
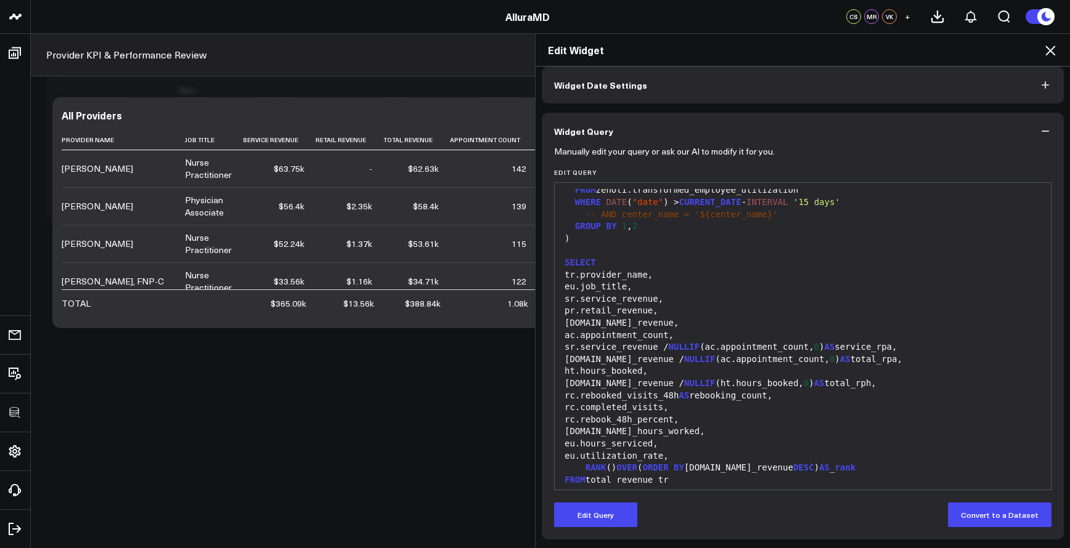
scroll to position [1762, 0]
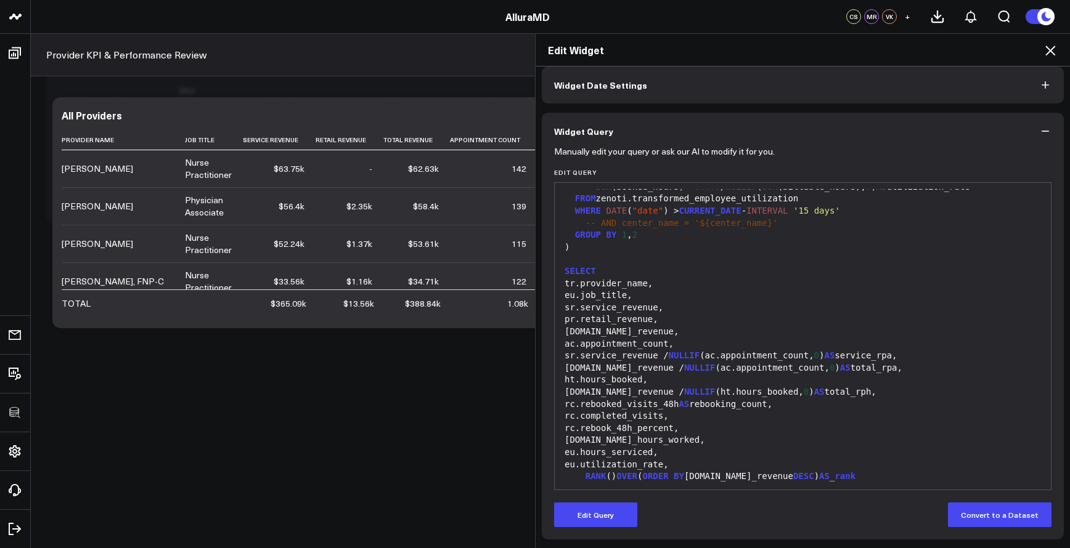
click at [476, 243] on div "Edit Widget Widget Display Widget Date Settings Widget Query Manually edit your…" at bounding box center [535, 290] width 1070 height 515
click at [1048, 54] on icon at bounding box center [1050, 51] width 10 height 10
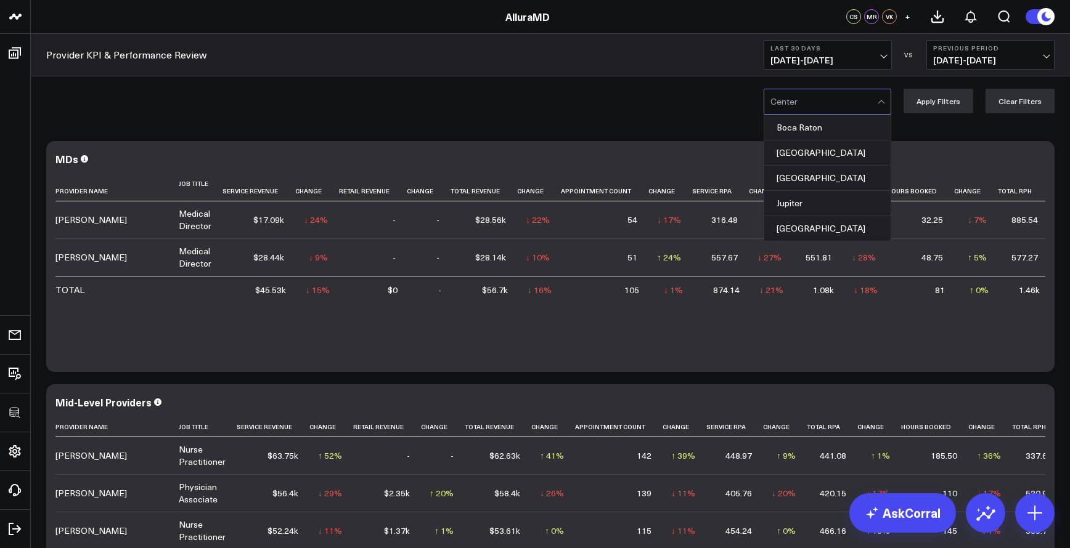
click at [839, 103] on div at bounding box center [823, 101] width 107 height 25
click at [826, 133] on div "Boca Raton" at bounding box center [827, 127] width 126 height 25
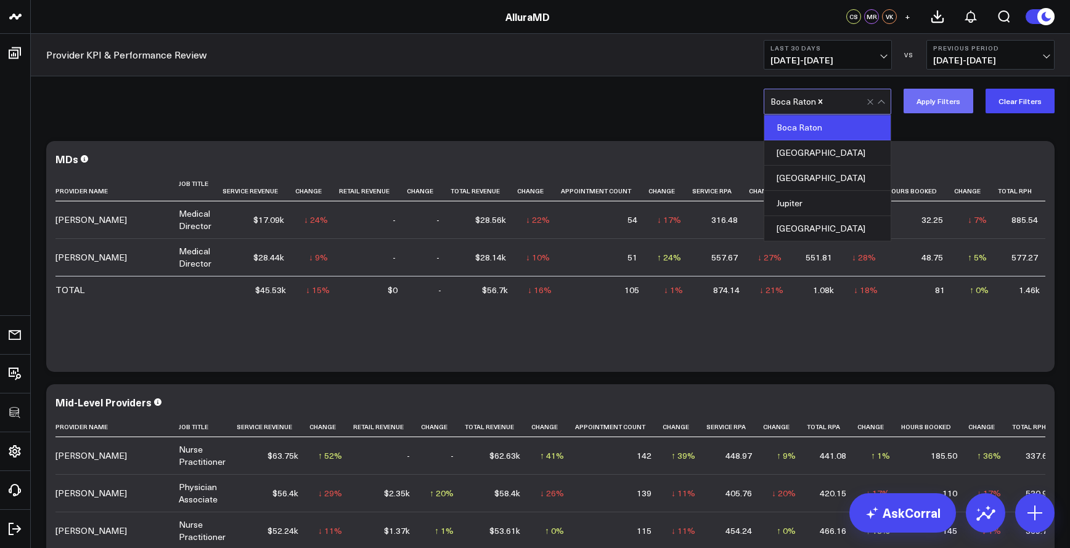
click at [926, 107] on button "Apply Filters" at bounding box center [938, 101] width 70 height 25
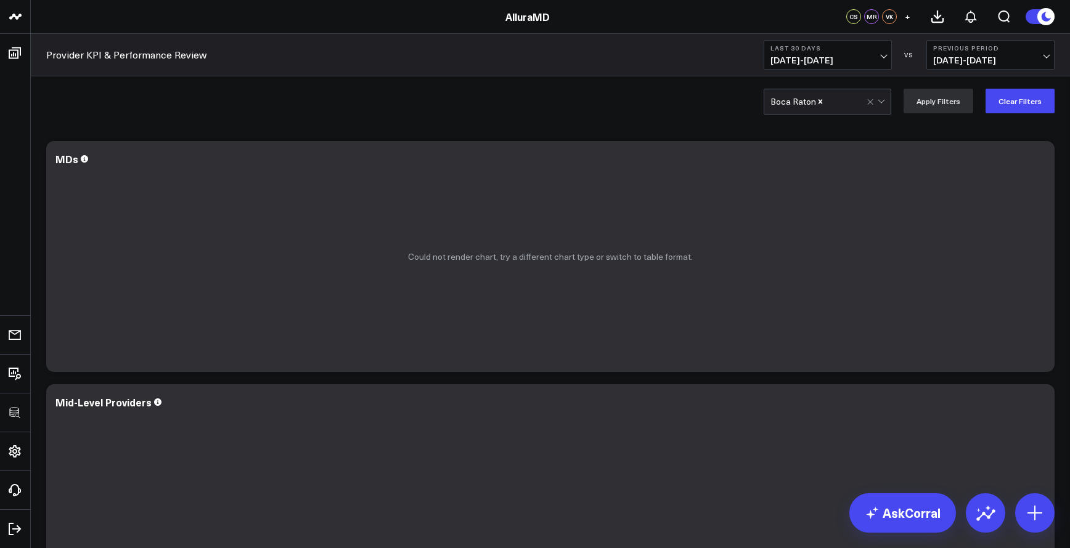
click at [859, 100] on div at bounding box center [845, 101] width 42 height 25
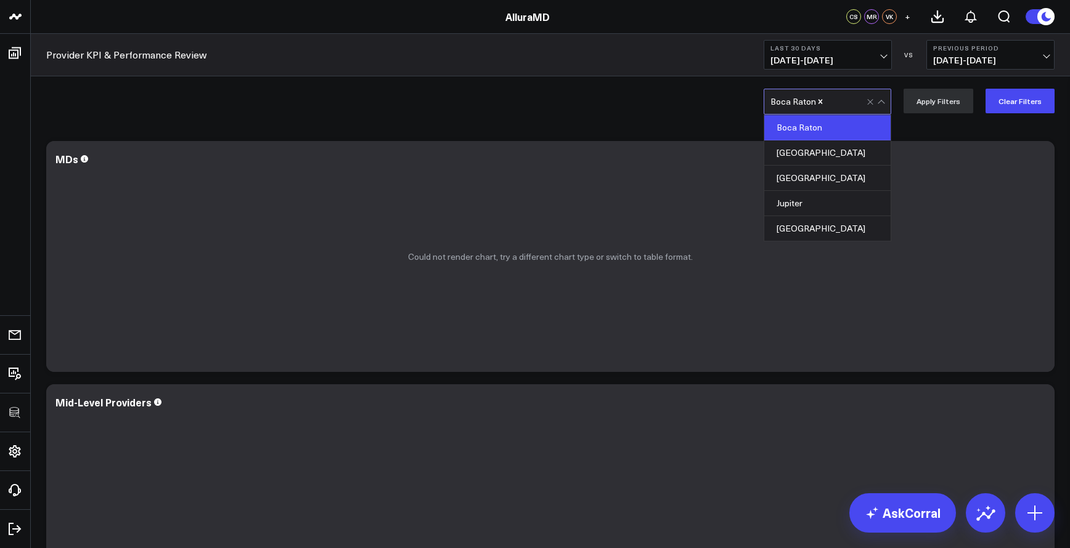
click at [986, 100] on div "Boca Raton selected, 1 of 5. 5 results available. Use Up and Down to choose opt…" at bounding box center [908, 101] width 291 height 25
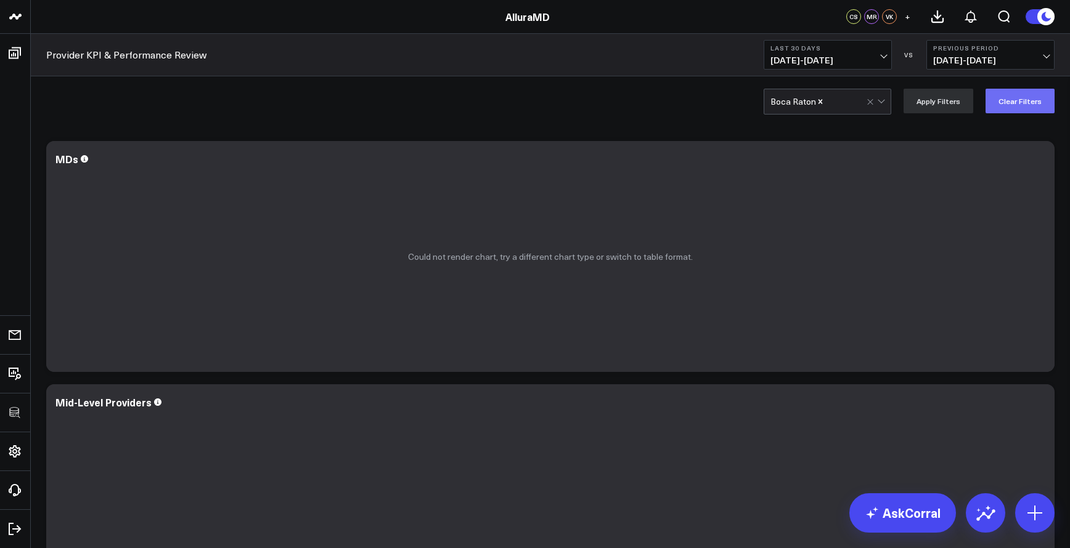
click at [1000, 103] on button "Clear Filters" at bounding box center [1019, 101] width 69 height 25
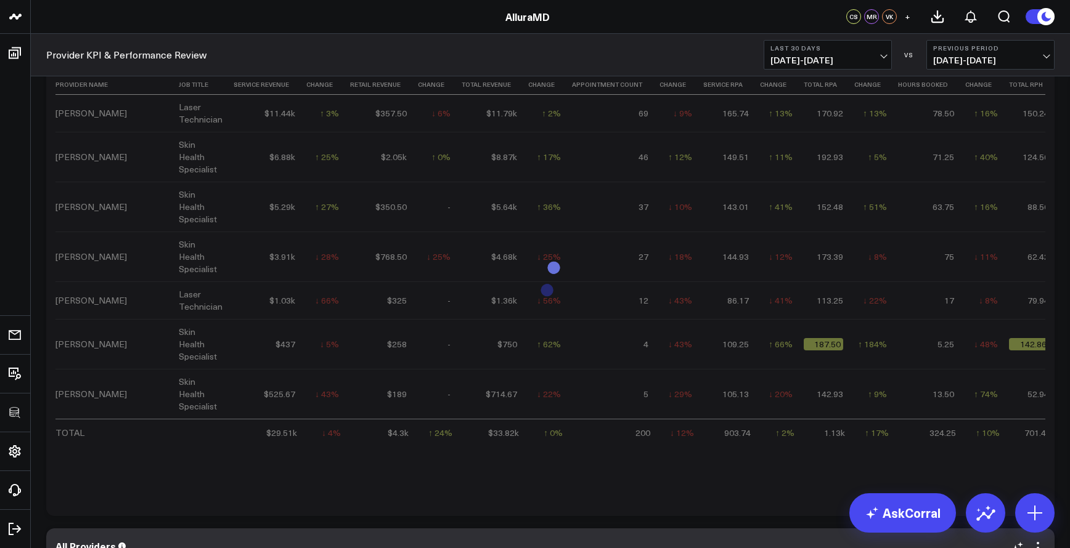
scroll to position [1364, 0]
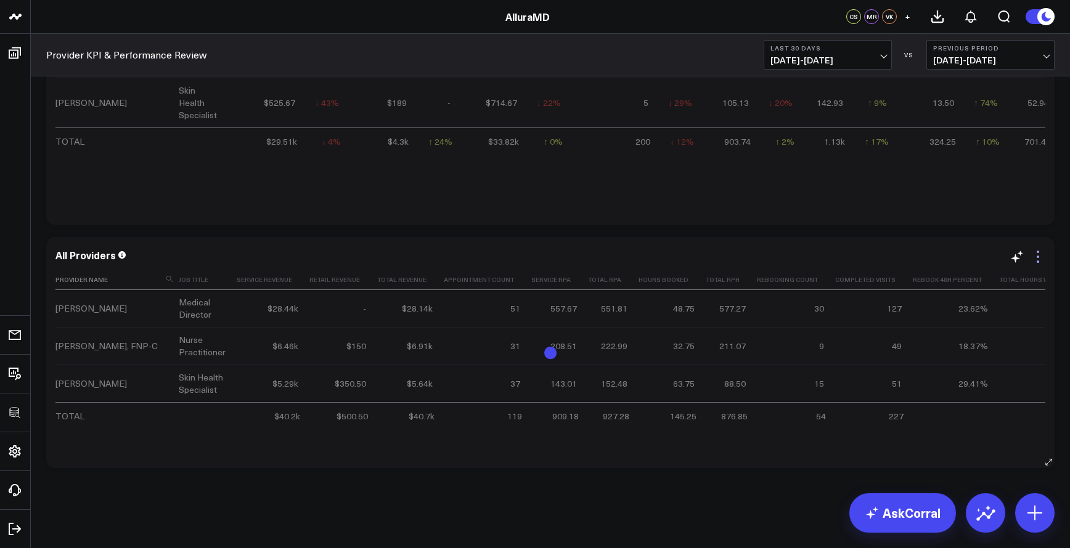
click at [1038, 254] on icon at bounding box center [1037, 257] width 15 height 15
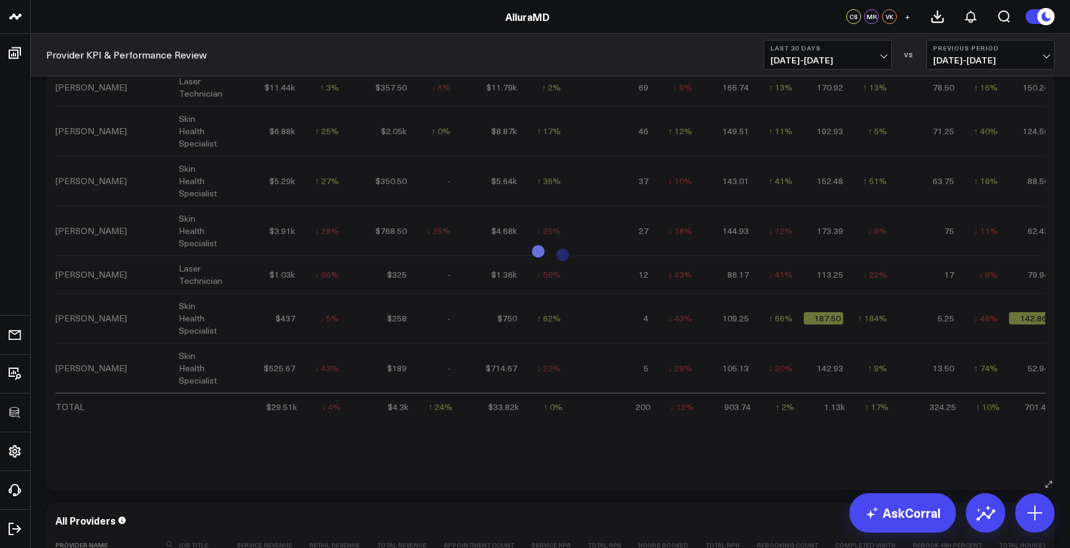
scroll to position [994, 0]
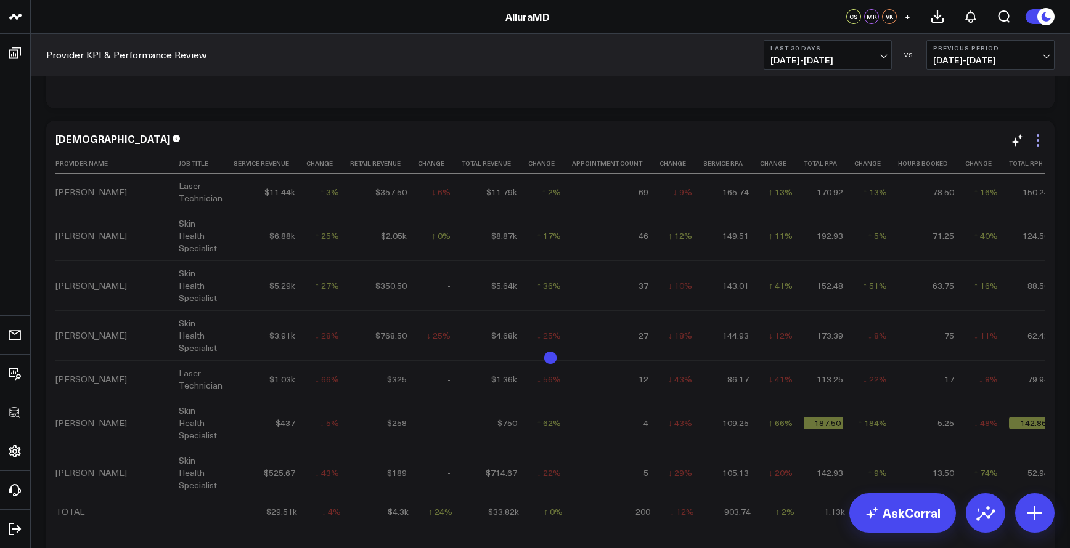
click at [1041, 140] on icon at bounding box center [1037, 140] width 15 height 15
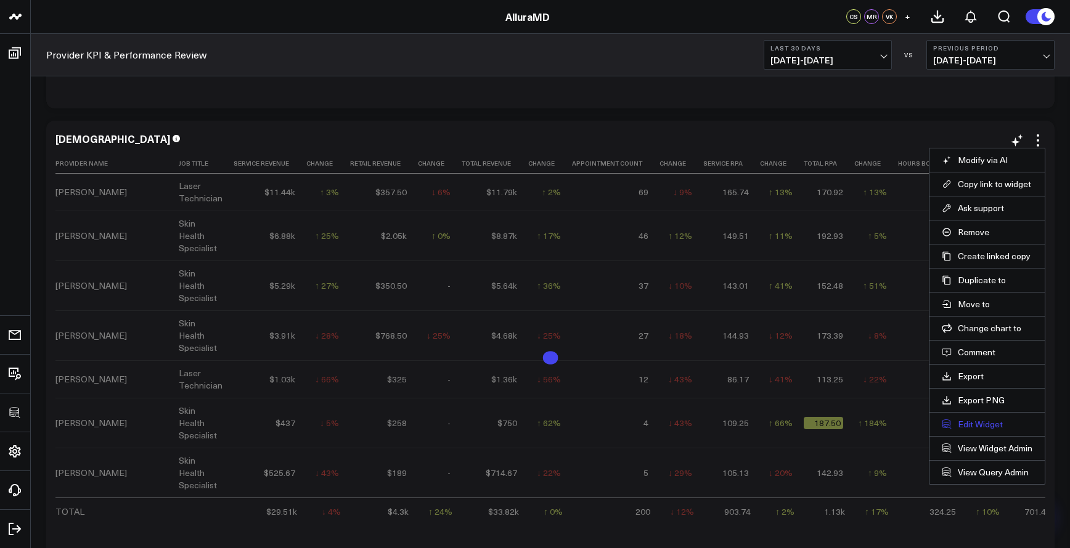
click at [989, 429] on button "Edit Widget" at bounding box center [987, 424] width 91 height 11
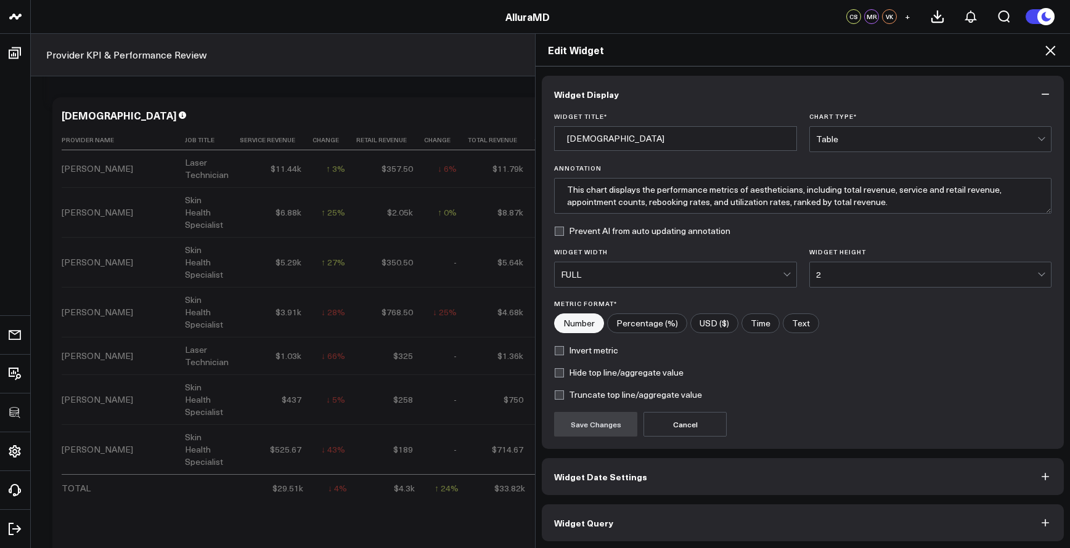
scroll to position [2, 0]
click at [895, 511] on button "Widget Query" at bounding box center [803, 521] width 522 height 37
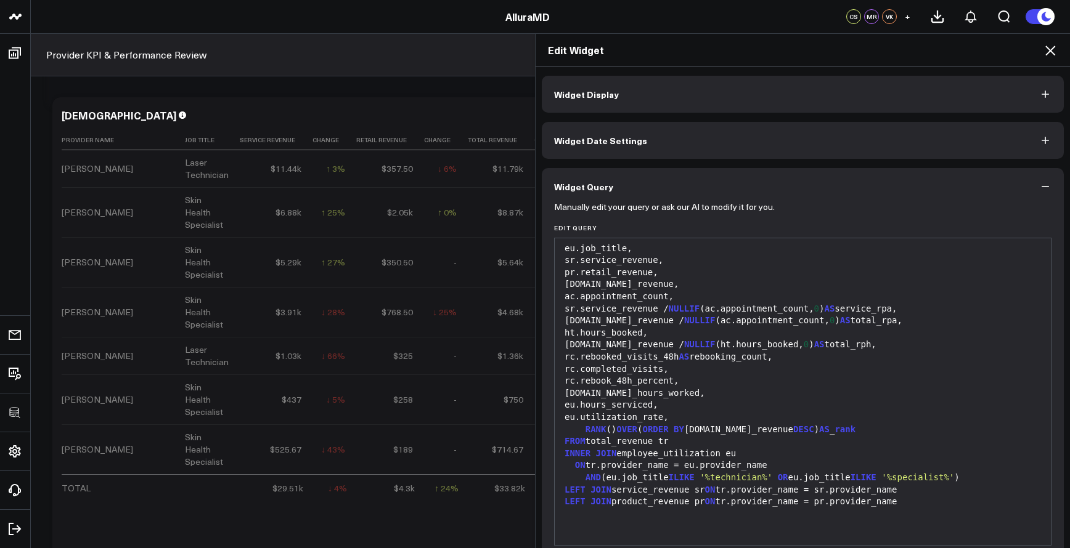
scroll to position [55, 0]
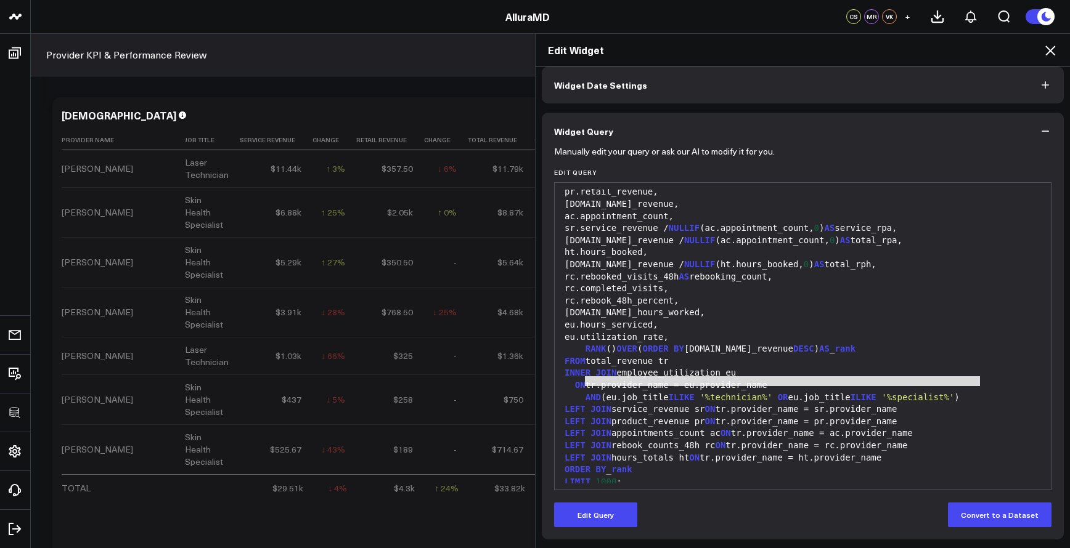
drag, startPoint x: 579, startPoint y: 383, endPoint x: 1003, endPoint y: 380, distance: 424.0
click at [1003, 392] on div "AND (eu.job_title ILIKE '%technician%' OR eu.job_title ILIKE '%specialist%' )" at bounding box center [803, 398] width 484 height 12
copy div "AND (eu.job_title ILIKE '%technician%' OR eu.job_title ILIKE '%specialist%' )"
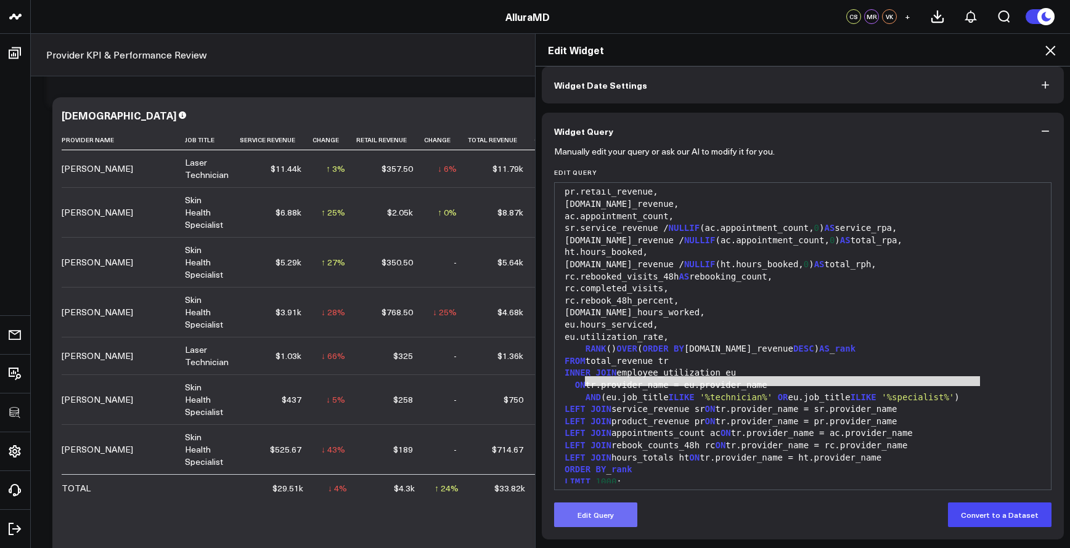
click at [582, 515] on button "Edit Query" at bounding box center [595, 515] width 83 height 25
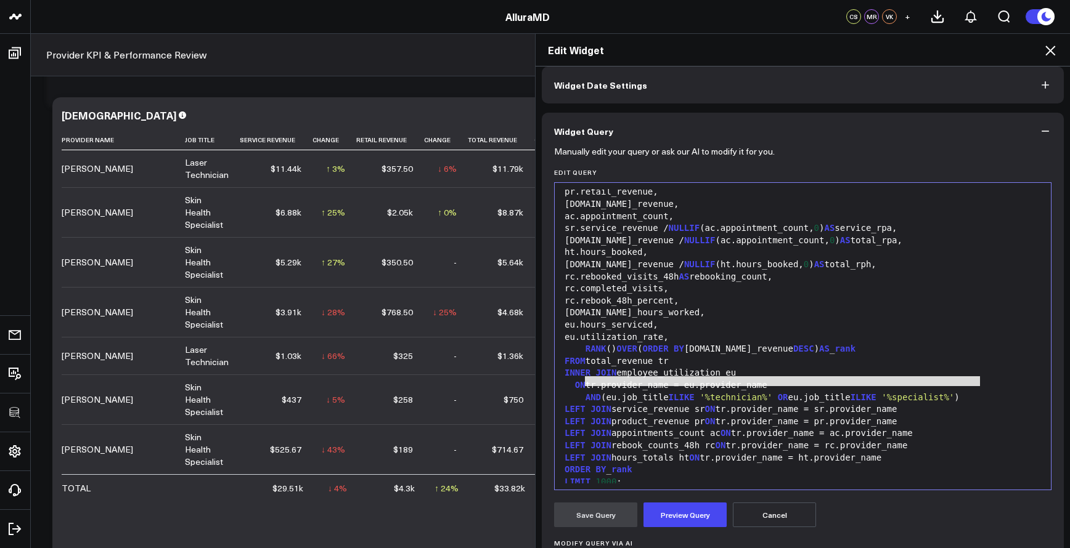
click at [642, 488] on div at bounding box center [803, 494] width 484 height 12
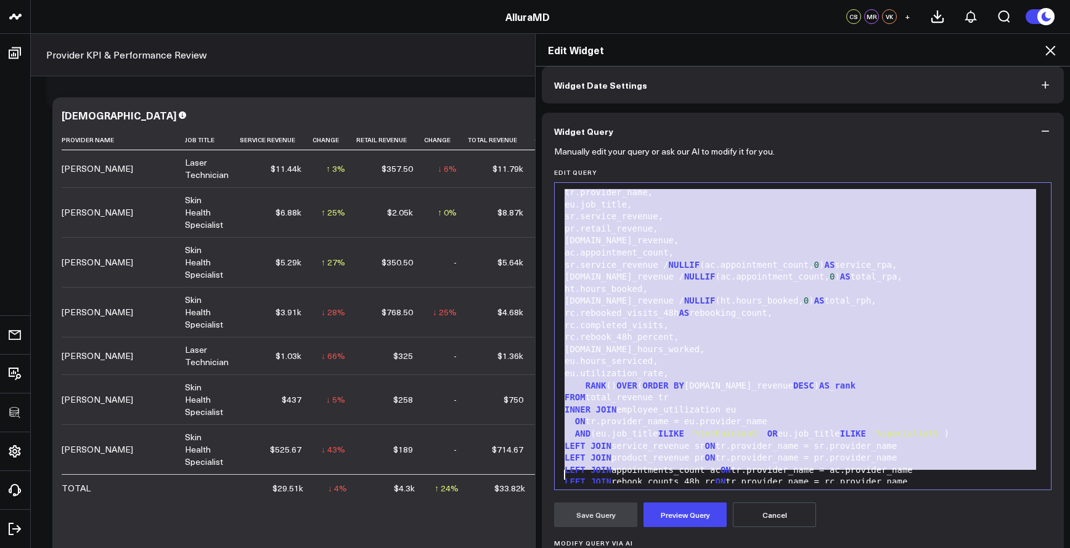
scroll to position [1876, 0]
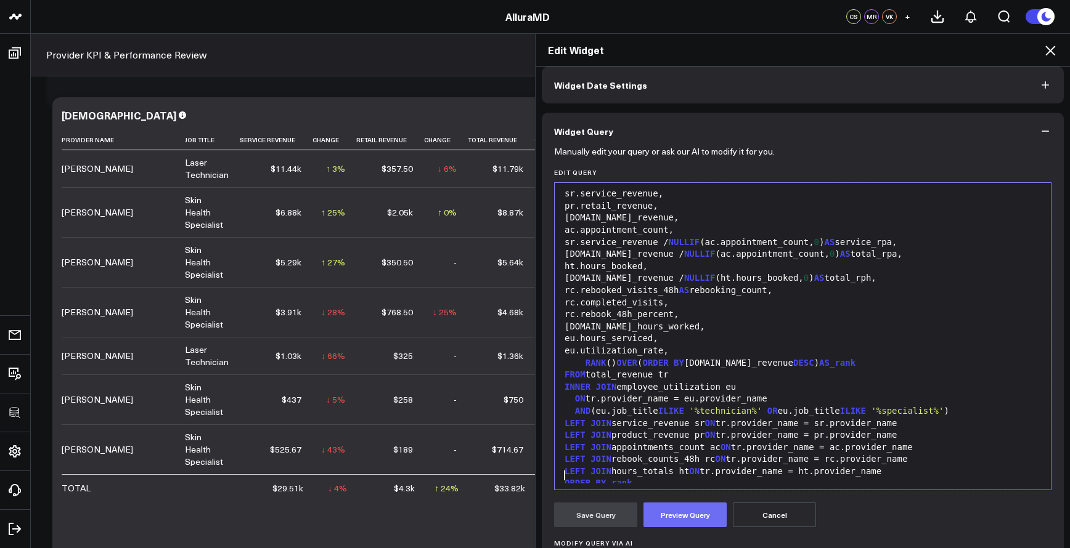
click at [663, 521] on button "Preview Query" at bounding box center [684, 515] width 83 height 25
click at [611, 520] on button "Save Query" at bounding box center [595, 515] width 83 height 25
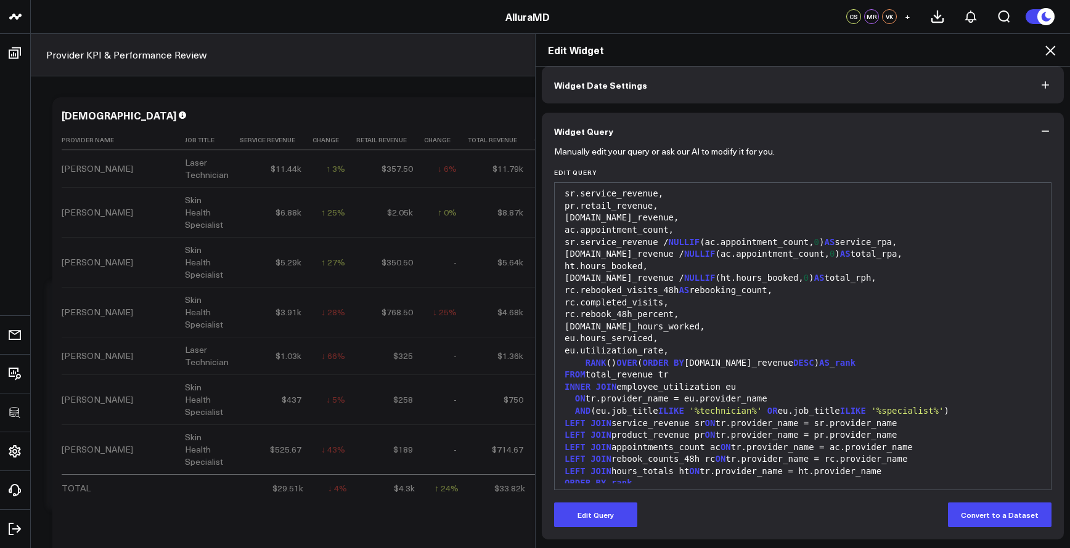
scroll to position [1223, 0]
click at [1053, 54] on icon at bounding box center [1050, 51] width 10 height 10
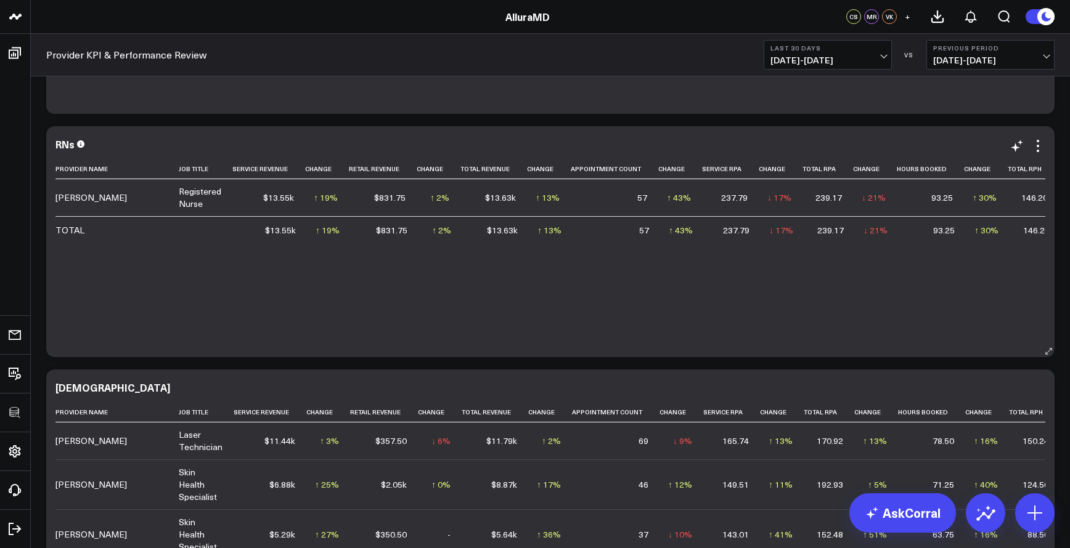
scroll to position [723, 0]
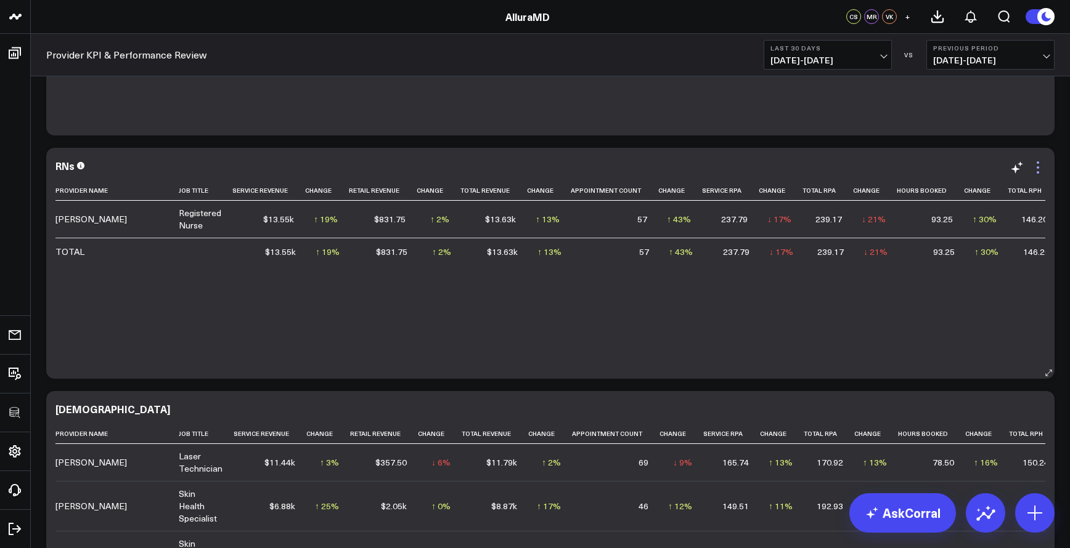
click at [1038, 168] on icon at bounding box center [1037, 167] width 2 height 2
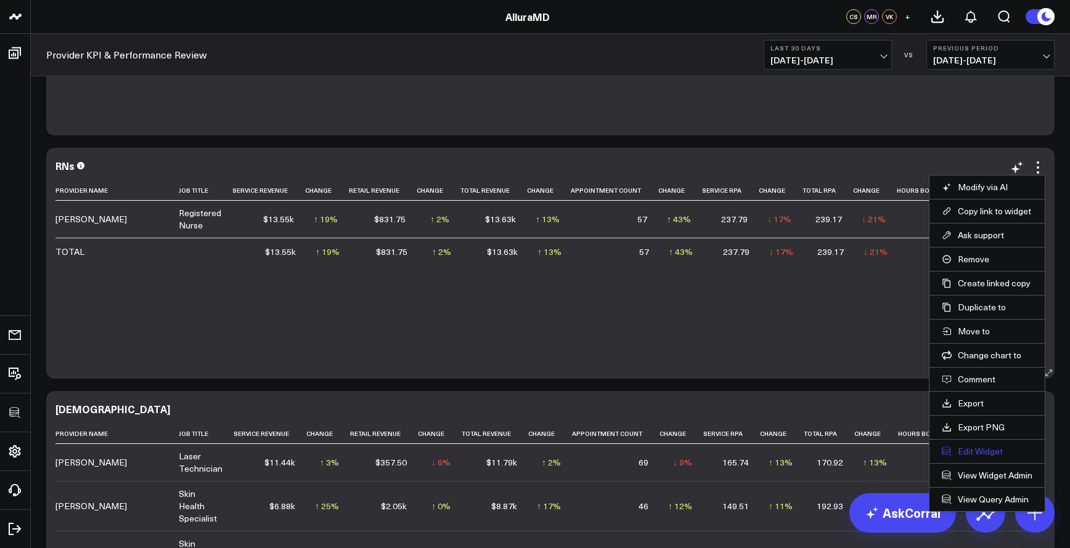
click at [983, 450] on button "Edit Widget" at bounding box center [987, 451] width 91 height 11
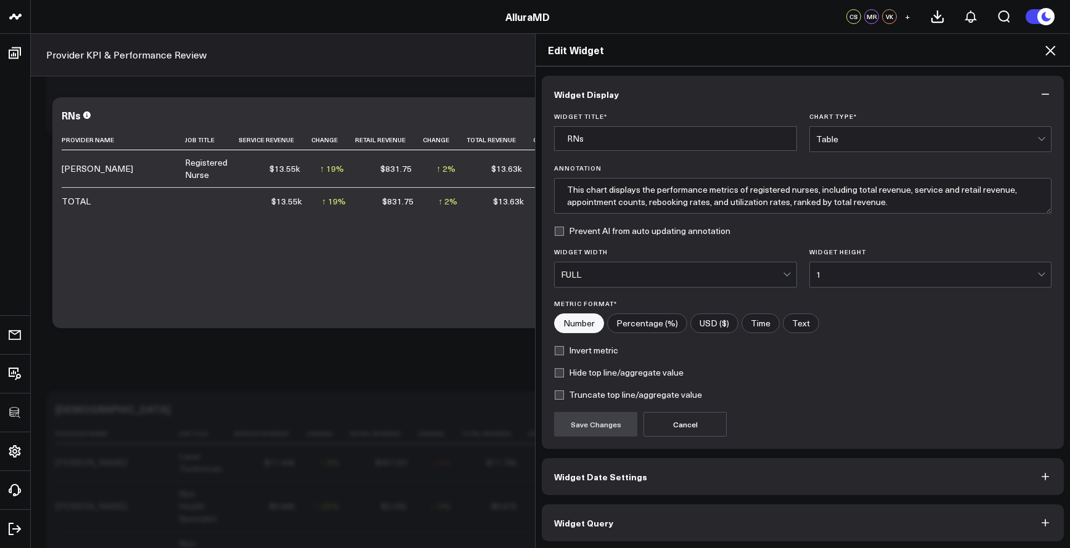
scroll to position [2, 0]
click at [857, 513] on button "Widget Query" at bounding box center [803, 521] width 522 height 37
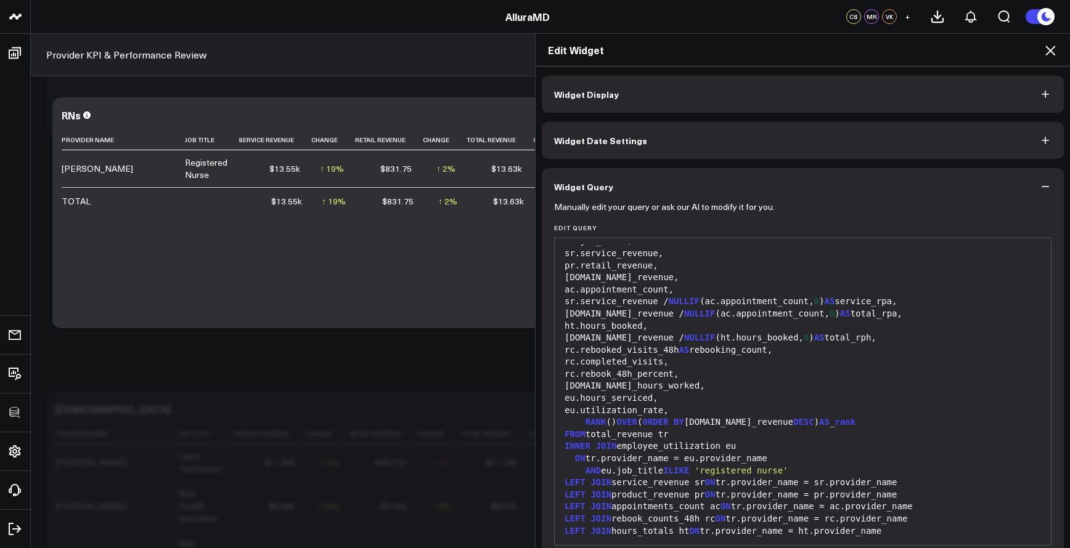
scroll to position [55, 0]
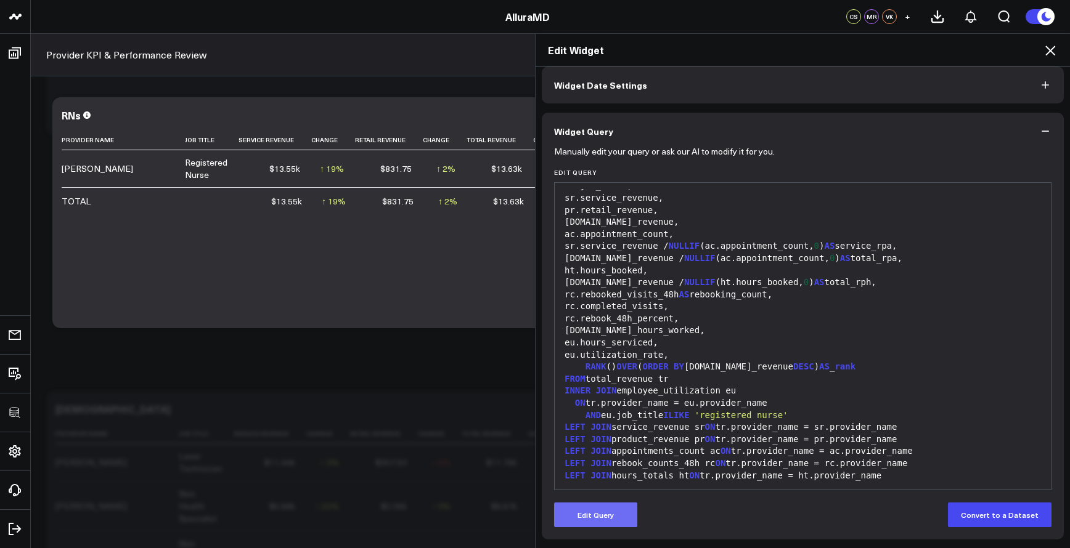
click at [587, 519] on button "Edit Query" at bounding box center [595, 515] width 83 height 25
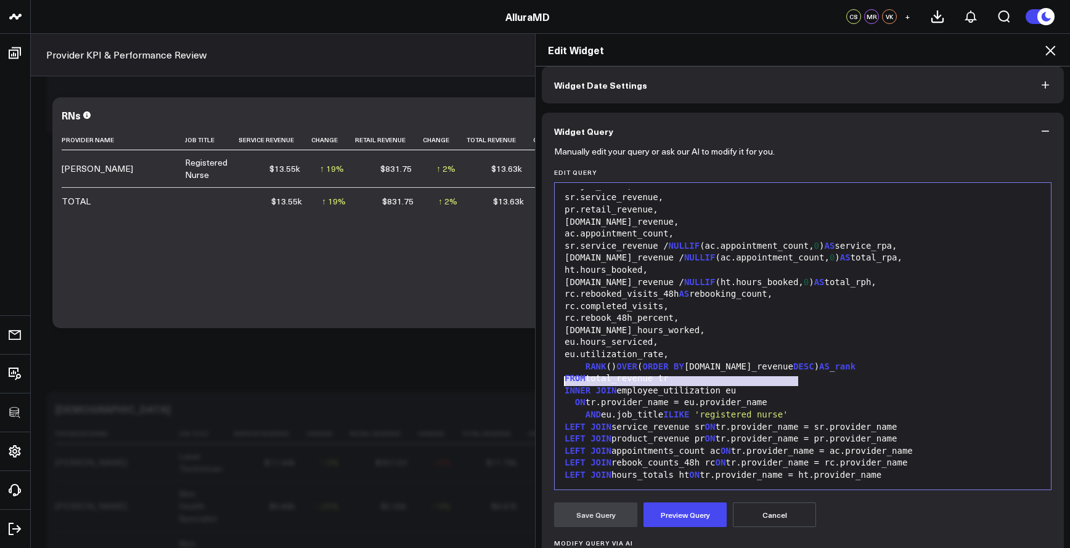
drag, startPoint x: 796, startPoint y: 379, endPoint x: 545, endPoint y: 380, distance: 250.2
click at [545, 380] on div "Manually edit your query or ask our AI to modify it for you. Edit Query 999 112…" at bounding box center [803, 421] width 522 height 543
copy div "AND eu.job_title ILIKE 'registered nurse'"
click at [708, 336] on div "eu.hours_serviced," at bounding box center [803, 342] width 484 height 12
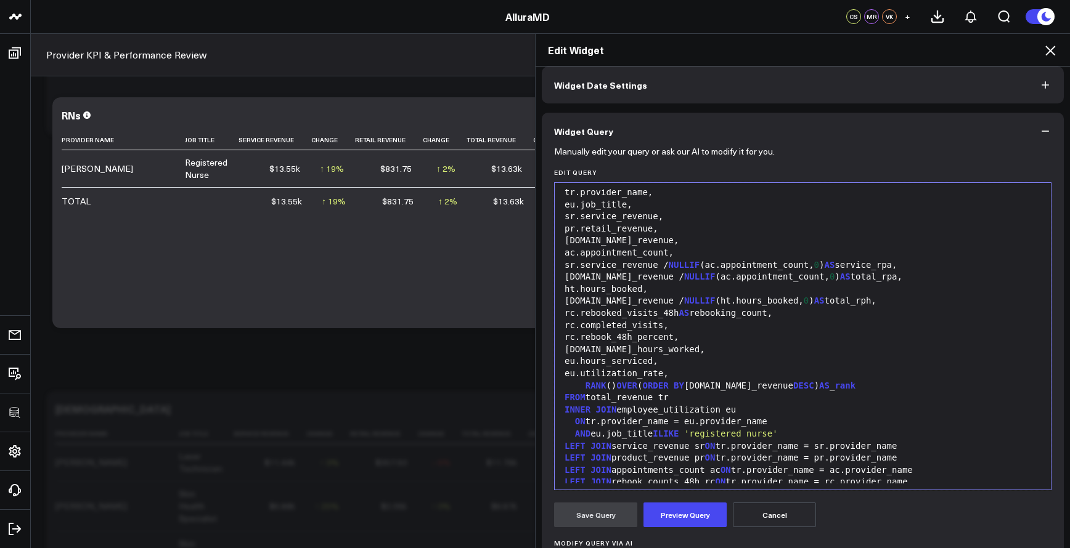
scroll to position [1876, 0]
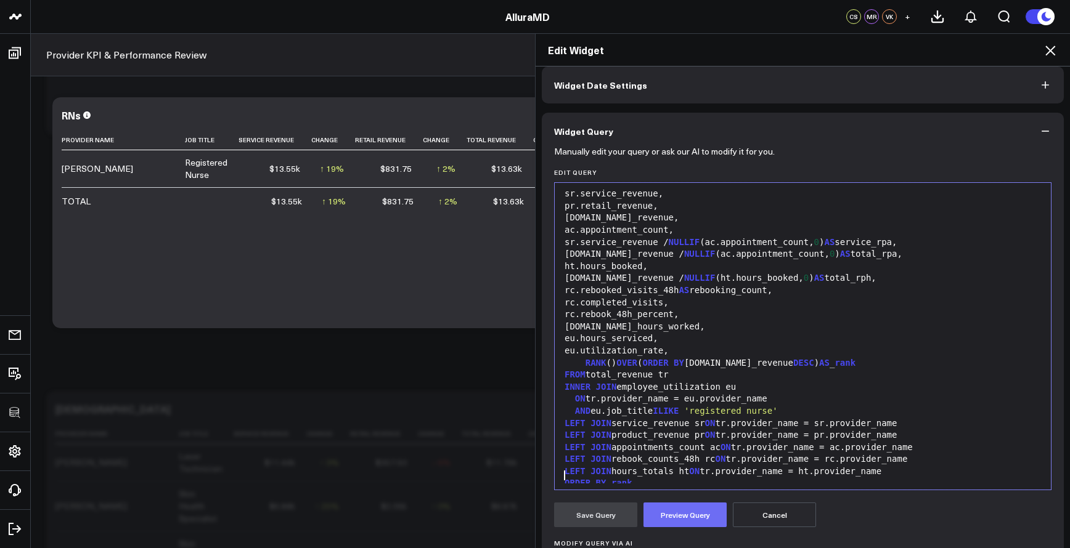
click at [692, 518] on button "Preview Query" at bounding box center [684, 515] width 83 height 25
click at [616, 519] on button "Save Query" at bounding box center [595, 515] width 83 height 25
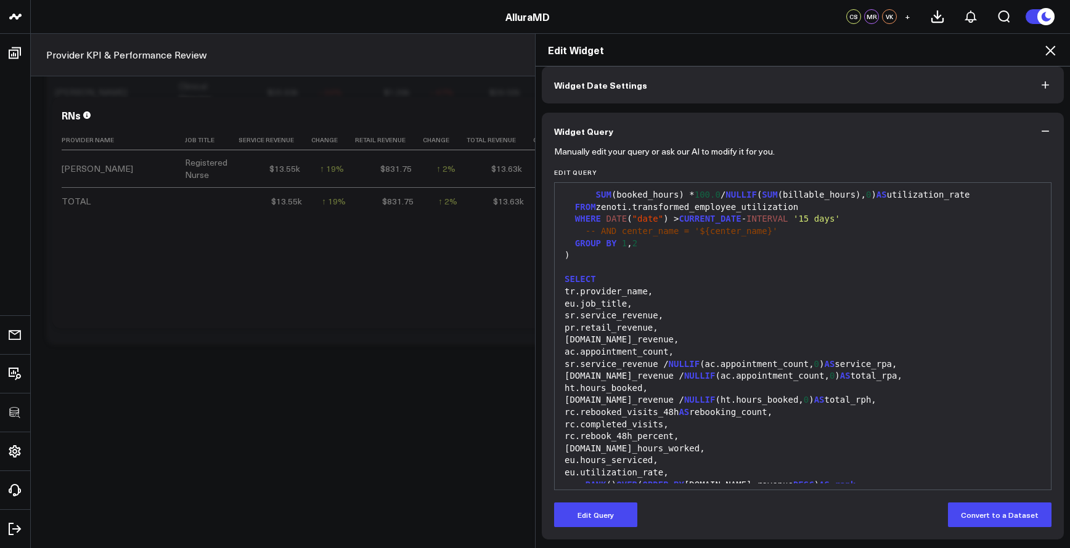
scroll to position [1876, 0]
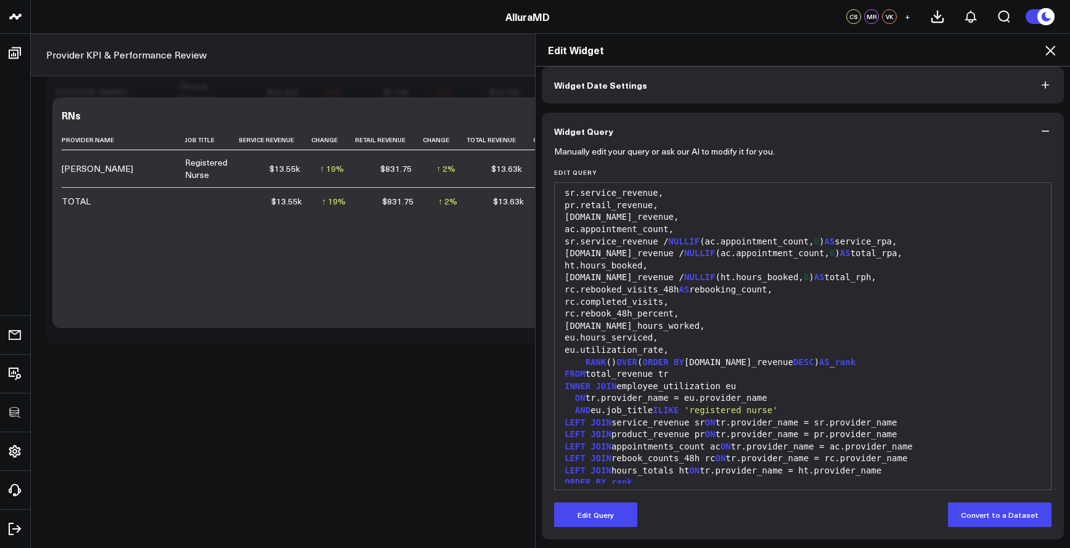
click at [1052, 52] on icon at bounding box center [1050, 50] width 15 height 15
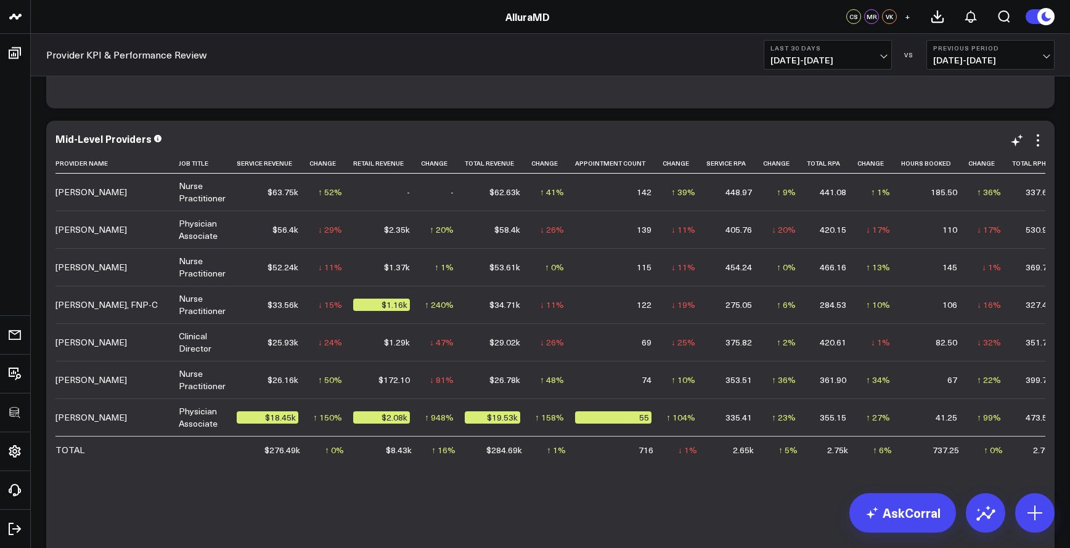
scroll to position [261, 0]
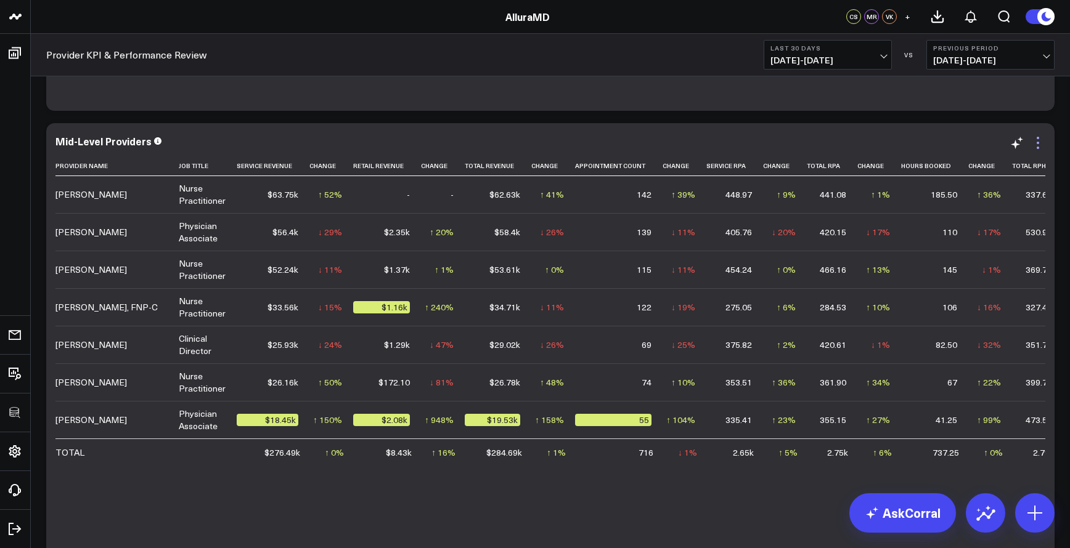
click at [1038, 149] on icon at bounding box center [1037, 143] width 15 height 15
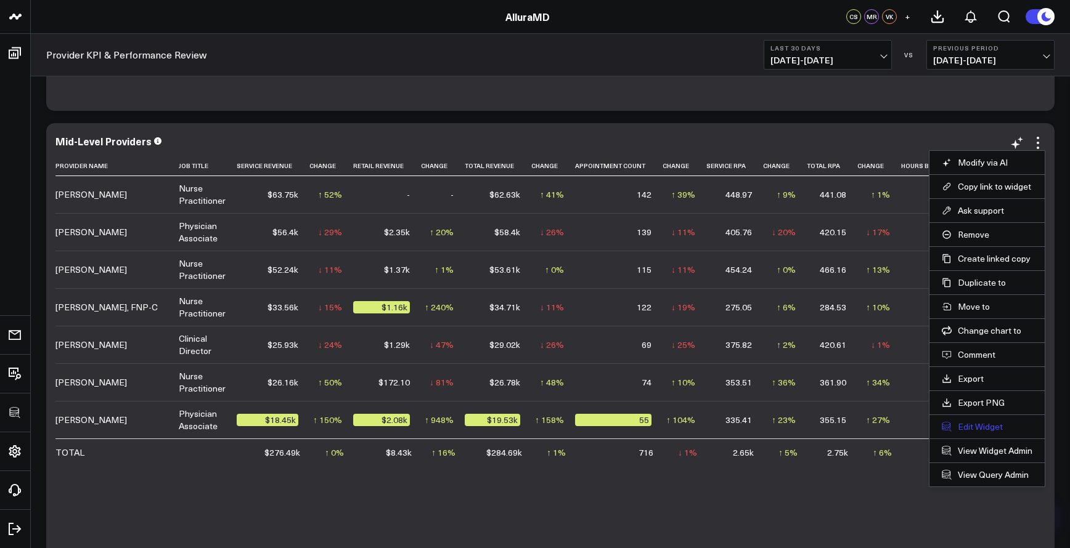
click at [972, 426] on button "Edit Widget" at bounding box center [987, 426] width 91 height 11
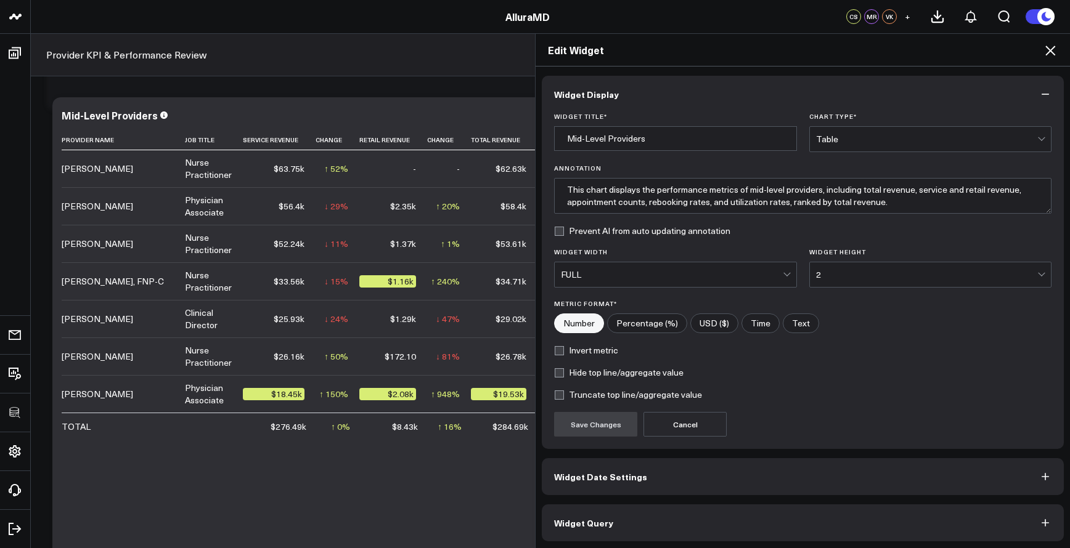
scroll to position [2, 0]
click at [802, 531] on button "Widget Query" at bounding box center [803, 521] width 522 height 37
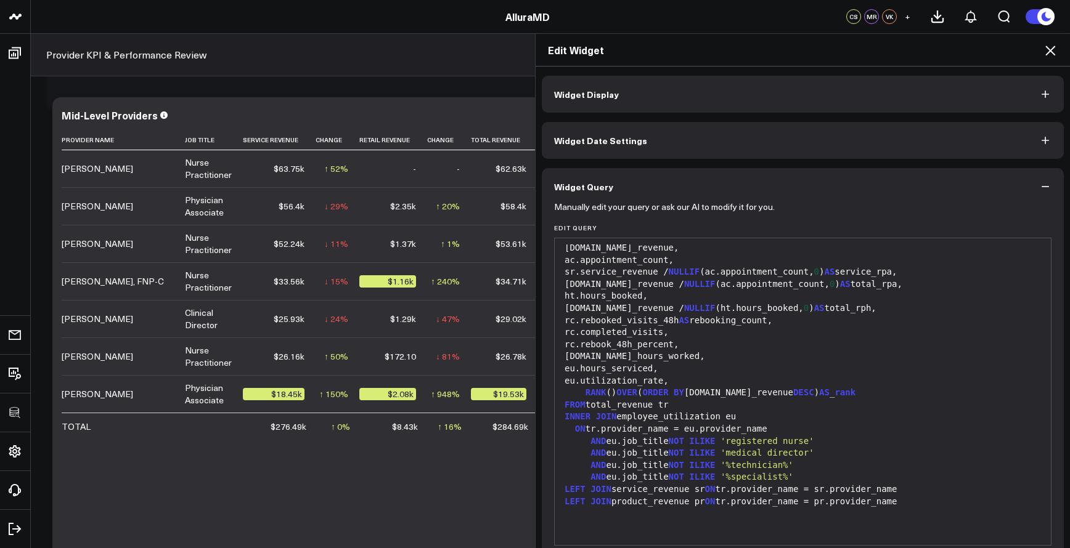
scroll to position [55, 0]
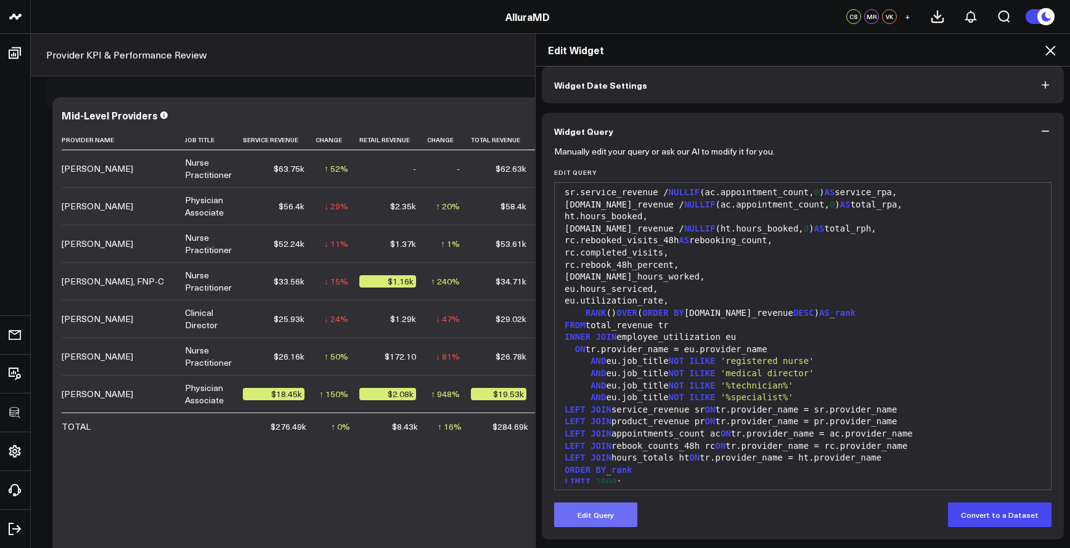
click at [611, 513] on button "Edit Query" at bounding box center [595, 515] width 83 height 25
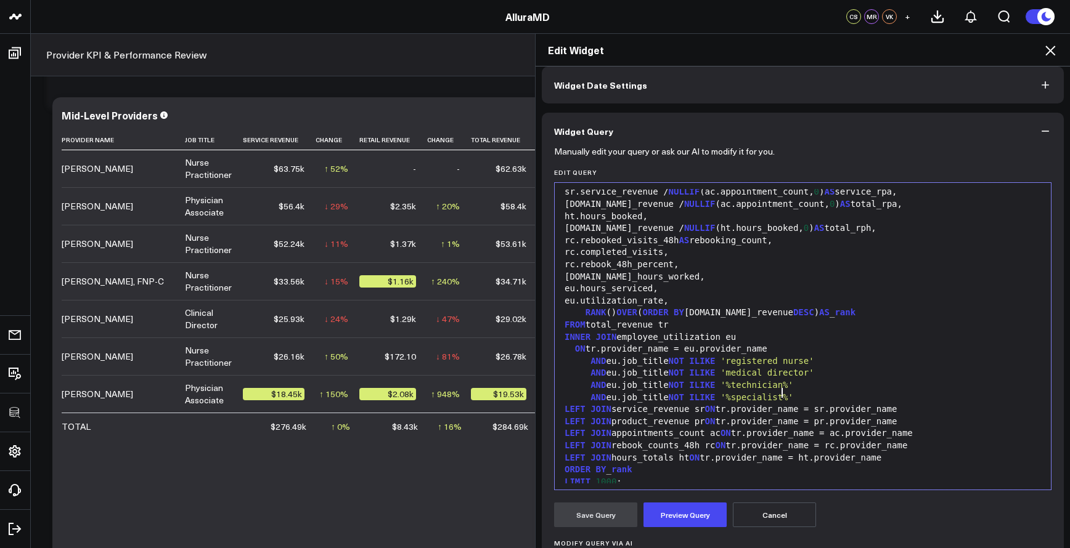
drag, startPoint x: 779, startPoint y: 396, endPoint x: 803, endPoint y: 383, distance: 27.1
click at [779, 404] on div "LEFT JOIN service_revenue sr ON tr.provider_name = sr.provider_name" at bounding box center [803, 410] width 484 height 12
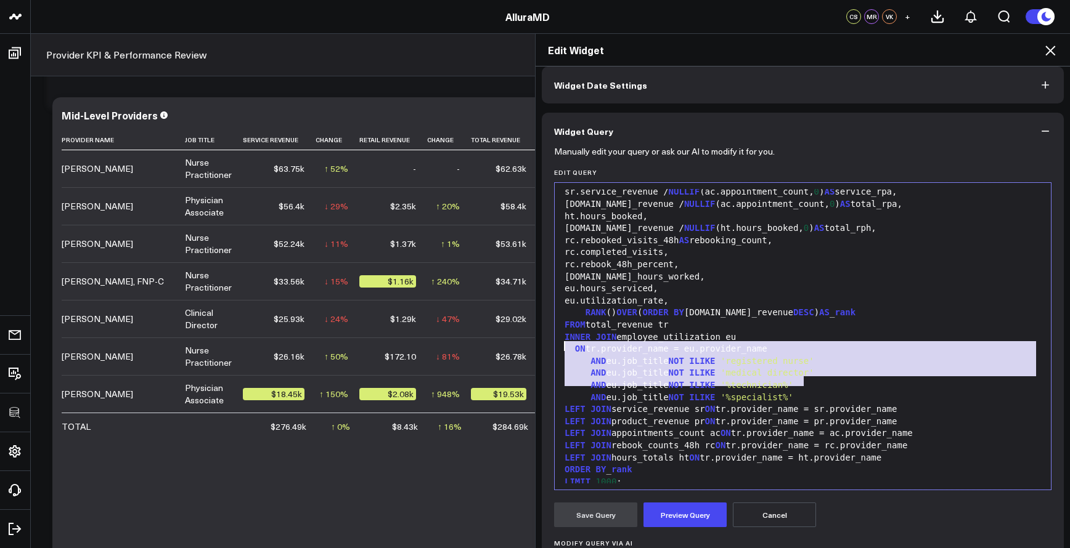
drag, startPoint x: 803, startPoint y: 383, endPoint x: 505, endPoint y: 343, distance: 300.3
click at [505, 343] on div "Edit Widget Widget Display Widget Date Settings Widget Query Manually edit your…" at bounding box center [535, 290] width 1070 height 515
copy div "AND eu.job_title NOT ILIKE 'registered nurse' AND eu.job_title NOT ILIKE 'medic…"
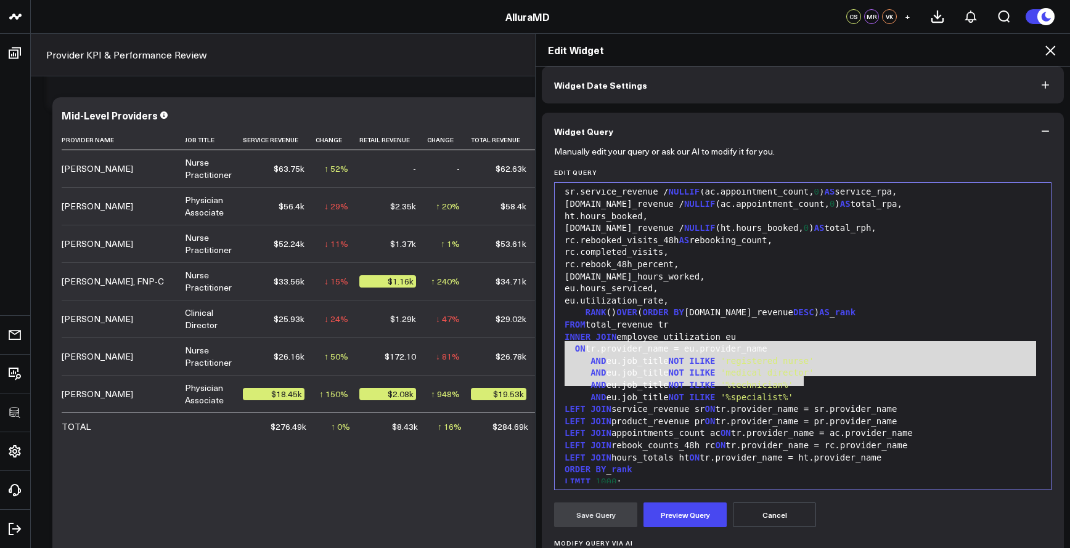
click at [658, 343] on div "ON tr.provider_name = eu.provider_name" at bounding box center [803, 349] width 484 height 12
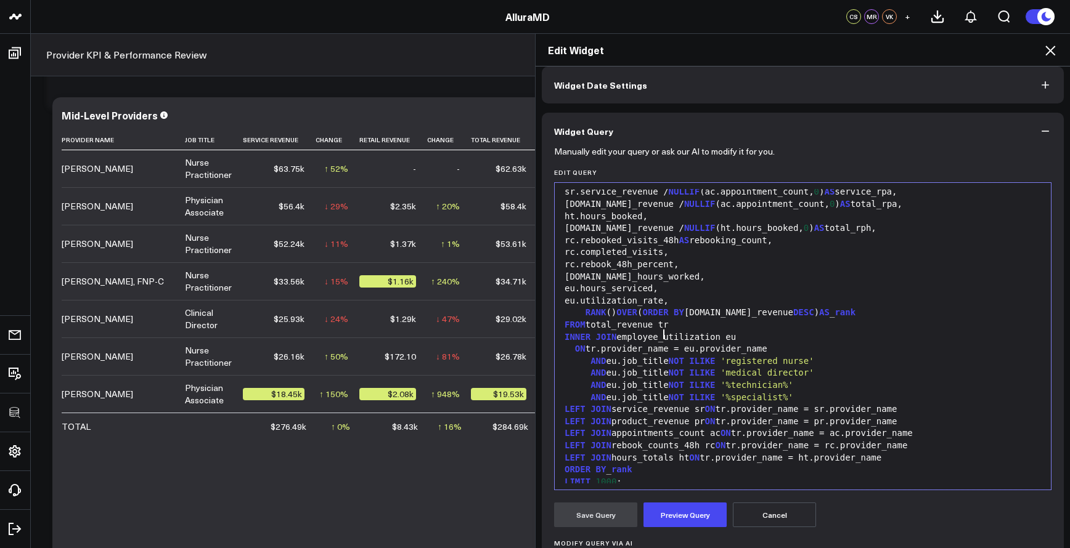
click at [665, 476] on div "LIMIT 1000 ;" at bounding box center [803, 482] width 484 height 12
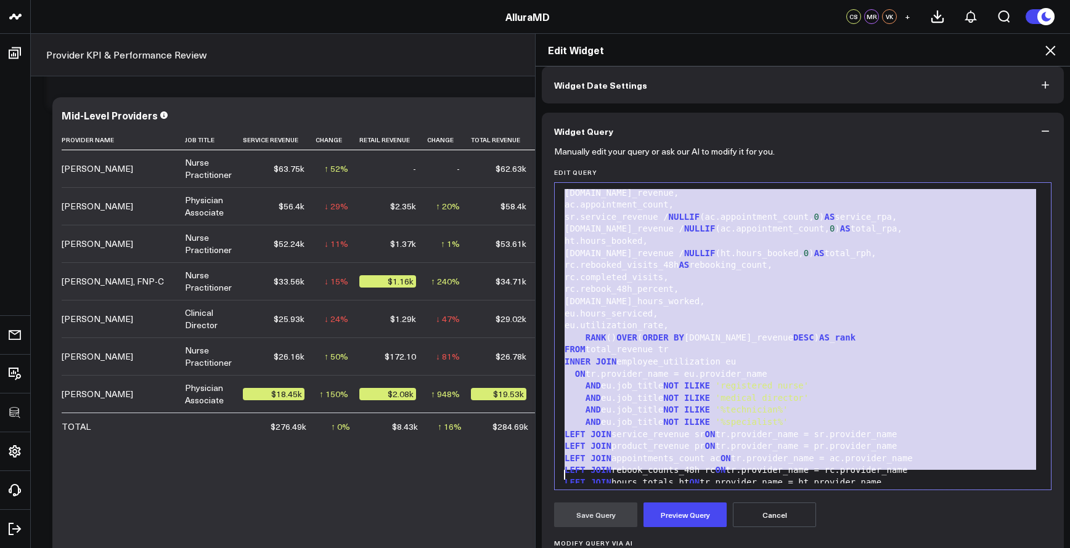
scroll to position [1911, 0]
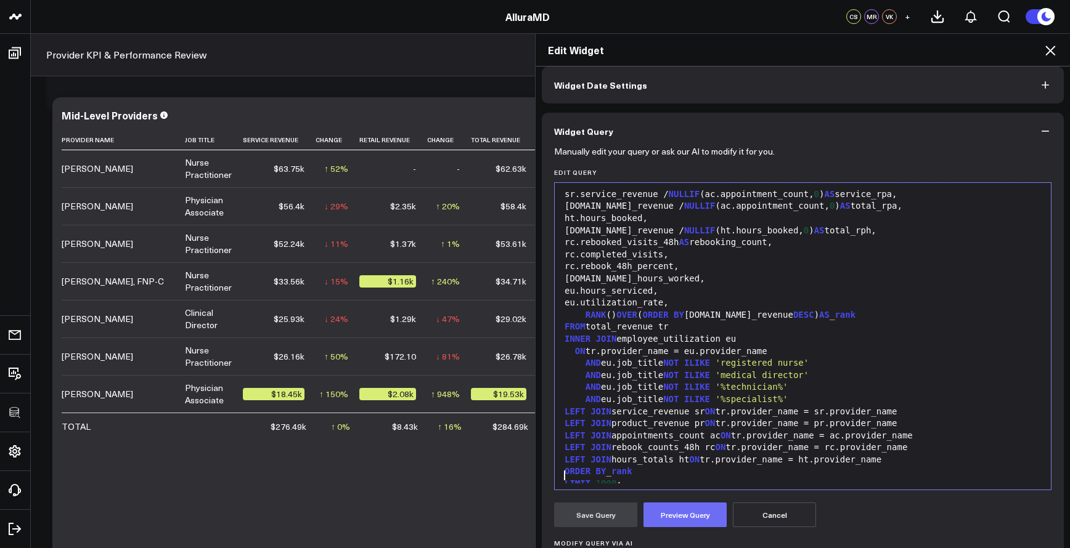
click at [673, 518] on button "Preview Query" at bounding box center [684, 515] width 83 height 25
click at [625, 519] on button "Save Query" at bounding box center [595, 515] width 83 height 25
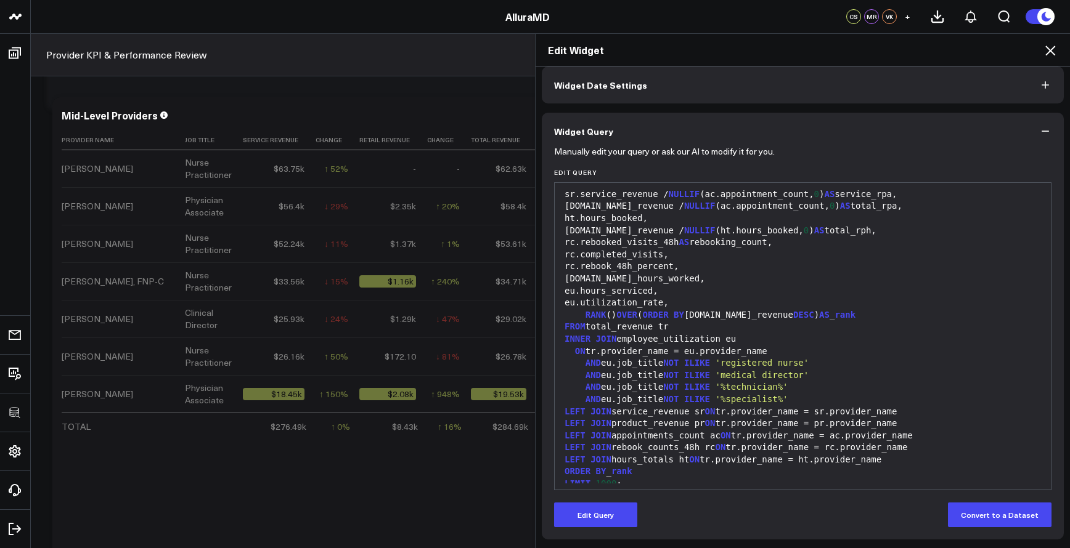
click at [1053, 51] on icon at bounding box center [1050, 50] width 15 height 15
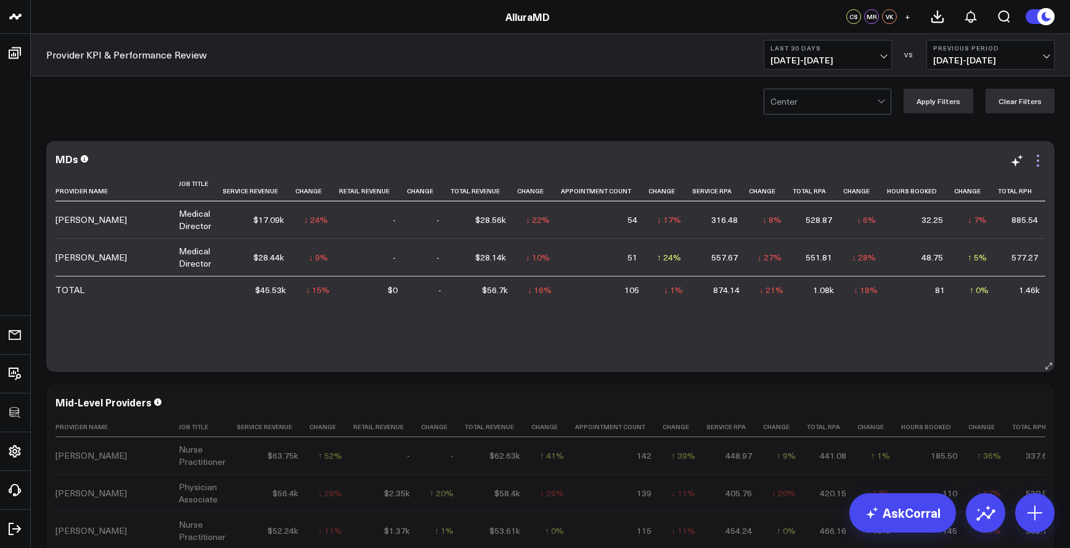
click at [1038, 163] on icon at bounding box center [1037, 160] width 15 height 15
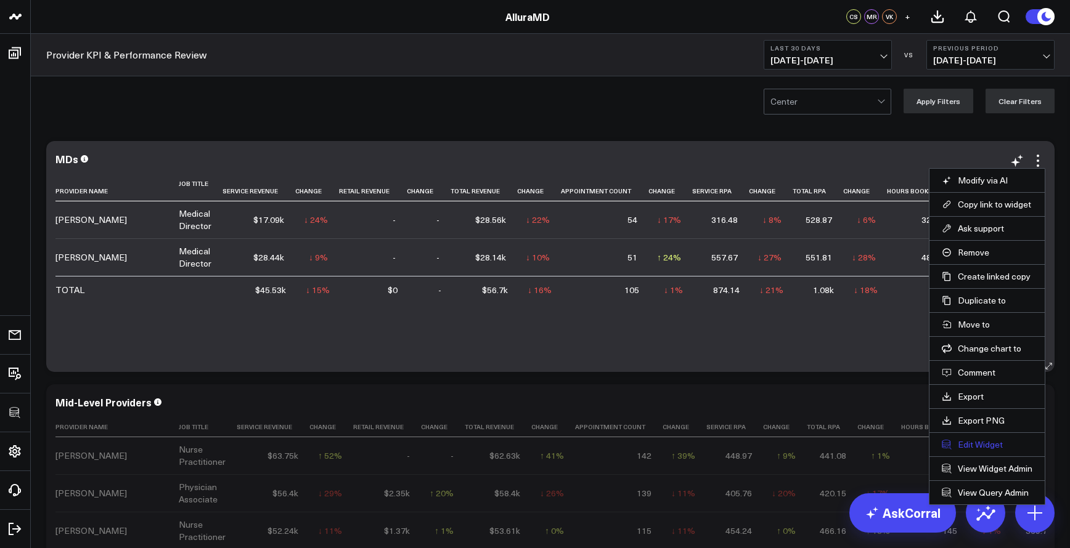
click at [967, 439] on button "Edit Widget" at bounding box center [987, 444] width 91 height 11
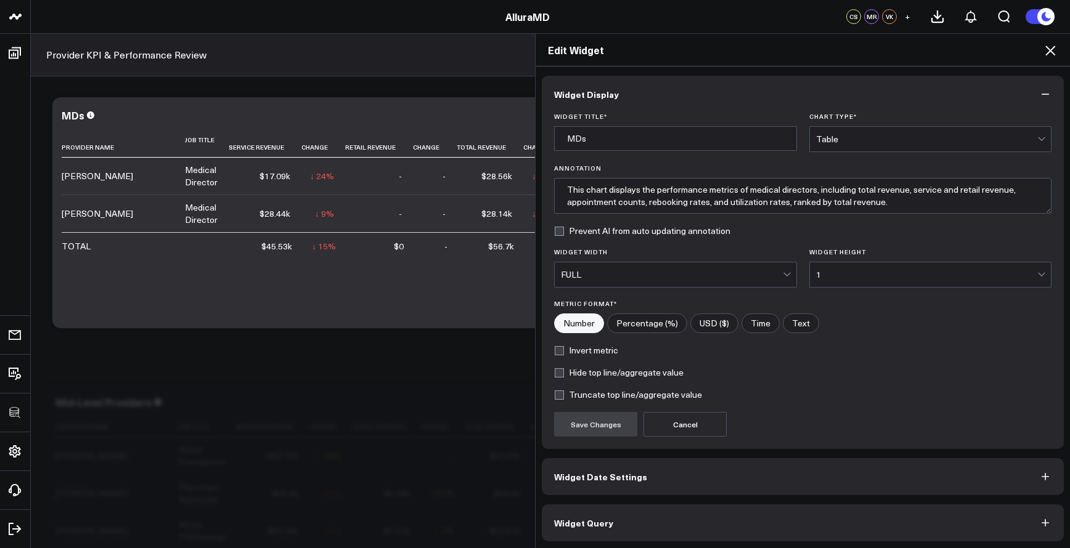
scroll to position [2, 0]
click at [713, 515] on button "Widget Query" at bounding box center [803, 521] width 522 height 37
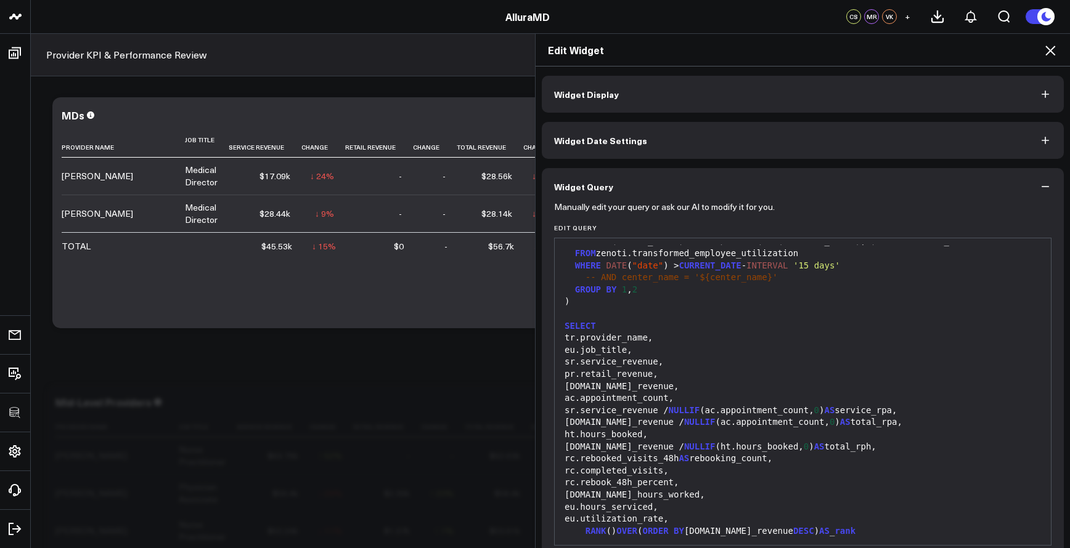
scroll to position [55, 0]
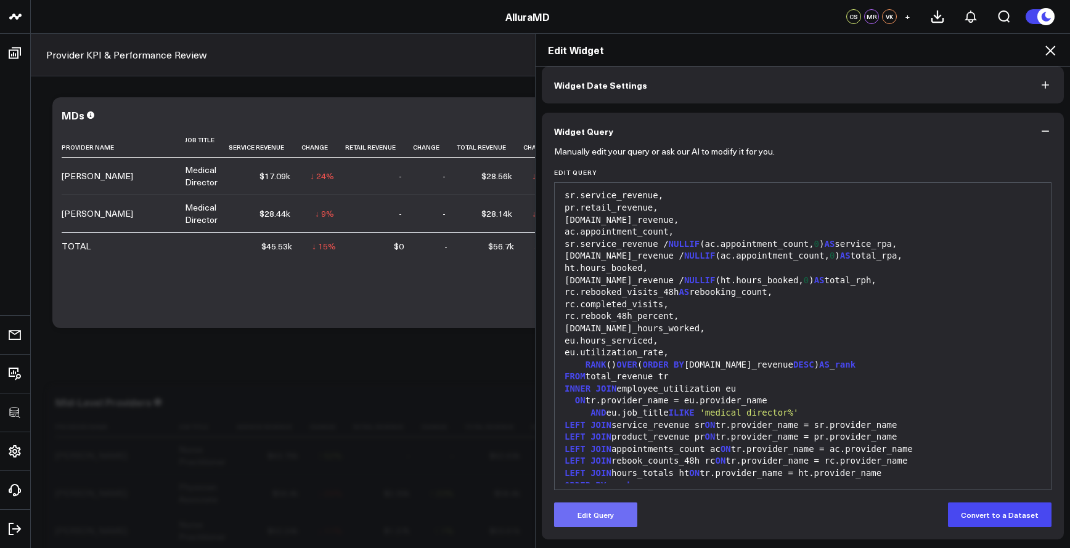
click at [592, 526] on button "Edit Query" at bounding box center [595, 515] width 83 height 25
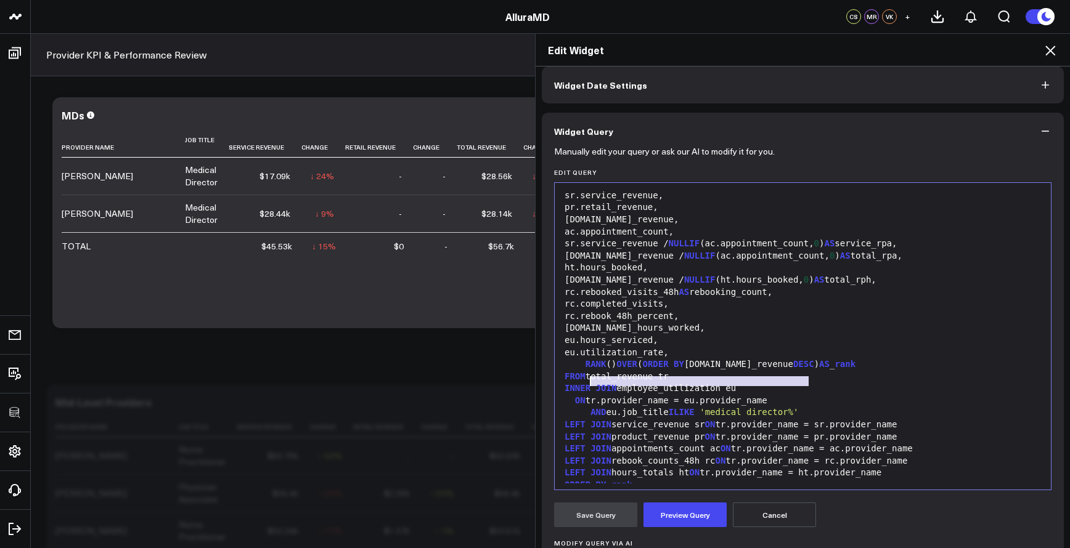
drag, startPoint x: 810, startPoint y: 380, endPoint x: 587, endPoint y: 382, distance: 222.5
click at [587, 407] on div "AND eu.job_title ILIKE 'medical director%'" at bounding box center [803, 413] width 484 height 12
copy div "AND eu.job_title ILIKE 'medical director%'"
click at [666, 322] on div "eu.total_hours_worked," at bounding box center [803, 328] width 484 height 12
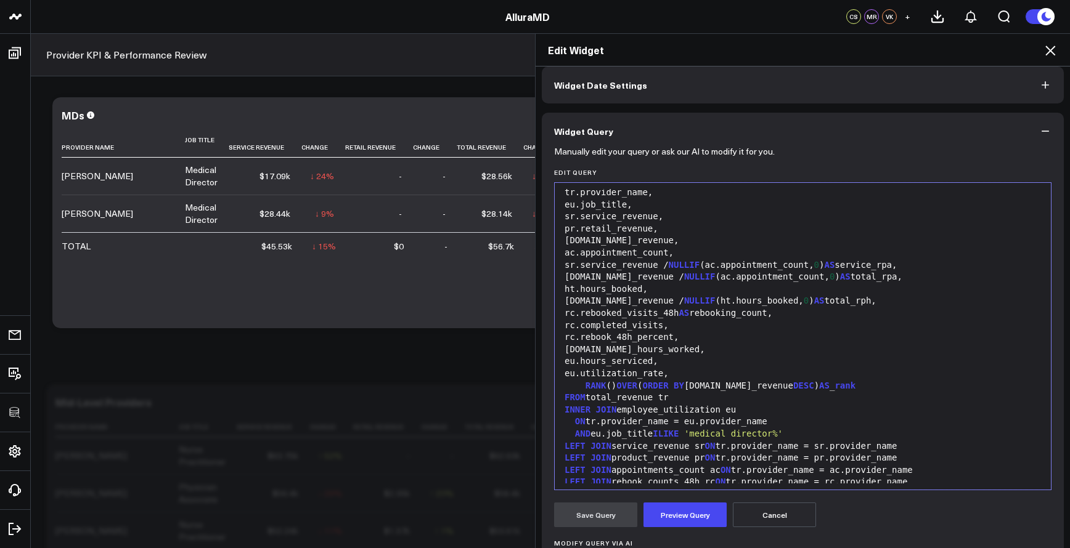
scroll to position [1876, 0]
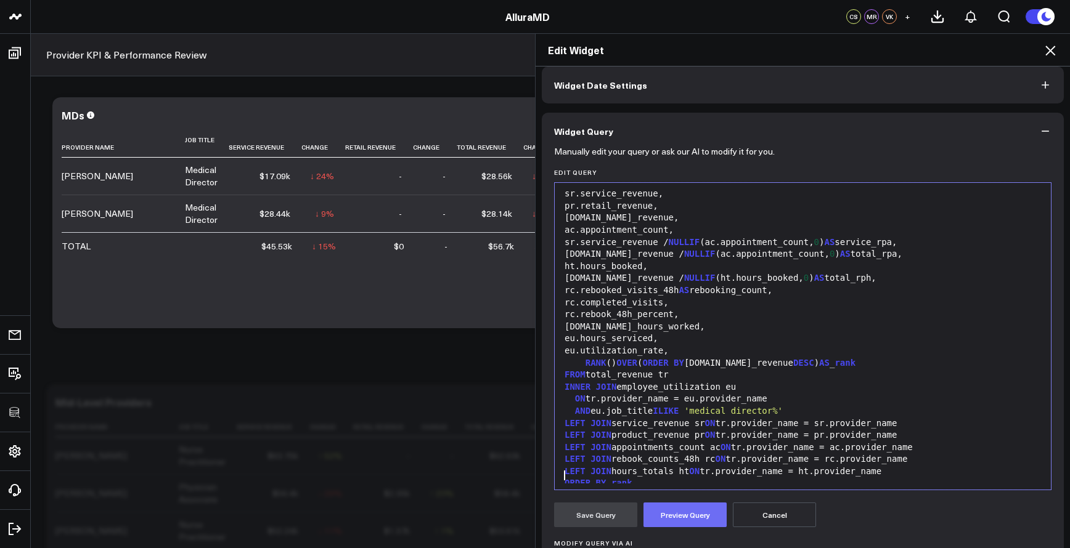
click at [655, 508] on button "Preview Query" at bounding box center [684, 515] width 83 height 25
click at [608, 518] on button "Save Query" at bounding box center [595, 515] width 83 height 25
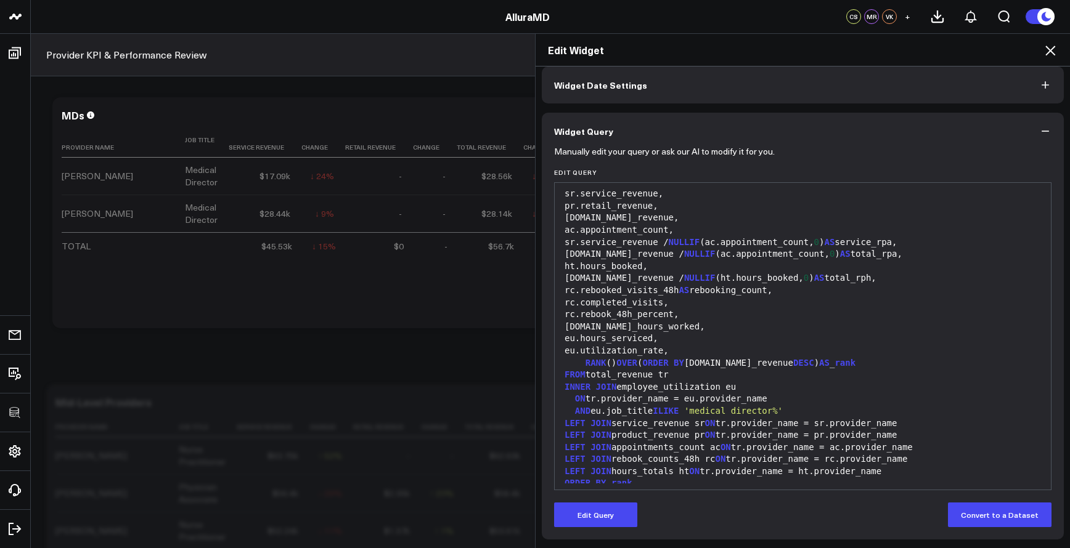
click at [1051, 54] on icon at bounding box center [1050, 50] width 15 height 15
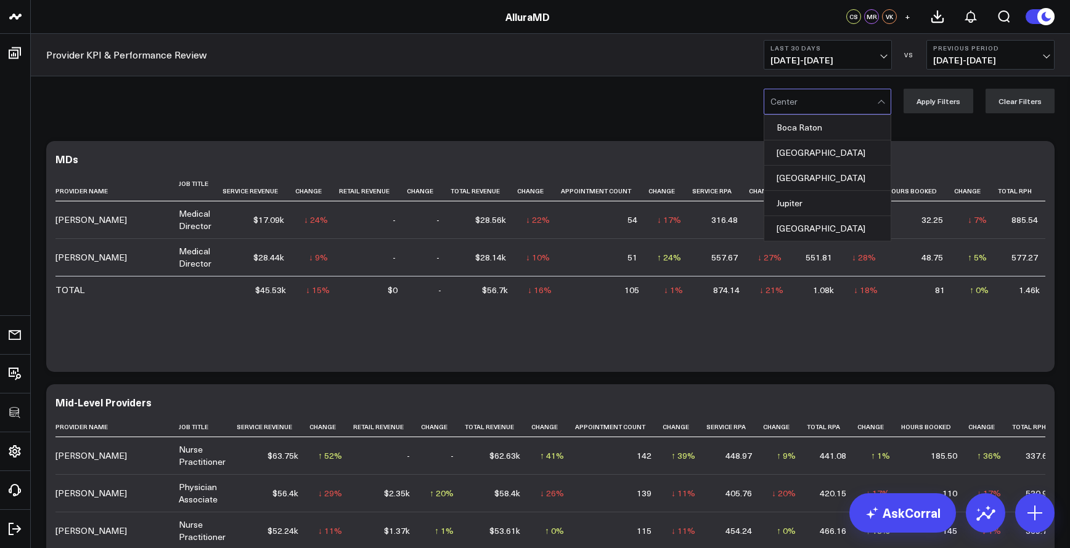
click at [869, 104] on div at bounding box center [823, 101] width 107 height 25
drag, startPoint x: 858, startPoint y: 128, endPoint x: 869, endPoint y: 128, distance: 11.7
click at [858, 128] on div "Boca Raton" at bounding box center [827, 127] width 126 height 25
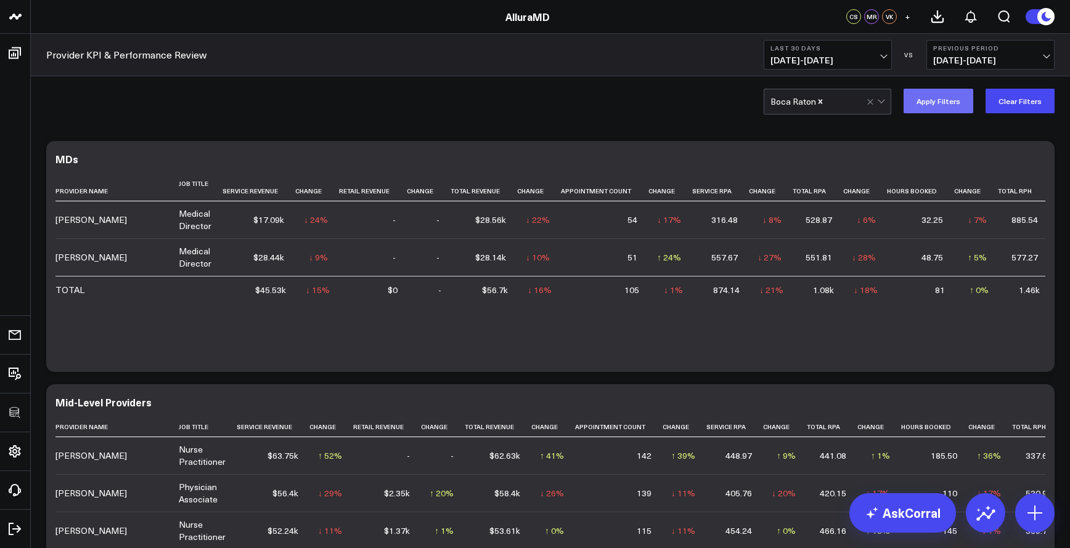
click at [934, 110] on button "Apply Filters" at bounding box center [938, 101] width 70 height 25
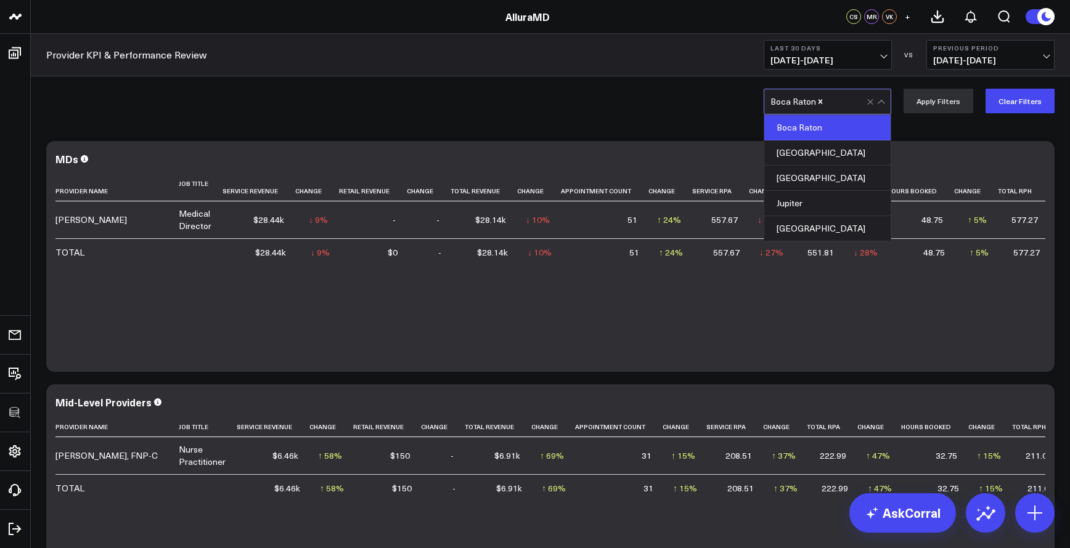
click at [858, 104] on div at bounding box center [845, 101] width 42 height 25
click at [821, 97] on icon "Remove Boca Raton" at bounding box center [820, 101] width 9 height 9
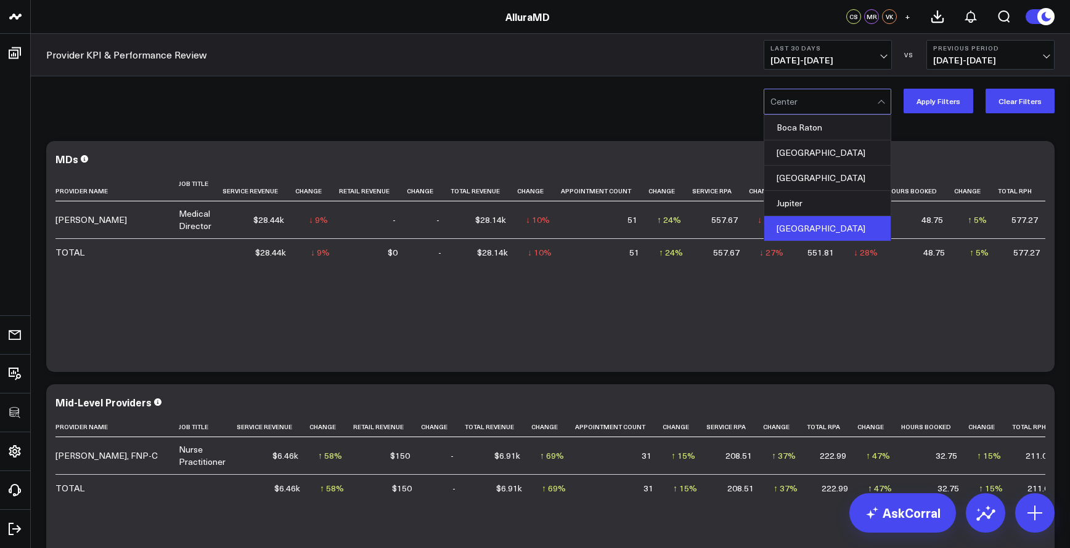
click at [816, 224] on div "Wellington" at bounding box center [827, 228] width 126 height 25
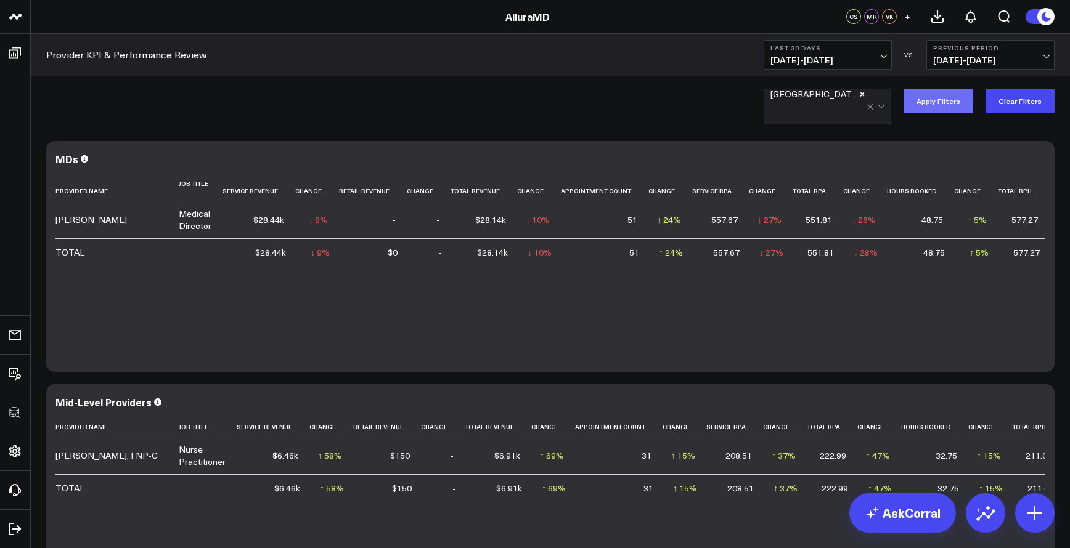
click at [931, 104] on button "Apply Filters" at bounding box center [938, 101] width 70 height 25
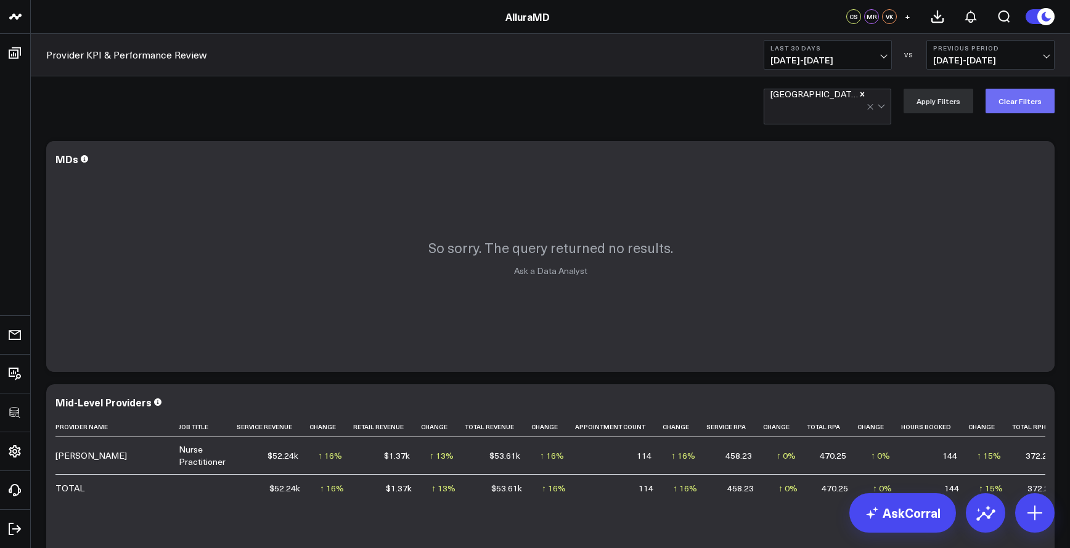
click at [1003, 99] on button "Clear Filters" at bounding box center [1019, 101] width 69 height 25
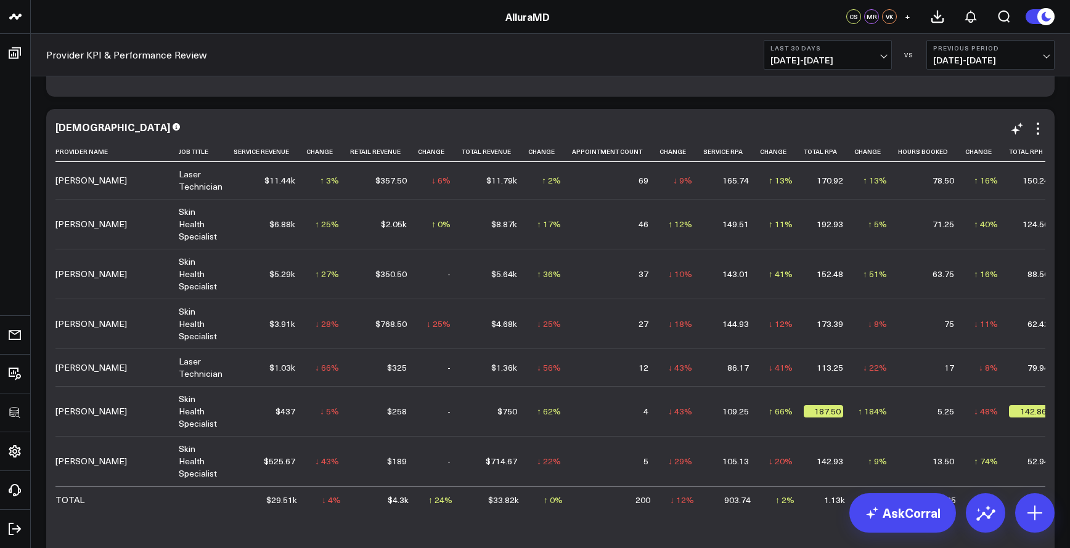
scroll to position [1364, 0]
